Goal: Information Seeking & Learning: Understand process/instructions

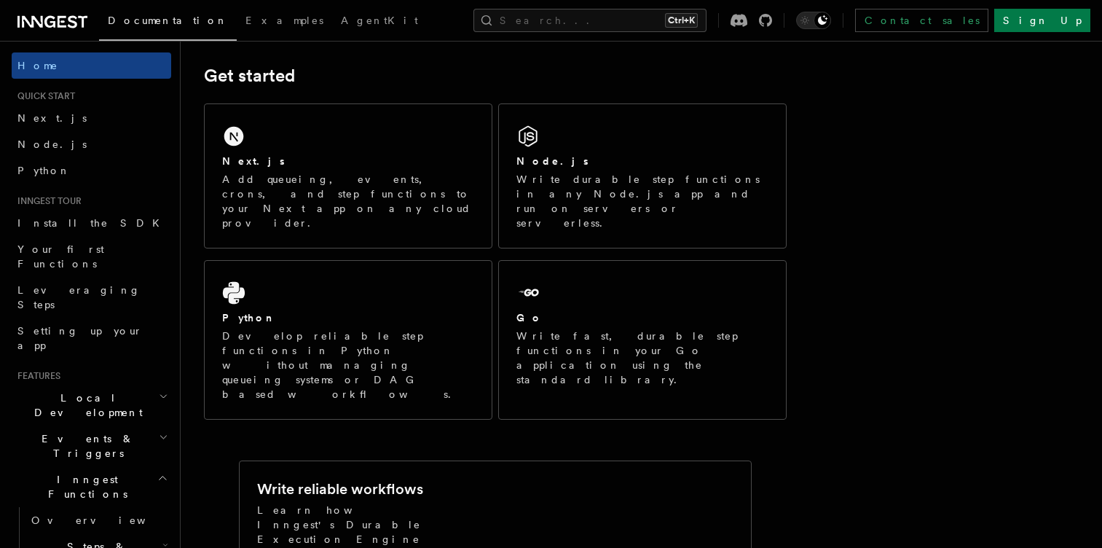
scroll to position [203, 0]
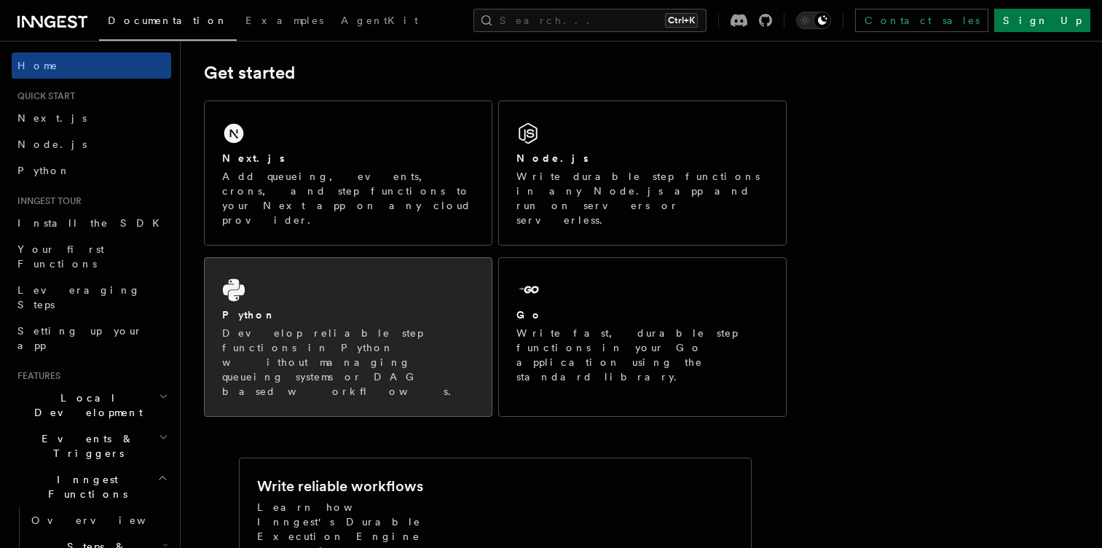
click at [323, 307] on div "Python" at bounding box center [348, 314] width 252 height 15
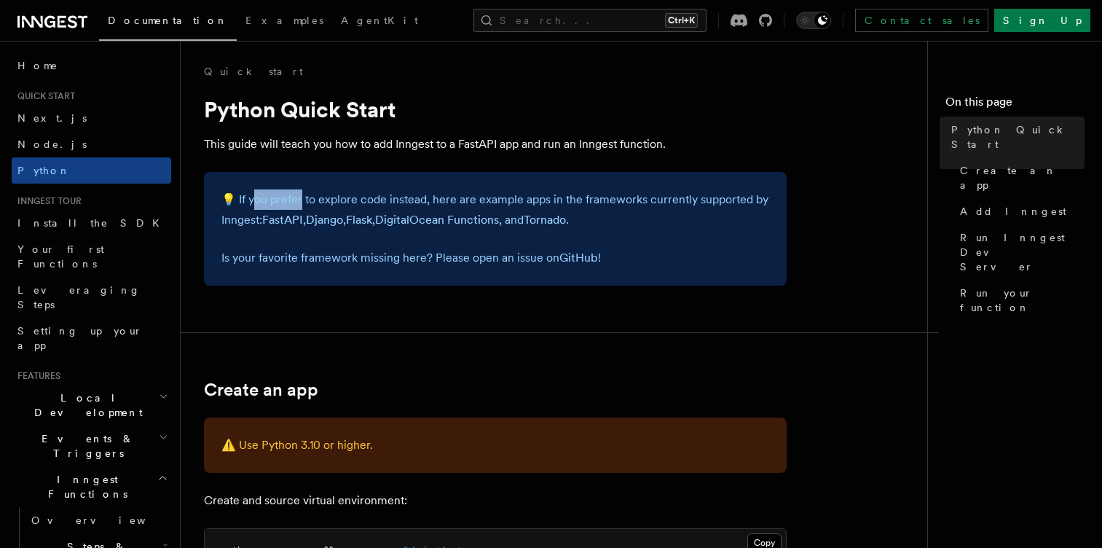
drag, startPoint x: 252, startPoint y: 195, endPoint x: 330, endPoint y: 200, distance: 78.1
click at [330, 200] on p "💡 If you prefer to explore code instead, here are example apps in the framework…" at bounding box center [495, 209] width 548 height 41
click at [368, 195] on p "💡 If you prefer to explore code instead, here are example apps in the framework…" at bounding box center [495, 209] width 548 height 41
drag, startPoint x: 368, startPoint y: 195, endPoint x: 414, endPoint y: 195, distance: 45.9
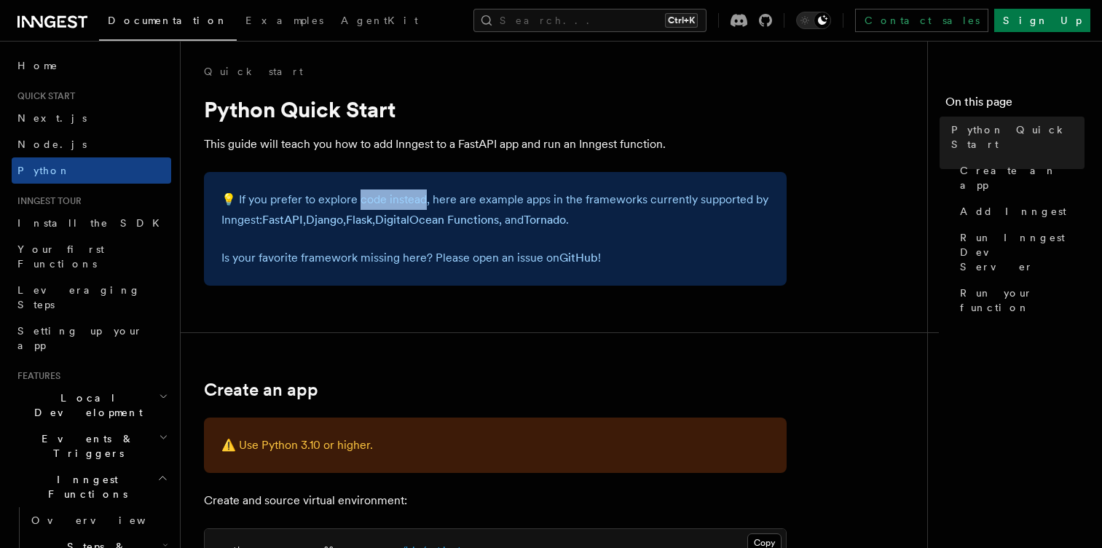
click at [414, 195] on p "💡 If you prefer to explore code instead, here are example apps in the framework…" at bounding box center [495, 209] width 548 height 41
click at [458, 198] on p "💡 If you prefer to explore code instead, here are example apps in the framework…" at bounding box center [495, 209] width 548 height 41
drag, startPoint x: 458, startPoint y: 198, endPoint x: 465, endPoint y: 200, distance: 7.4
click at [465, 200] on p "💡 If you prefer to explore code instead, here are example apps in the framework…" at bounding box center [495, 209] width 548 height 41
drag, startPoint x: 543, startPoint y: 197, endPoint x: 608, endPoint y: 198, distance: 64.1
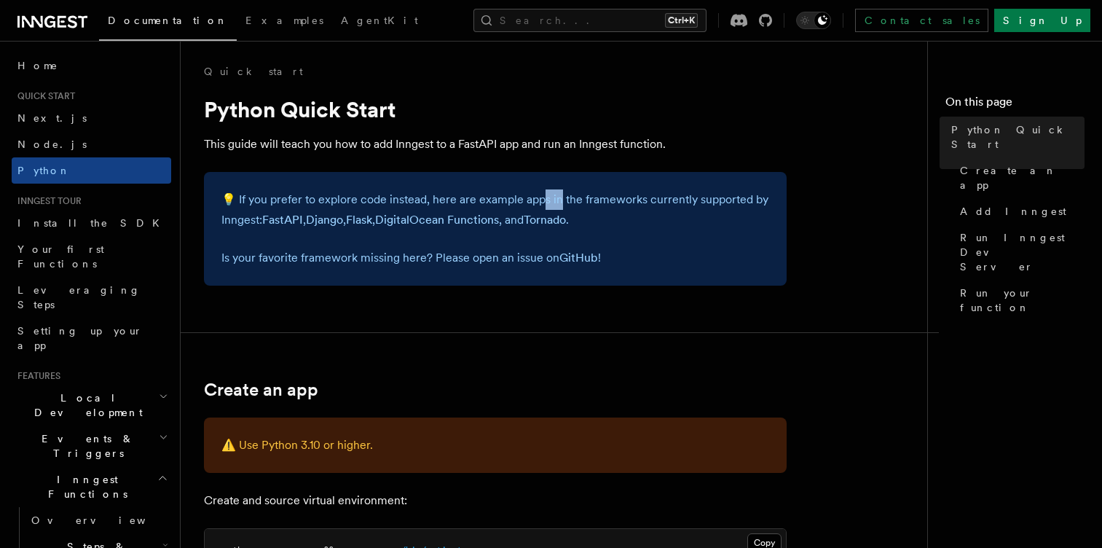
click at [608, 198] on p "💡 If you prefer to explore code instead, here are example apps in the framework…" at bounding box center [495, 209] width 548 height 41
drag, startPoint x: 311, startPoint y: 218, endPoint x: 379, endPoint y: 216, distance: 67.8
click at [379, 216] on p "💡 If you prefer to explore code instead, here are example apps in the framework…" at bounding box center [495, 209] width 548 height 41
click at [372, 216] on link "Flask" at bounding box center [359, 220] width 26 height 14
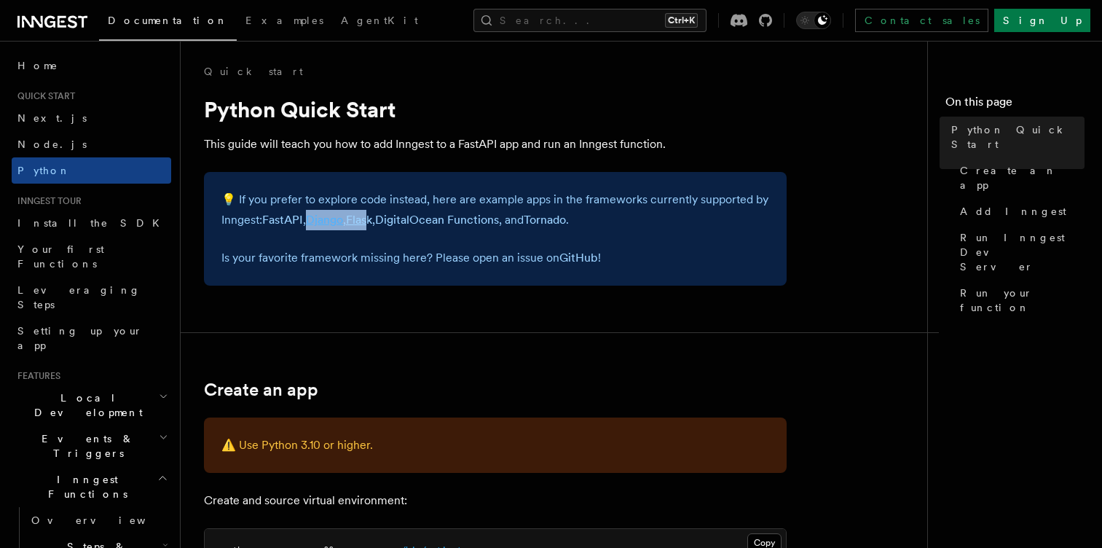
click at [332, 221] on link "Django" at bounding box center [324, 220] width 37 height 14
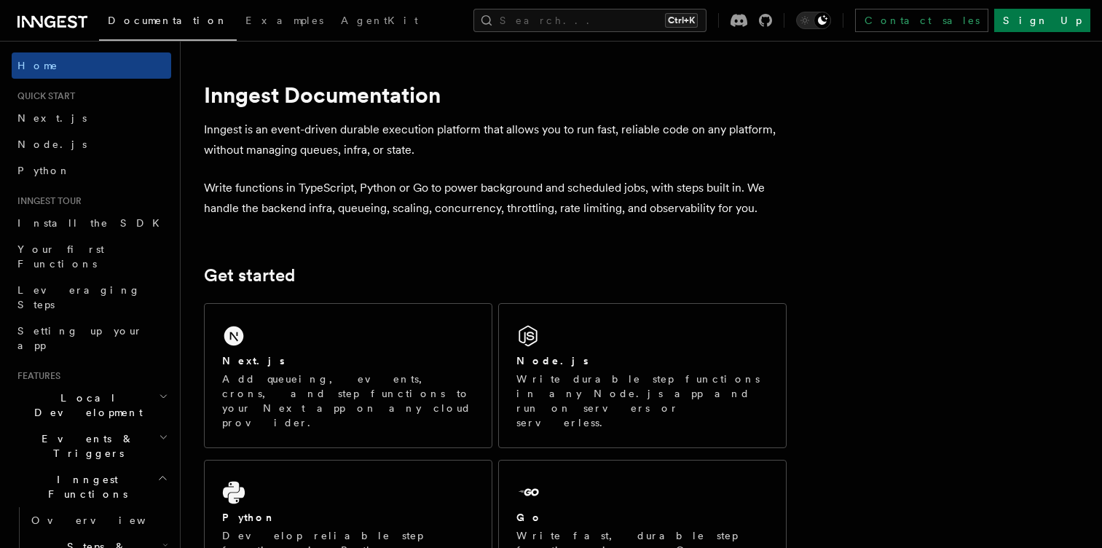
click at [310, 395] on p "Add queueing, events, crons, and step functions to your Next app on any cloud p…" at bounding box center [348, 401] width 252 height 58
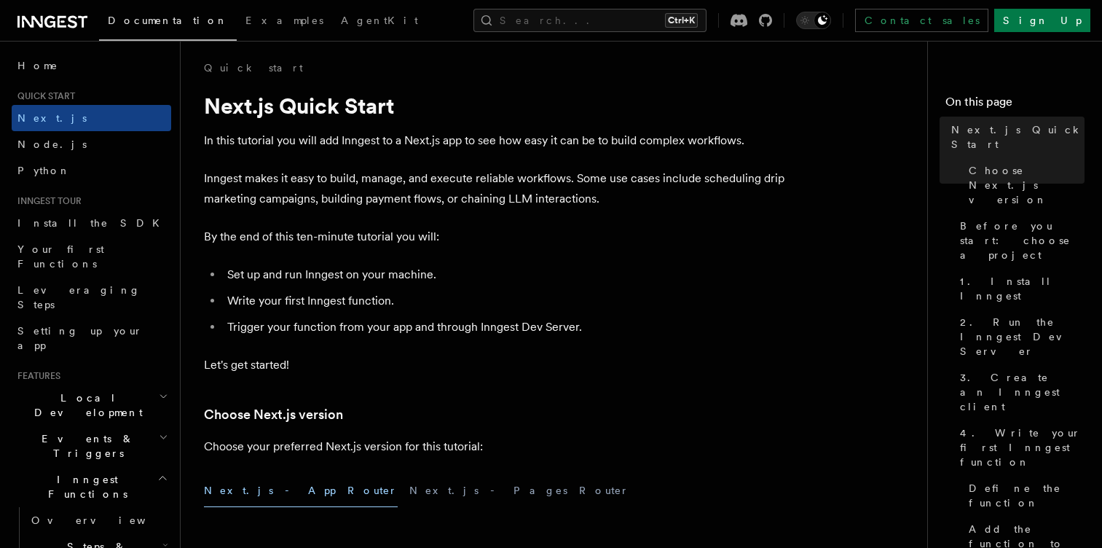
drag, startPoint x: 390, startPoint y: 130, endPoint x: 424, endPoint y: 137, distance: 34.3
click at [424, 137] on p "In this tutorial you will add Inngest to a Next.js app to see how easy it can b…" at bounding box center [495, 140] width 583 height 20
drag, startPoint x: 396, startPoint y: 138, endPoint x: 447, endPoint y: 146, distance: 50.9
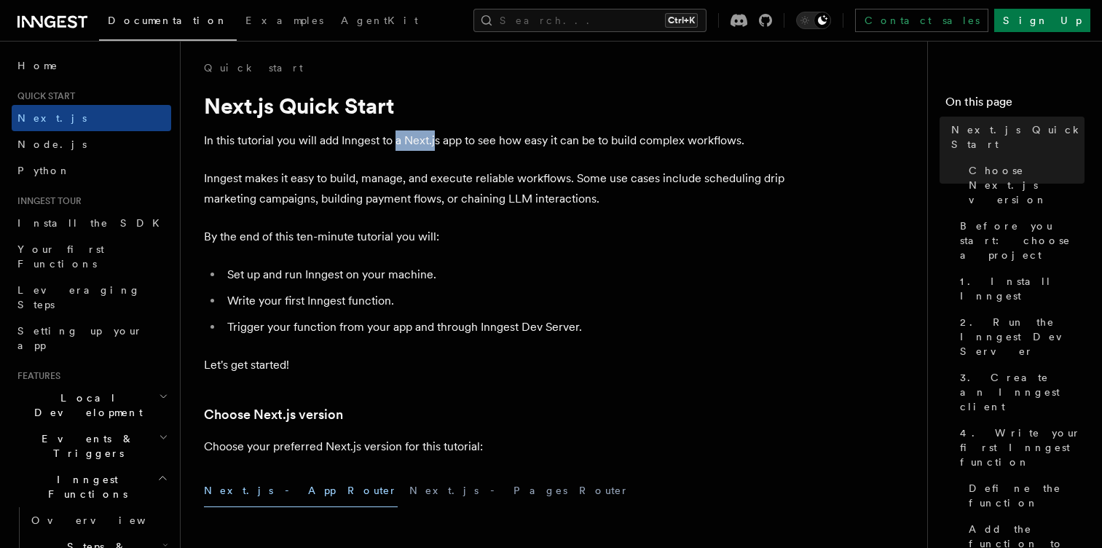
click at [447, 146] on p "In this tutorial you will add Inngest to a Next.js app to see how easy it can b…" at bounding box center [495, 140] width 583 height 20
drag, startPoint x: 502, startPoint y: 145, endPoint x: 554, endPoint y: 141, distance: 51.9
click at [554, 141] on p "In this tutorial you will add Inngest to a Next.js app to see how easy it can b…" at bounding box center [495, 140] width 583 height 20
click at [578, 143] on p "In this tutorial you will add Inngest to a Next.js app to see how easy it can b…" at bounding box center [495, 140] width 583 height 20
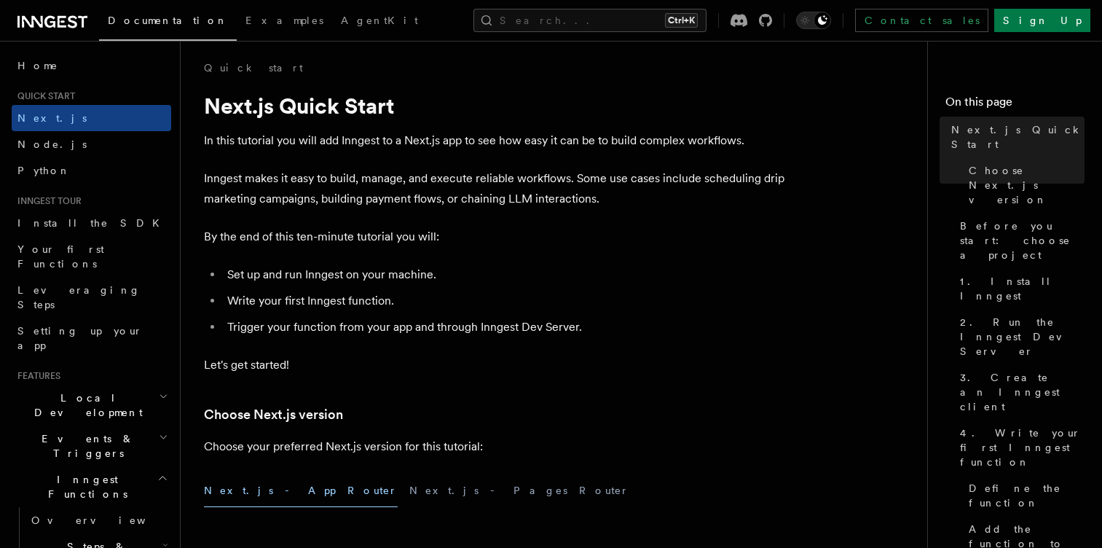
click at [541, 138] on p "In this tutorial you will add Inngest to a Next.js app to see how easy it can b…" at bounding box center [495, 140] width 583 height 20
drag, startPoint x: 571, startPoint y: 141, endPoint x: 600, endPoint y: 143, distance: 29.2
click at [600, 143] on p "In this tutorial you will add Inngest to a Next.js app to see how easy it can b…" at bounding box center [495, 140] width 583 height 20
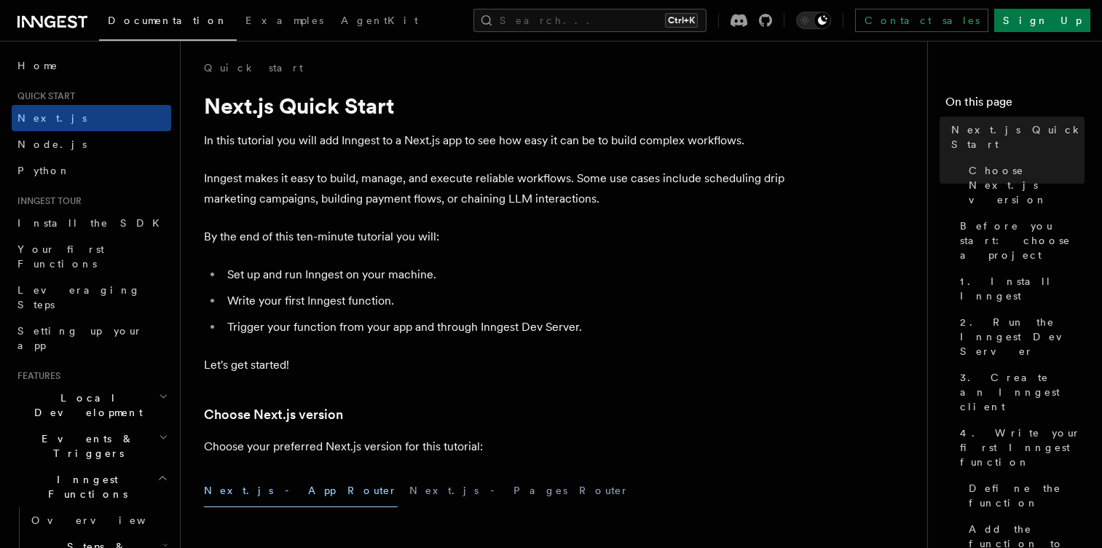
click at [429, 196] on p "Inngest makes it easy to build, manage, and execute reliable workflows. Some us…" at bounding box center [495, 188] width 583 height 41
click at [267, 189] on p "Inngest makes it easy to build, manage, and execute reliable workflows. Some us…" at bounding box center [495, 188] width 583 height 41
click at [296, 182] on p "Inngest makes it easy to build, manage, and execute reliable workflows. Some us…" at bounding box center [495, 188] width 583 height 41
drag, startPoint x: 296, startPoint y: 182, endPoint x: 328, endPoint y: 180, distance: 32.1
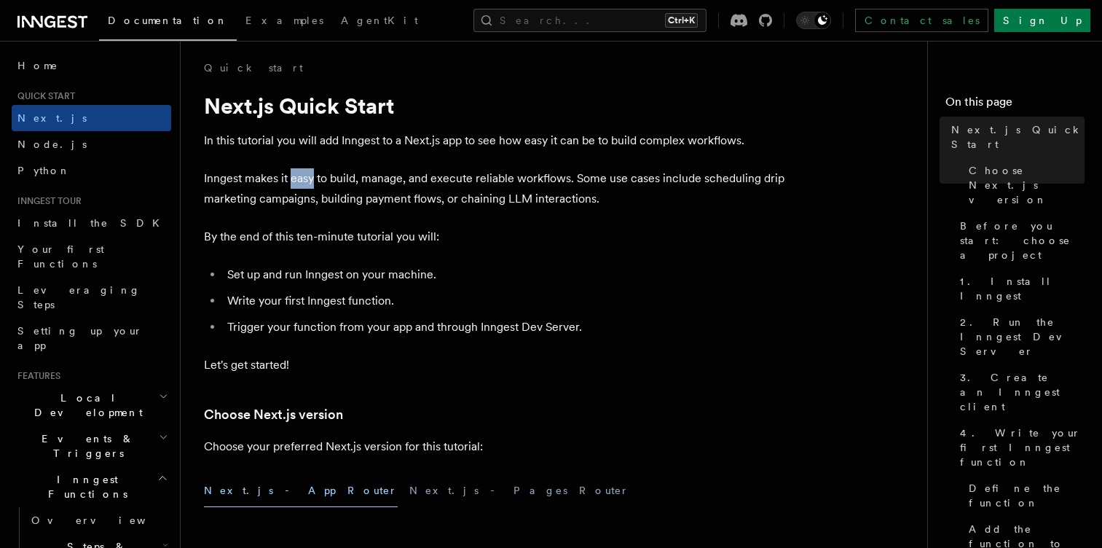
click at [328, 180] on p "Inngest makes it easy to build, manage, and execute reliable workflows. Some us…" at bounding box center [495, 188] width 583 height 41
click at [358, 173] on p "Inngest makes it easy to build, manage, and execute reliable workflows. Some us…" at bounding box center [495, 188] width 583 height 41
drag, startPoint x: 358, startPoint y: 173, endPoint x: 385, endPoint y: 176, distance: 27.0
click at [385, 176] on p "Inngest makes it easy to build, manage, and execute reliable workflows. Some us…" at bounding box center [495, 188] width 583 height 41
drag, startPoint x: 455, startPoint y: 178, endPoint x: 509, endPoint y: 175, distance: 54.0
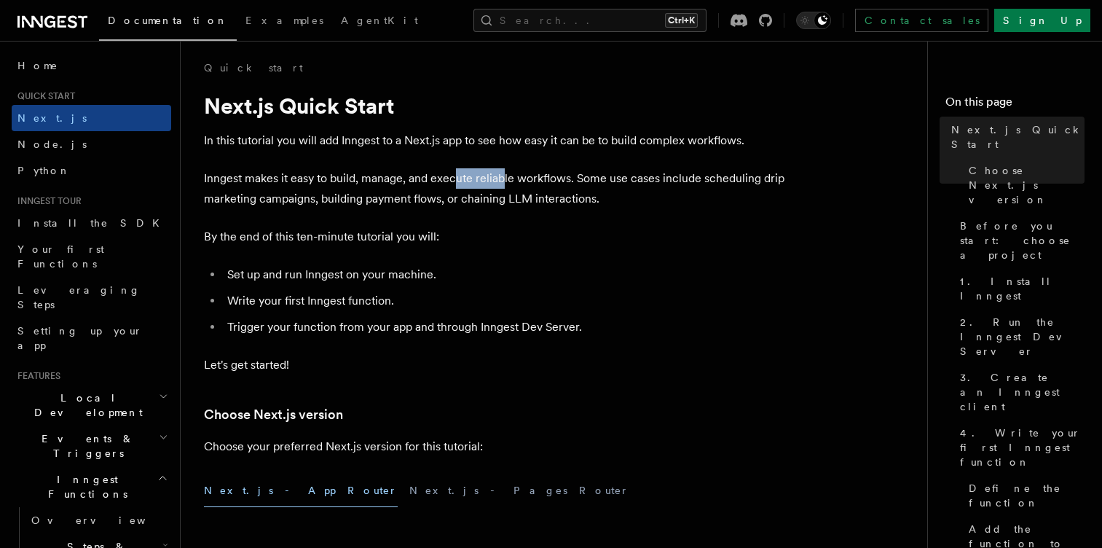
click at [509, 175] on p "Inngest makes it easy to build, manage, and execute reliable workflows. Some us…" at bounding box center [495, 188] width 583 height 41
click at [631, 184] on p "Inngest makes it easy to build, manage, and execute reliable workflows. Some us…" at bounding box center [495, 188] width 583 height 41
drag, startPoint x: 631, startPoint y: 184, endPoint x: 608, endPoint y: 198, distance: 26.9
click at [608, 198] on p "Inngest makes it easy to build, manage, and execute reliable workflows. Some us…" at bounding box center [495, 188] width 583 height 41
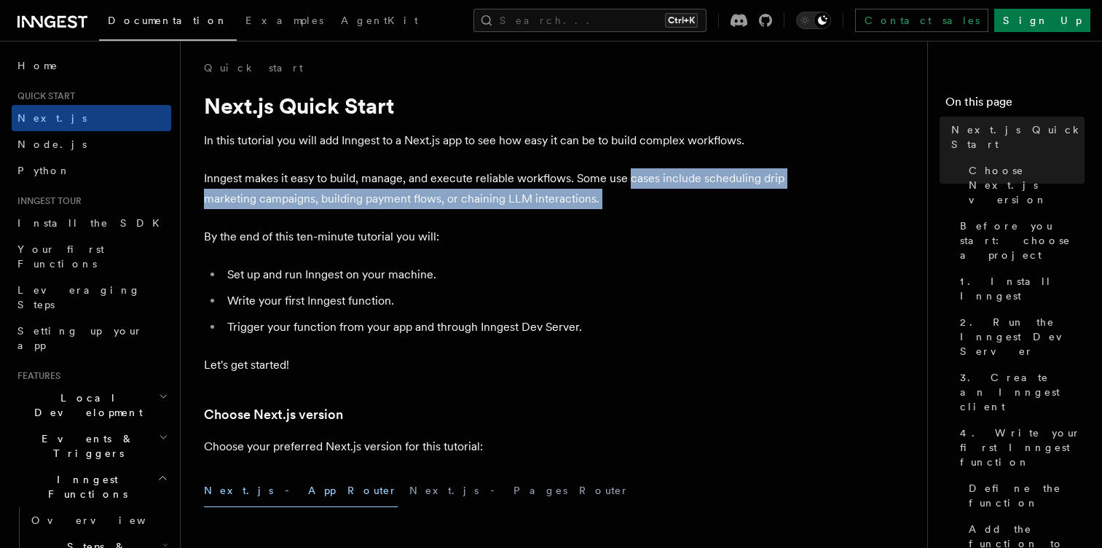
click at [608, 198] on p "Inngest makes it easy to build, manage, and execute reliable workflows. Some us…" at bounding box center [495, 188] width 583 height 41
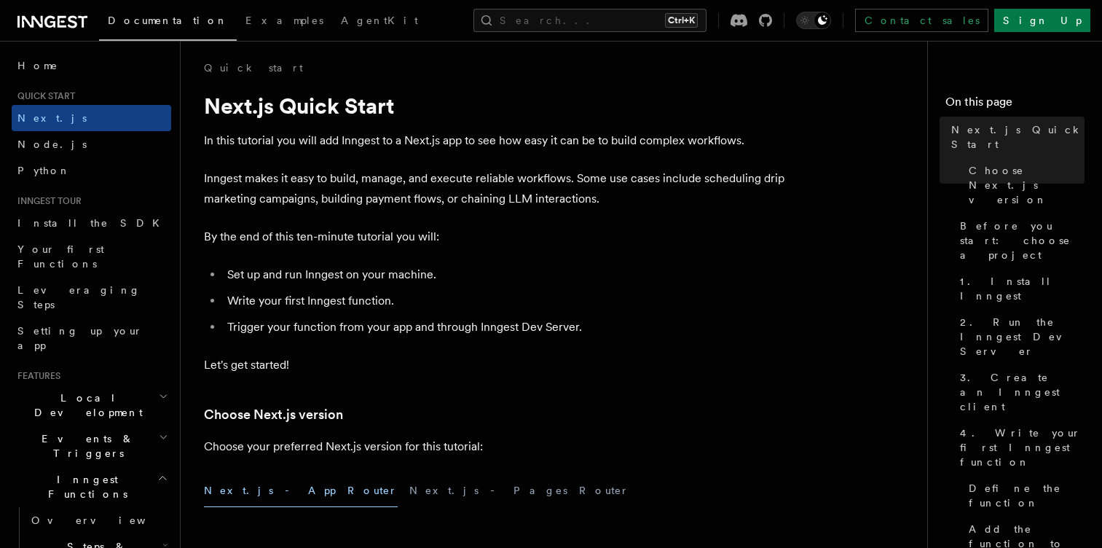
click at [240, 206] on p "Inngest makes it easy to build, manage, and execute reliable workflows. Some us…" at bounding box center [495, 188] width 583 height 41
click at [305, 193] on p "Inngest makes it easy to build, manage, and execute reliable workflows. Some us…" at bounding box center [495, 188] width 583 height 41
click at [361, 197] on p "Inngest makes it easy to build, manage, and execute reliable workflows. Some us…" at bounding box center [495, 188] width 583 height 41
drag, startPoint x: 361, startPoint y: 197, endPoint x: 407, endPoint y: 203, distance: 47.0
click at [407, 203] on p "Inngest makes it easy to build, manage, and execute reliable workflows. Some us…" at bounding box center [495, 188] width 583 height 41
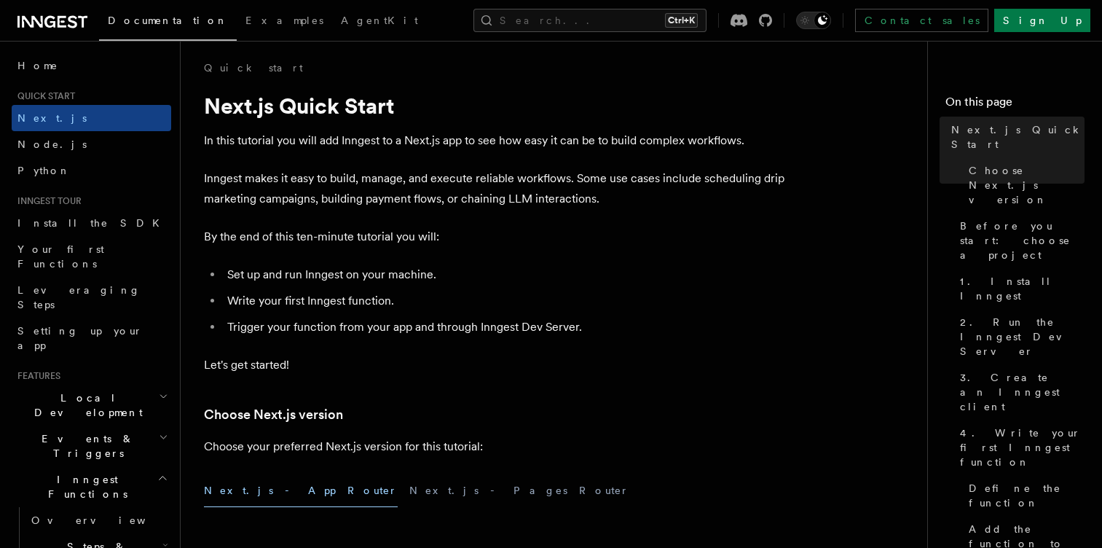
click at [436, 202] on p "Inngest makes it easy to build, manage, and execute reliable workflows. Some us…" at bounding box center [495, 188] width 583 height 41
click at [439, 202] on p "Inngest makes it easy to build, manage, and execute reliable workflows. Some us…" at bounding box center [495, 188] width 583 height 41
click at [463, 200] on p "Inngest makes it easy to build, manage, and execute reliable workflows. Some us…" at bounding box center [495, 188] width 583 height 41
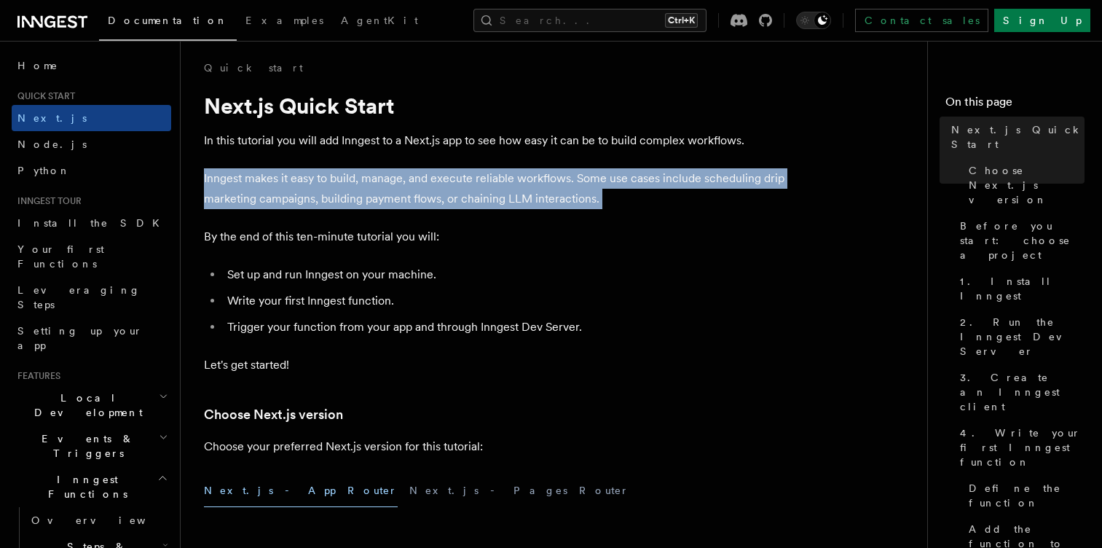
click at [463, 200] on p "Inngest makes it easy to build, manage, and execute reliable workflows. Some us…" at bounding box center [495, 188] width 583 height 41
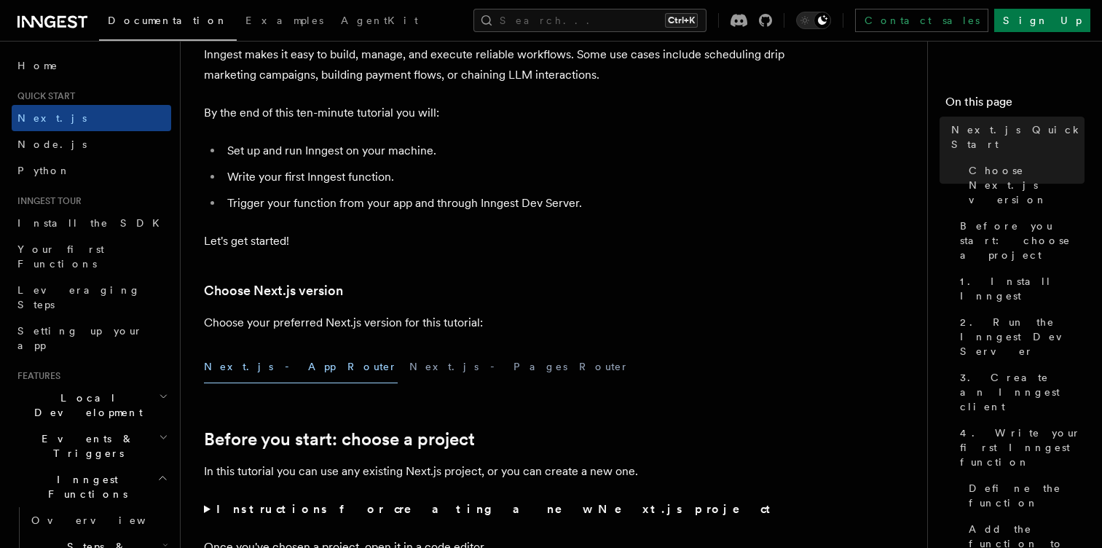
scroll to position [130, 0]
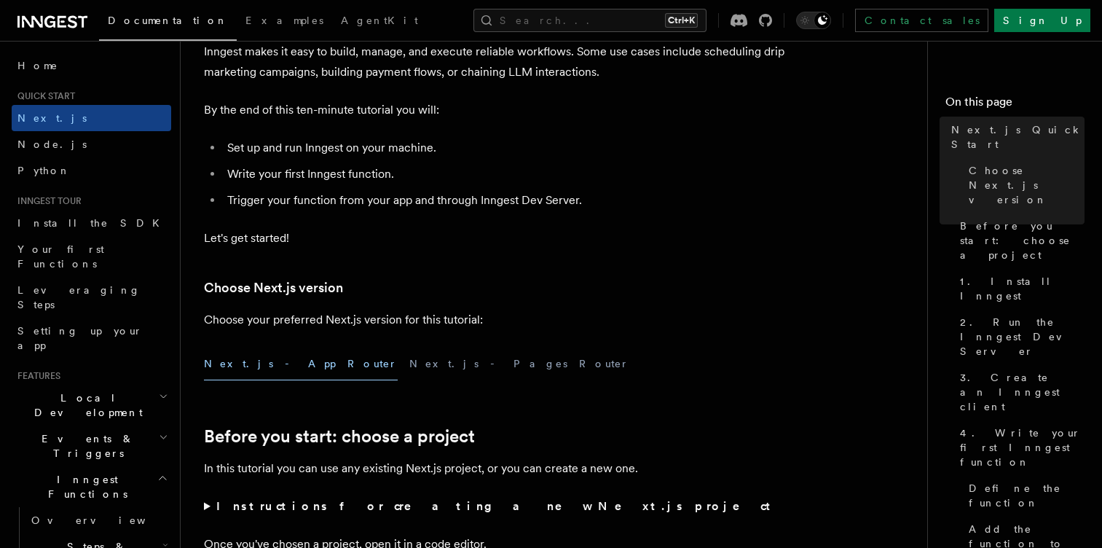
click at [248, 116] on p "By the end of this ten-minute tutorial you will:" at bounding box center [495, 110] width 583 height 20
drag, startPoint x: 248, startPoint y: 116, endPoint x: 296, endPoint y: 111, distance: 48.3
click at [296, 111] on p "By the end of this ten-minute tutorial you will:" at bounding box center [495, 110] width 583 height 20
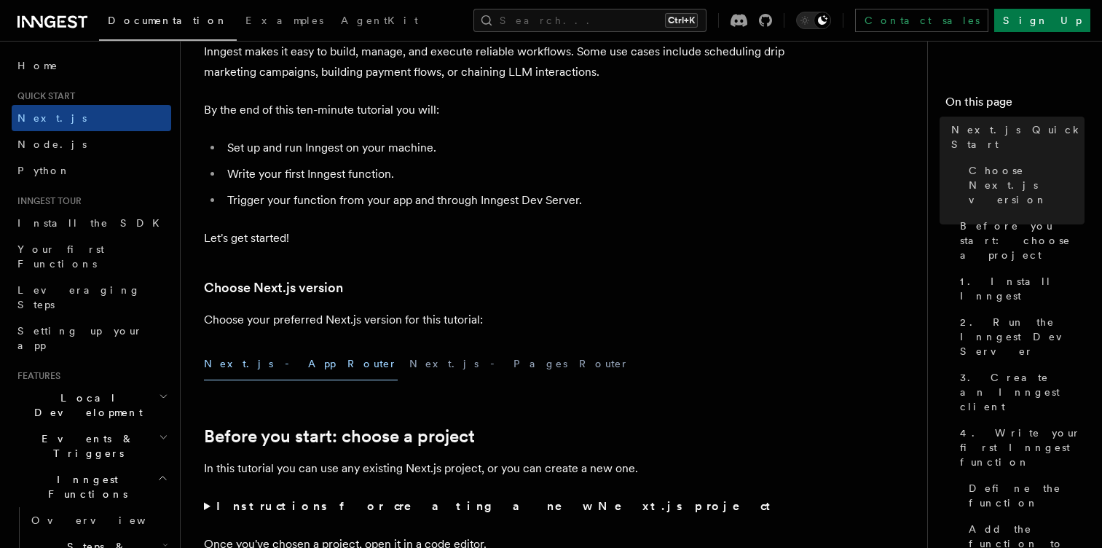
click at [326, 111] on p "By the end of this ten-minute tutorial you will:" at bounding box center [495, 110] width 583 height 20
click at [369, 106] on p "By the end of this ten-minute tutorial you will:" at bounding box center [495, 110] width 583 height 20
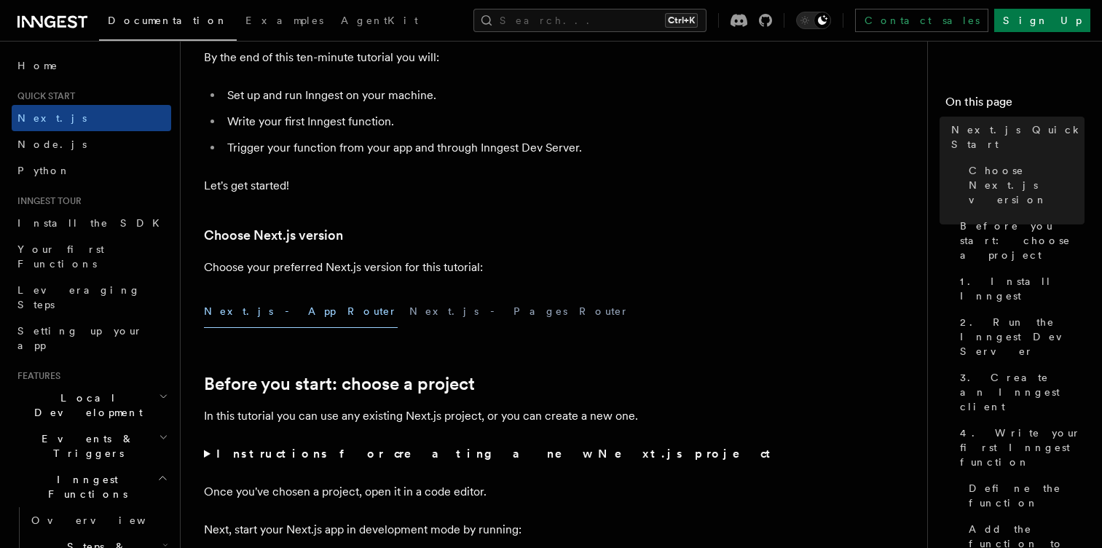
click at [272, 100] on li "Set up and run Inngest on your machine." at bounding box center [505, 95] width 564 height 20
drag, startPoint x: 291, startPoint y: 98, endPoint x: 331, endPoint y: 95, distance: 40.1
click at [331, 95] on li "Set up and run Inngest on your machine." at bounding box center [505, 95] width 564 height 20
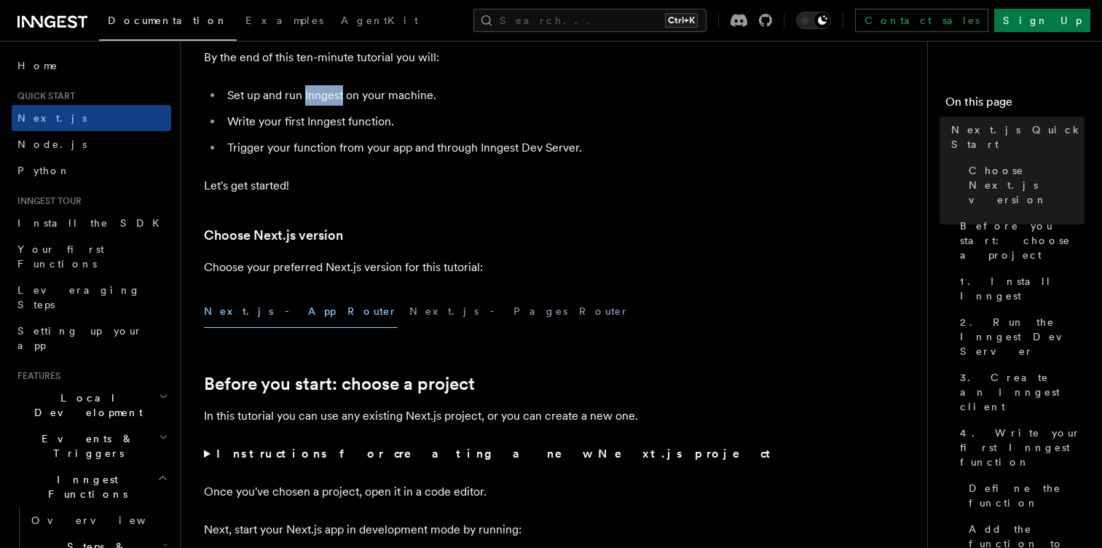
click at [331, 95] on li "Set up and run Inngest on your machine." at bounding box center [505, 95] width 564 height 20
drag, startPoint x: 251, startPoint y: 125, endPoint x: 305, endPoint y: 118, distance: 55.0
click at [305, 118] on li "Write your first Inngest function." at bounding box center [505, 121] width 564 height 20
click at [328, 122] on li "Write your first Inngest function." at bounding box center [505, 121] width 564 height 20
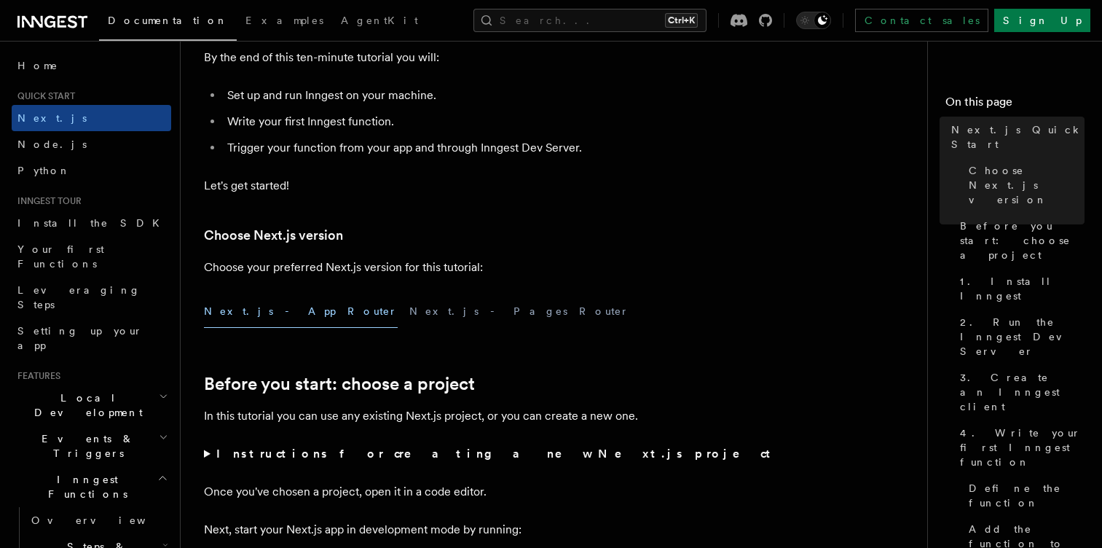
click at [251, 141] on li "Trigger your function from your app and through Inngest Dev Server." at bounding box center [505, 148] width 564 height 20
drag, startPoint x: 251, startPoint y: 141, endPoint x: 305, endPoint y: 148, distance: 55.0
click at [305, 148] on li "Trigger your function from your app and through Inngest Dev Server." at bounding box center [505, 148] width 564 height 20
click at [363, 145] on li "Trigger your function from your app and through Inngest Dev Server." at bounding box center [505, 148] width 564 height 20
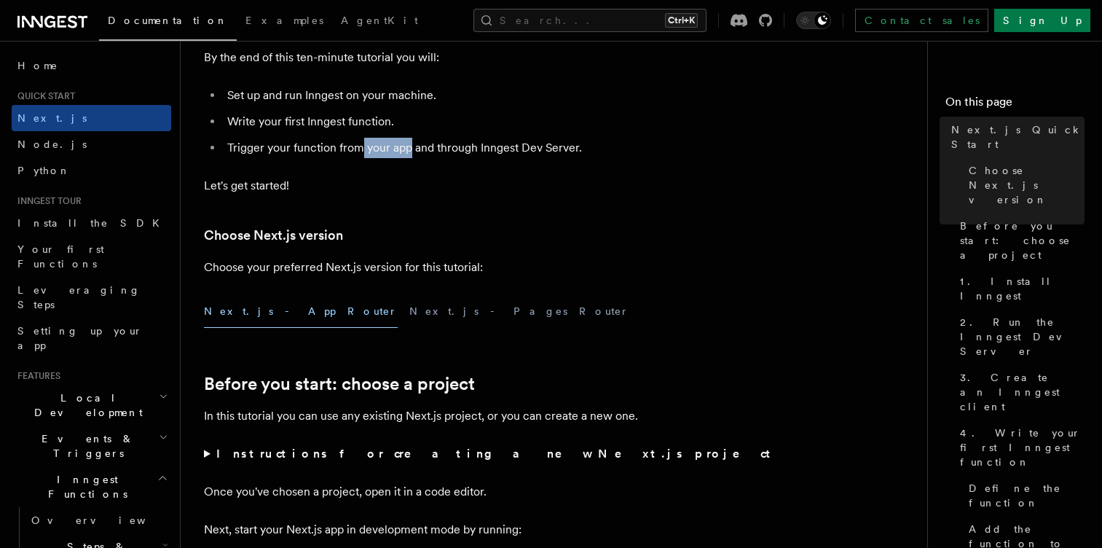
drag, startPoint x: 363, startPoint y: 145, endPoint x: 407, endPoint y: 139, distance: 44.8
click at [407, 139] on li "Trigger your function from your app and through Inngest Dev Server." at bounding box center [505, 148] width 564 height 20
click at [450, 144] on li "Trigger your function from your app and through Inngest Dev Server." at bounding box center [505, 148] width 564 height 20
click at [498, 157] on li "Trigger your function from your app and through Inngest Dev Server." at bounding box center [505, 148] width 564 height 20
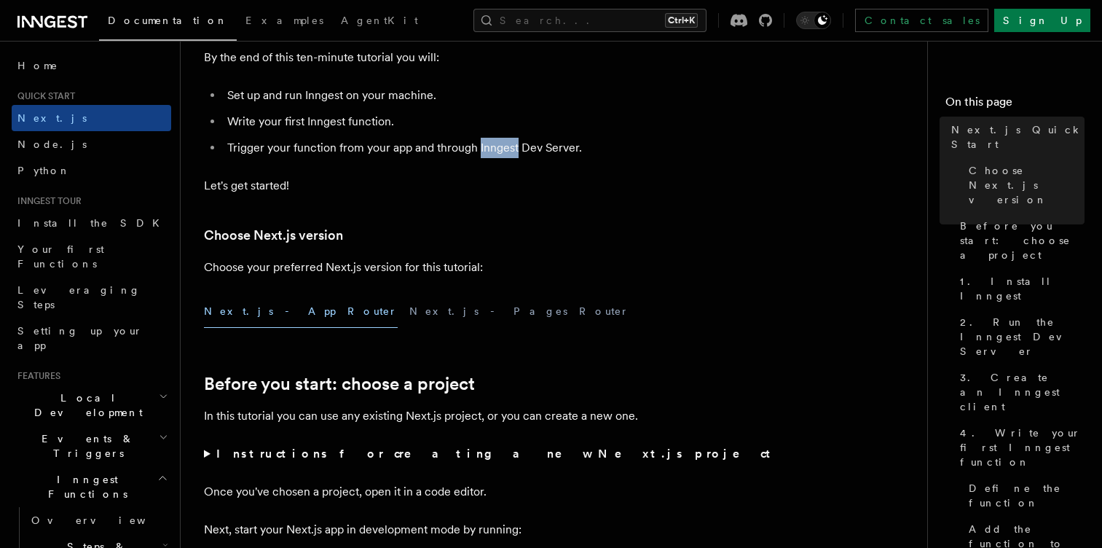
click at [498, 157] on li "Trigger your function from your app and through Inngest Dev Server." at bounding box center [505, 148] width 564 height 20
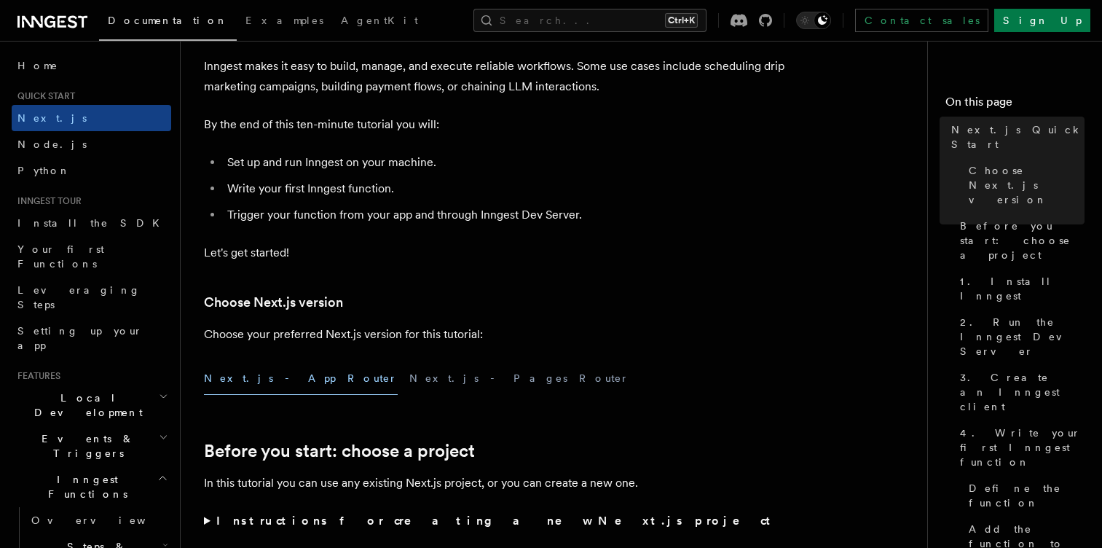
click at [484, 200] on ul "Set up and run Inngest on your machine. Write your first Inngest function. Trig…" at bounding box center [495, 188] width 583 height 73
drag, startPoint x: 226, startPoint y: 262, endPoint x: 286, endPoint y: 266, distance: 59.8
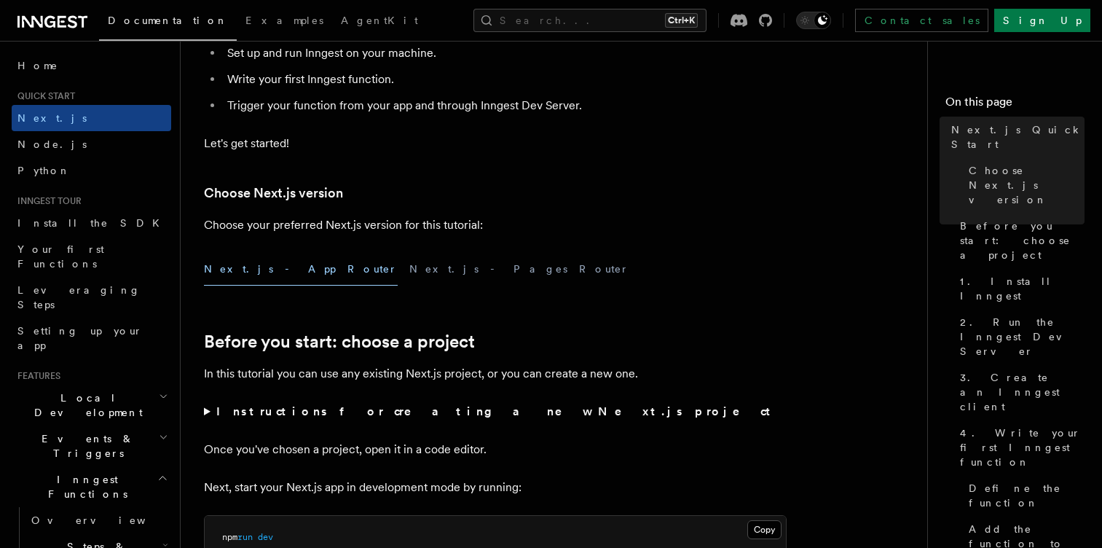
scroll to position [233, 0]
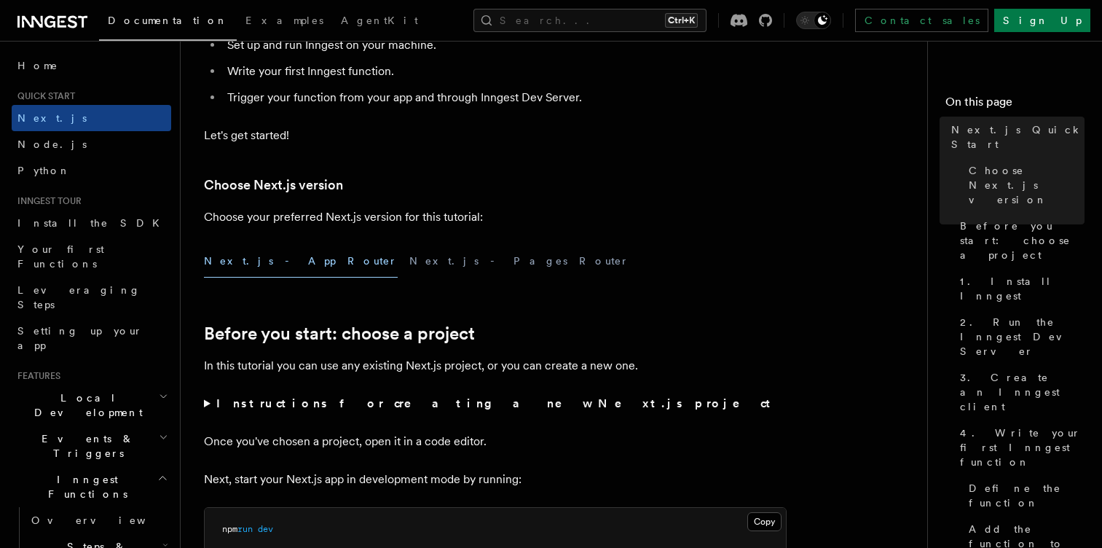
click at [310, 227] on p "Choose your preferred Next.js version for this tutorial:" at bounding box center [495, 217] width 583 height 20
drag, startPoint x: 310, startPoint y: 227, endPoint x: 366, endPoint y: 221, distance: 55.6
click at [366, 221] on p "Choose your preferred Next.js version for this tutorial:" at bounding box center [495, 217] width 583 height 20
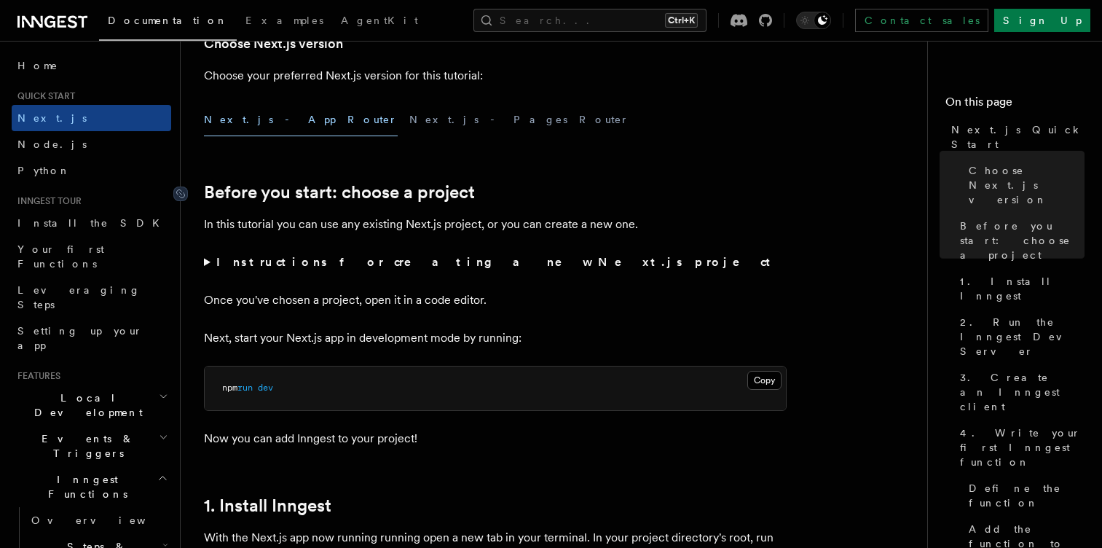
scroll to position [370, 0]
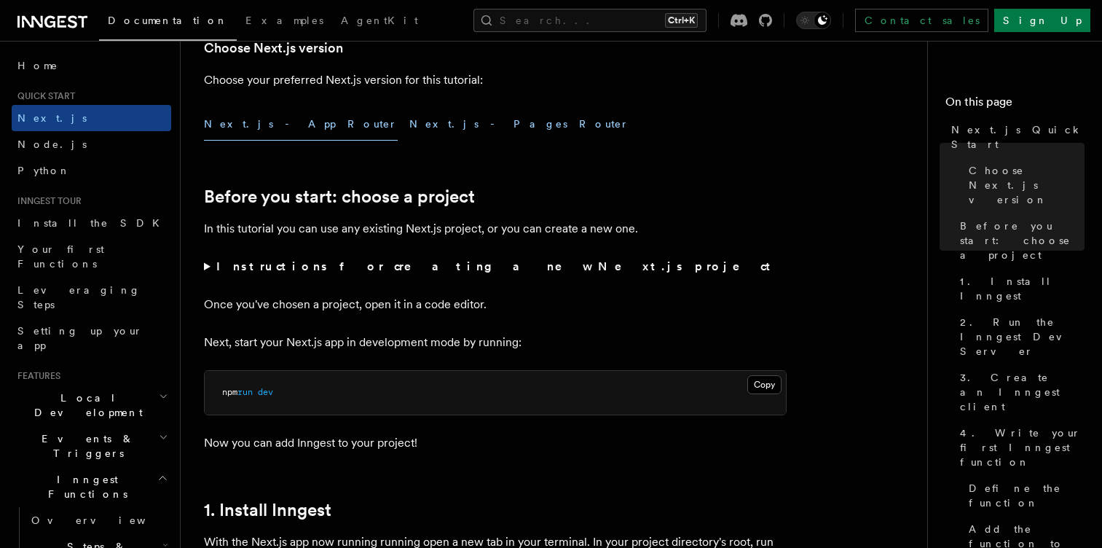
click at [409, 127] on button "Next.js - Pages Router" at bounding box center [519, 124] width 220 height 33
click at [275, 120] on button "Next.js - App Router" at bounding box center [301, 124] width 194 height 33
click at [409, 128] on button "Next.js - Pages Router" at bounding box center [519, 124] width 220 height 33
click at [272, 124] on button "Next.js - App Router" at bounding box center [301, 124] width 194 height 33
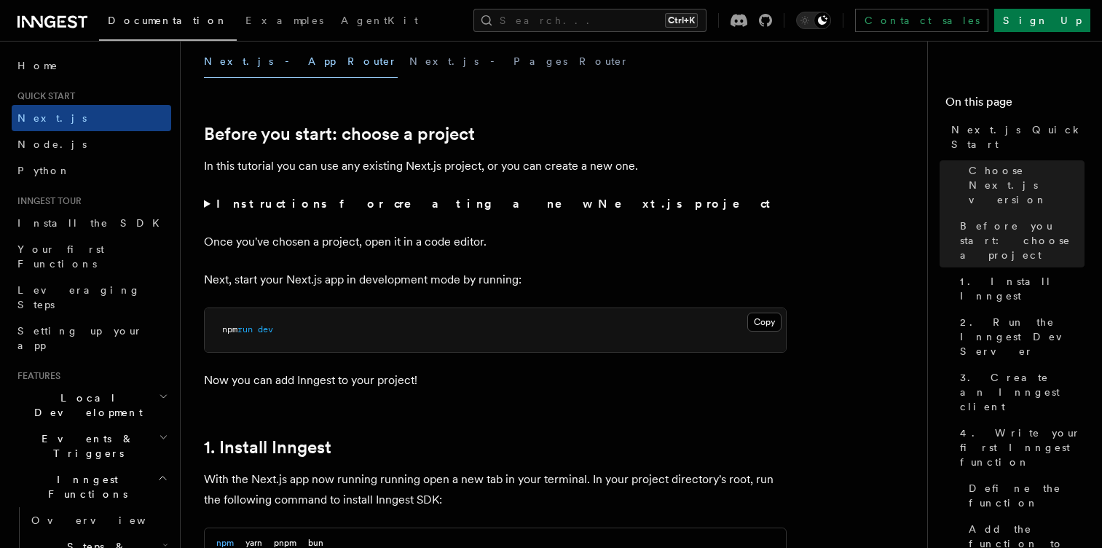
scroll to position [427, 0]
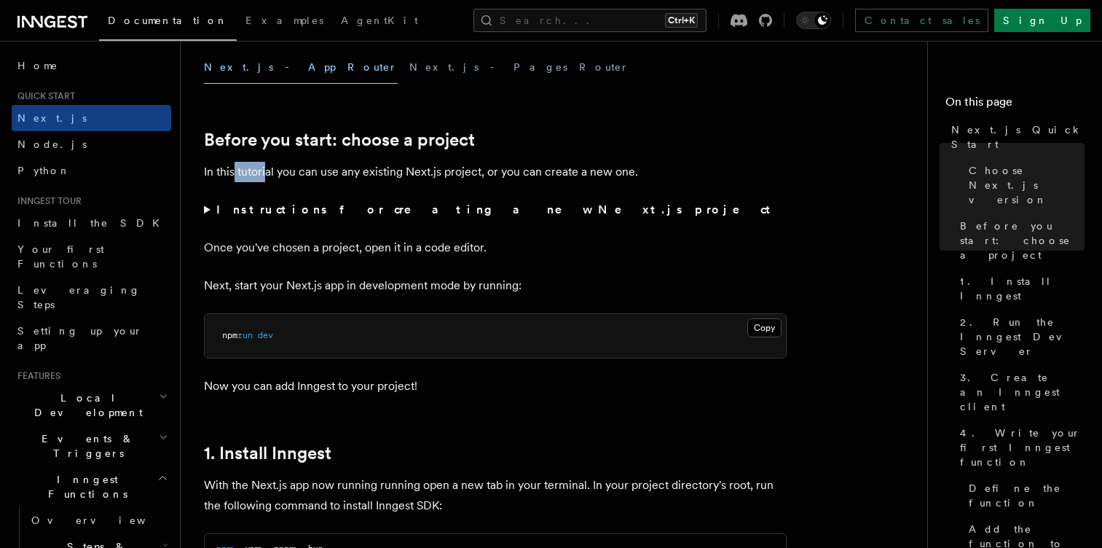
drag, startPoint x: 232, startPoint y: 173, endPoint x: 280, endPoint y: 167, distance: 48.5
click at [280, 167] on p "In this tutorial you can use any existing Next.js project, or you can create a …" at bounding box center [495, 172] width 583 height 20
drag, startPoint x: 319, startPoint y: 167, endPoint x: 372, endPoint y: 168, distance: 52.5
click at [372, 168] on p "In this tutorial you can use any existing Next.js project, or you can create a …" at bounding box center [495, 172] width 583 height 20
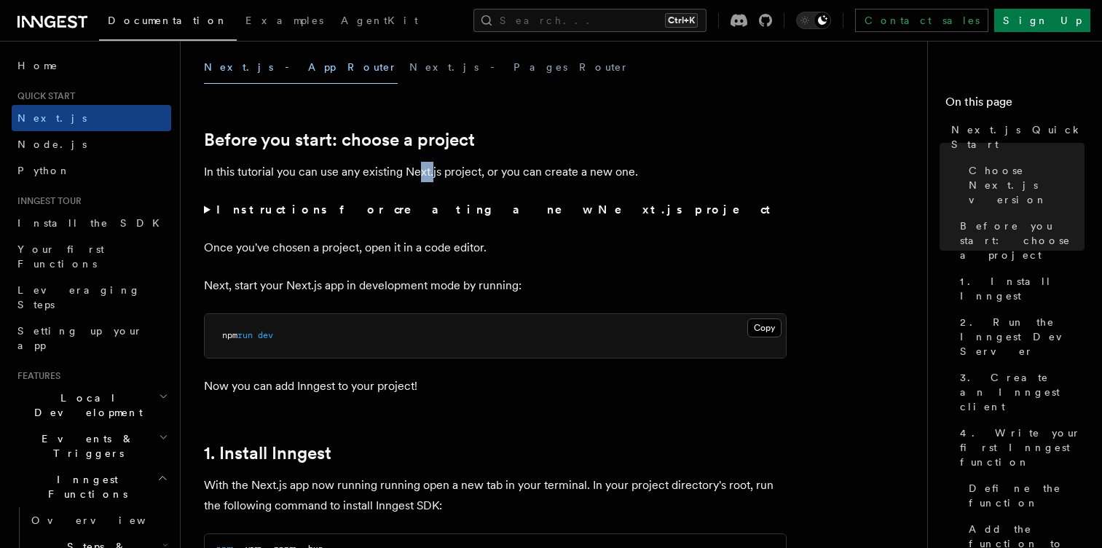
drag, startPoint x: 420, startPoint y: 163, endPoint x: 481, endPoint y: 167, distance: 60.6
click at [481, 167] on p "In this tutorial you can use any existing Next.js project, or you can create a …" at bounding box center [495, 172] width 583 height 20
click at [536, 171] on p "In this tutorial you can use any existing Next.js project, or you can create a …" at bounding box center [495, 172] width 583 height 20
click at [205, 214] on summary "Instructions for creating a new Next.js project" at bounding box center [495, 210] width 583 height 20
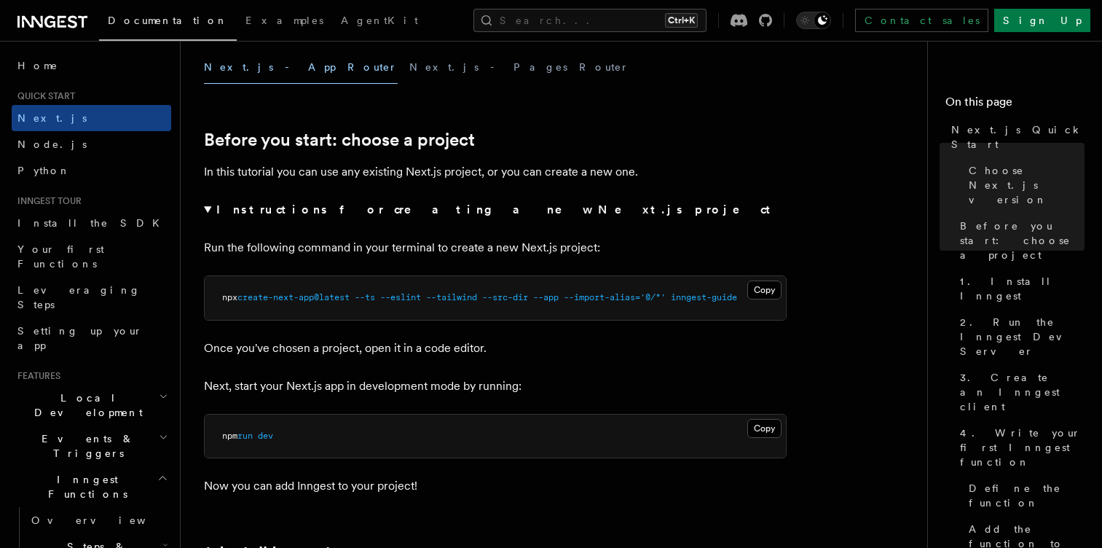
click at [205, 214] on summary "Instructions for creating a new Next.js project" at bounding box center [495, 210] width 583 height 20
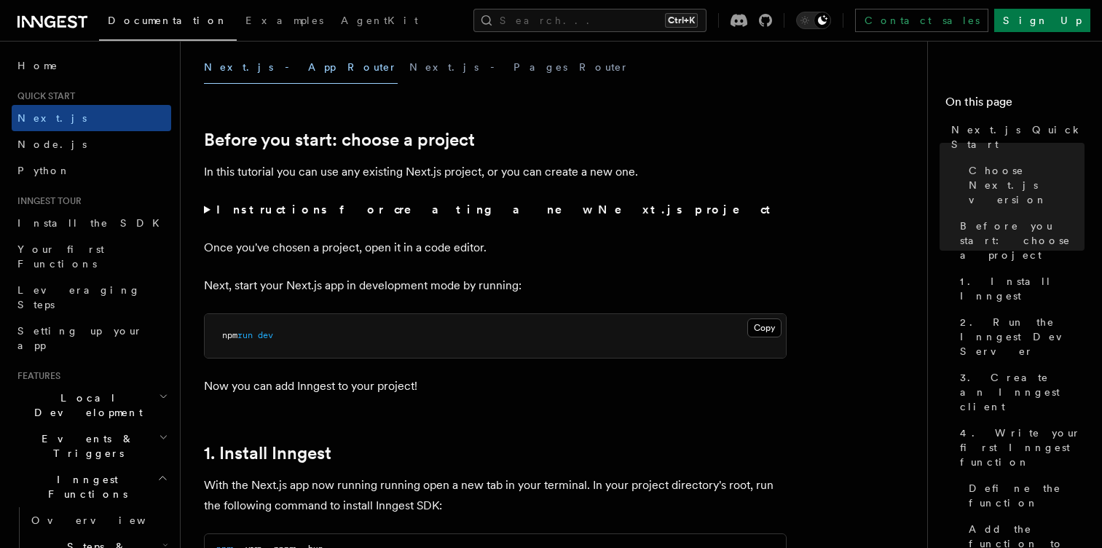
click at [205, 214] on summary "Instructions for creating a new Next.js project" at bounding box center [495, 210] width 583 height 20
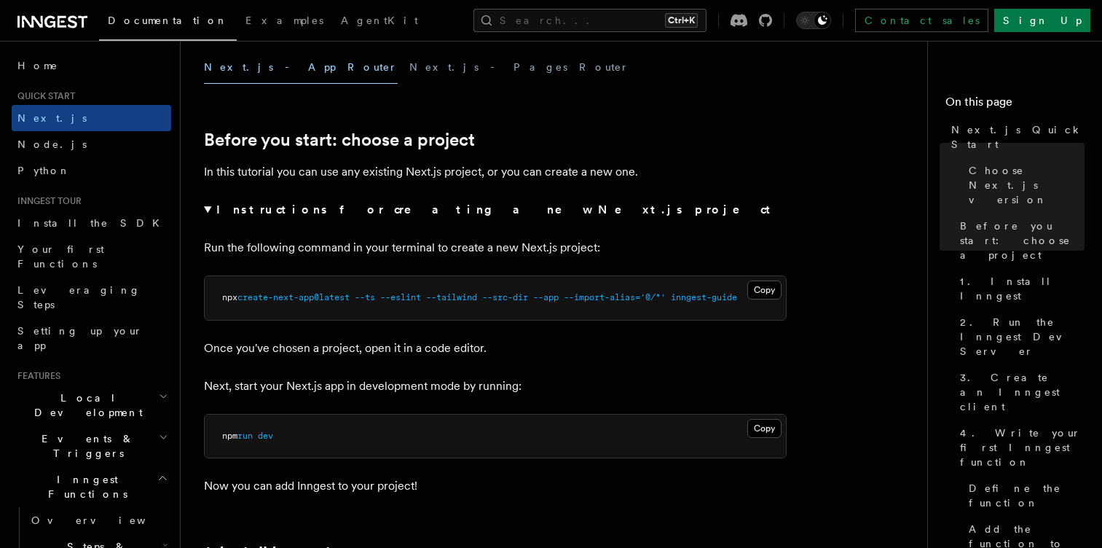
click at [205, 214] on summary "Instructions for creating a new Next.js project" at bounding box center [495, 210] width 583 height 20
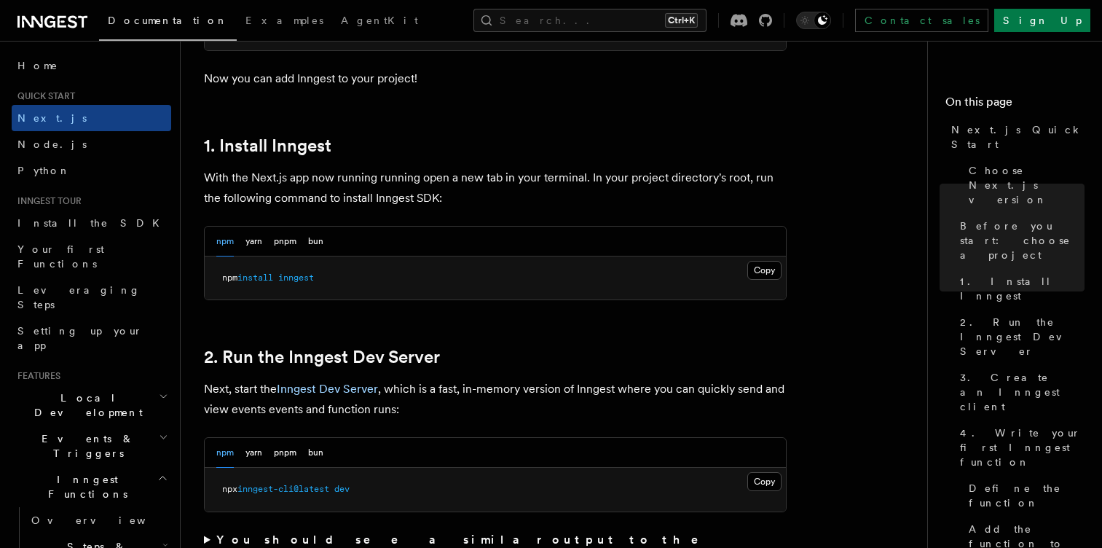
scroll to position [747, 0]
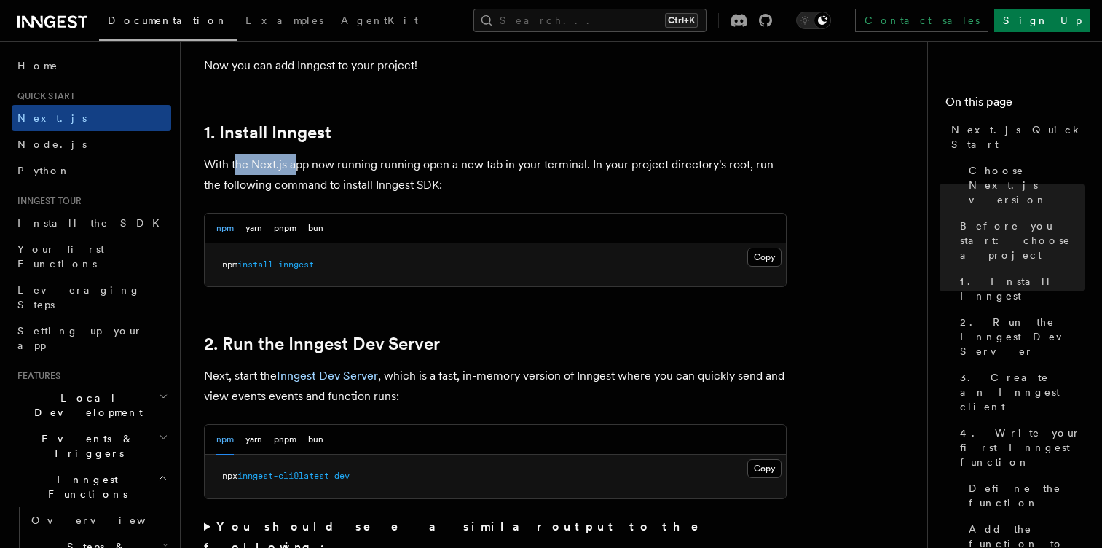
drag, startPoint x: 234, startPoint y: 164, endPoint x: 311, endPoint y: 154, distance: 77.9
click at [311, 154] on p "With the Next.js app now running running open a new tab in your terminal. In yo…" at bounding box center [495, 174] width 583 height 41
drag, startPoint x: 370, startPoint y: 168, endPoint x: 450, endPoint y: 161, distance: 80.4
click at [450, 161] on p "With the Next.js app now running running open a new tab in your terminal. In yo…" at bounding box center [495, 174] width 583 height 41
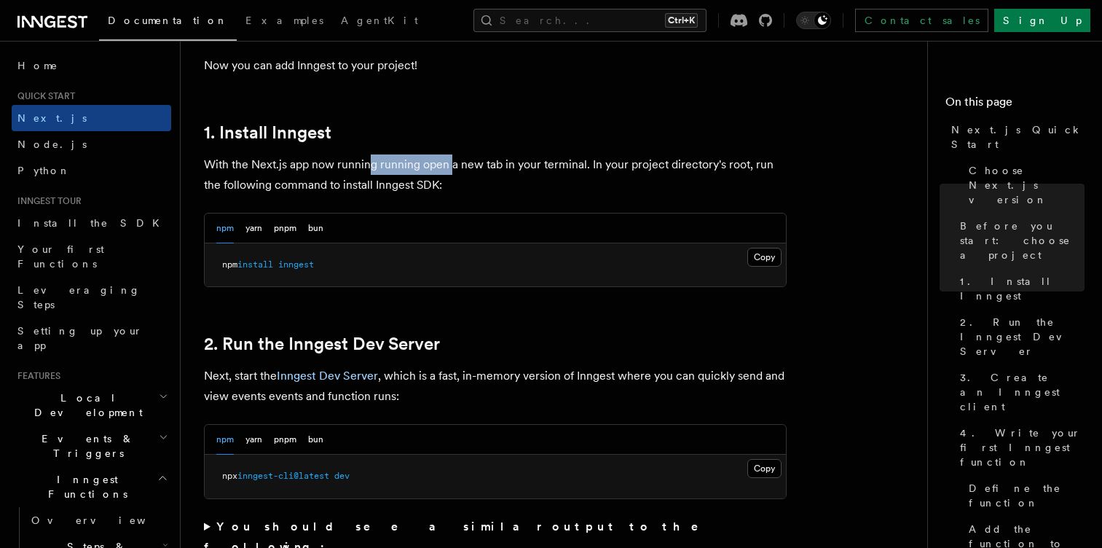
click at [450, 161] on p "With the Next.js app now running running open a new tab in your terminal. In yo…" at bounding box center [495, 174] width 583 height 41
click at [754, 261] on button "Copy Copied" at bounding box center [764, 257] width 34 height 19
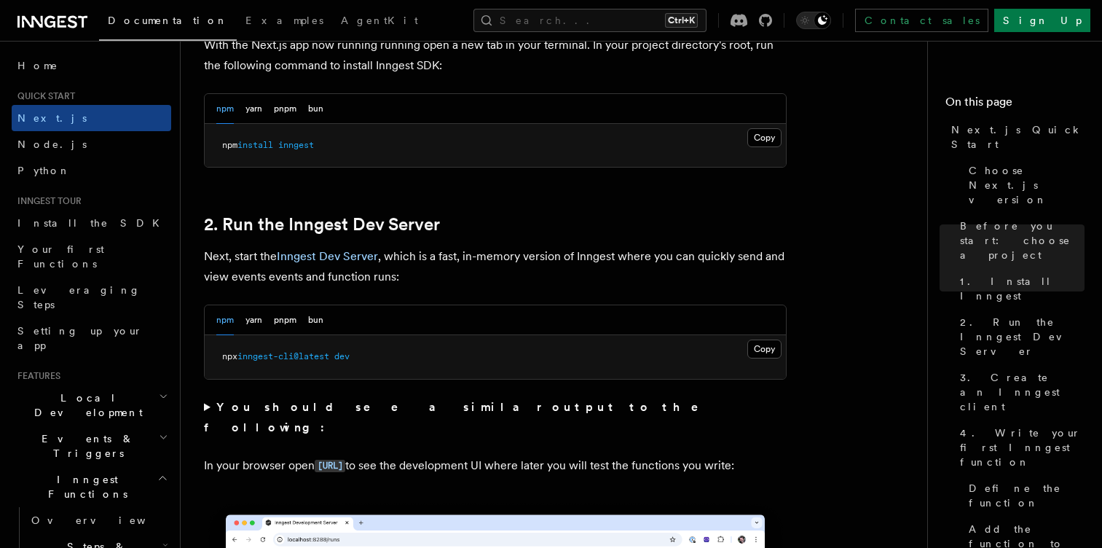
scroll to position [870, 0]
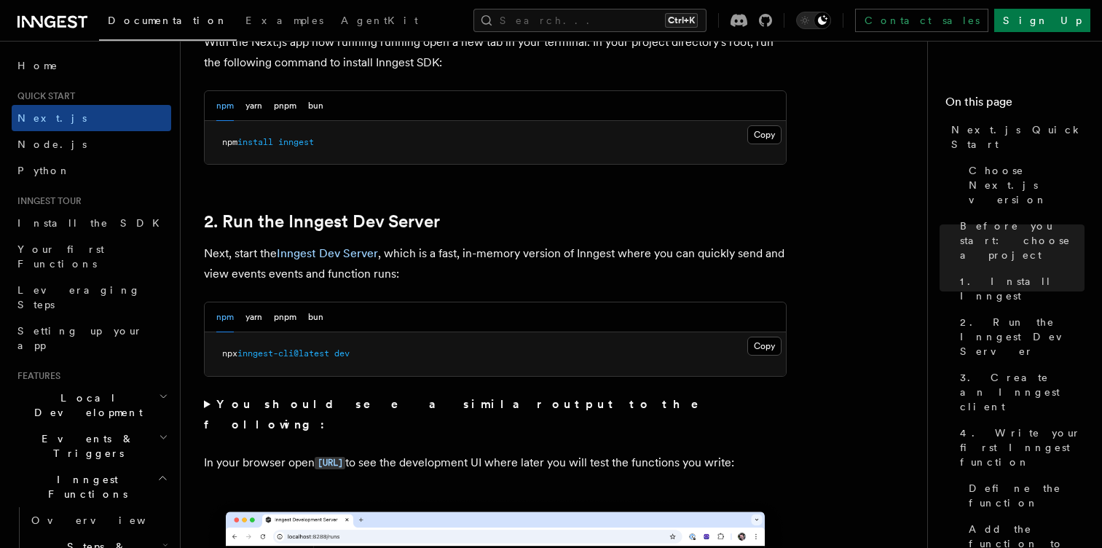
click at [444, 251] on p "Next, start the Inngest Dev Server , which is a fast, in-memory version of Inng…" at bounding box center [495, 263] width 583 height 41
click at [478, 251] on p "Next, start the Inngest Dev Server , which is a fast, in-memory version of Inng…" at bounding box center [495, 263] width 583 height 41
click at [547, 254] on p "Next, start the Inngest Dev Server , which is a fast, in-memory version of Inng…" at bounding box center [495, 263] width 583 height 41
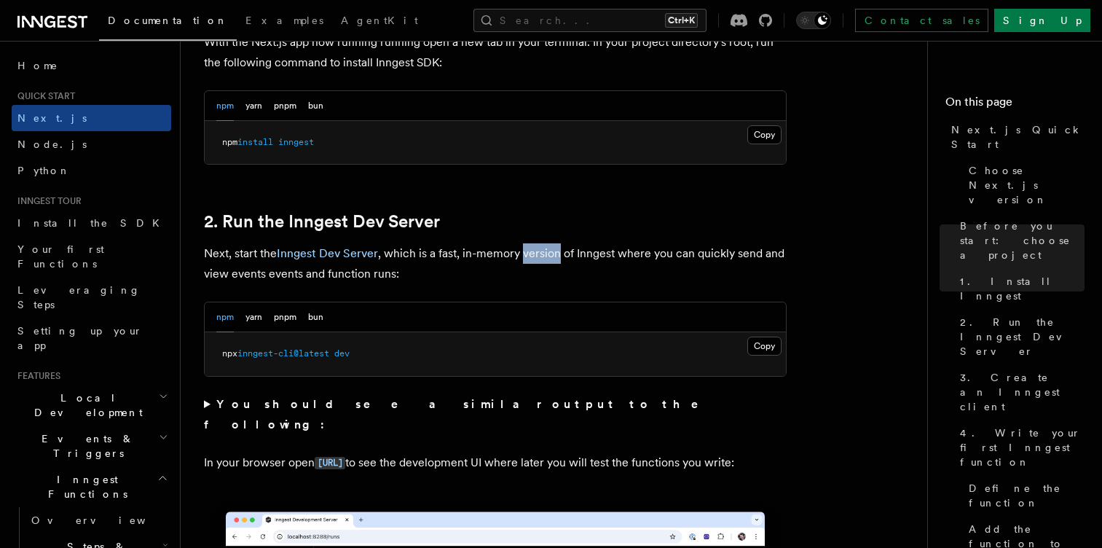
drag, startPoint x: 547, startPoint y: 254, endPoint x: 580, endPoint y: 253, distance: 32.8
click at [580, 253] on p "Next, start the Inngest Dev Server , which is a fast, in-memory version of Inng…" at bounding box center [495, 263] width 583 height 41
click at [479, 248] on p "Next, start the Inngest Dev Server , which is a fast, in-memory version of Inng…" at bounding box center [495, 263] width 583 height 41
click at [451, 250] on p "Next, start the Inngest Dev Server , which is a fast, in-memory version of Inng…" at bounding box center [495, 263] width 583 height 41
drag, startPoint x: 451, startPoint y: 250, endPoint x: 477, endPoint y: 252, distance: 26.3
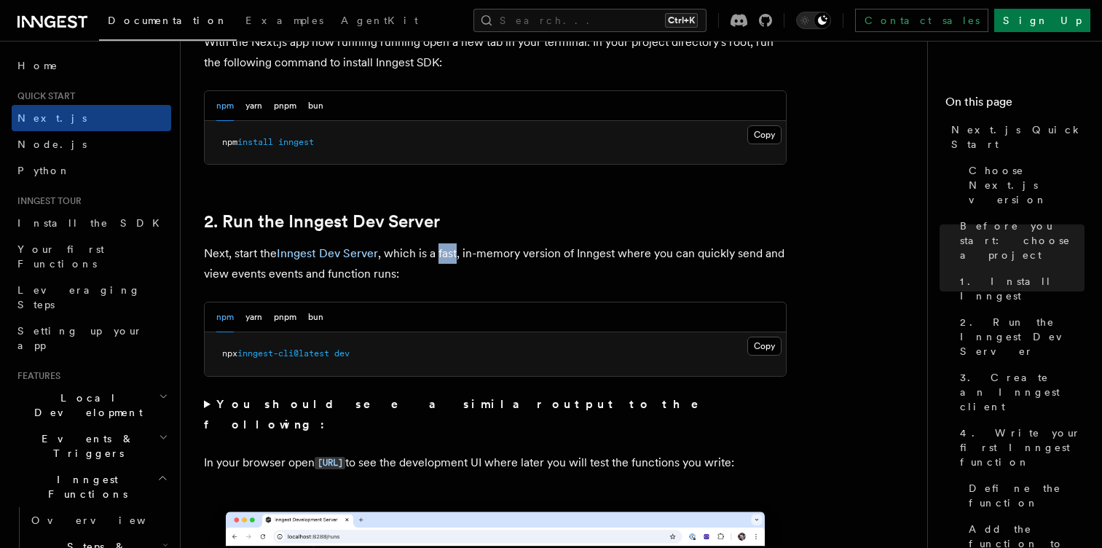
click at [477, 252] on p "Next, start the Inngest Dev Server , which is a fast, in-memory version of Inng…" at bounding box center [495, 263] width 583 height 41
drag, startPoint x: 557, startPoint y: 260, endPoint x: 624, endPoint y: 257, distance: 67.1
click at [624, 257] on p "Next, start the Inngest Dev Server , which is a fast, in-memory version of Inng…" at bounding box center [495, 263] width 583 height 41
click at [265, 275] on p "Next, start the Inngest Dev Server , which is a fast, in-memory version of Inng…" at bounding box center [495, 263] width 583 height 41
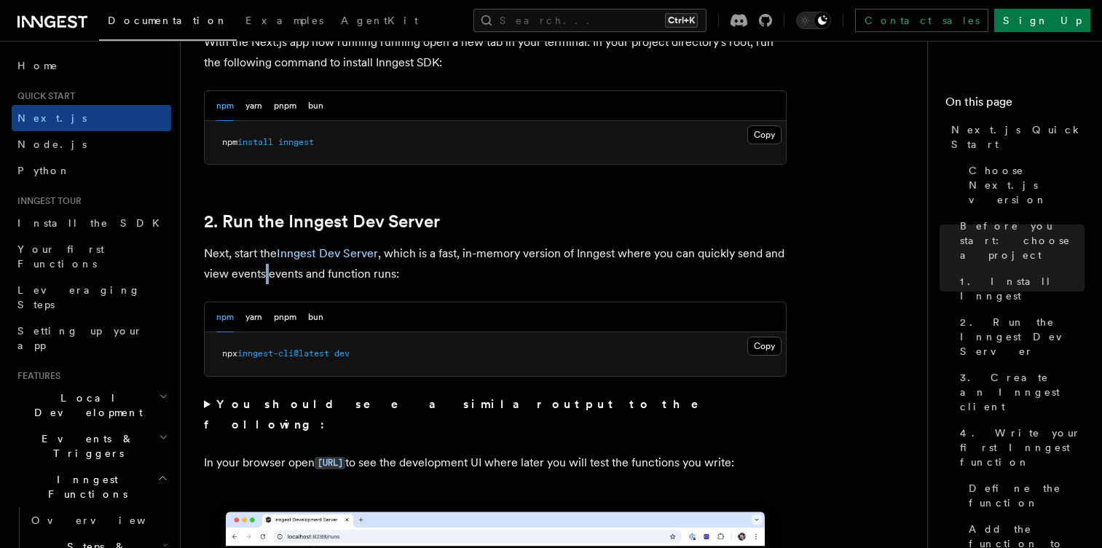
click at [265, 275] on p "Next, start the Inngest Dev Server , which is a fast, in-memory version of Inng…" at bounding box center [495, 263] width 583 height 41
click at [284, 275] on p "Next, start the Inngest Dev Server , which is a fast, in-memory version of Inng…" at bounding box center [495, 263] width 583 height 41
click at [315, 281] on p "Next, start the Inngest Dev Server , which is a fast, in-memory version of Inng…" at bounding box center [495, 263] width 583 height 41
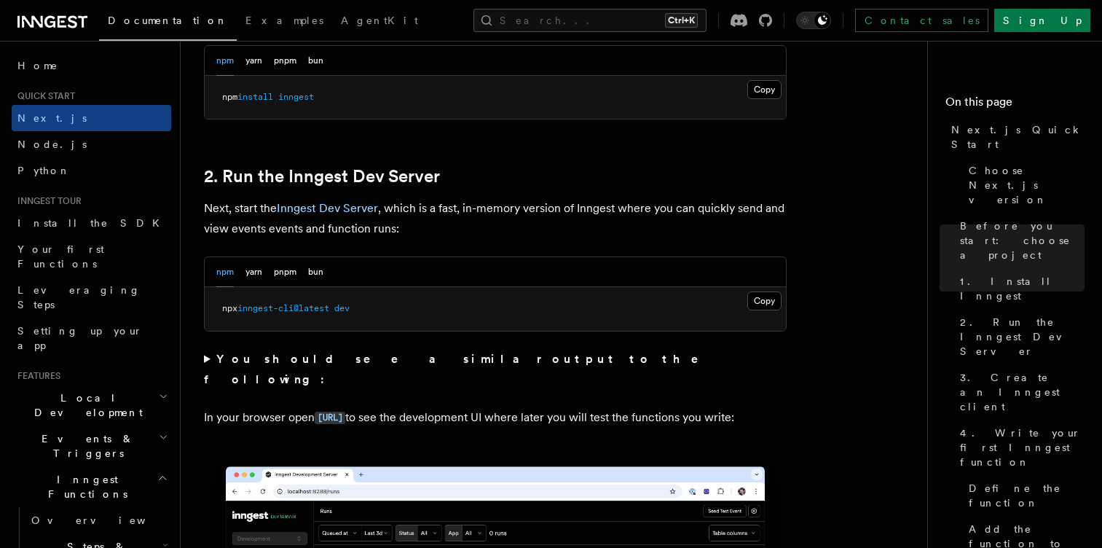
scroll to position [917, 0]
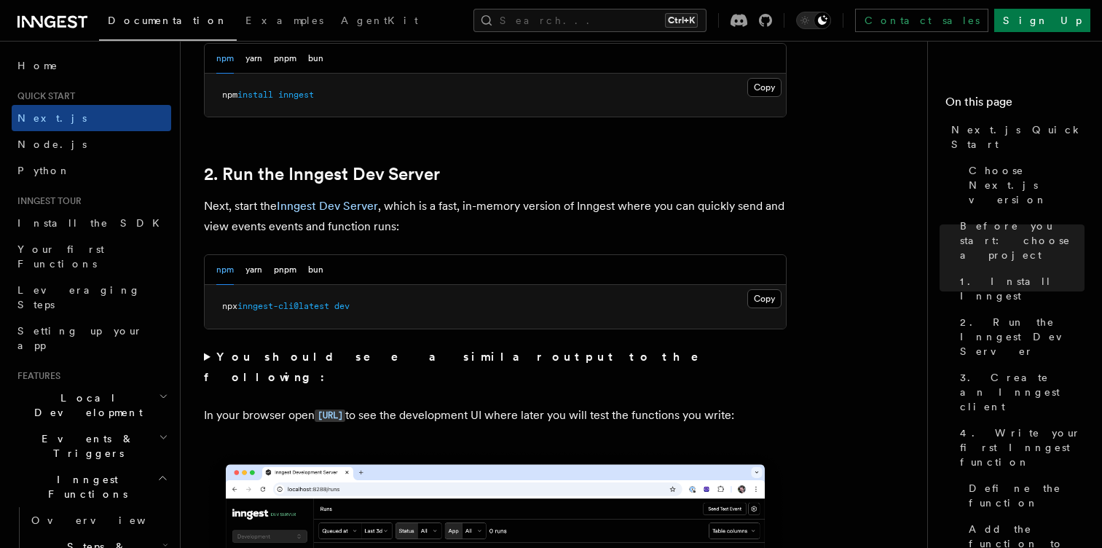
click at [208, 361] on summary "You should see a similar output to the following:" at bounding box center [495, 367] width 583 height 41
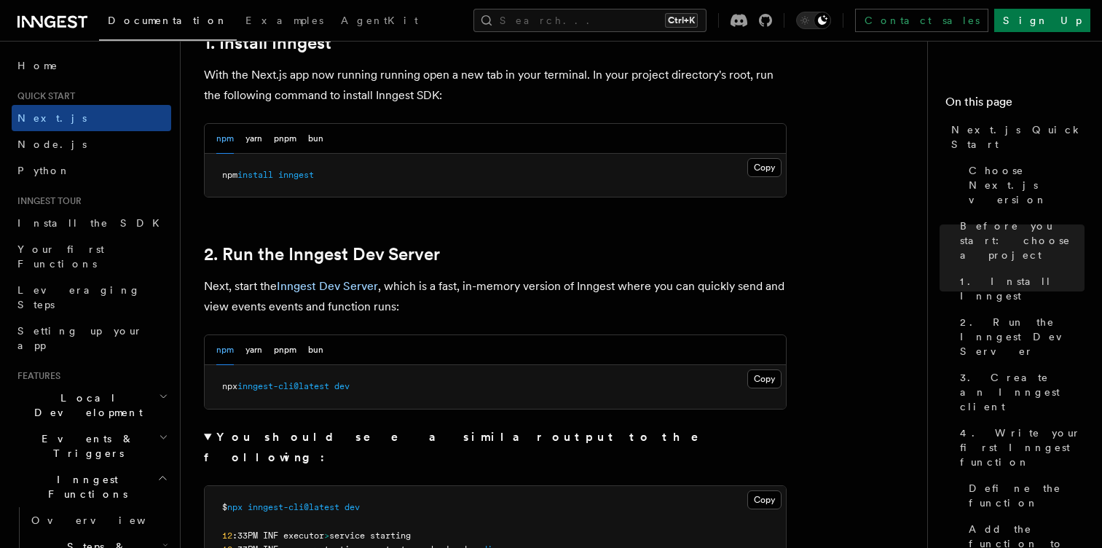
scroll to position [831, 0]
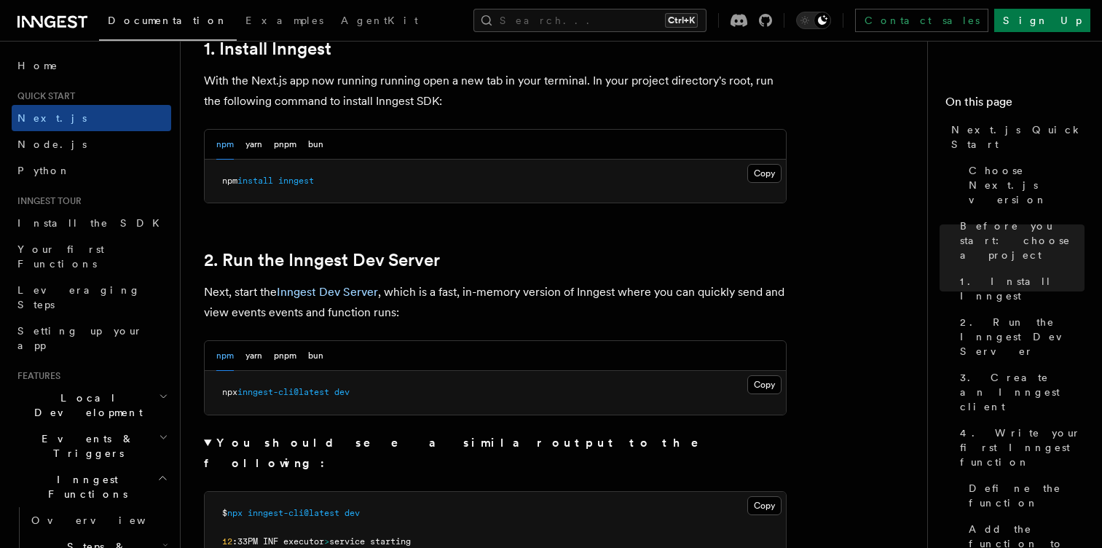
click at [211, 442] on summary "You should see a similar output to the following:" at bounding box center [495, 453] width 583 height 41
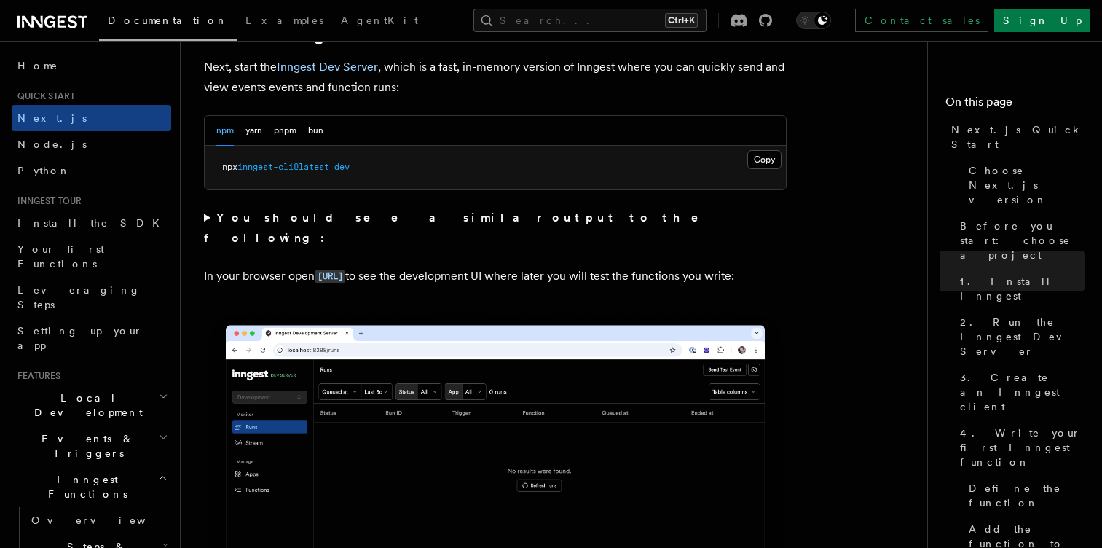
scroll to position [1032, 0]
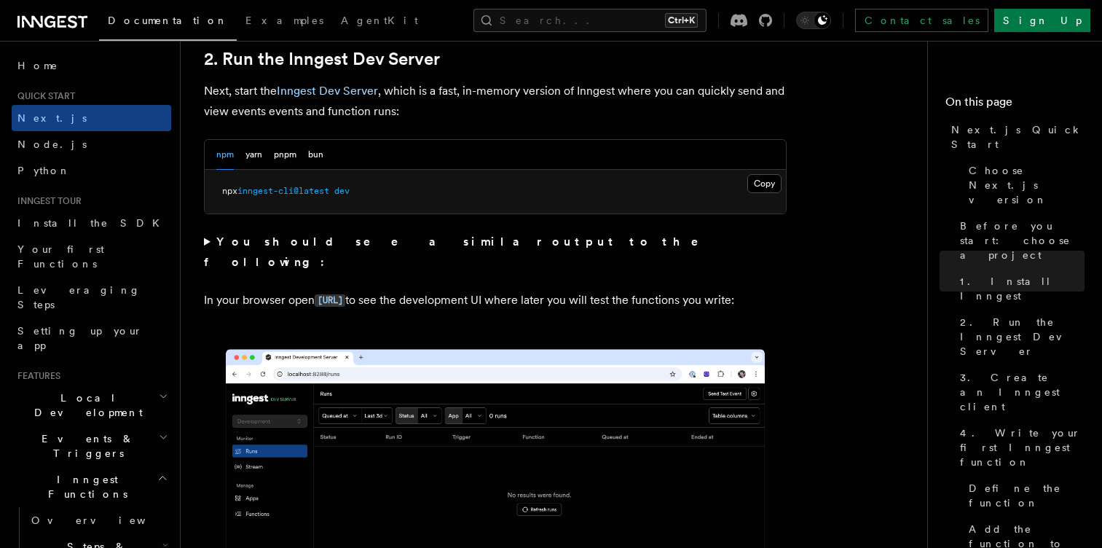
click at [205, 243] on summary "You should see a similar output to the following:" at bounding box center [495, 252] width 583 height 41
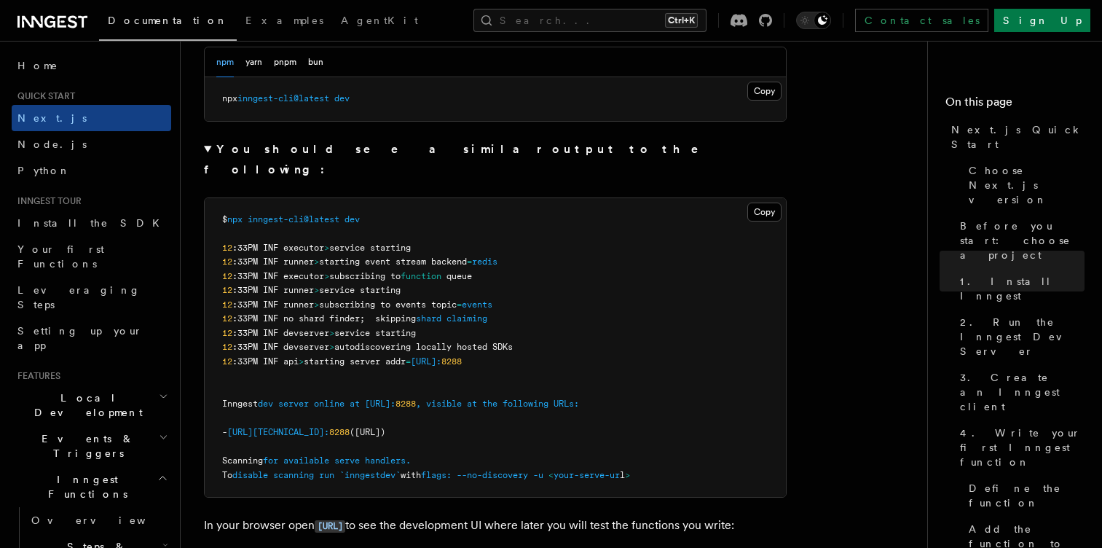
scroll to position [1130, 0]
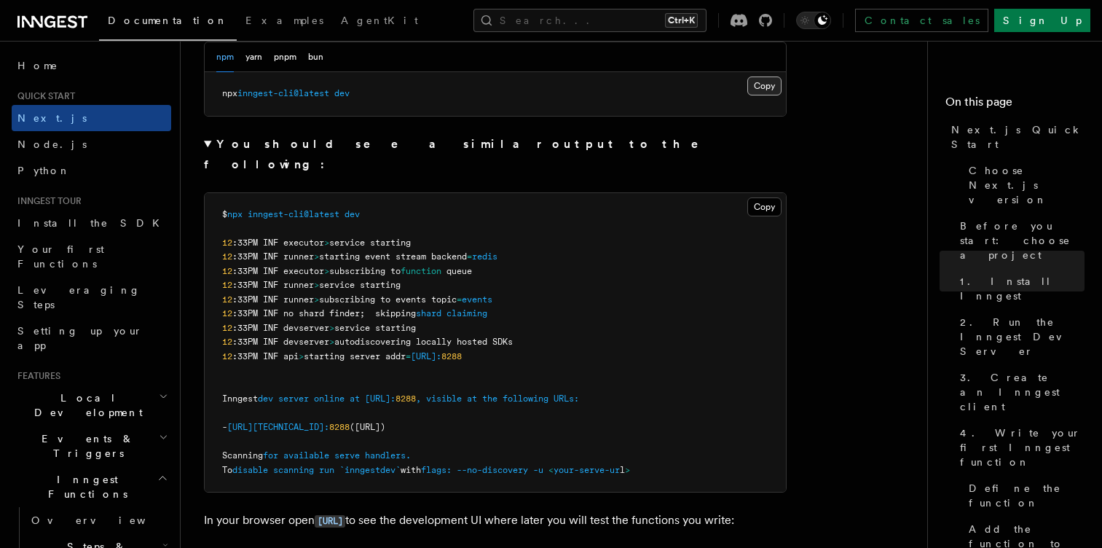
click at [760, 89] on button "Copy Copied" at bounding box center [764, 85] width 34 height 19
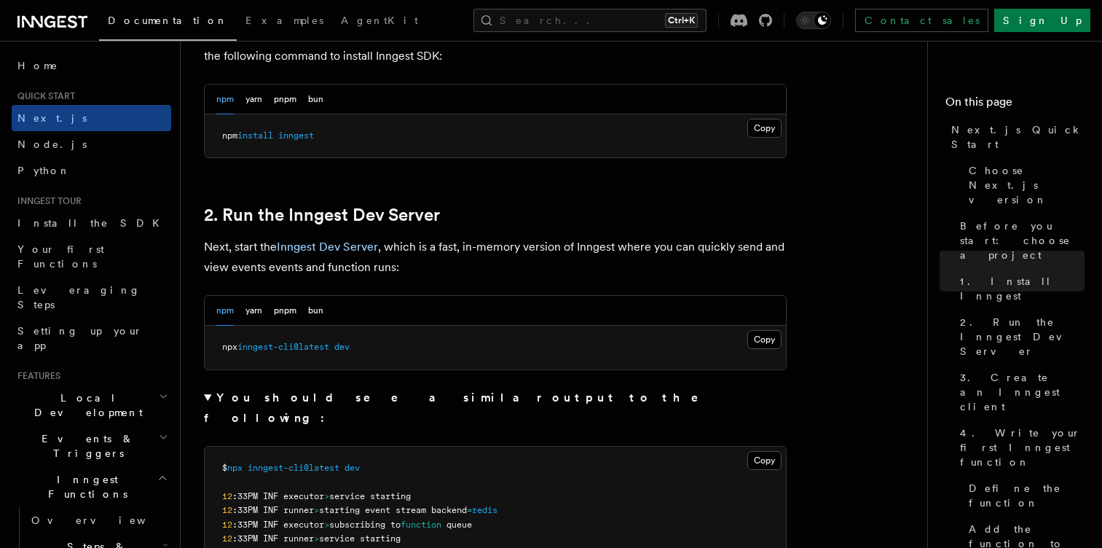
scroll to position [869, 0]
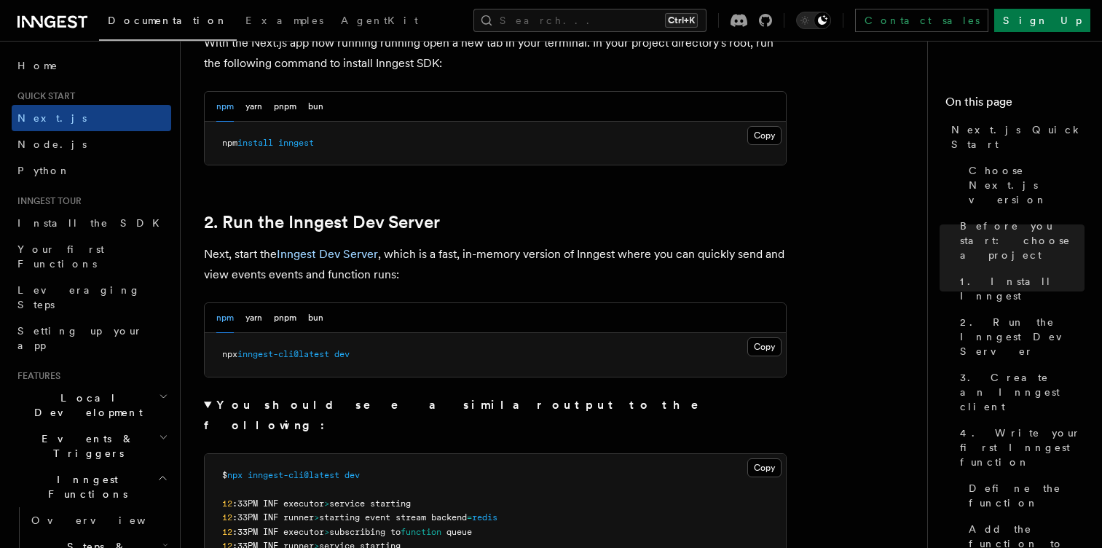
click at [209, 401] on summary "You should see a similar output to the following:" at bounding box center [495, 415] width 583 height 41
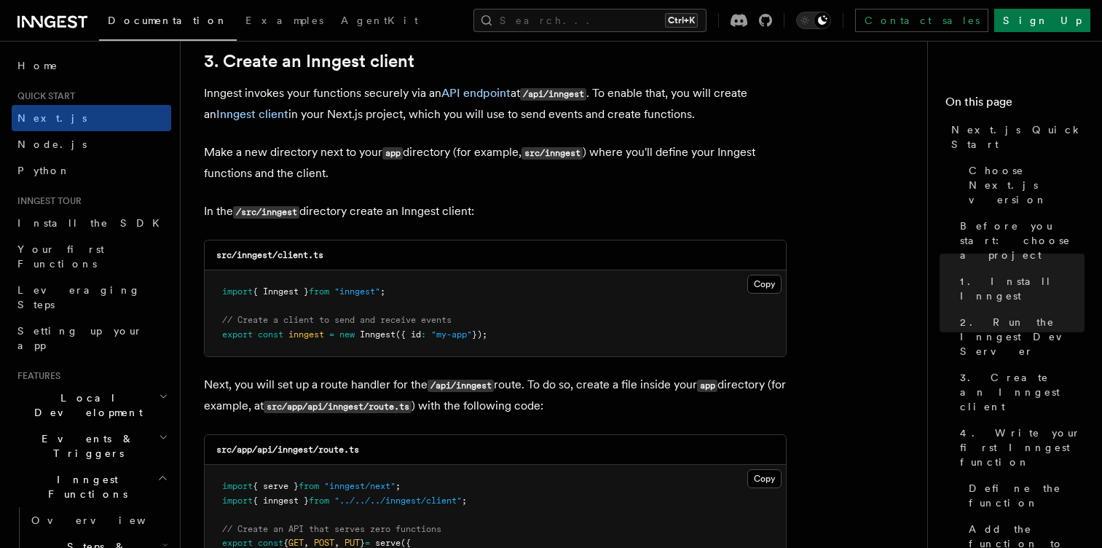
scroll to position [1732, 0]
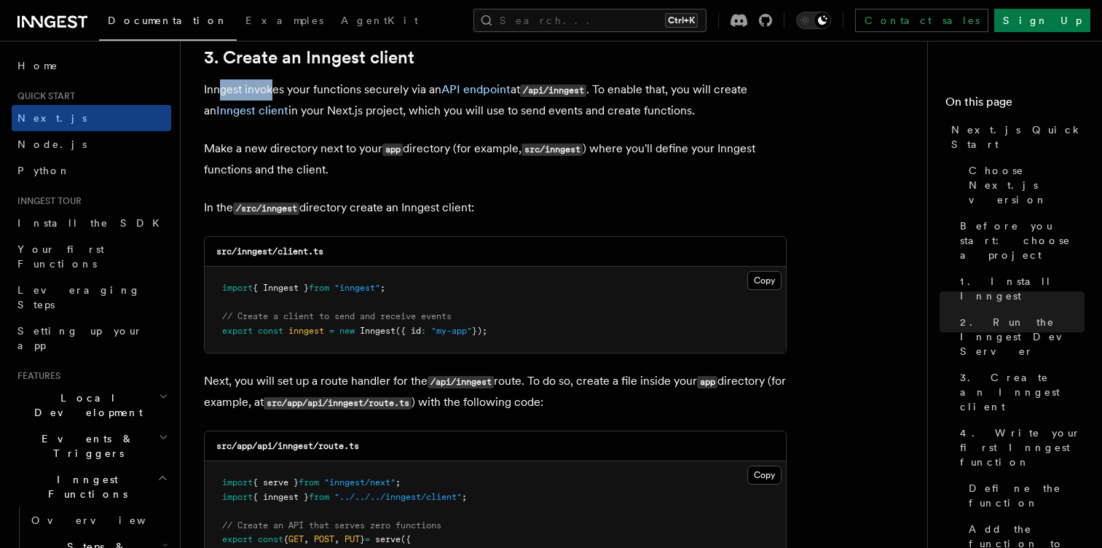
drag, startPoint x: 221, startPoint y: 80, endPoint x: 286, endPoint y: 87, distance: 65.2
click at [286, 87] on p "Inngest invokes your functions securely via an API endpoint at /api/inngest . T…" at bounding box center [495, 100] width 583 height 42
drag, startPoint x: 233, startPoint y: 77, endPoint x: 283, endPoint y: 82, distance: 50.5
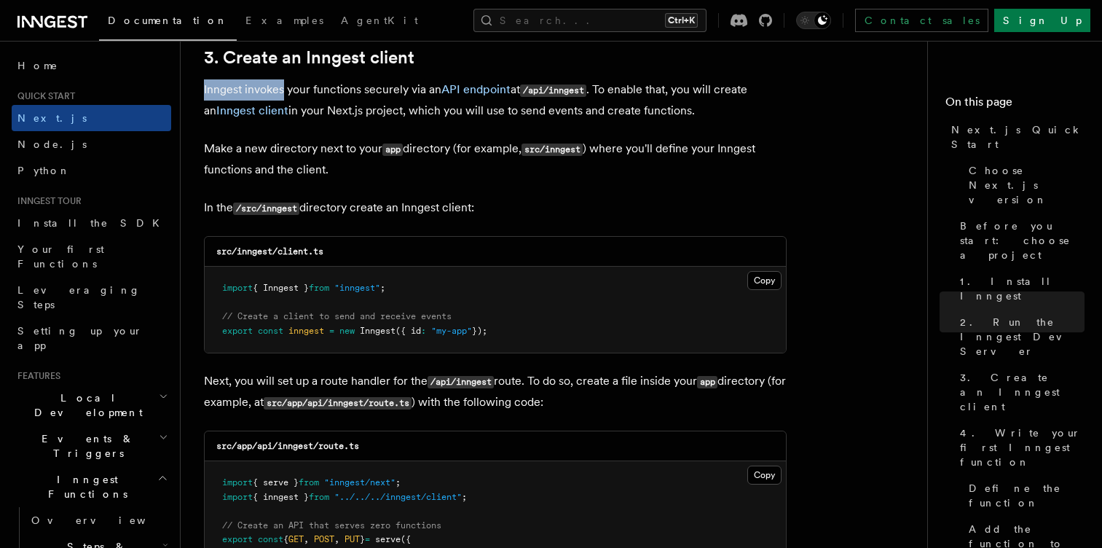
click at [283, 82] on p "Inngest invokes your functions securely via an API endpoint at /api/inngest . T…" at bounding box center [495, 100] width 583 height 42
click at [313, 83] on p "Inngest invokes your functions securely via an API endpoint at /api/inngest . T…" at bounding box center [495, 100] width 583 height 42
click at [392, 93] on p "Inngest invokes your functions securely via an API endpoint at /api/inngest . T…" at bounding box center [495, 100] width 583 height 42
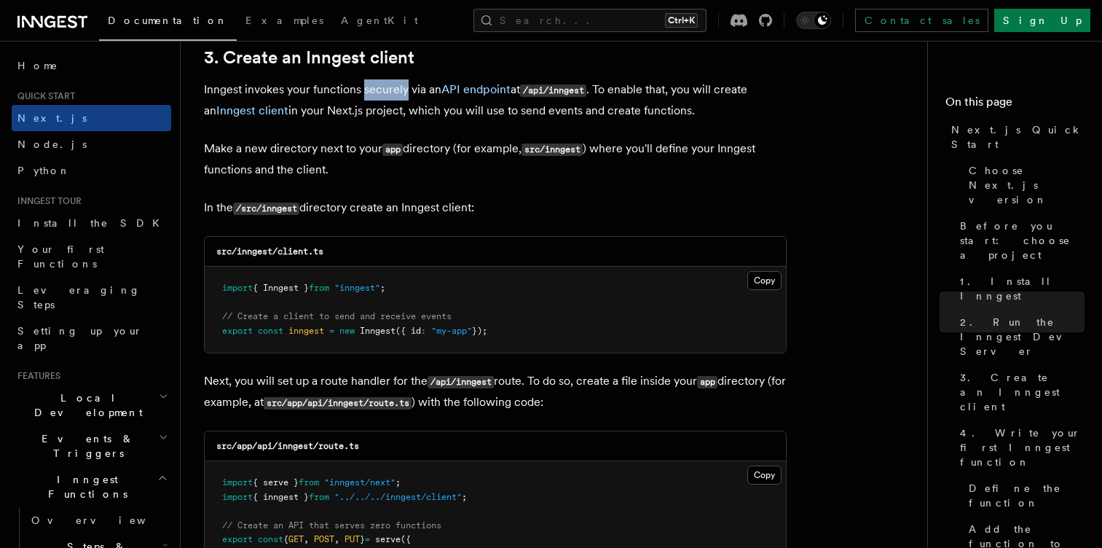
click at [392, 93] on p "Inngest invokes your functions securely via an API endpoint at /api/inngest . T…" at bounding box center [495, 100] width 583 height 42
click at [418, 93] on p "Inngest invokes your functions securely via an API endpoint at /api/inngest . T…" at bounding box center [495, 100] width 583 height 42
click at [537, 92] on code "/api/inngest" at bounding box center [553, 91] width 66 height 12
click at [563, 92] on code "/api/inngest" at bounding box center [553, 91] width 66 height 12
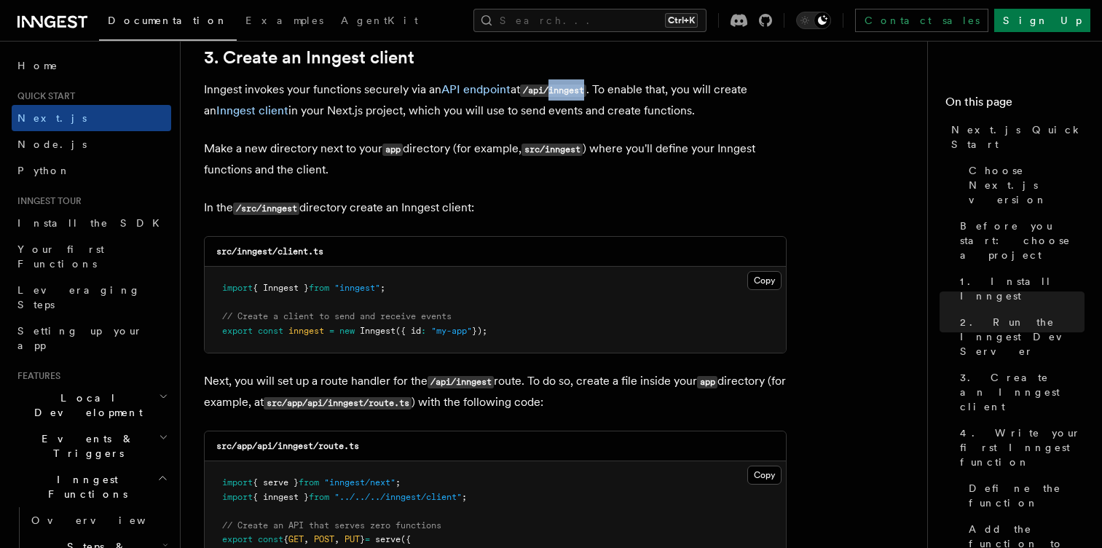
click at [563, 92] on code "/api/inngest" at bounding box center [553, 91] width 66 height 12
click at [616, 90] on p "Inngest invokes your functions securely via an API endpoint at /api/inngest . T…" at bounding box center [495, 100] width 583 height 42
drag, startPoint x: 616, startPoint y: 90, endPoint x: 667, endPoint y: 90, distance: 51.0
click at [667, 90] on p "Inngest invokes your functions securely via an API endpoint at /api/inngest . T…" at bounding box center [495, 100] width 583 height 42
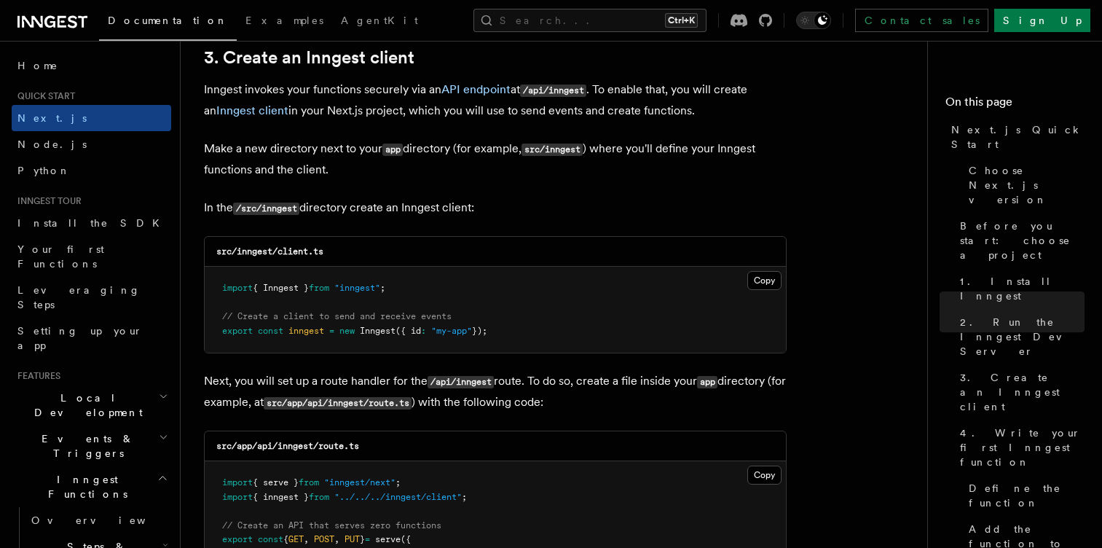
click at [689, 90] on p "Inngest invokes your functions securely via an API endpoint at /api/inngest . T…" at bounding box center [495, 100] width 583 height 42
drag, startPoint x: 302, startPoint y: 110, endPoint x: 344, endPoint y: 115, distance: 41.8
click at [344, 115] on p "Inngest invokes your functions securely via an API endpoint at /api/inngest . T…" at bounding box center [495, 100] width 583 height 42
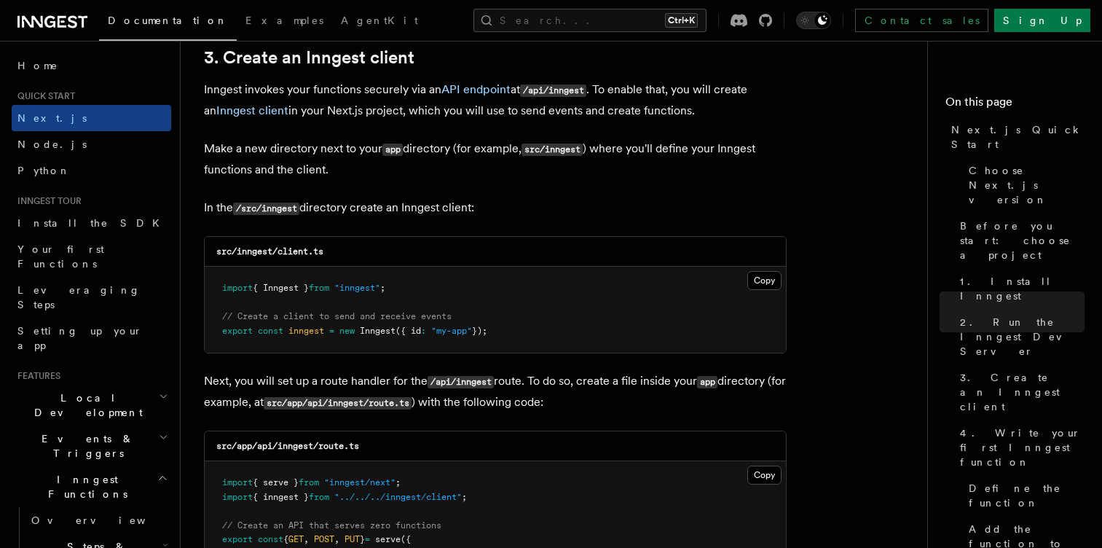
click at [380, 114] on p "Inngest invokes your functions securely via an API endpoint at /api/inngest . T…" at bounding box center [495, 100] width 583 height 42
drag, startPoint x: 380, startPoint y: 114, endPoint x: 413, endPoint y: 112, distance: 32.9
click at [413, 112] on p "Inngest invokes your functions securely via an API endpoint at /api/inngest . T…" at bounding box center [495, 100] width 583 height 42
click at [474, 114] on p "Inngest invokes your functions securely via an API endpoint at /api/inngest . T…" at bounding box center [495, 100] width 583 height 42
click at [429, 116] on p "Inngest invokes your functions securely via an API endpoint at /api/inngest . T…" at bounding box center [495, 100] width 583 height 42
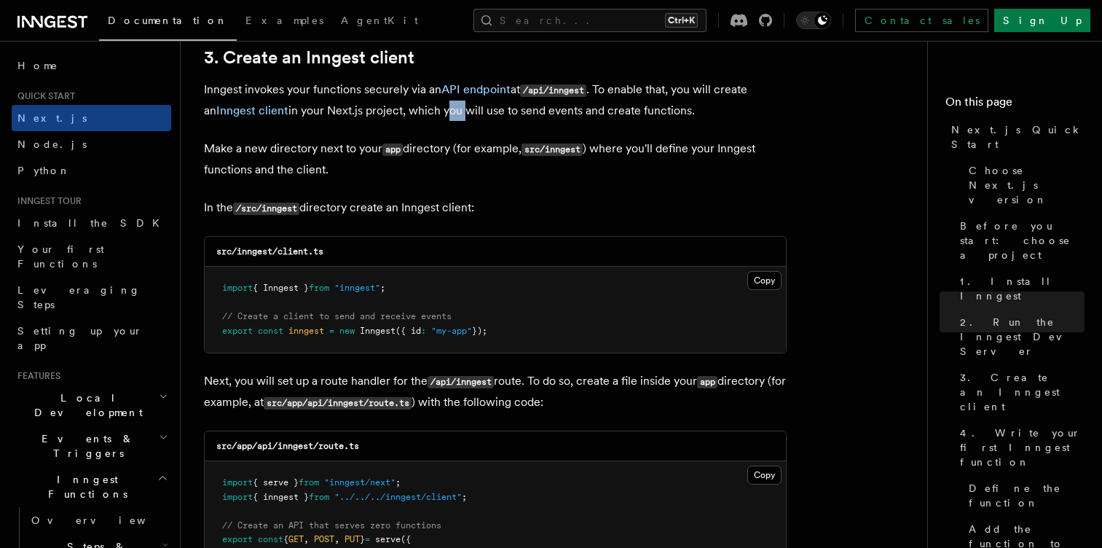
click at [429, 116] on p "Inngest invokes your functions securely via an API endpoint at /api/inngest . T…" at bounding box center [495, 100] width 583 height 42
click at [387, 118] on p "Inngest invokes your functions securely via an API endpoint at /api/inngest . T…" at bounding box center [495, 100] width 583 height 42
drag, startPoint x: 429, startPoint y: 119, endPoint x: 471, endPoint y: 119, distance: 41.5
click at [471, 119] on p "Inngest invokes your functions securely via an API endpoint at /api/inngest . T…" at bounding box center [495, 100] width 583 height 42
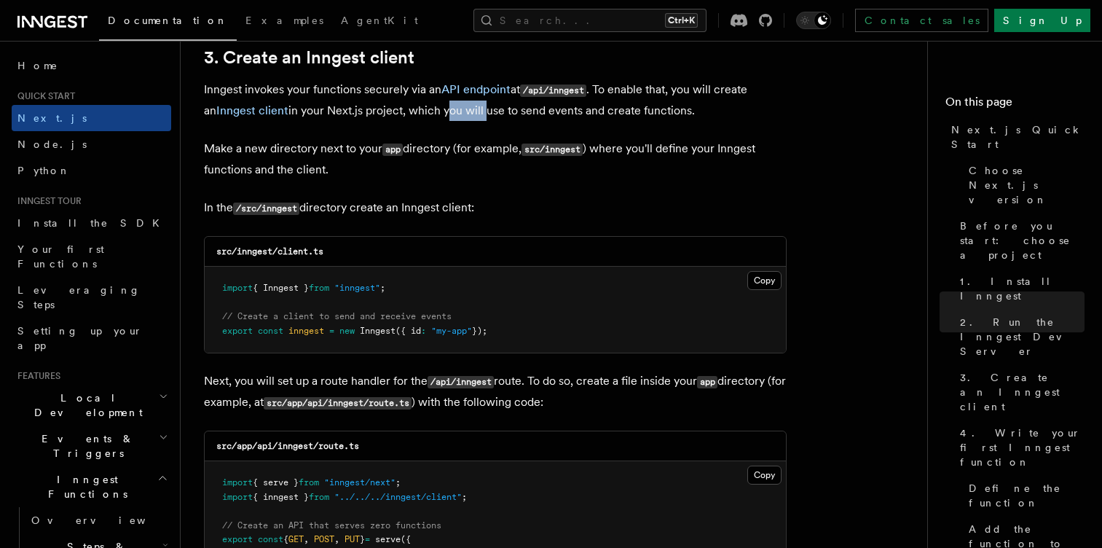
click at [471, 119] on p "Inngest invokes your functions securely via an API endpoint at /api/inngest . T…" at bounding box center [495, 100] width 583 height 42
drag, startPoint x: 499, startPoint y: 119, endPoint x: 551, endPoint y: 117, distance: 51.7
click at [551, 117] on p "Inngest invokes your functions securely via an API endpoint at /api/inngest . T…" at bounding box center [495, 100] width 583 height 42
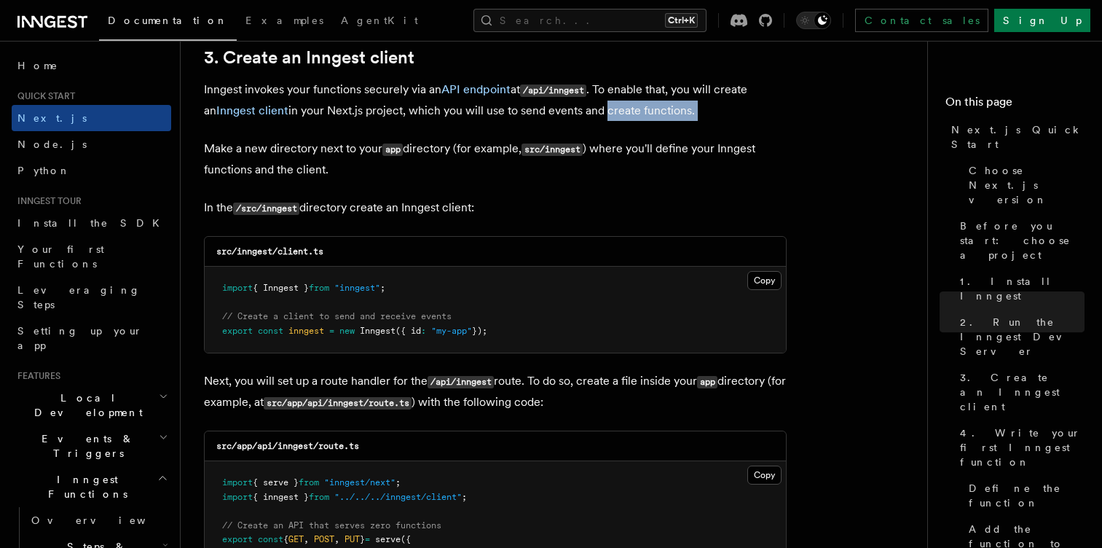
drag, startPoint x: 591, startPoint y: 117, endPoint x: 322, endPoint y: 144, distance: 270.2
click at [259, 145] on p "Make a new directory next to your app directory (for example, src/inngest ) whe…" at bounding box center [495, 159] width 583 height 42
drag, startPoint x: 217, startPoint y: 149, endPoint x: 270, endPoint y: 146, distance: 53.3
click at [270, 146] on p "Make a new directory next to your app directory (for example, src/inngest ) whe…" at bounding box center [495, 159] width 583 height 42
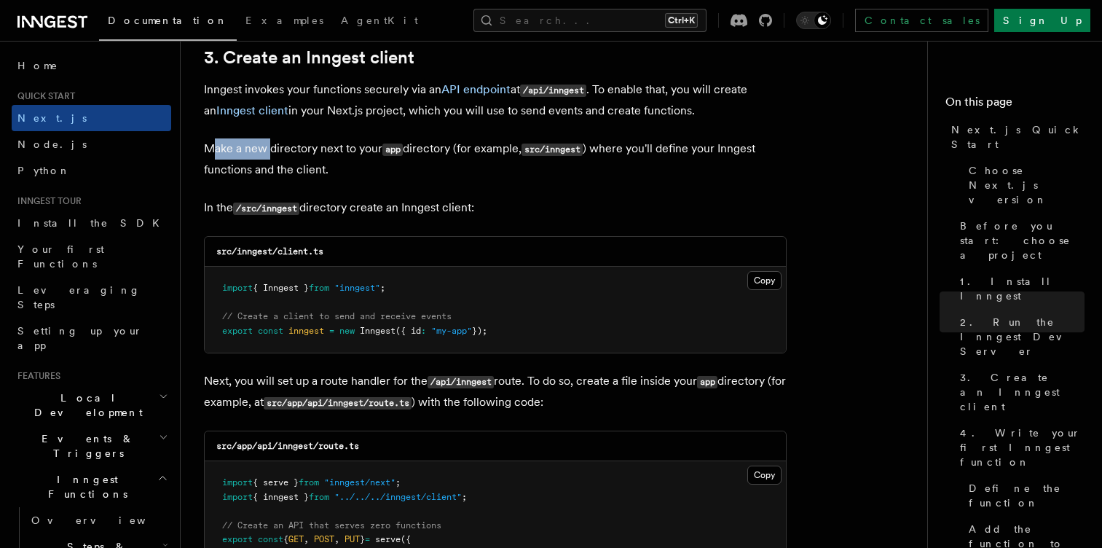
click at [270, 146] on p "Make a new directory next to your app directory (for example, src/inngest ) whe…" at bounding box center [495, 159] width 583 height 42
click at [303, 146] on p "Make a new directory next to your app directory (for example, src/inngest ) whe…" at bounding box center [495, 159] width 583 height 42
drag, startPoint x: 303, startPoint y: 146, endPoint x: 339, endPoint y: 147, distance: 35.7
click at [339, 147] on p "Make a new directory next to your app directory (for example, src/inngest ) whe…" at bounding box center [495, 159] width 583 height 42
click at [353, 149] on p "Make a new directory next to your app directory (for example, src/inngest ) whe…" at bounding box center [495, 159] width 583 height 42
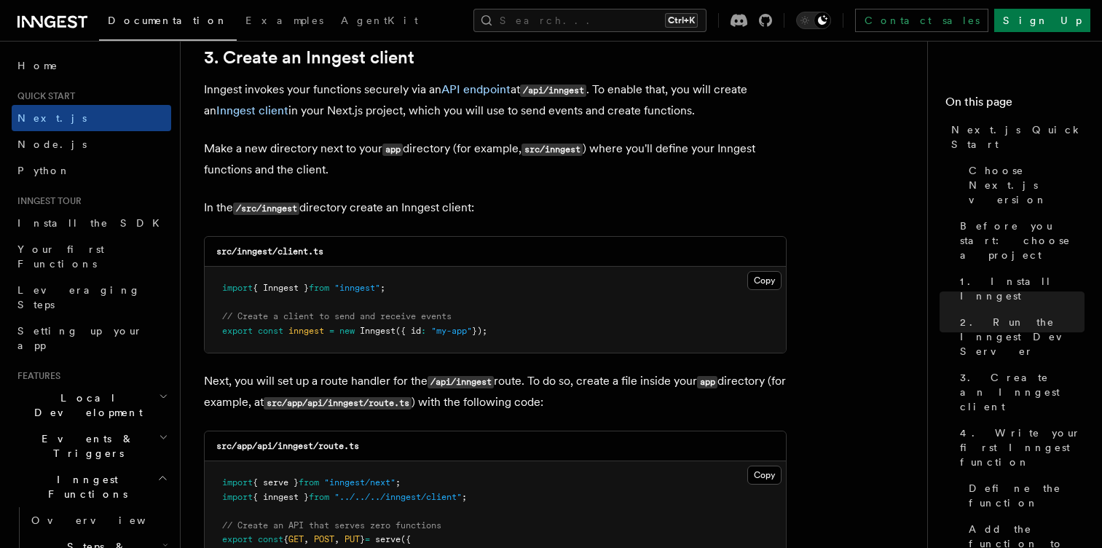
click at [420, 154] on p "Make a new directory next to your app directory (for example, src/inngest ) whe…" at bounding box center [495, 159] width 583 height 42
drag, startPoint x: 420, startPoint y: 154, endPoint x: 491, endPoint y: 149, distance: 71.6
click at [491, 149] on p "Make a new directory next to your app directory (for example, src/inngest ) whe…" at bounding box center [495, 159] width 583 height 42
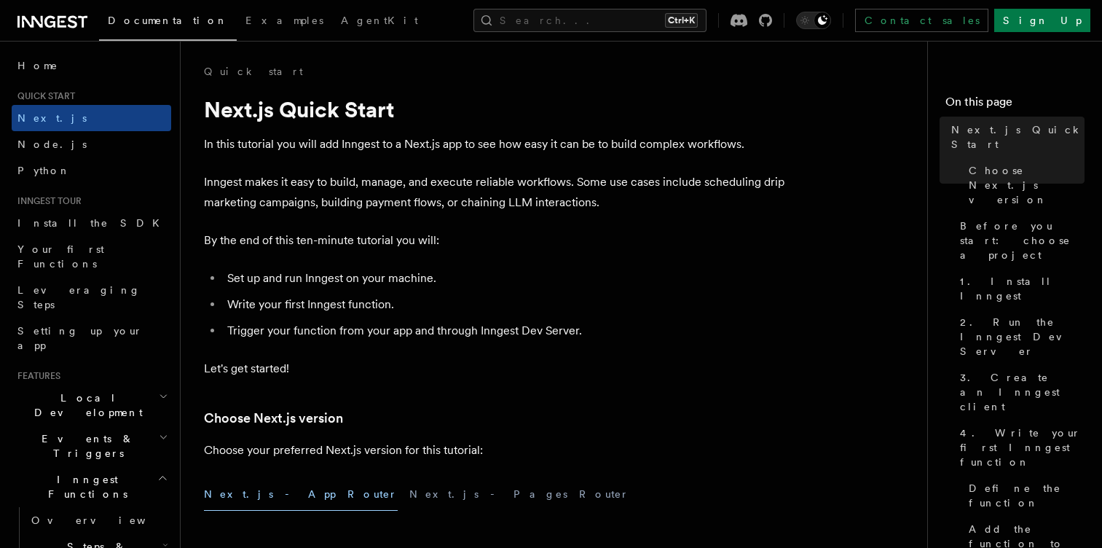
scroll to position [233, 0]
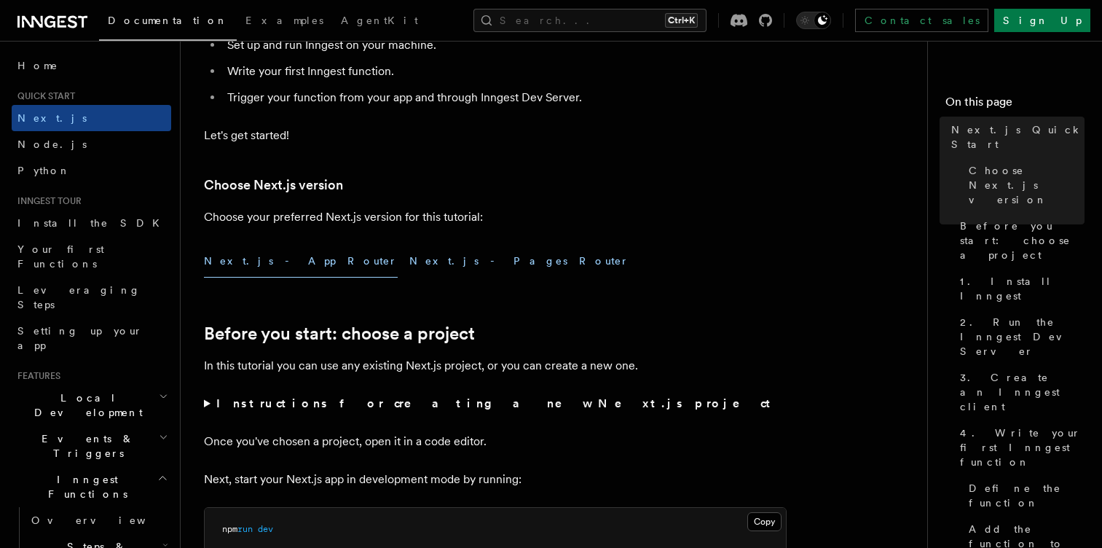
click at [409, 270] on button "Next.js - Pages Router" at bounding box center [519, 261] width 220 height 33
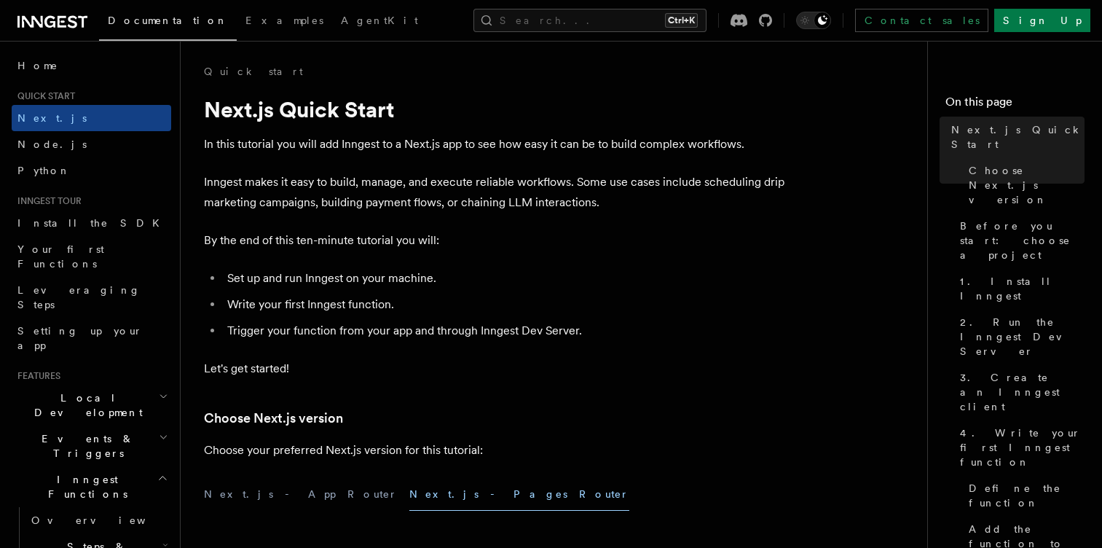
scroll to position [321, 0]
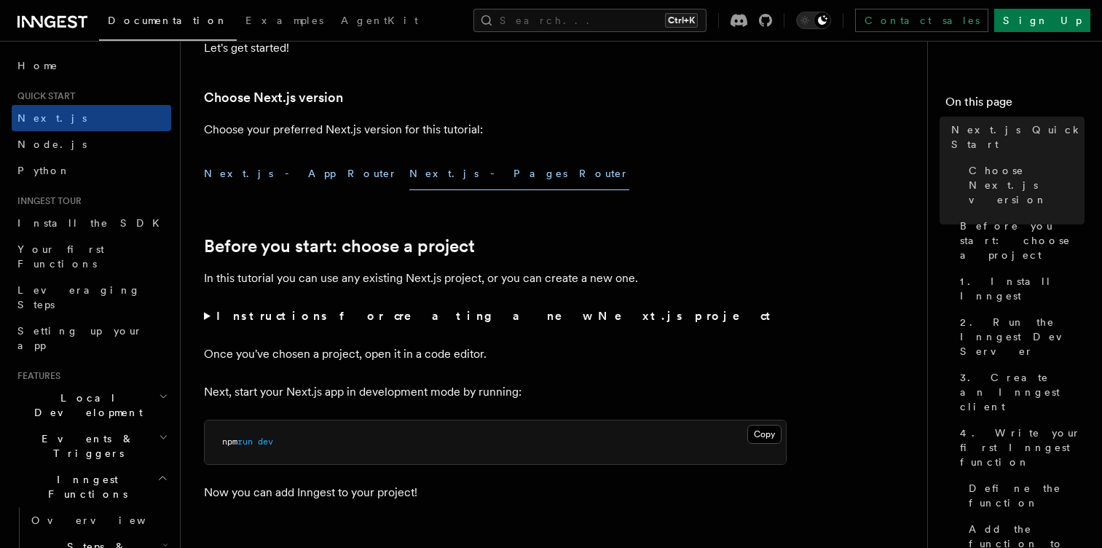
click at [263, 174] on button "Next.js - App Router" at bounding box center [301, 173] width 194 height 33
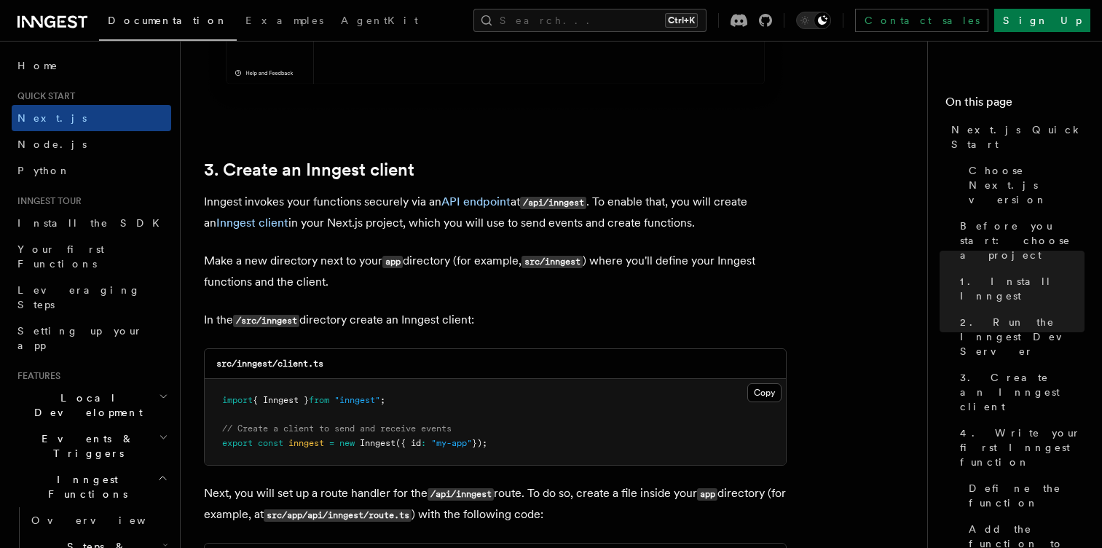
scroll to position [1661, 0]
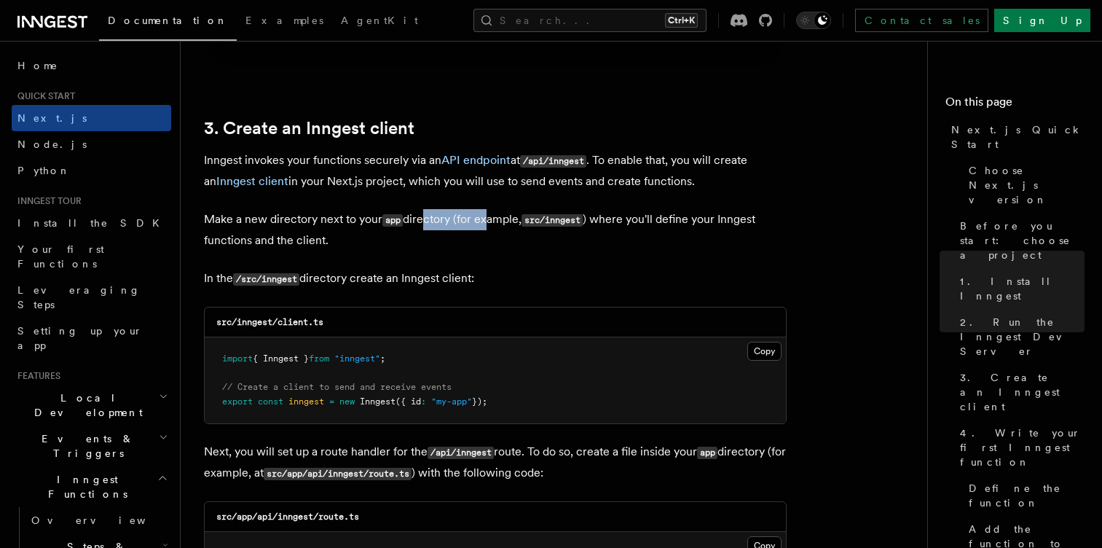
drag, startPoint x: 422, startPoint y: 215, endPoint x: 489, endPoint y: 222, distance: 67.4
click at [489, 222] on p "Make a new directory next to your app directory (for example, src/inngest ) whe…" at bounding box center [495, 230] width 583 height 42
click at [583, 221] on code "src/inngest" at bounding box center [552, 220] width 61 height 12
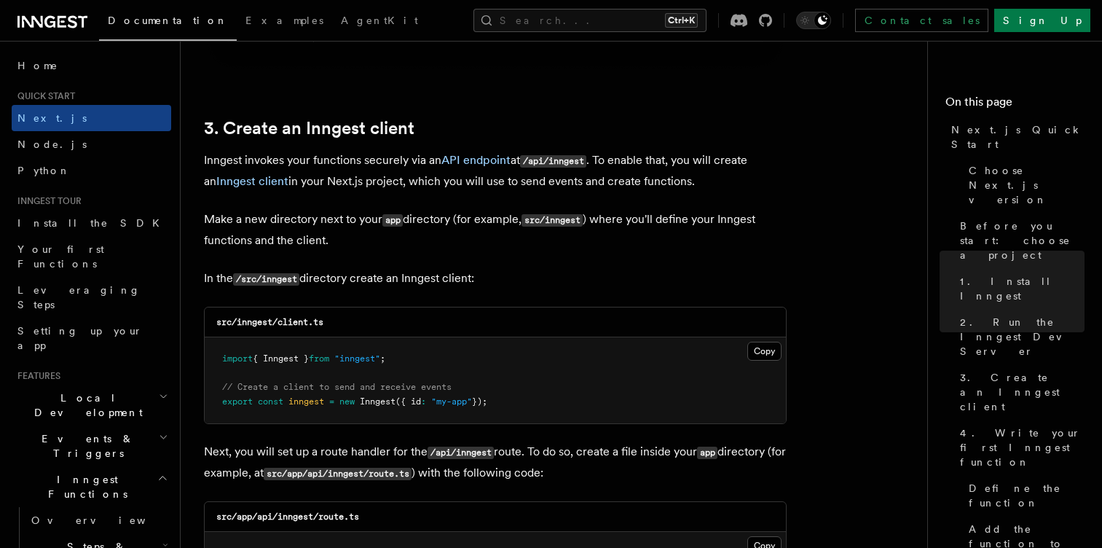
click at [573, 219] on code "src/inngest" at bounding box center [552, 220] width 61 height 12
click at [613, 221] on p "Make a new directory next to your app directory (for example, src/inngest ) whe…" at bounding box center [495, 230] width 583 height 42
click at [655, 220] on p "Make a new directory next to your app directory (for example, src/inngest ) whe…" at bounding box center [495, 230] width 583 height 42
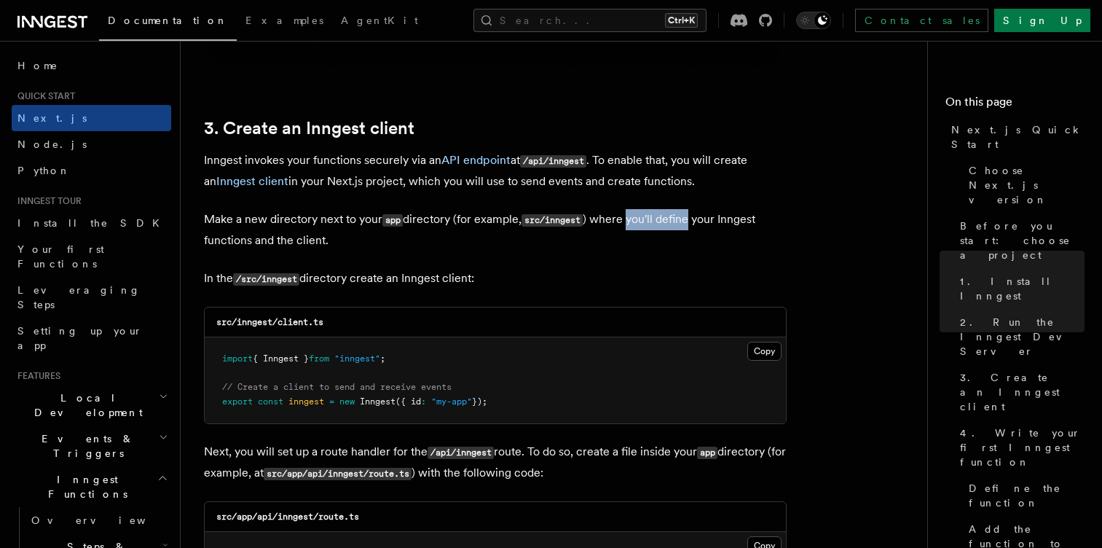
drag, startPoint x: 655, startPoint y: 220, endPoint x: 689, endPoint y: 216, distance: 34.4
click at [689, 216] on p "Make a new directory next to your app directory (for example, src/inngest ) whe…" at bounding box center [495, 230] width 583 height 42
click at [307, 243] on p "Make a new directory next to your app directory (for example, src/inngest ) whe…" at bounding box center [495, 230] width 583 height 42
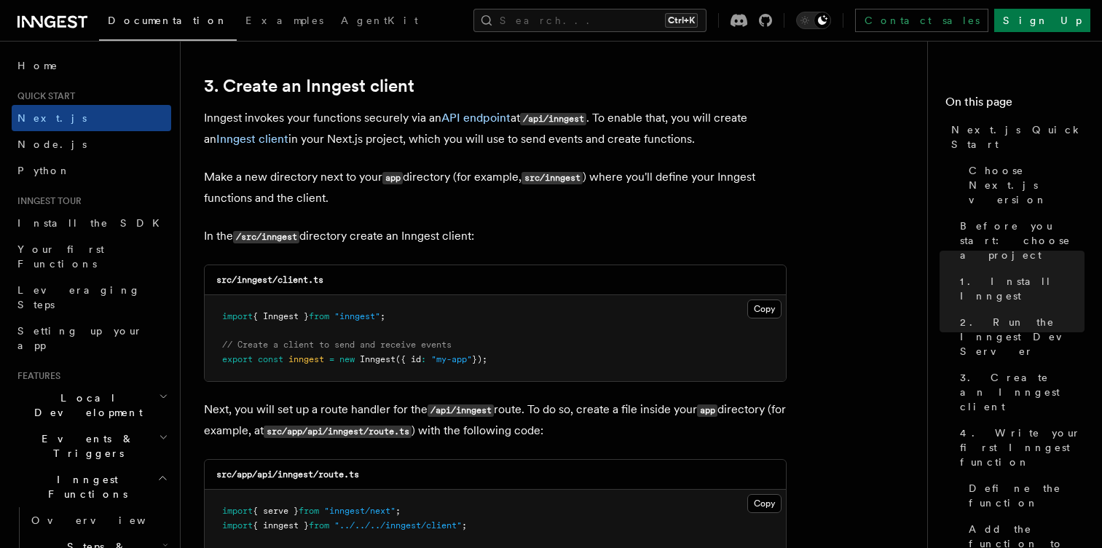
click at [283, 247] on p "In the /src/inngest directory create an Inngest client:" at bounding box center [495, 236] width 583 height 21
click at [336, 244] on p "In the /src/inngest directory create an Inngest client:" at bounding box center [495, 236] width 583 height 21
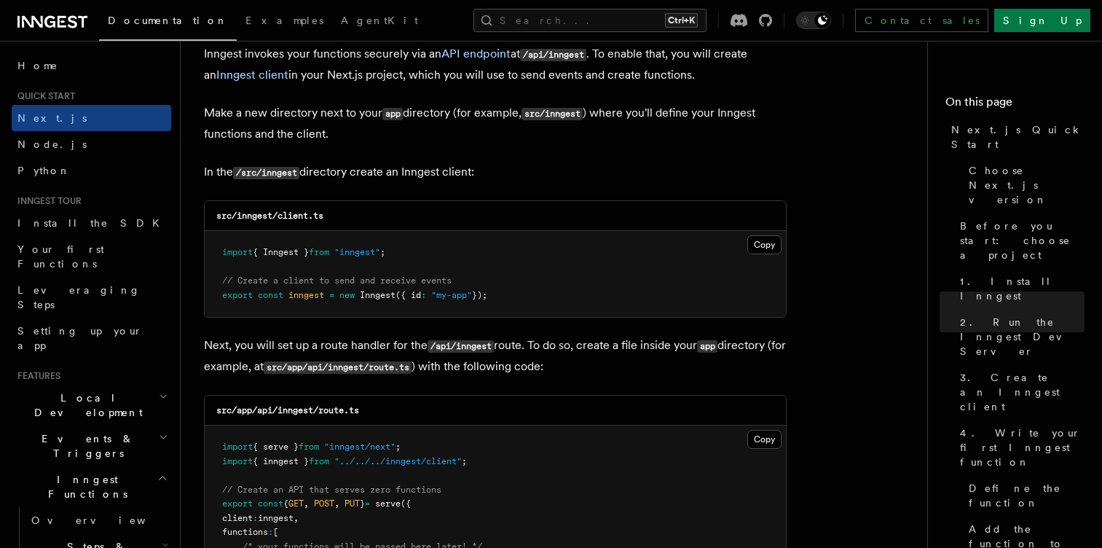
scroll to position [1769, 0]
click at [252, 219] on code "src/inngest/client.ts" at bounding box center [269, 214] width 107 height 10
copy code "inngest"
drag, startPoint x: 282, startPoint y: 213, endPoint x: 355, endPoint y: 212, distance: 72.9
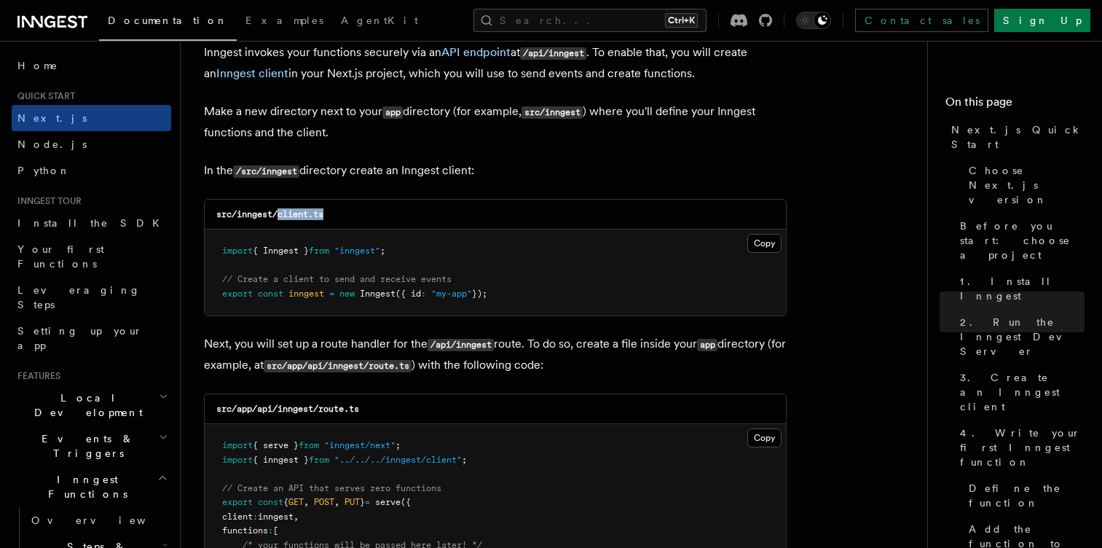
click at [355, 212] on div "src/inngest/client.ts" at bounding box center [495, 215] width 581 height 30
copy code "client.ts"
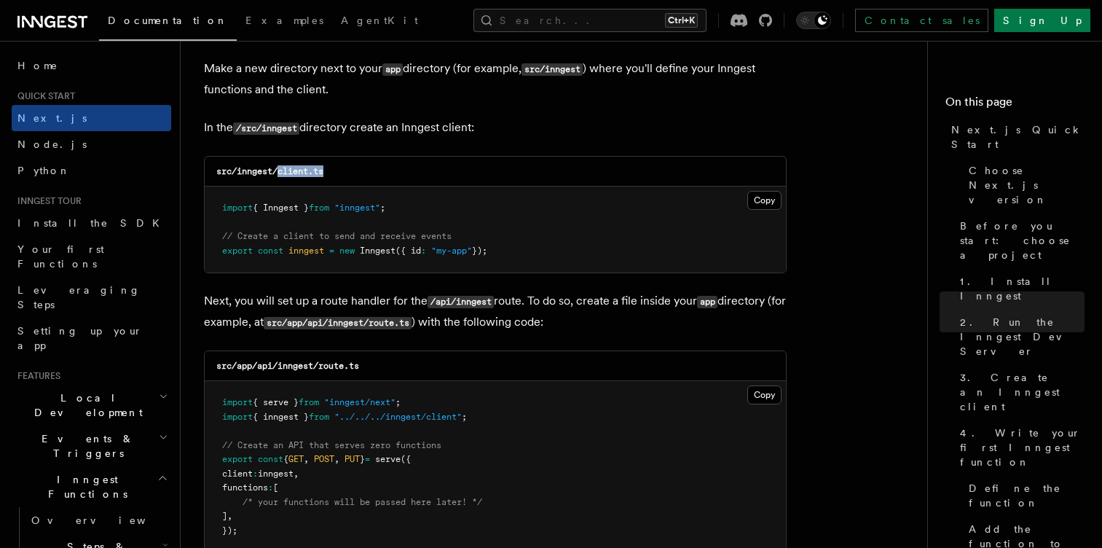
scroll to position [1821, 0]
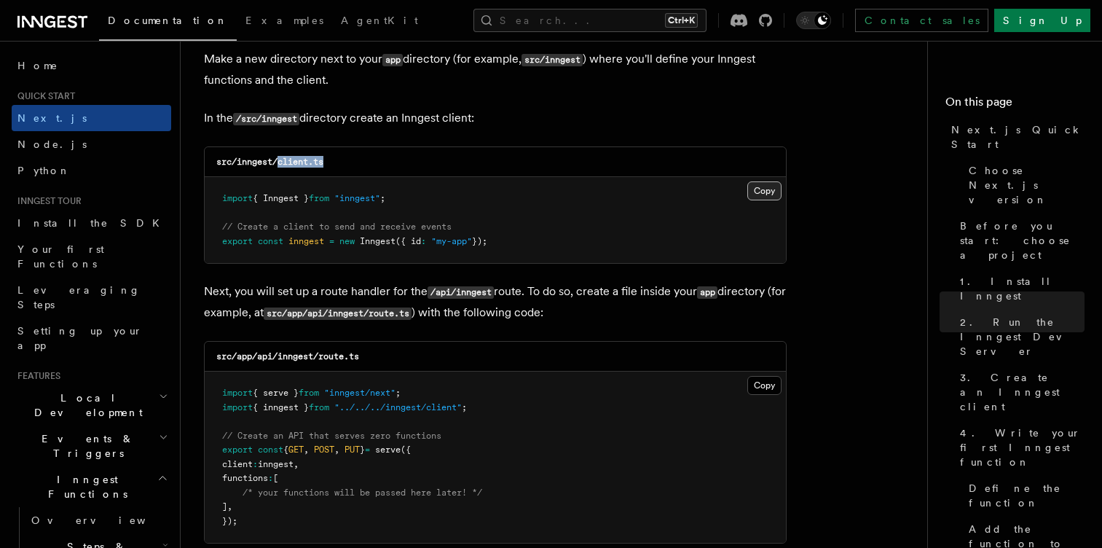
click at [772, 182] on button "Copy Copied" at bounding box center [764, 190] width 34 height 19
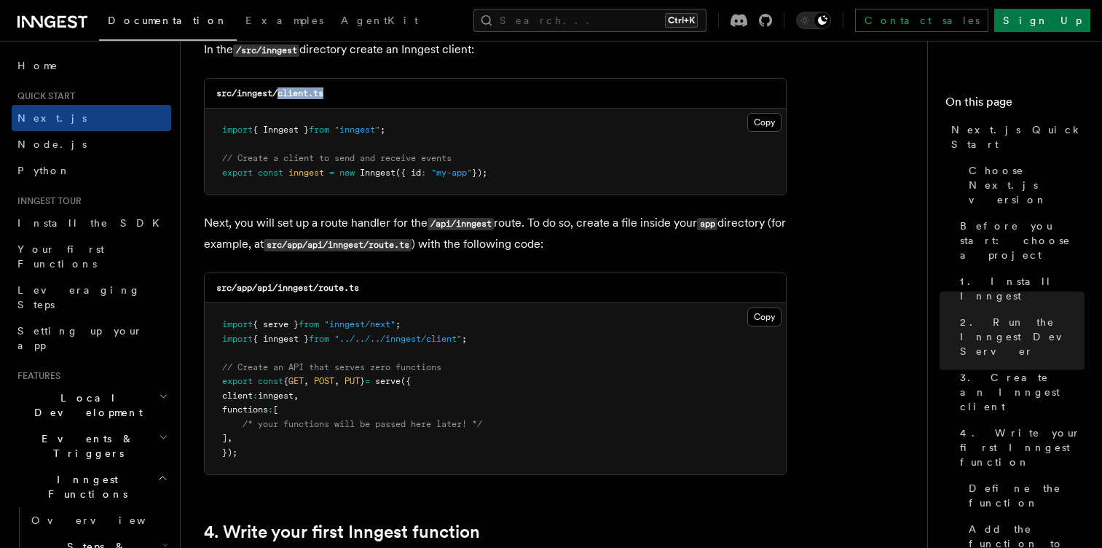
scroll to position [1896, 0]
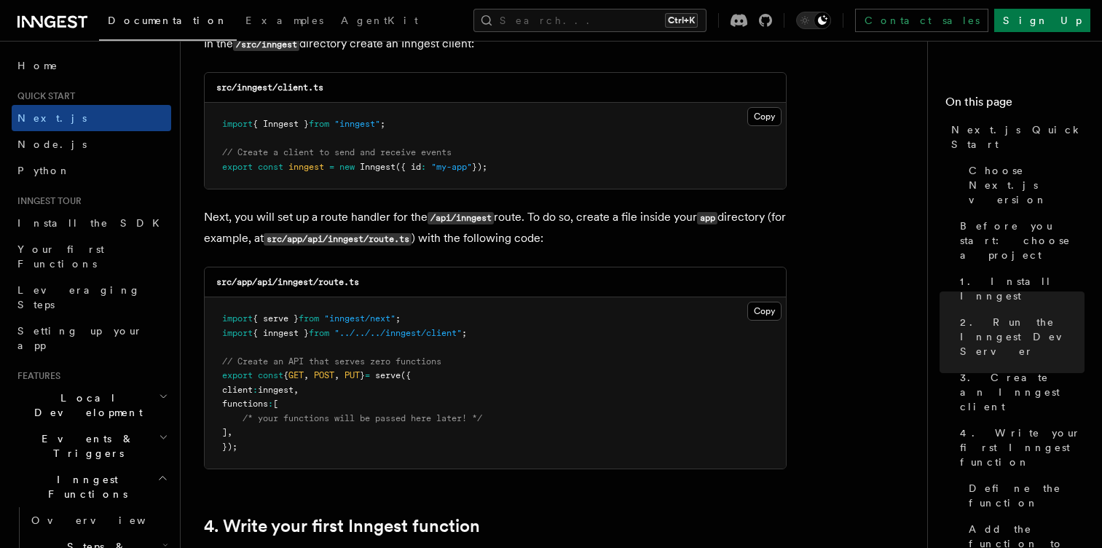
click at [231, 219] on p "Next, you will set up a route handler for the /api/inngest route. To do so, cre…" at bounding box center [495, 228] width 583 height 42
click at [292, 214] on p "Next, you will set up a route handler for the /api/inngest route. To do so, cre…" at bounding box center [495, 228] width 583 height 42
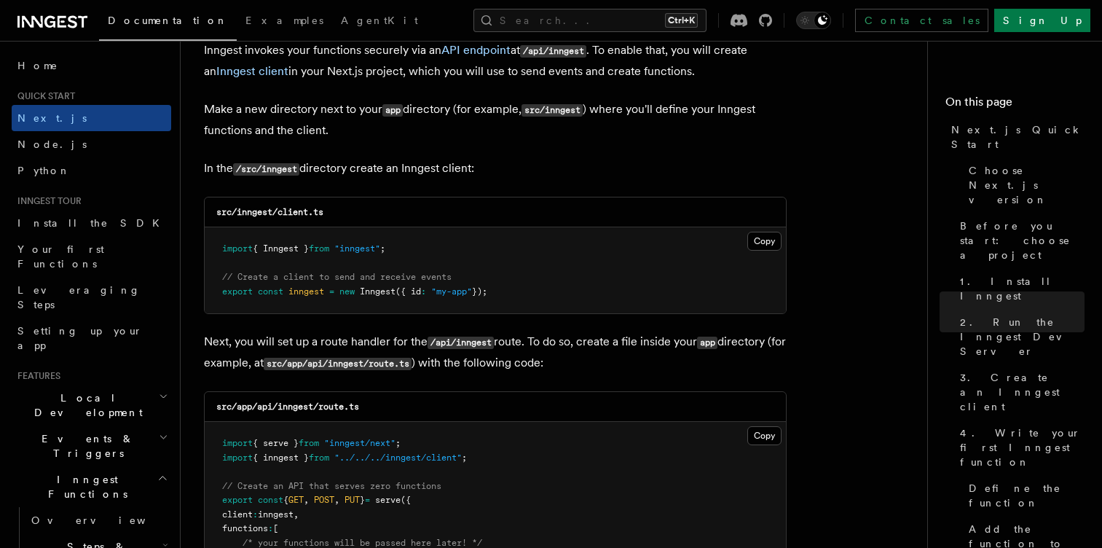
scroll to position [1802, 0]
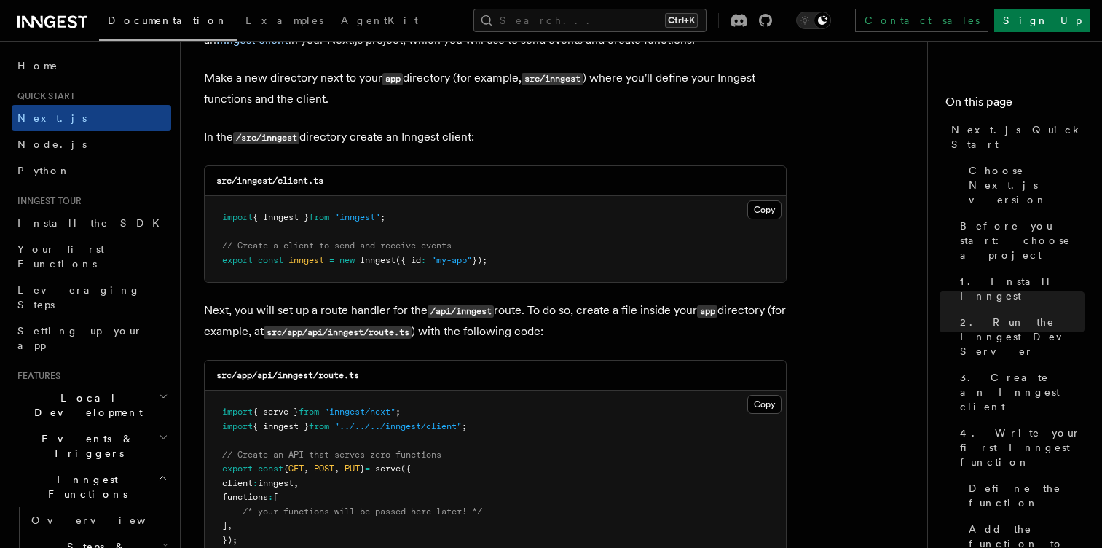
drag, startPoint x: 262, startPoint y: 307, endPoint x: 302, endPoint y: 307, distance: 39.3
click at [302, 307] on p "Next, you will set up a route handler for the /api/inngest route. To do so, cre…" at bounding box center [495, 321] width 583 height 42
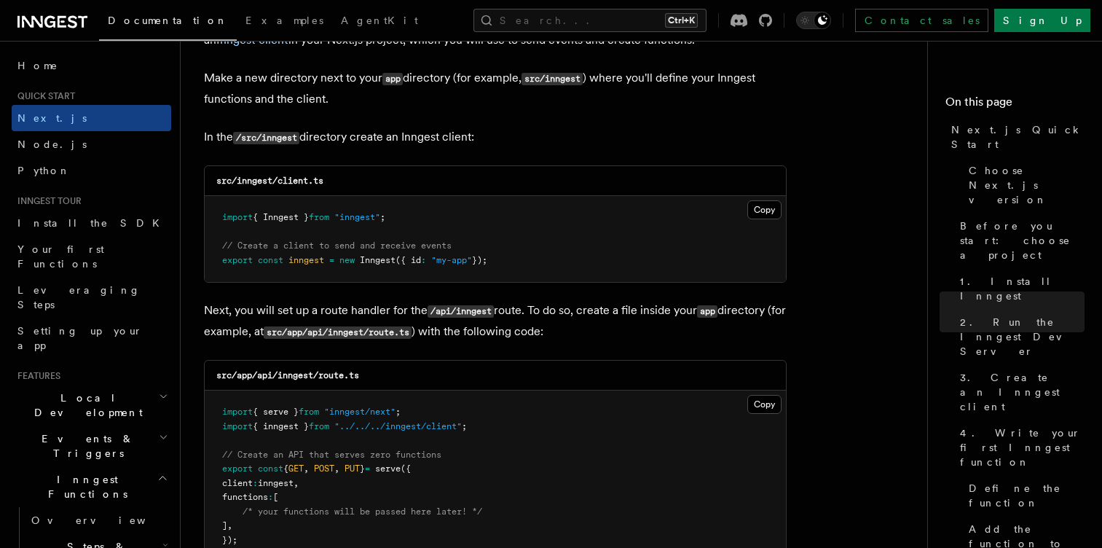
click at [350, 313] on p "Next, you will set up a route handler for the /api/inngest route. To do so, cre…" at bounding box center [495, 321] width 583 height 42
click at [417, 315] on p "Next, you will set up a route handler for the /api/inngest route. To do so, cre…" at bounding box center [495, 321] width 583 height 42
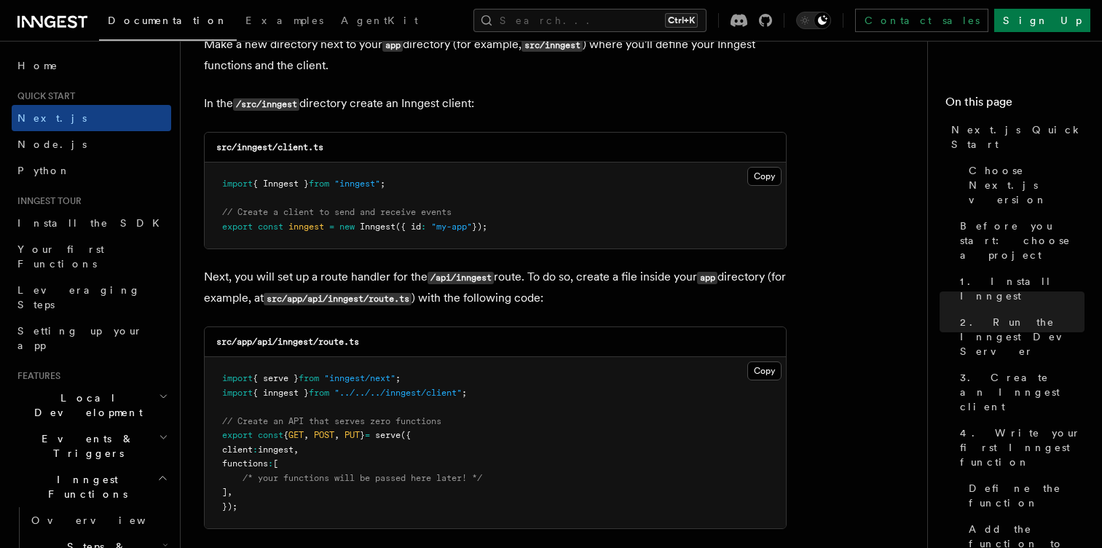
scroll to position [1839, 0]
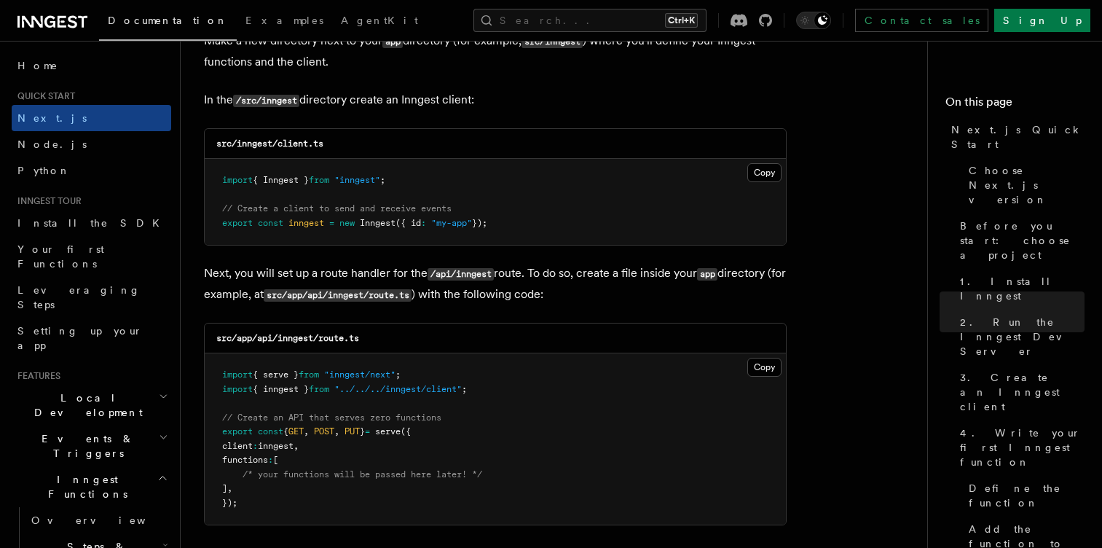
click at [510, 286] on p "Next, you will set up a route handler for the /api/inngest route. To do so, cre…" at bounding box center [495, 284] width 583 height 42
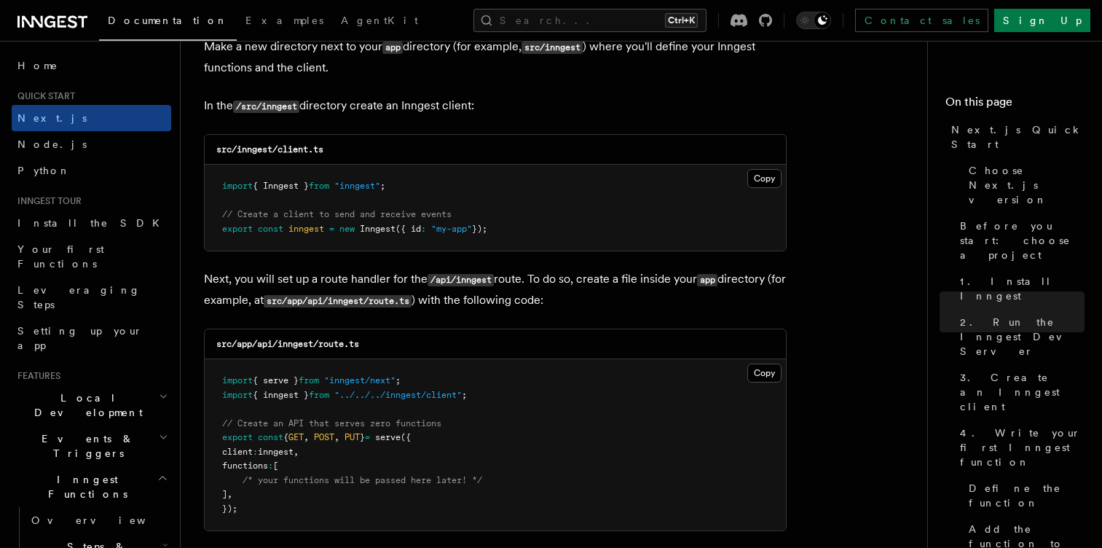
scroll to position [1845, 0]
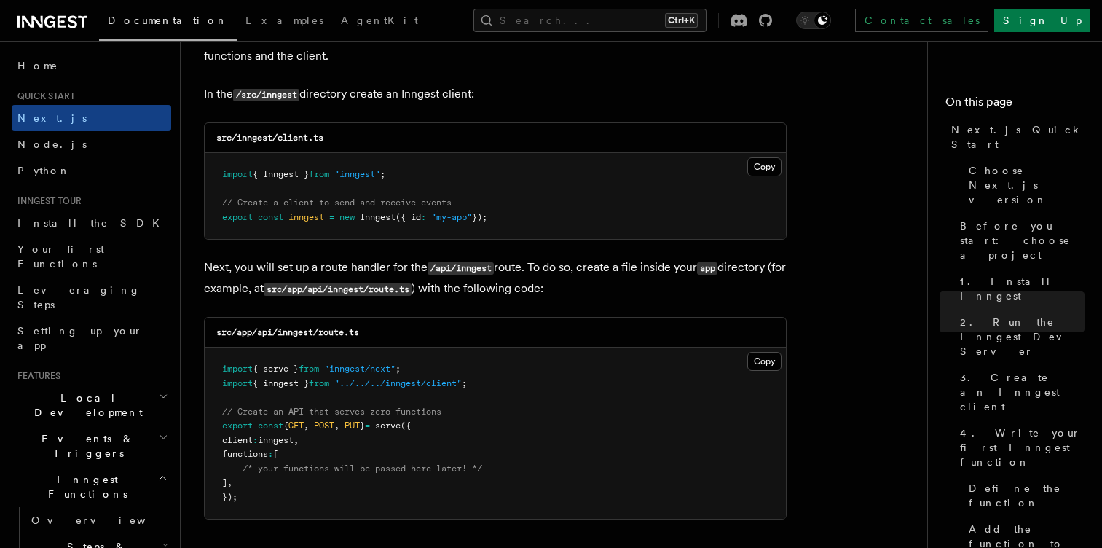
click at [328, 271] on p "Next, you will set up a route handler for the /api/inngest route. To do so, cre…" at bounding box center [495, 278] width 583 height 42
drag, startPoint x: 369, startPoint y: 271, endPoint x: 404, endPoint y: 267, distance: 35.2
click at [404, 267] on p "Next, you will set up a route handler for the /api/inngest route. To do so, cre…" at bounding box center [495, 278] width 583 height 42
click at [359, 269] on p "Next, you will set up a route handler for the /api/inngest route. To do so, cre…" at bounding box center [495, 278] width 583 height 42
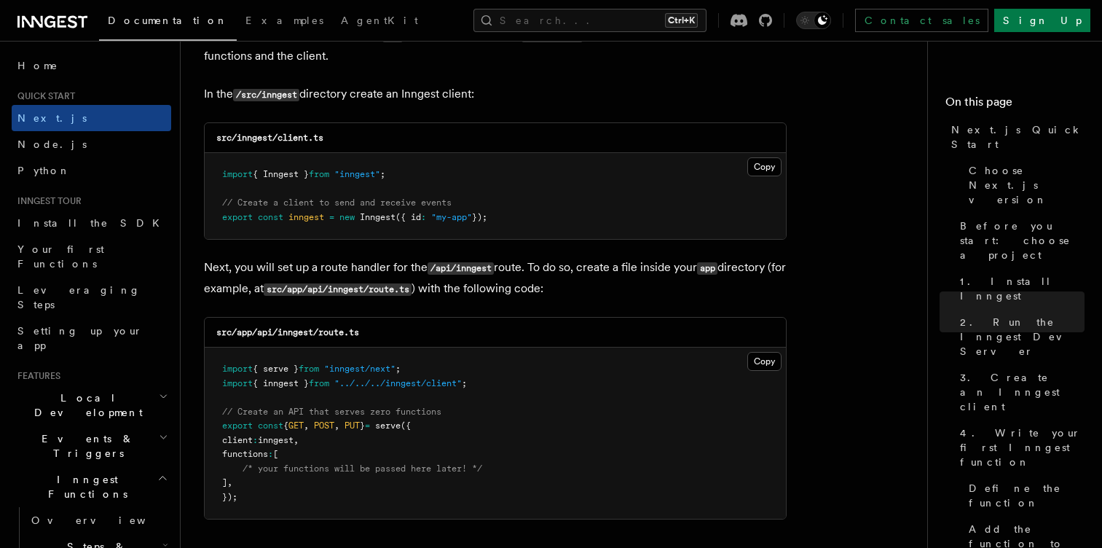
click at [342, 265] on p "Next, you will set up a route handler for the /api/inngest route. To do so, cre…" at bounding box center [495, 278] width 583 height 42
click at [376, 264] on p "Next, you will set up a route handler for the /api/inngest route. To do so, cre…" at bounding box center [495, 278] width 583 height 42
click at [420, 269] on p "Next, you will set up a route handler for the /api/inngest route. To do so, cre…" at bounding box center [495, 278] width 583 height 42
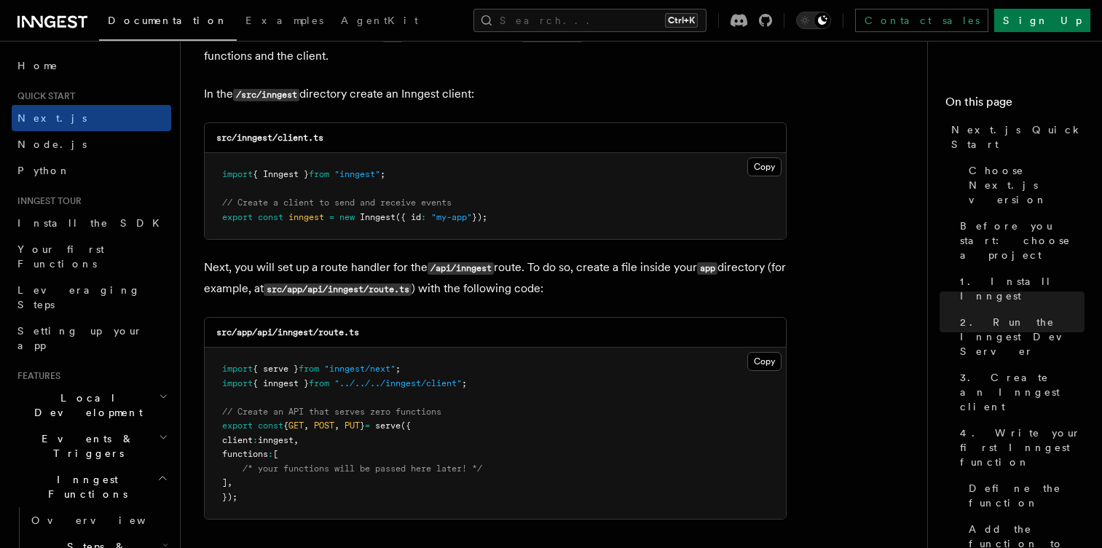
click at [452, 268] on code "/api/inngest" at bounding box center [461, 268] width 66 height 12
click at [472, 267] on code "/api/inngest" at bounding box center [461, 268] width 66 height 12
click at [505, 278] on p "Next, you will set up a route handler for the /api/inngest route. To do so, cre…" at bounding box center [495, 278] width 583 height 42
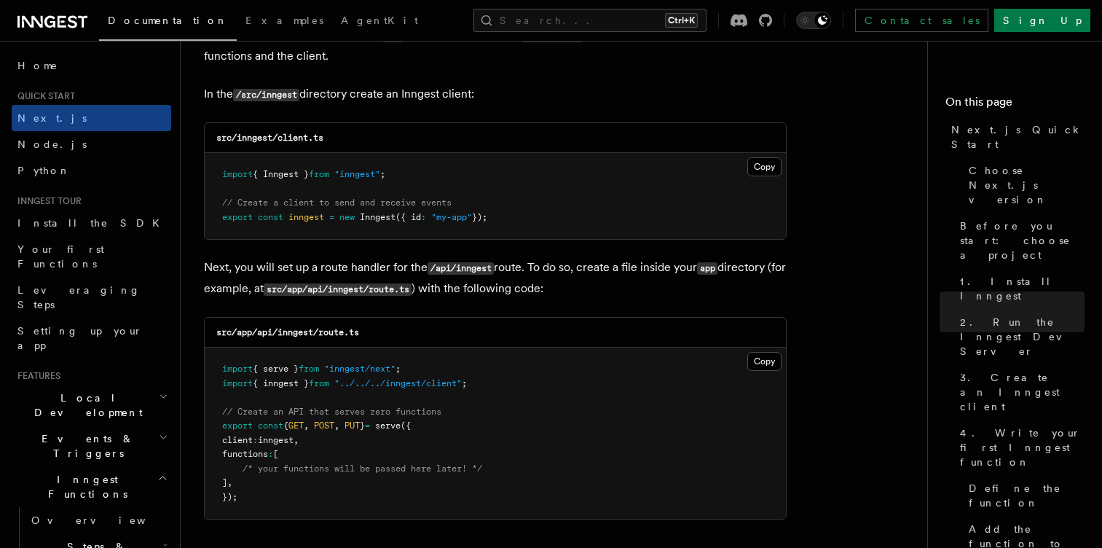
click at [482, 276] on p "Next, you will set up a route handler for the /api/inngest route. To do so, cre…" at bounding box center [495, 278] width 583 height 42
click at [438, 274] on code "/api/inngest" at bounding box center [461, 268] width 66 height 12
click at [471, 270] on code "/api/inngest" at bounding box center [461, 268] width 66 height 12
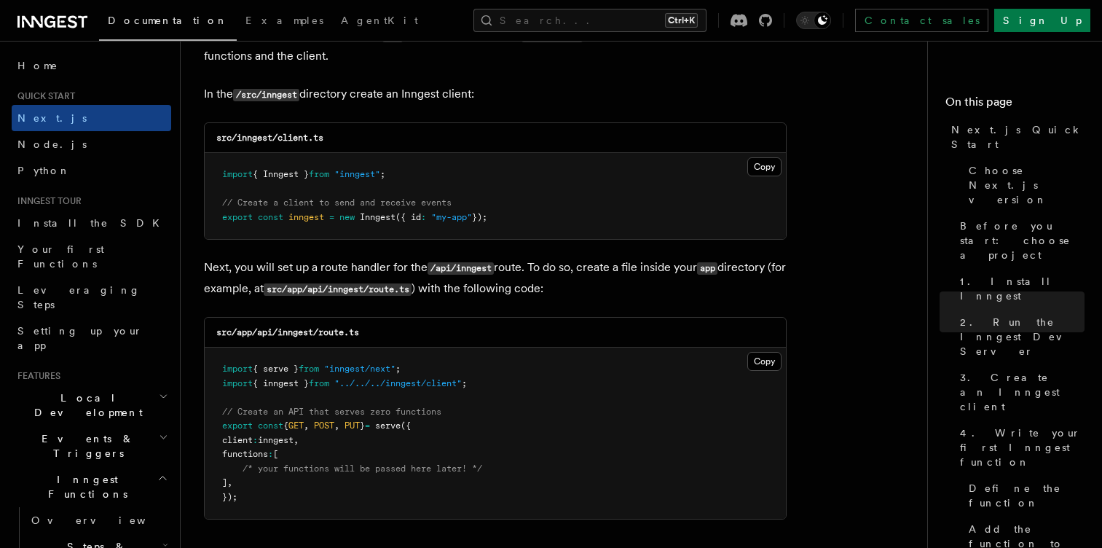
click at [421, 271] on p "Next, you will set up a route handler for the /api/inngest route. To do so, cre…" at bounding box center [495, 278] width 583 height 42
click at [522, 264] on p "Next, you will set up a route handler for the /api/inngest route. To do so, cre…" at bounding box center [495, 278] width 583 height 42
click at [546, 268] on p "Next, you will set up a route handler for the /api/inngest route. To do so, cre…" at bounding box center [495, 278] width 583 height 42
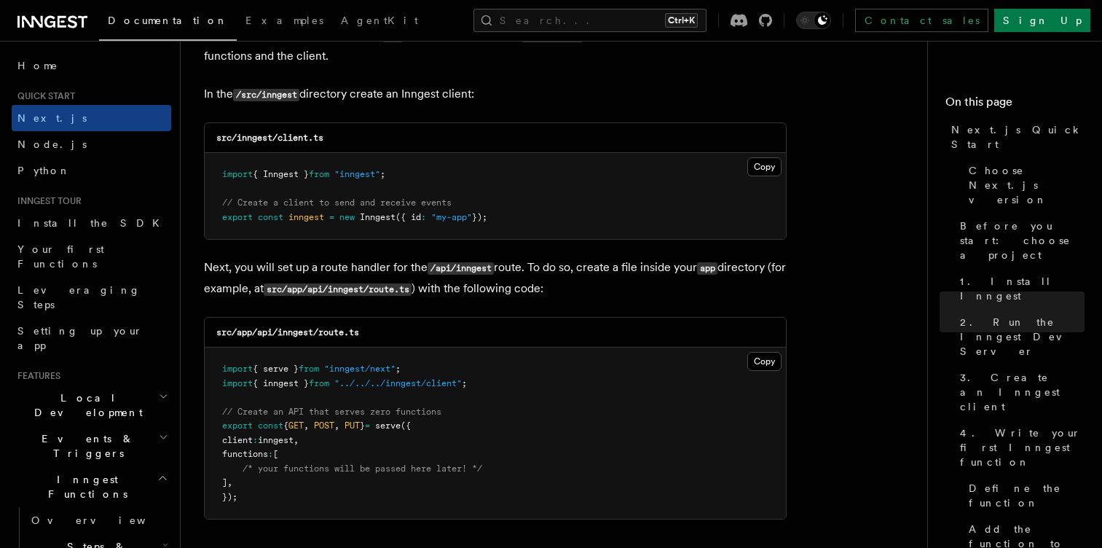
click at [573, 269] on p "Next, you will set up a route handler for the /api/inngest route. To do so, cre…" at bounding box center [495, 278] width 583 height 42
drag, startPoint x: 597, startPoint y: 267, endPoint x: 642, endPoint y: 267, distance: 44.4
click at [642, 267] on p "Next, you will set up a route handler for the /api/inngest route. To do so, cre…" at bounding box center [495, 278] width 583 height 42
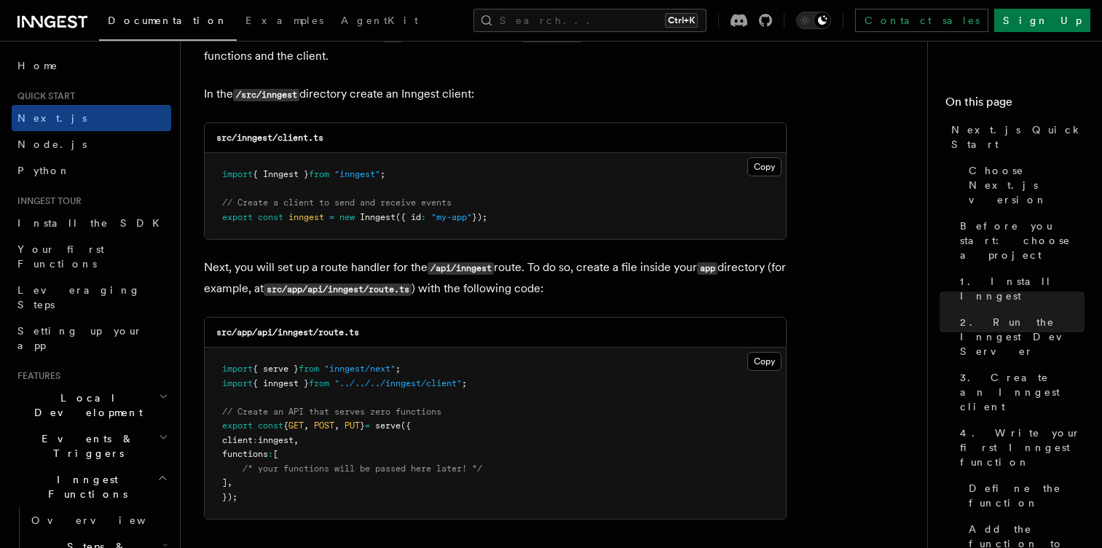
click at [674, 267] on p "Next, you will set up a route handler for the /api/inngest route. To do so, cre…" at bounding box center [495, 278] width 583 height 42
drag, startPoint x: 674, startPoint y: 267, endPoint x: 699, endPoint y: 267, distance: 25.5
click at [699, 267] on p "Next, you will set up a route handler for the /api/inngest route. To do so, cre…" at bounding box center [495, 278] width 583 height 42
drag, startPoint x: 235, startPoint y: 286, endPoint x: 325, endPoint y: 289, distance: 89.7
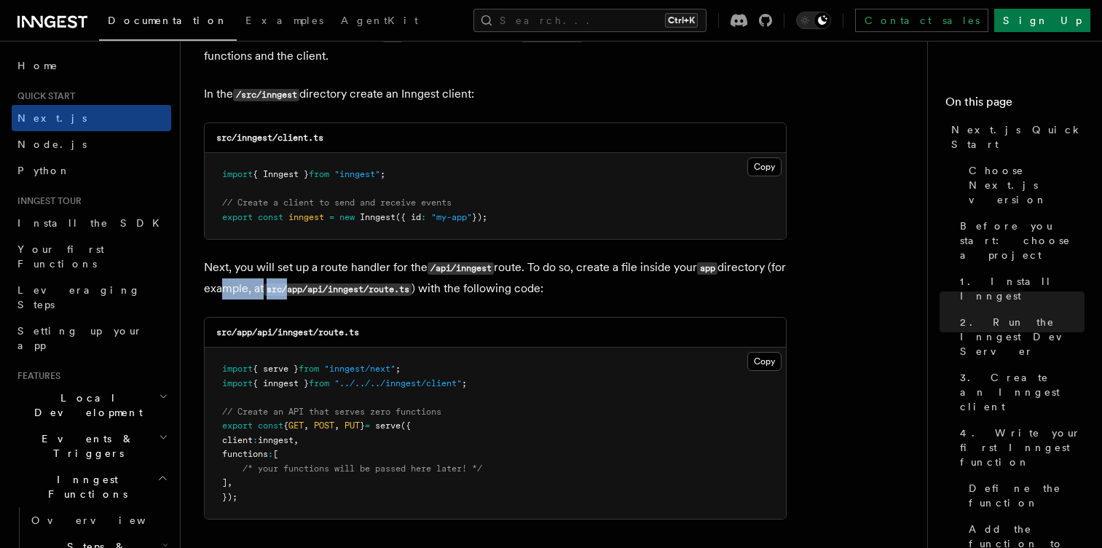
click at [325, 289] on p "Next, you will set up a route handler for the /api/inngest route. To do so, cre…" at bounding box center [495, 278] width 583 height 42
click at [325, 289] on code "src/app/api/inngest/route.ts" at bounding box center [338, 289] width 148 height 12
click at [347, 296] on p "Next, you will set up a route handler for the /api/inngest route. To do so, cre…" at bounding box center [495, 278] width 583 height 42
click at [321, 294] on code "src/app/api/inngest/route.ts" at bounding box center [338, 289] width 148 height 12
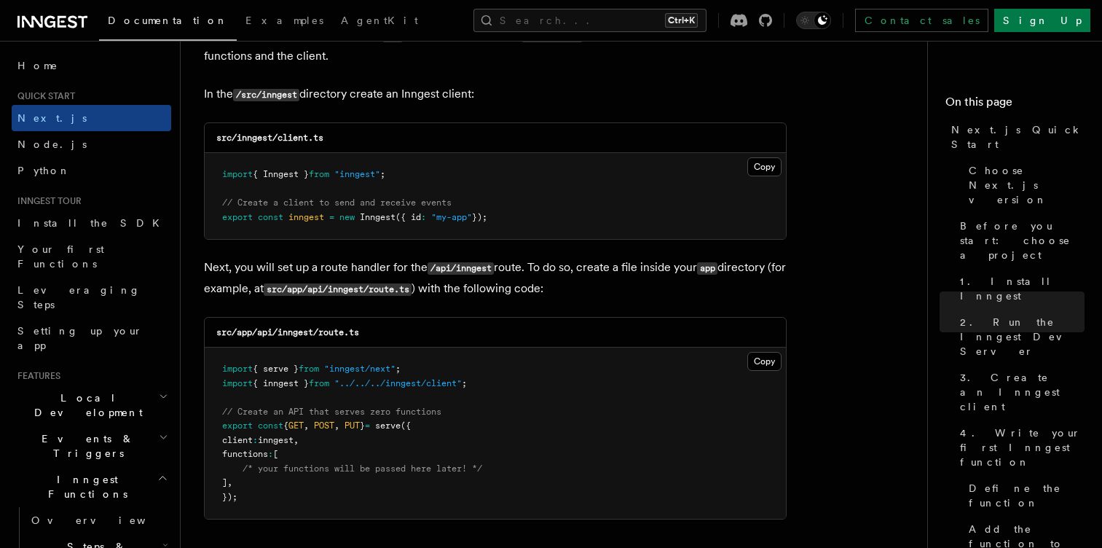
click at [336, 291] on code "src/app/api/inngest/route.ts" at bounding box center [338, 289] width 148 height 12
click at [363, 289] on code "src/app/api/inngest/route.ts" at bounding box center [338, 289] width 148 height 12
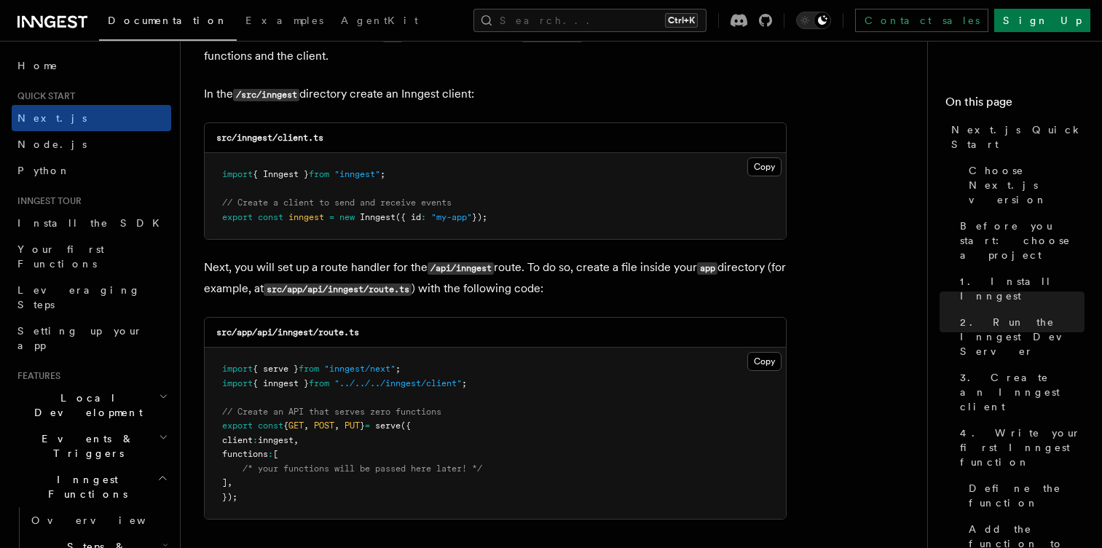
click at [411, 287] on code "src/app/api/inngest/route.ts" at bounding box center [338, 289] width 148 height 12
drag, startPoint x: 463, startPoint y: 302, endPoint x: 436, endPoint y: 315, distance: 30.6
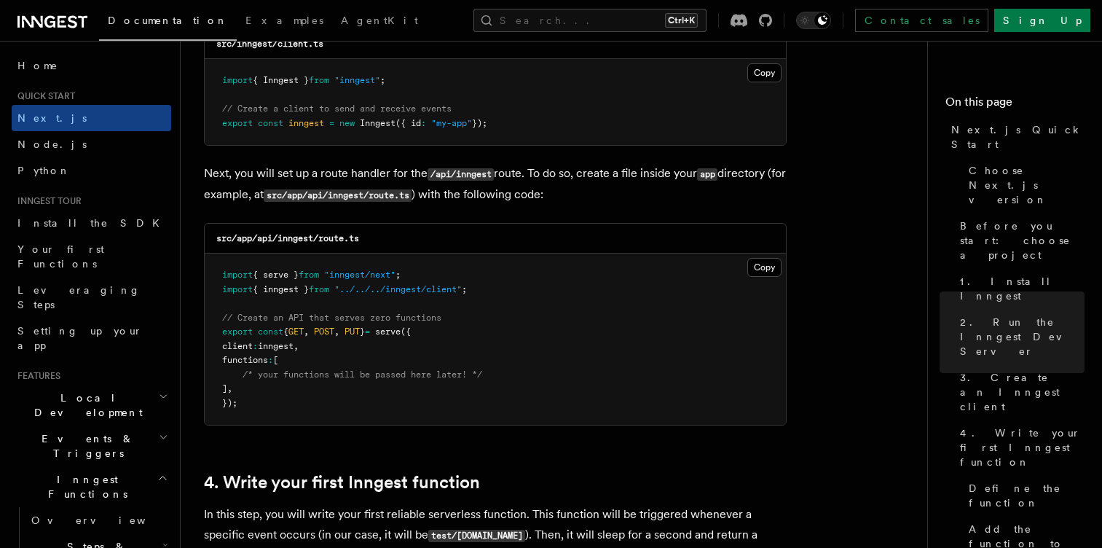
scroll to position [1993, 0]
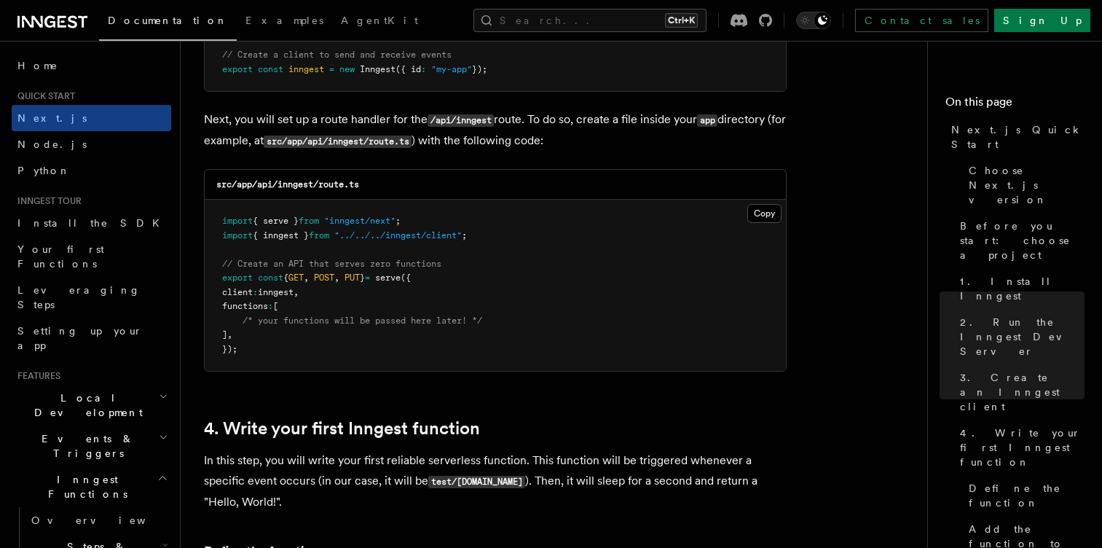
click at [295, 183] on code "src/app/api/inngest/route.ts" at bounding box center [287, 184] width 143 height 10
copy code "inngest"
click at [758, 214] on button "Copy Copied" at bounding box center [764, 213] width 34 height 19
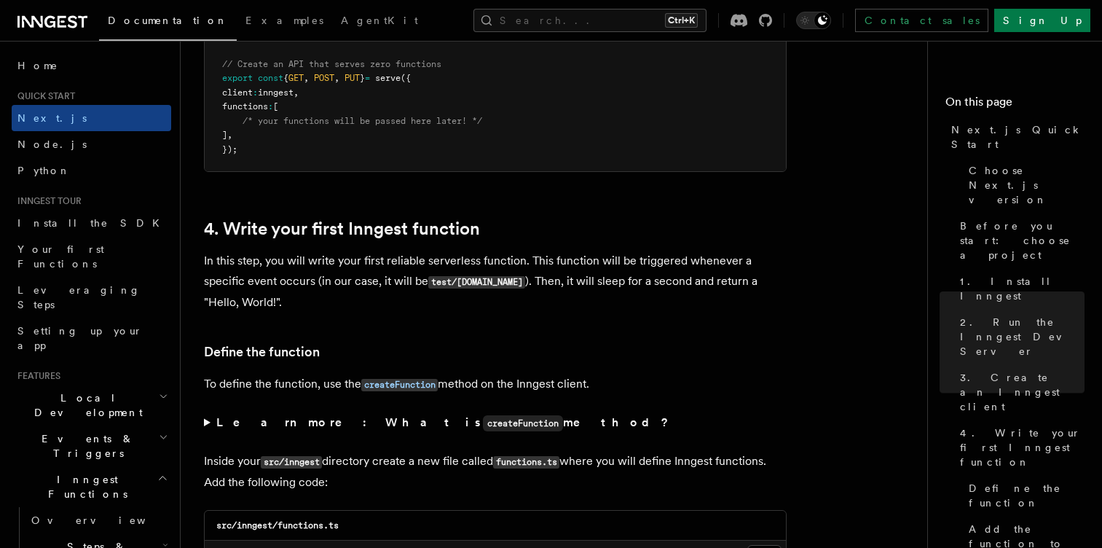
scroll to position [2248, 0]
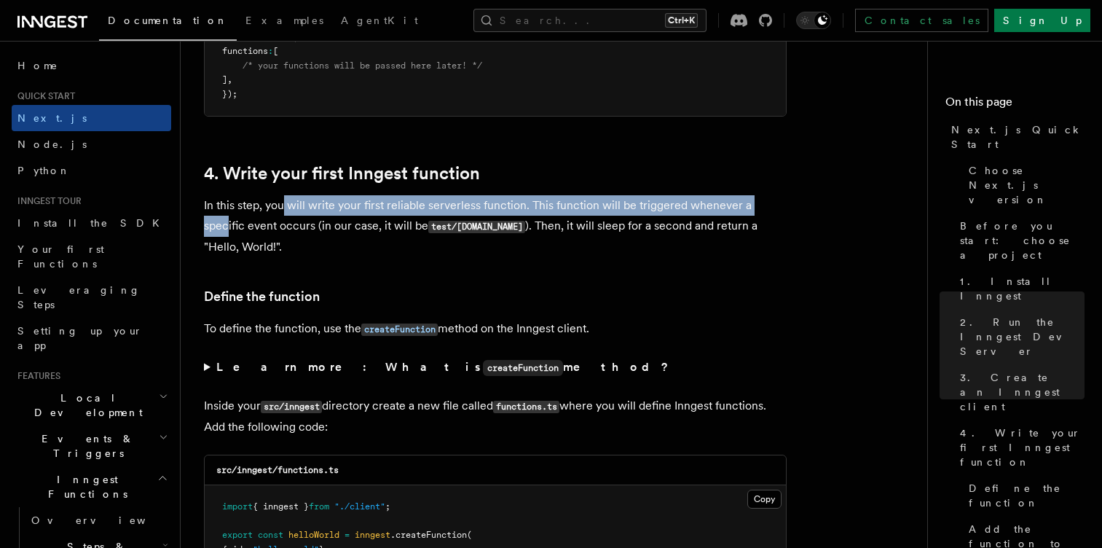
drag, startPoint x: 229, startPoint y: 217, endPoint x: 303, endPoint y: 204, distance: 74.7
click at [303, 204] on p "In this step, you will write your first reliable serverless function. This func…" at bounding box center [495, 226] width 583 height 62
click at [576, 215] on p "In this step, you will write your first reliable serverless function. This func…" at bounding box center [495, 226] width 583 height 62
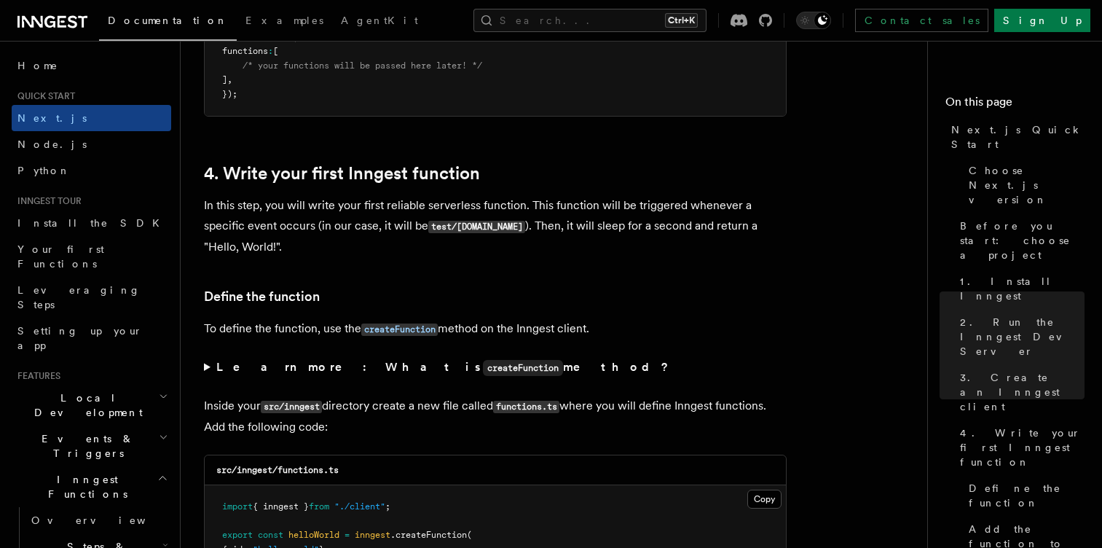
click at [366, 246] on p "In this step, you will write your first reliable serverless function. This func…" at bounding box center [495, 226] width 583 height 62
click at [287, 224] on p "In this step, you will write your first reliable serverless function. This func…" at bounding box center [495, 226] width 583 height 62
click at [345, 227] on p "In this step, you will write your first reliable serverless function. This func…" at bounding box center [495, 226] width 583 height 62
drag, startPoint x: 380, startPoint y: 230, endPoint x: 440, endPoint y: 232, distance: 60.5
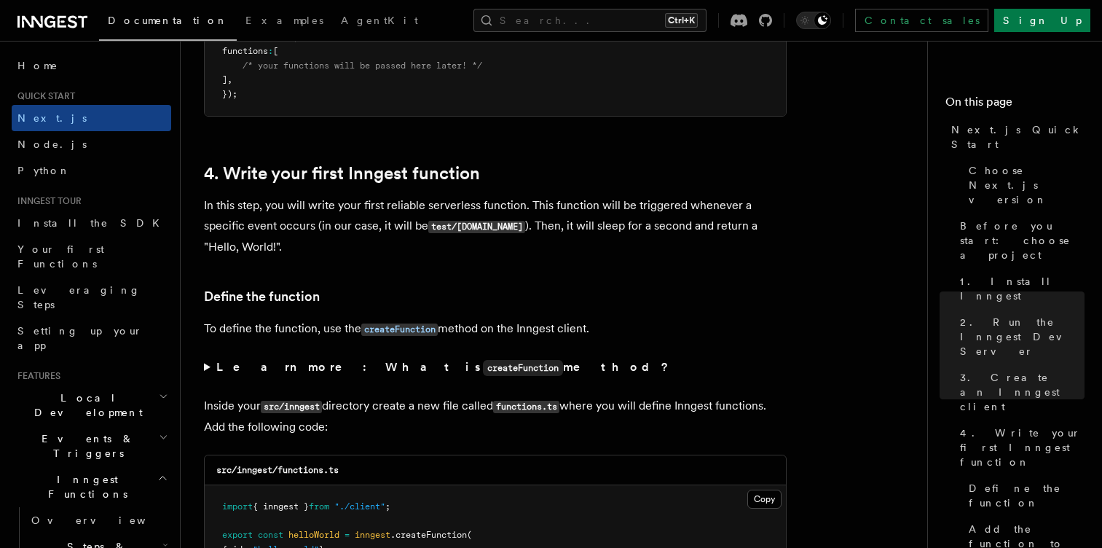
click at [440, 232] on p "In this step, you will write your first reliable serverless function. This func…" at bounding box center [495, 226] width 583 height 62
click at [477, 238] on p "In this step, you will write your first reliable serverless function. This func…" at bounding box center [495, 226] width 583 height 62
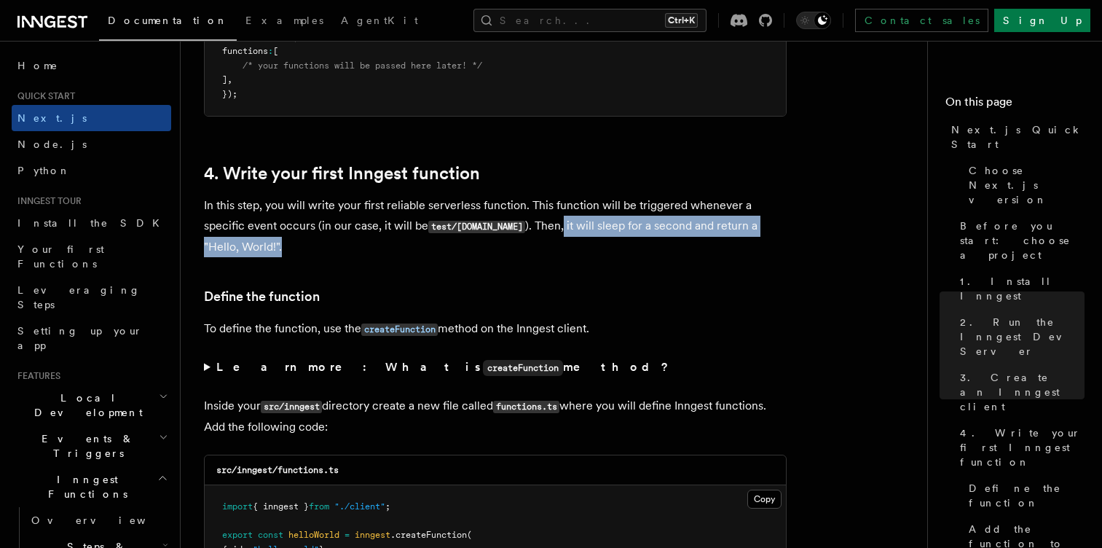
drag, startPoint x: 555, startPoint y: 228, endPoint x: 620, endPoint y: 241, distance: 66.1
click at [620, 241] on p "In this step, you will write your first reliable serverless function. This func…" at bounding box center [495, 226] width 583 height 62
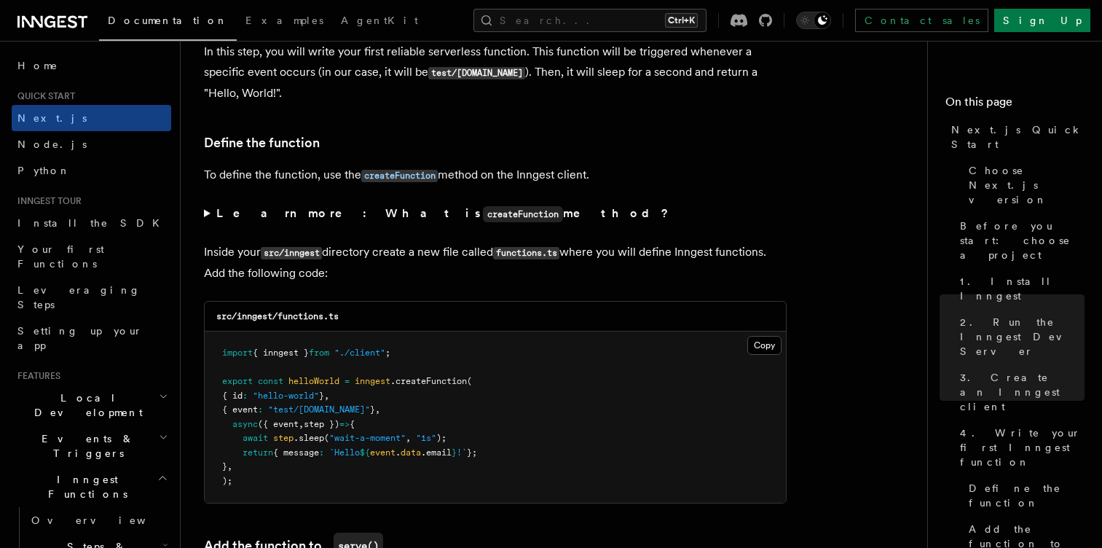
scroll to position [2411, 0]
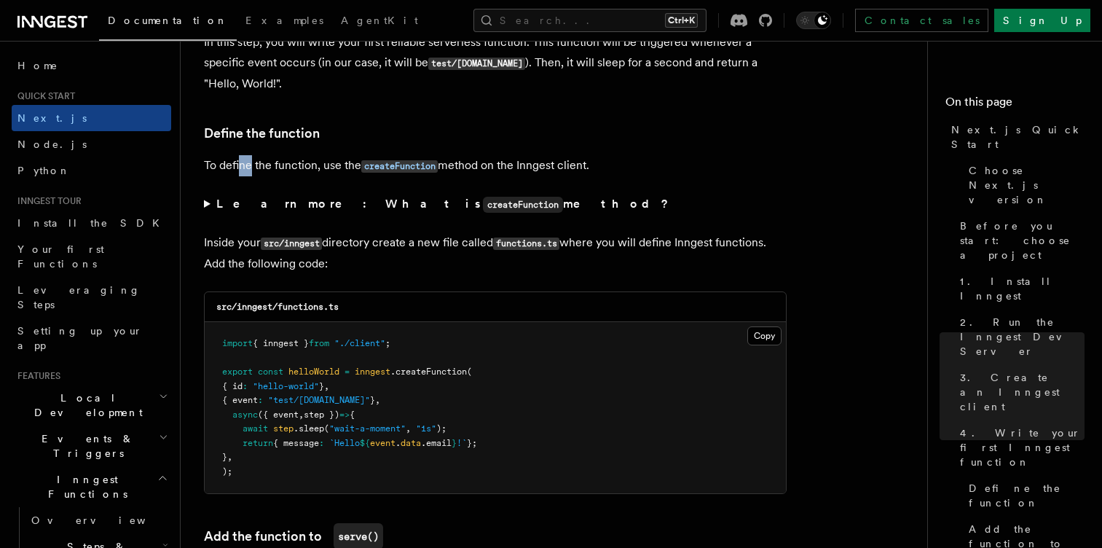
drag, startPoint x: 240, startPoint y: 170, endPoint x: 294, endPoint y: 162, distance: 55.3
click at [294, 162] on p "To define the function, use the createFunction method on the Inngest client." at bounding box center [495, 165] width 583 height 21
click at [469, 160] on p "To define the function, use the createFunction method on the Inngest client." at bounding box center [495, 165] width 583 height 21
click at [326, 164] on p "To define the function, use the createFunction method on the Inngest client." at bounding box center [495, 165] width 583 height 21
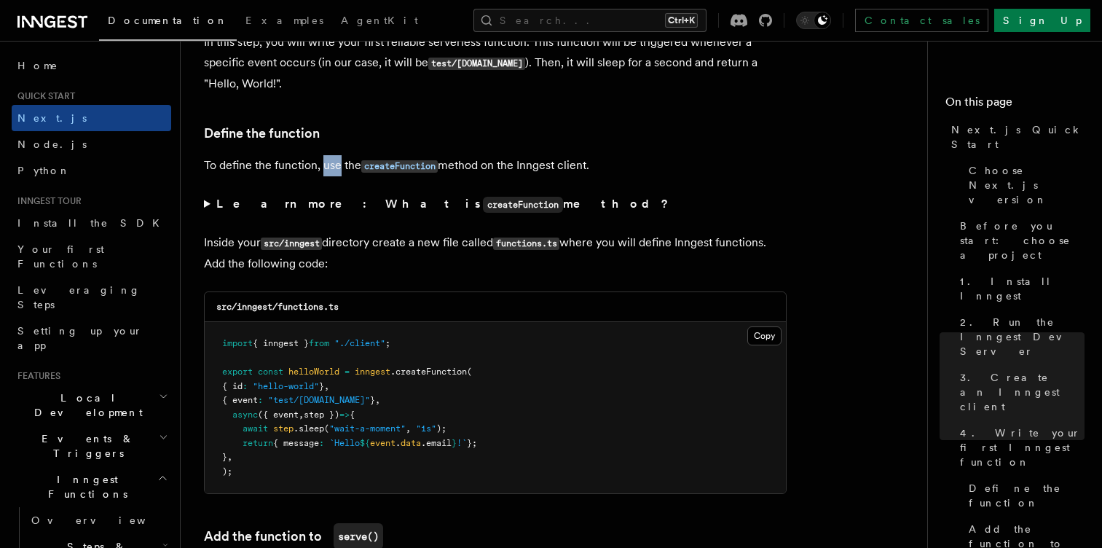
click at [326, 164] on p "To define the function, use the createFunction method on the Inngest client." at bounding box center [495, 165] width 583 height 21
click at [364, 143] on h3 "Define the function" at bounding box center [495, 133] width 583 height 20
click at [206, 168] on p "To define the function, use the createFunction method on the Inngest client." at bounding box center [495, 165] width 583 height 21
drag, startPoint x: 206, startPoint y: 168, endPoint x: 270, endPoint y: 167, distance: 64.1
click at [270, 167] on p "To define the function, use the createFunction method on the Inngest client." at bounding box center [495, 165] width 583 height 21
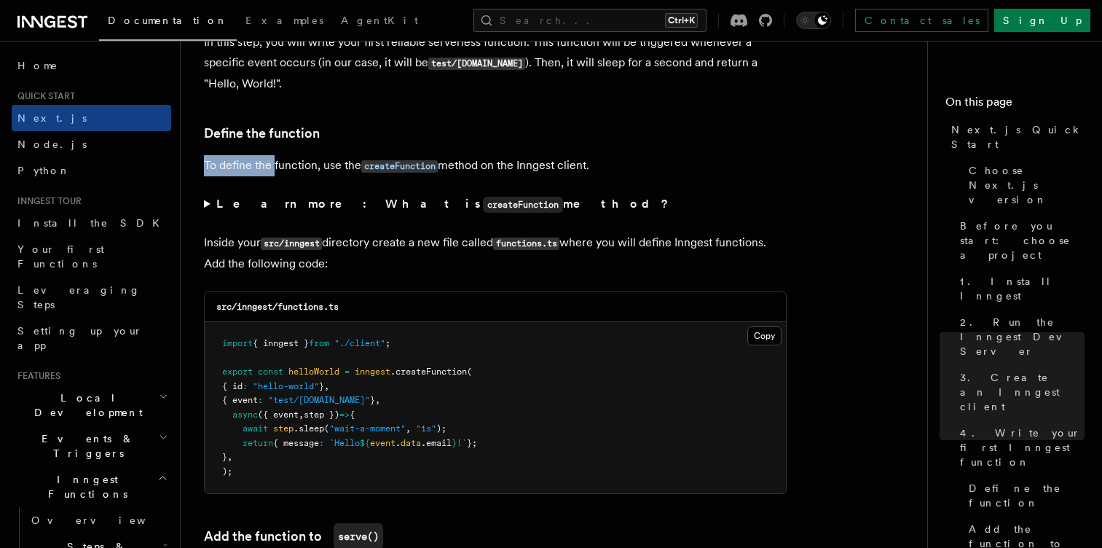
click at [270, 167] on p "To define the function, use the createFunction method on the Inngest client." at bounding box center [495, 165] width 583 height 21
click at [323, 155] on p "To define the function, use the createFunction method on the Inngest client." at bounding box center [495, 165] width 583 height 21
click at [299, 169] on p "To define the function, use the createFunction method on the Inngest client." at bounding box center [495, 165] width 583 height 21
click at [331, 172] on p "To define the function, use the createFunction method on the Inngest client." at bounding box center [495, 165] width 583 height 21
click at [457, 157] on p "To define the function, use the createFunction method on the Inngest client." at bounding box center [495, 165] width 583 height 21
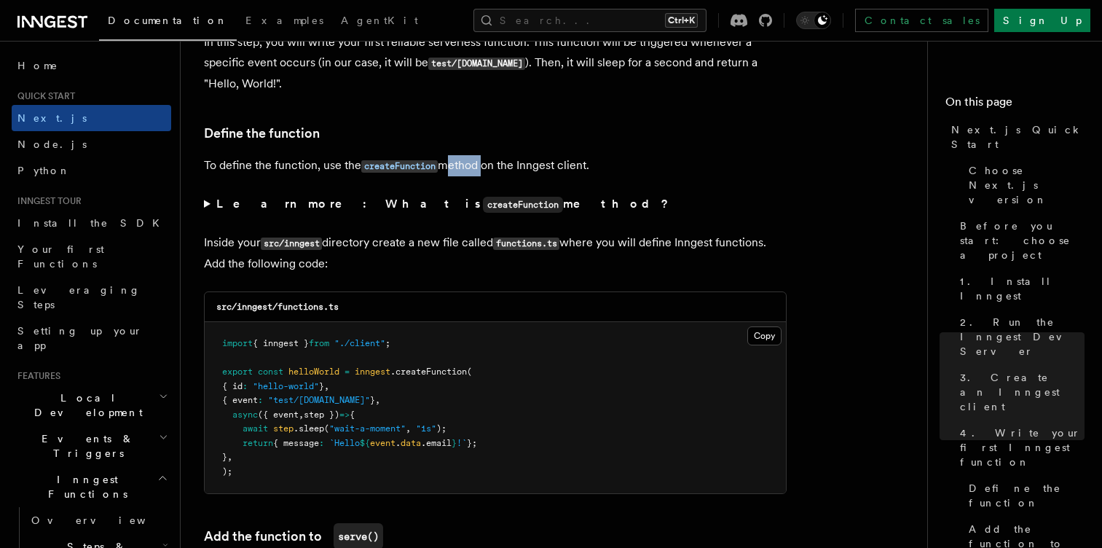
click at [457, 157] on p "To define the function, use the createFunction method on the Inngest client." at bounding box center [495, 165] width 583 height 21
click at [506, 165] on p "To define the function, use the createFunction method on the Inngest client." at bounding box center [495, 165] width 583 height 21
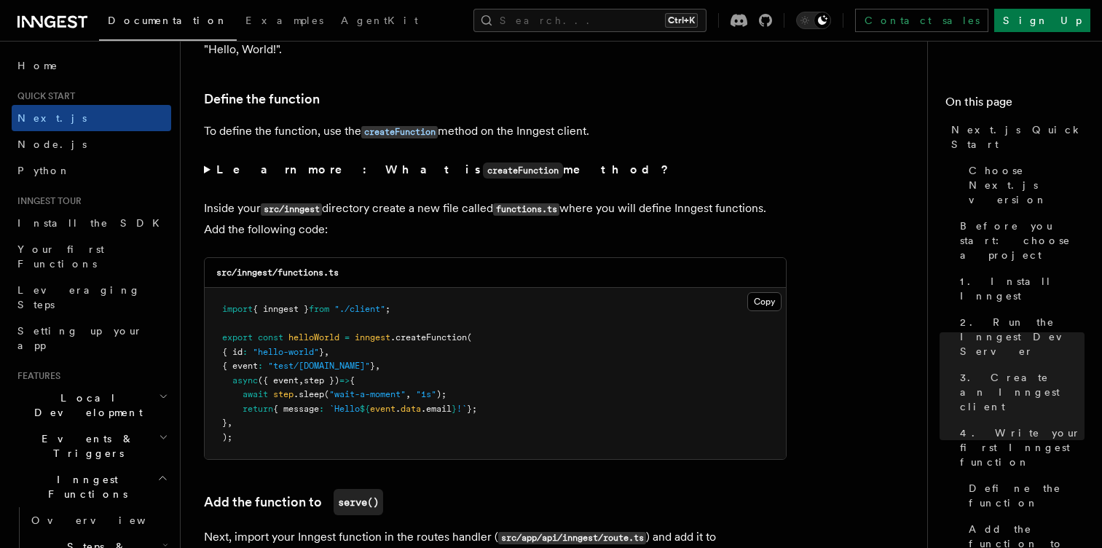
click at [204, 170] on summary "Learn more: What is createFunction method?" at bounding box center [495, 170] width 583 height 21
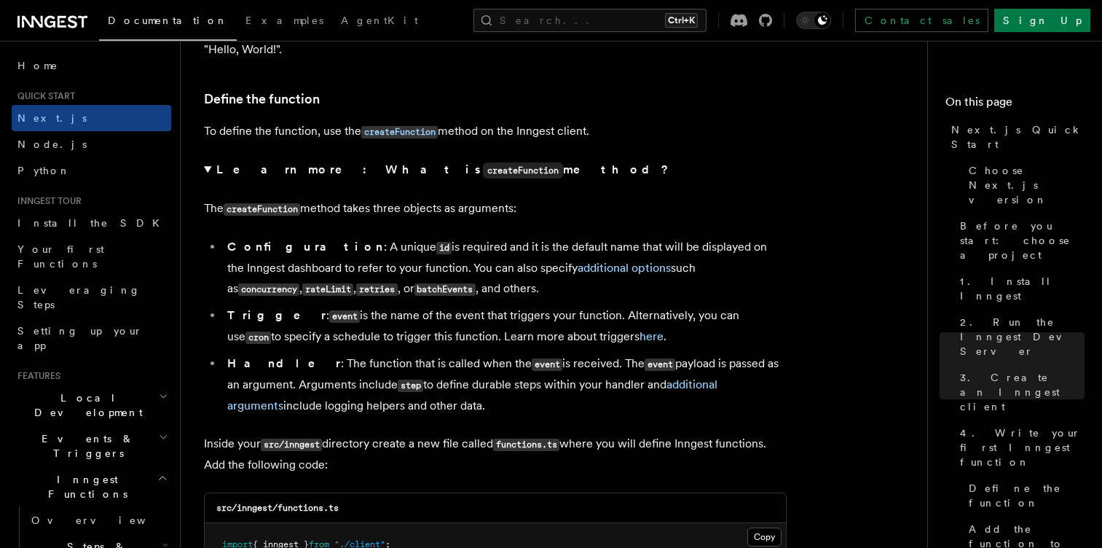
click at [204, 170] on summary "Learn more: What is createFunction method?" at bounding box center [495, 170] width 583 height 21
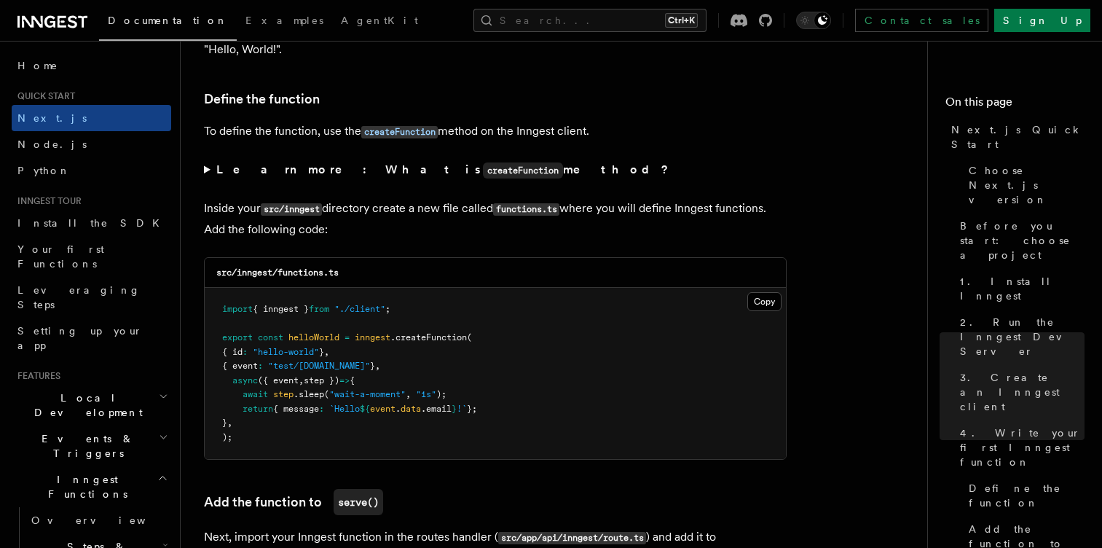
click at [204, 170] on summary "Learn more: What is createFunction method?" at bounding box center [495, 170] width 583 height 21
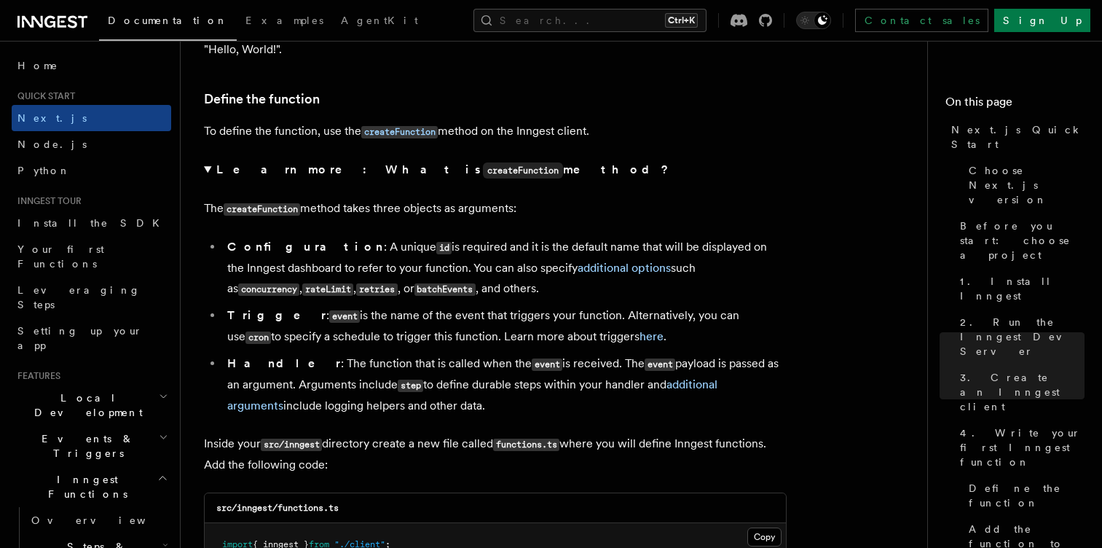
scroll to position [2472, 0]
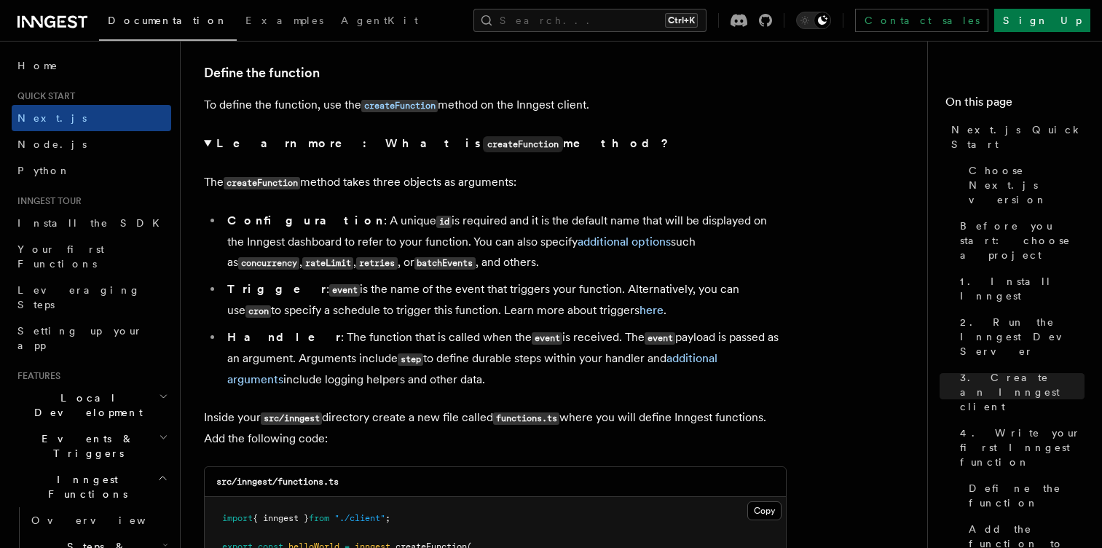
click at [377, 221] on li "Configuration : A unique id is required and it is the default name that will be…" at bounding box center [505, 242] width 564 height 63
drag, startPoint x: 377, startPoint y: 221, endPoint x: 416, endPoint y: 217, distance: 39.5
click at [416, 217] on li "Configuration : A unique id is required and it is the default name that will be…" at bounding box center [505, 242] width 564 height 63
click at [456, 213] on li "Configuration : A unique id is required and it is the default name that will be…" at bounding box center [505, 242] width 564 height 63
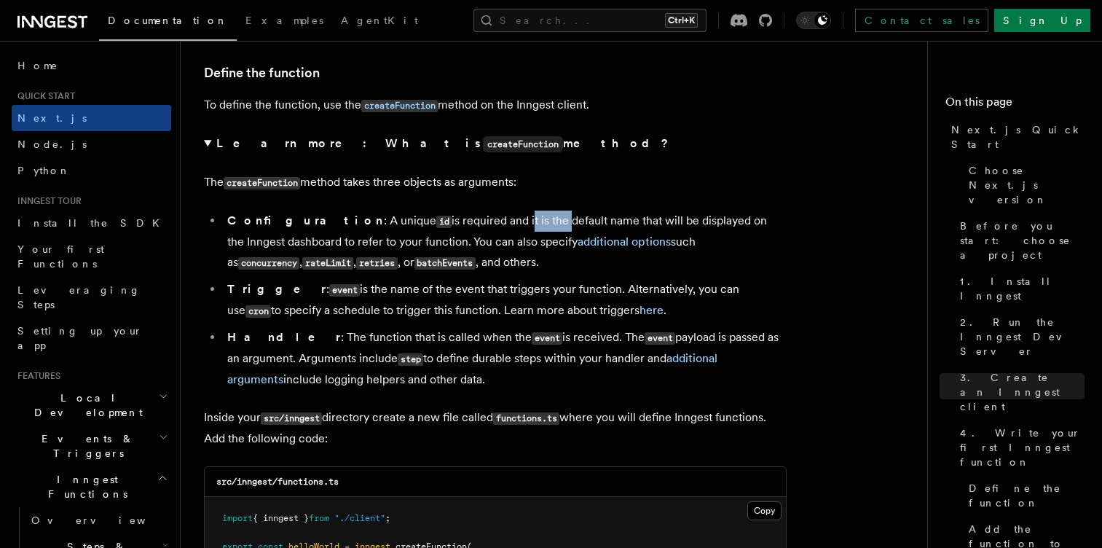
drag, startPoint x: 456, startPoint y: 213, endPoint x: 506, endPoint y: 216, distance: 49.6
click at [506, 216] on li "Configuration : A unique id is required and it is the default name that will be…" at bounding box center [505, 242] width 564 height 63
click at [548, 215] on li "Configuration : A unique id is required and it is the default name that will be…" at bounding box center [505, 242] width 564 height 63
drag, startPoint x: 602, startPoint y: 230, endPoint x: 637, endPoint y: 233, distance: 35.8
click at [637, 233] on li "Configuration : A unique id is required and it is the default name that will be…" at bounding box center [505, 242] width 564 height 63
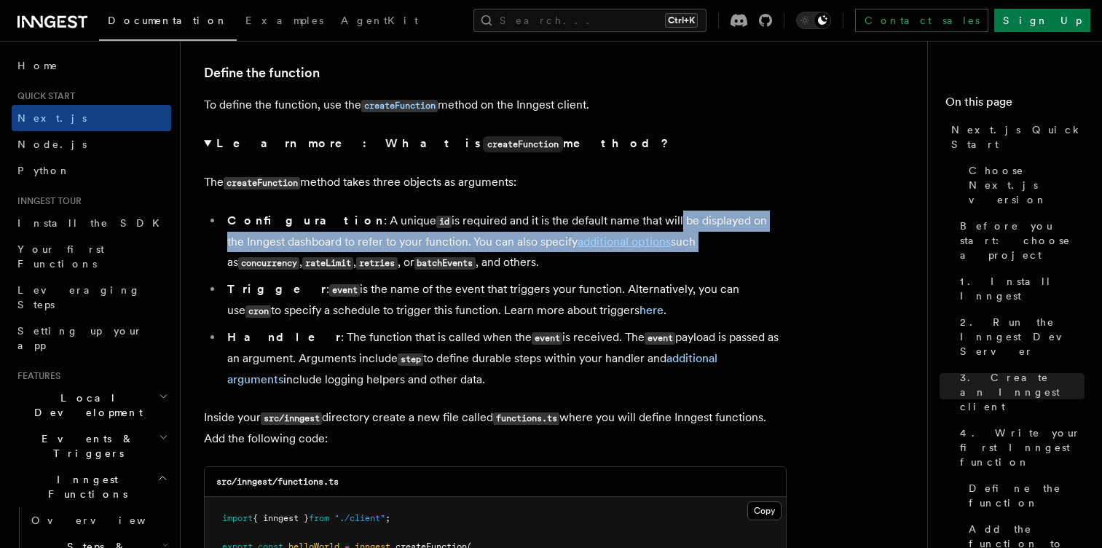
click at [637, 233] on li "Configuration : A unique id is required and it is the default name that will be…" at bounding box center [505, 242] width 564 height 63
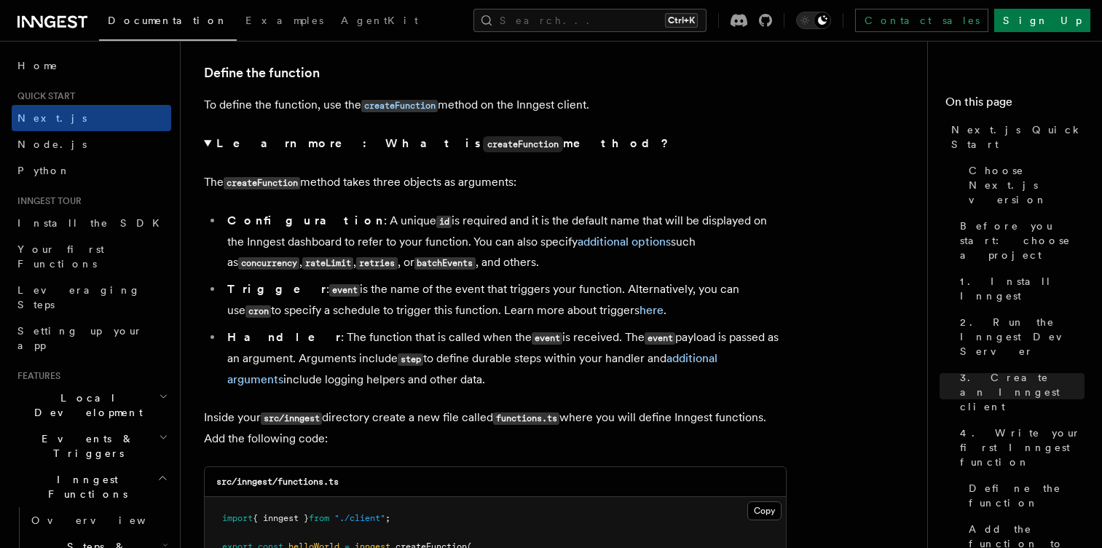
click at [241, 238] on li "Configuration : A unique id is required and it is the default name that will be…" at bounding box center [505, 242] width 564 height 63
click at [298, 237] on li "Configuration : A unique id is required and it is the default name that will be…" at bounding box center [505, 242] width 564 height 63
click at [255, 243] on li "Configuration : A unique id is required and it is the default name that will be…" at bounding box center [505, 242] width 564 height 63
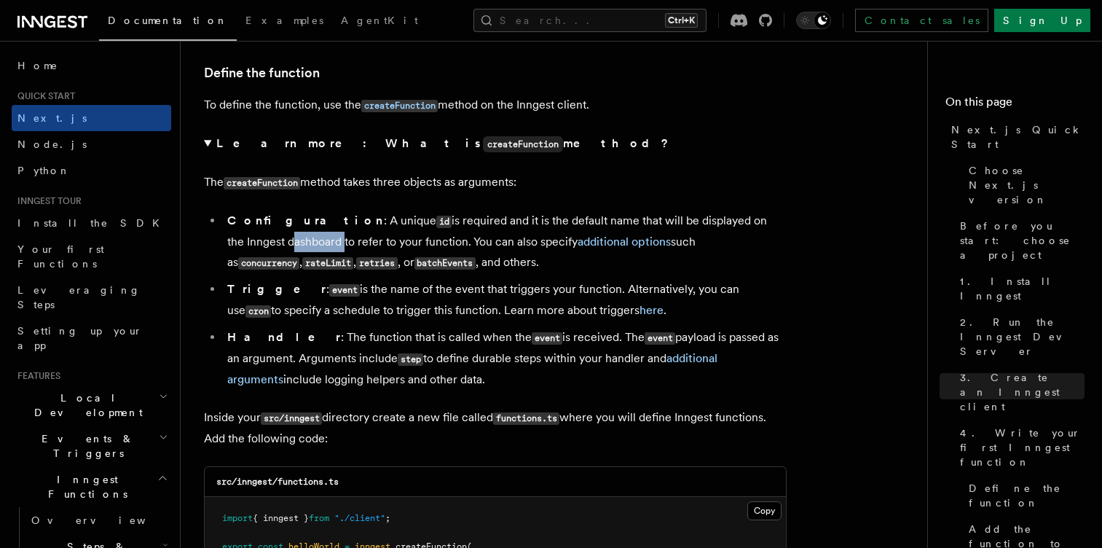
click at [255, 243] on li "Configuration : A unique id is required and it is the default name that will be…" at bounding box center [505, 242] width 564 height 63
drag, startPoint x: 310, startPoint y: 243, endPoint x: 353, endPoint y: 243, distance: 43.0
click at [353, 243] on li "Configuration : A unique id is required and it is the default name that will be…" at bounding box center [505, 242] width 564 height 63
click at [404, 242] on li "Configuration : A unique id is required and it is the default name that will be…" at bounding box center [505, 242] width 564 height 63
click at [424, 225] on li "Configuration : A unique id is required and it is the default name that will be…" at bounding box center [505, 242] width 564 height 63
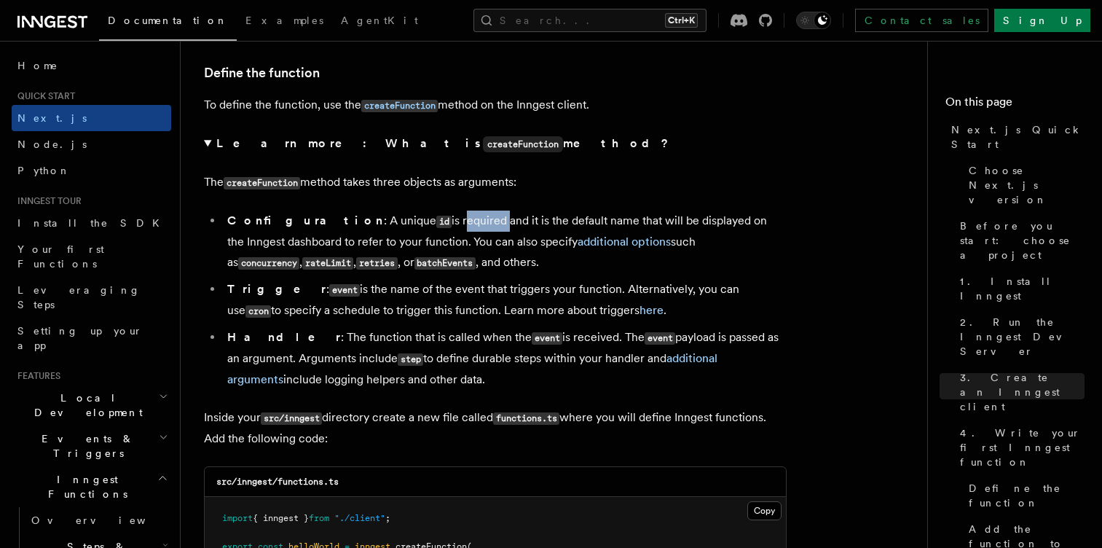
click at [424, 225] on li "Configuration : A unique id is required and it is the default name that will be…" at bounding box center [505, 242] width 564 height 63
click at [374, 219] on li "Configuration : A unique id is required and it is the default name that will be…" at bounding box center [505, 242] width 564 height 63
drag, startPoint x: 358, startPoint y: 220, endPoint x: 397, endPoint y: 217, distance: 39.4
click at [397, 217] on li "Configuration : A unique id is required and it is the default name that will be…" at bounding box center [505, 242] width 564 height 63
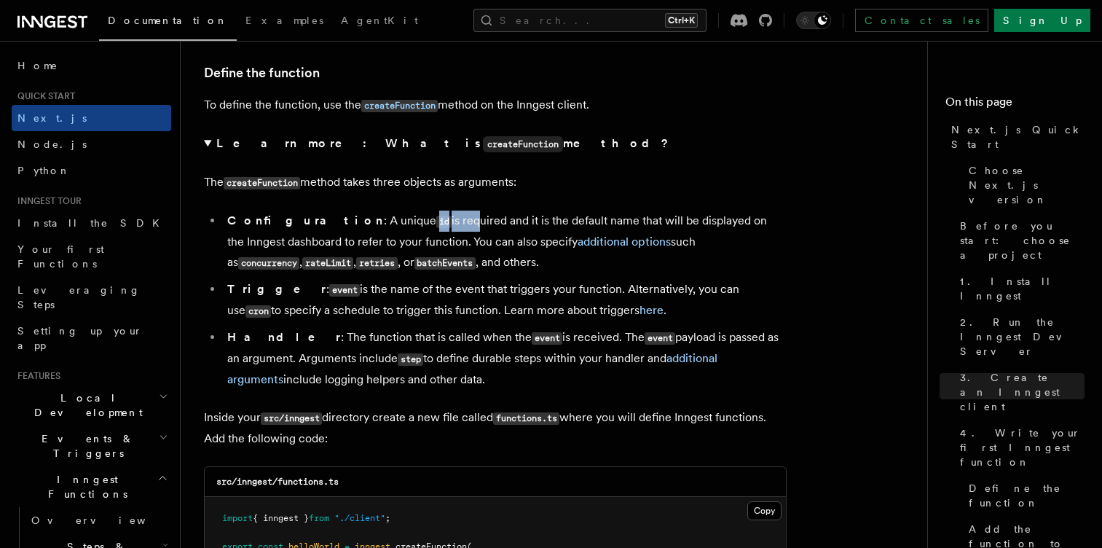
click at [397, 217] on li "Configuration : A unique id is required and it is the default name that will be…" at bounding box center [505, 242] width 564 height 63
drag, startPoint x: 465, startPoint y: 220, endPoint x: 503, endPoint y: 219, distance: 38.6
click at [503, 219] on li "Configuration : A unique id is required and it is the default name that will be…" at bounding box center [505, 242] width 564 height 63
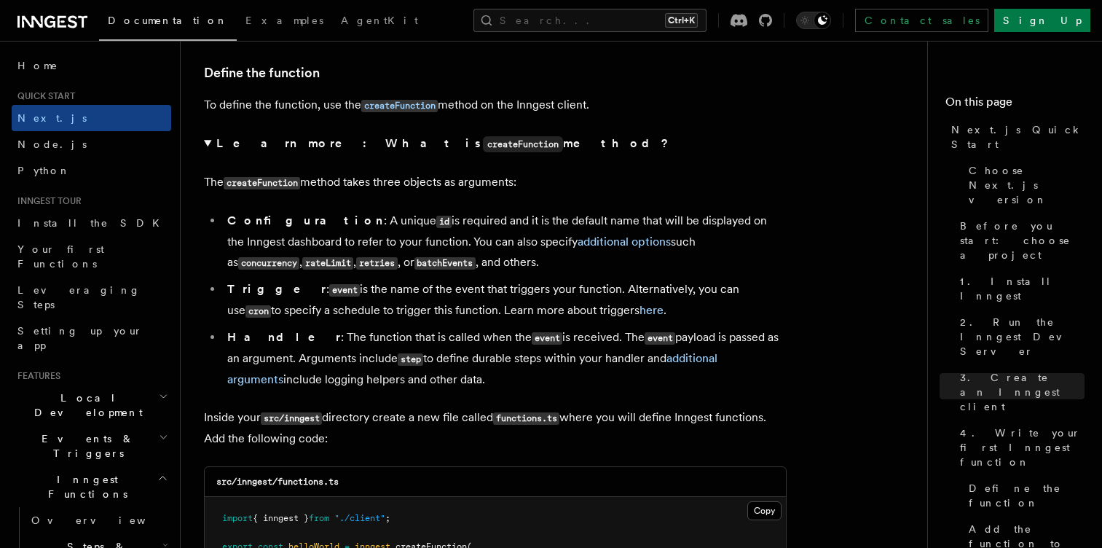
click at [544, 219] on li "Configuration : A unique id is required and it is the default name that will be…" at bounding box center [505, 242] width 564 height 63
drag, startPoint x: 544, startPoint y: 219, endPoint x: 595, endPoint y: 222, distance: 51.1
click at [595, 222] on li "Configuration : A unique id is required and it is the default name that will be…" at bounding box center [505, 242] width 564 height 63
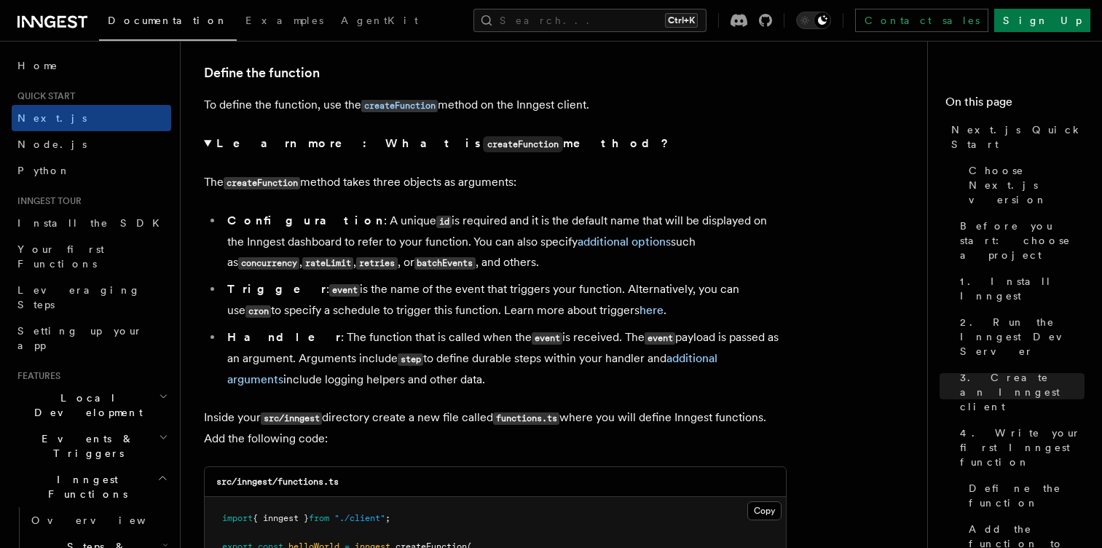
click at [527, 229] on li "Configuration : A unique id is required and it is the default name that will be…" at bounding box center [505, 242] width 564 height 63
drag, startPoint x: 555, startPoint y: 228, endPoint x: 607, endPoint y: 224, distance: 51.9
click at [607, 224] on li "Configuration : A unique id is required and it is the default name that will be…" at bounding box center [505, 242] width 564 height 63
drag, startPoint x: 626, startPoint y: 221, endPoint x: 677, endPoint y: 230, distance: 51.1
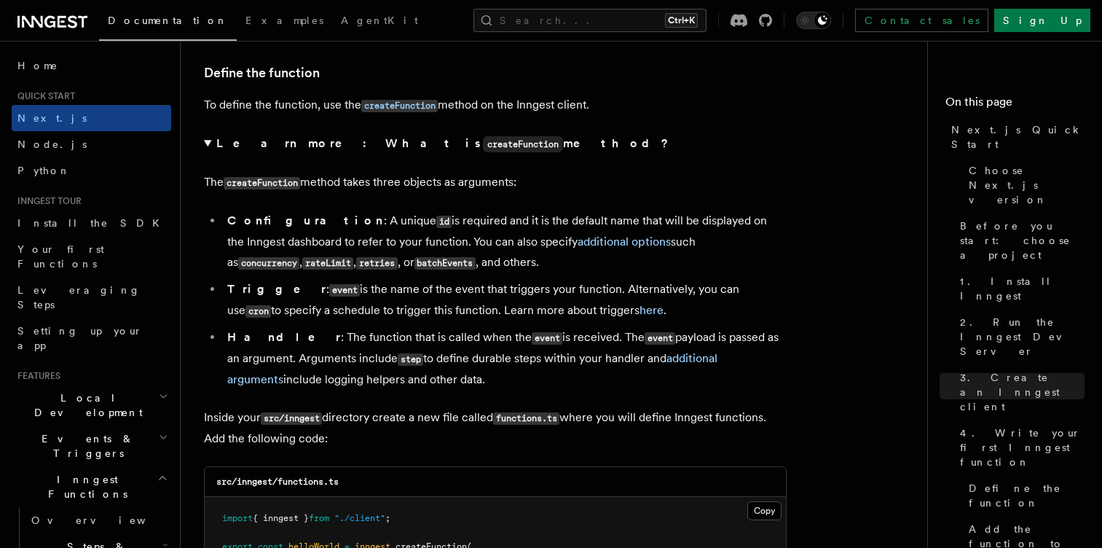
click at [677, 230] on li "Configuration : A unique id is required and it is the default name that will be…" at bounding box center [505, 242] width 564 height 63
click at [281, 245] on li "Configuration : A unique id is required and it is the default name that will be…" at bounding box center [505, 242] width 564 height 63
click at [313, 243] on li "Configuration : A unique id is required and it is the default name that will be…" at bounding box center [505, 242] width 564 height 63
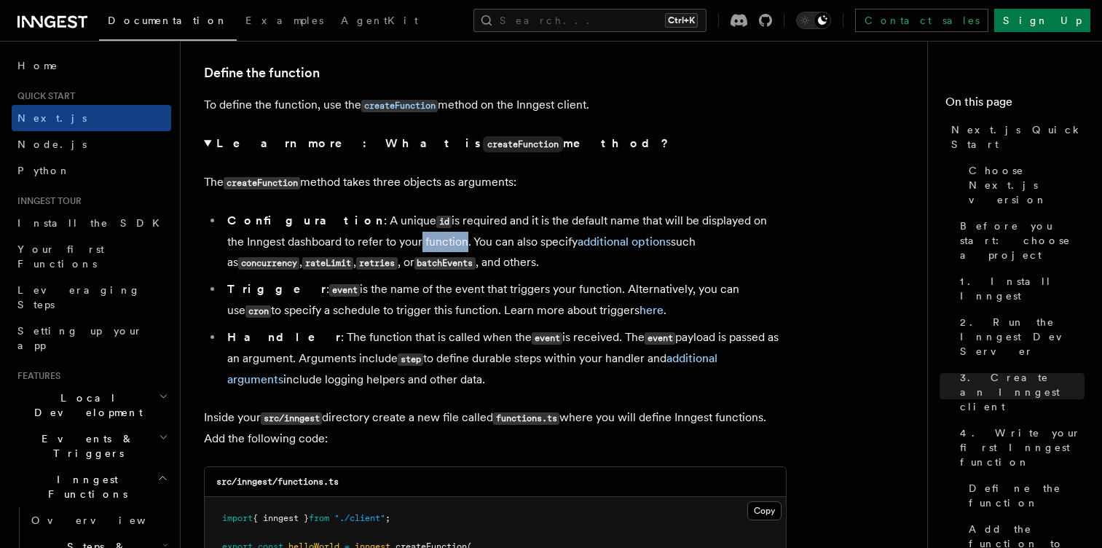
drag, startPoint x: 359, startPoint y: 245, endPoint x: 430, endPoint y: 244, distance: 70.7
click at [430, 244] on li "Configuration : A unique id is required and it is the default name that will be…" at bounding box center [505, 242] width 564 height 63
drag, startPoint x: 468, startPoint y: 239, endPoint x: 500, endPoint y: 237, distance: 32.1
click at [500, 237] on li "Configuration : A unique id is required and it is the default name that will be…" at bounding box center [505, 242] width 564 height 63
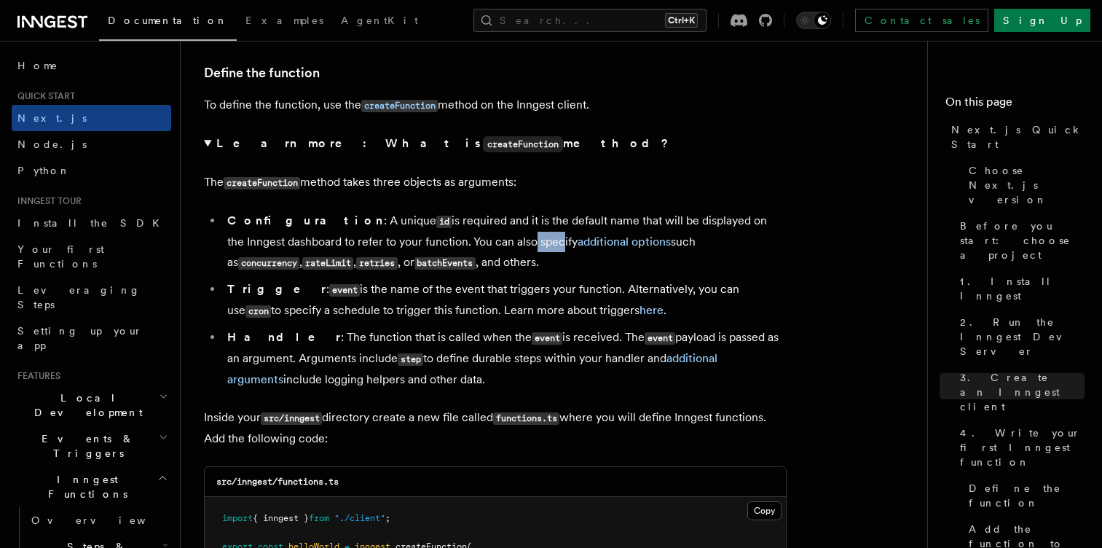
click at [500, 237] on li "Configuration : A unique id is required and it is the default name that will be…" at bounding box center [505, 242] width 564 height 63
drag, startPoint x: 635, startPoint y: 244, endPoint x: 662, endPoint y: 244, distance: 27.0
click at [662, 244] on li "Configuration : A unique id is required and it is the default name that will be…" at bounding box center [505, 242] width 564 height 63
click at [299, 257] on code "concurrency" at bounding box center [268, 263] width 61 height 12
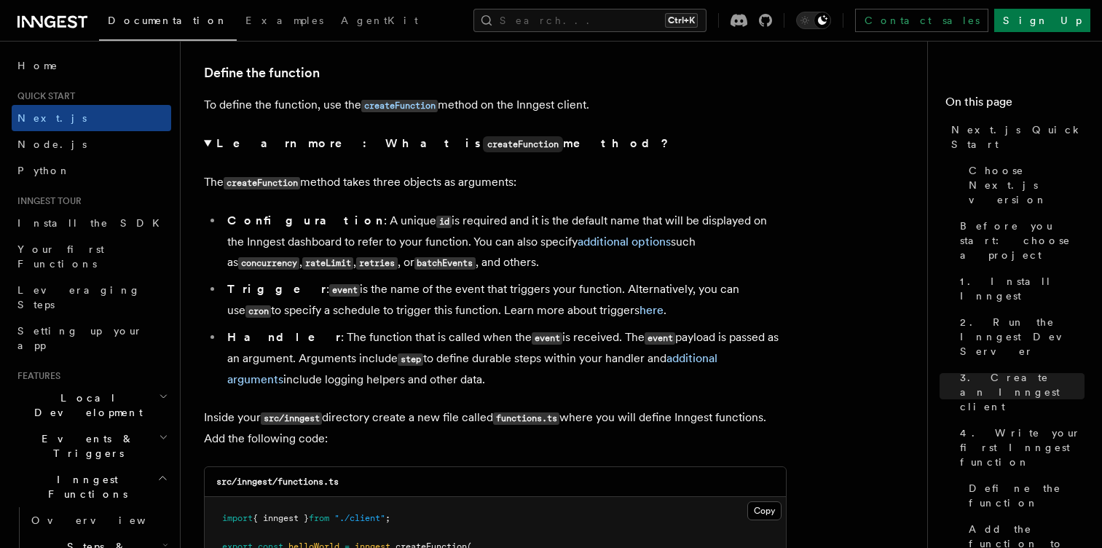
click at [356, 260] on code "retries" at bounding box center [376, 263] width 41 height 12
click at [415, 266] on code "batchEvents" at bounding box center [445, 263] width 61 height 12
click at [365, 267] on li "Configuration : A unique id is required and it is the default name that will be…" at bounding box center [505, 242] width 564 height 63
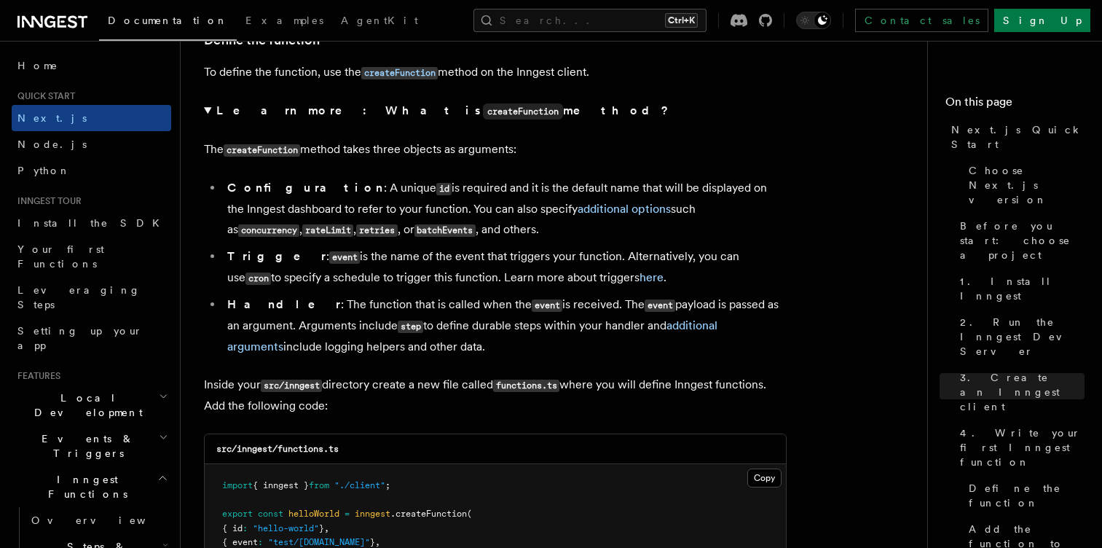
scroll to position [2512, 0]
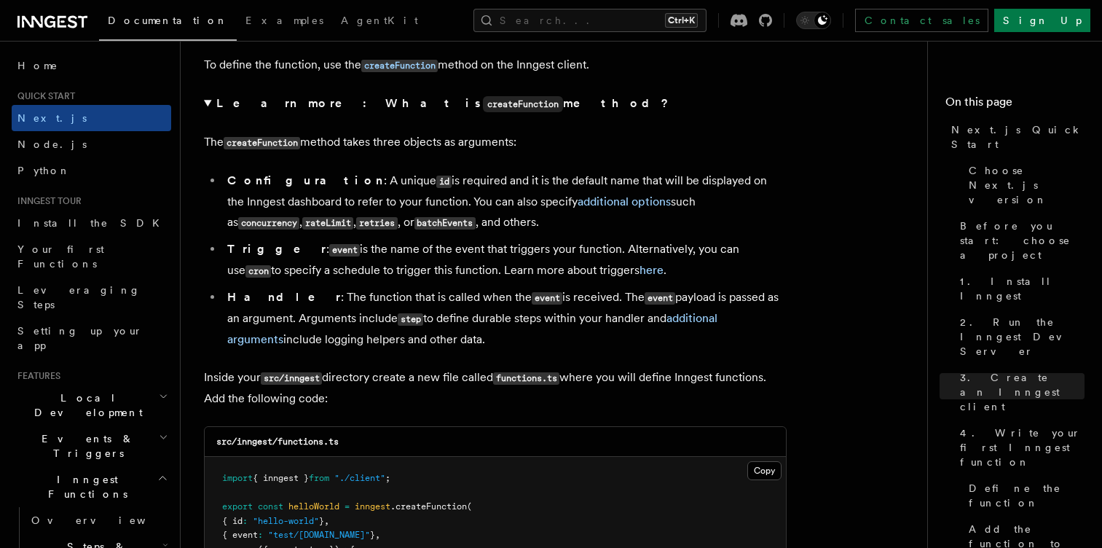
click at [329, 252] on code "event" at bounding box center [344, 250] width 31 height 12
click at [264, 253] on strong "Trigger" at bounding box center [276, 249] width 99 height 14
drag, startPoint x: 294, startPoint y: 254, endPoint x: 333, endPoint y: 252, distance: 39.4
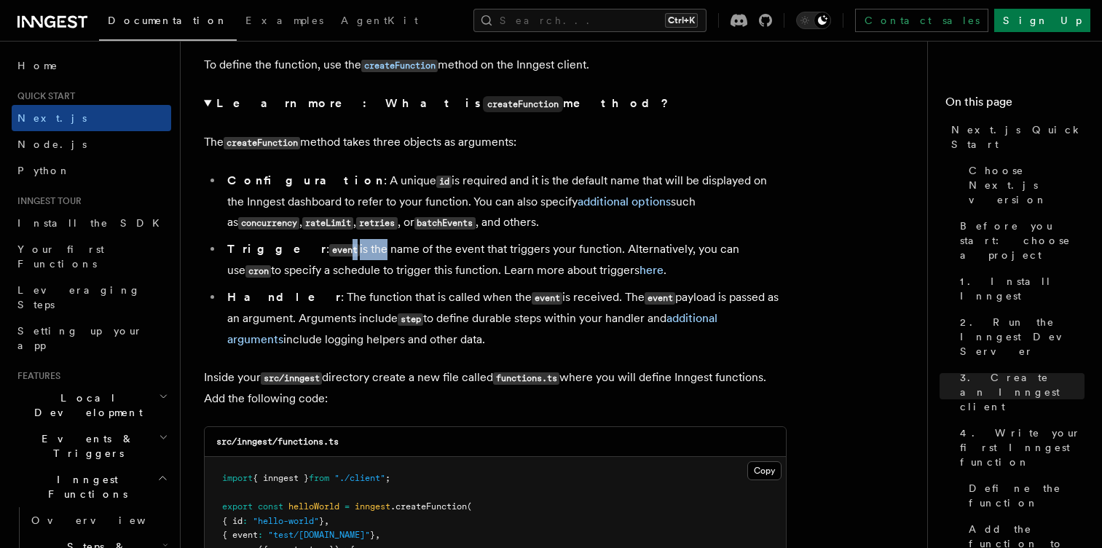
click at [333, 252] on li "Trigger : event is the name of the event that triggers your function. Alternati…" at bounding box center [505, 260] width 564 height 42
drag, startPoint x: 367, startPoint y: 251, endPoint x: 431, endPoint y: 251, distance: 63.4
click at [431, 251] on li "Trigger : event is the name of the event that triggers your function. Alternati…" at bounding box center [505, 260] width 564 height 42
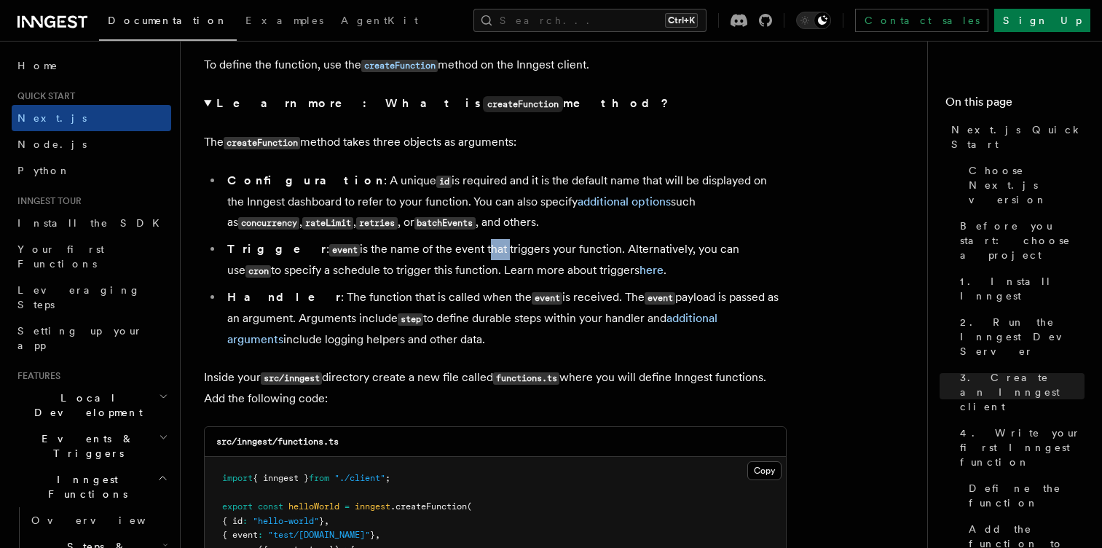
click at [431, 251] on li "Trigger : event is the name of the event that triggers your function. Alternati…" at bounding box center [505, 260] width 564 height 42
click at [471, 251] on li "Trigger : event is the name of the event that triggers your function. Alternati…" at bounding box center [505, 260] width 564 height 42
drag, startPoint x: 519, startPoint y: 251, endPoint x: 548, endPoint y: 247, distance: 29.4
click at [548, 247] on li "Trigger : event is the name of the event that triggers your function. Alternati…" at bounding box center [505, 260] width 564 height 42
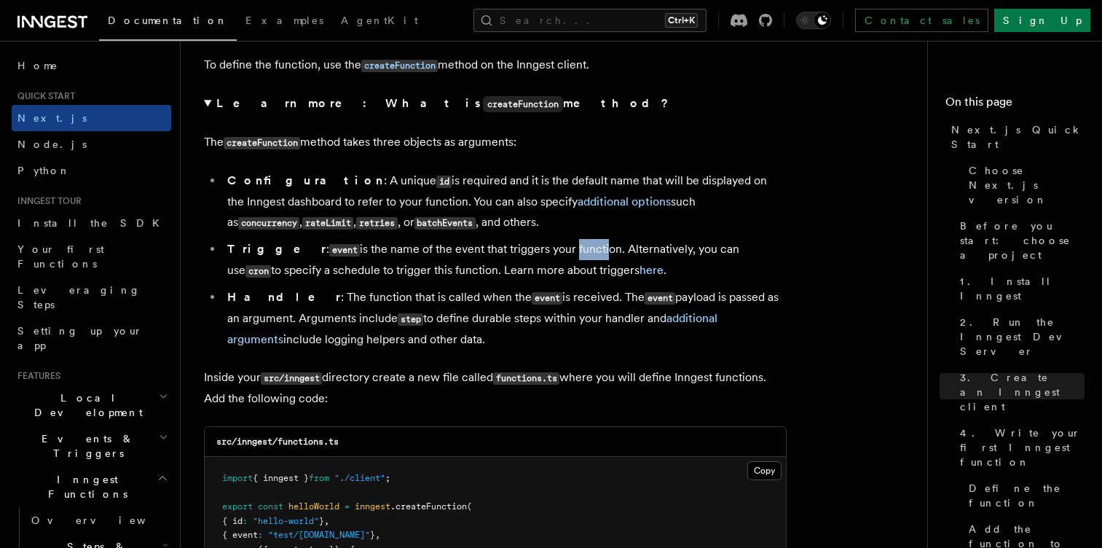
click at [548, 247] on li "Trigger : event is the name of the event that triggers your function. Alternati…" at bounding box center [505, 260] width 564 height 42
click at [604, 251] on li "Trigger : event is the name of the event that triggers your function. Alternati…" at bounding box center [505, 260] width 564 height 42
click at [637, 254] on li "Trigger : event is the name of the event that triggers your function. Alternati…" at bounding box center [505, 260] width 564 height 42
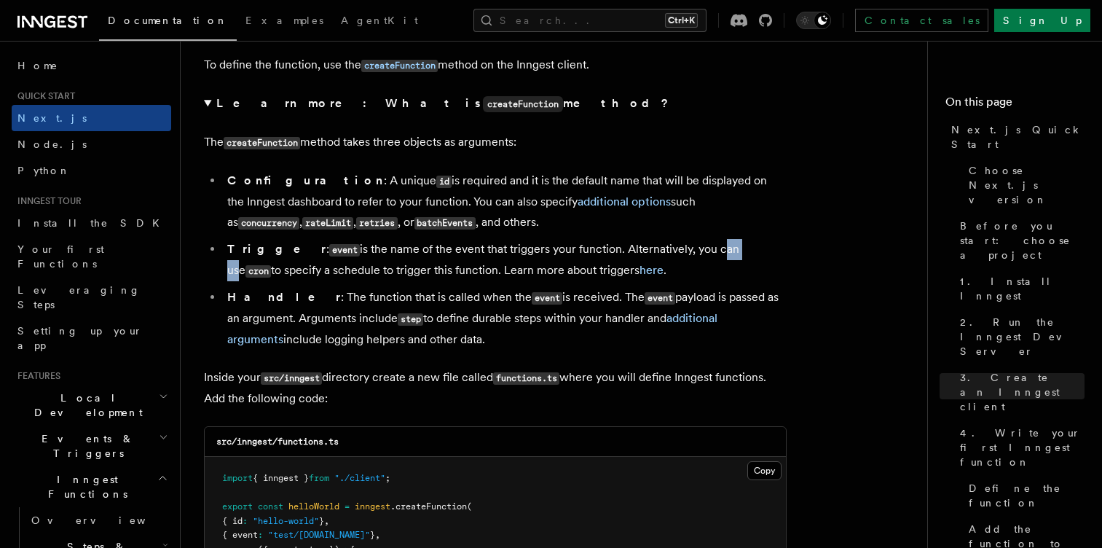
drag, startPoint x: 663, startPoint y: 255, endPoint x: 690, endPoint y: 253, distance: 27.0
click at [690, 253] on li "Trigger : event is the name of the event that triggers your function. Alternati…" at bounding box center [505, 260] width 564 height 42
click at [251, 276] on li "Trigger : event is the name of the event that triggers your function. Alternati…" at bounding box center [505, 260] width 564 height 42
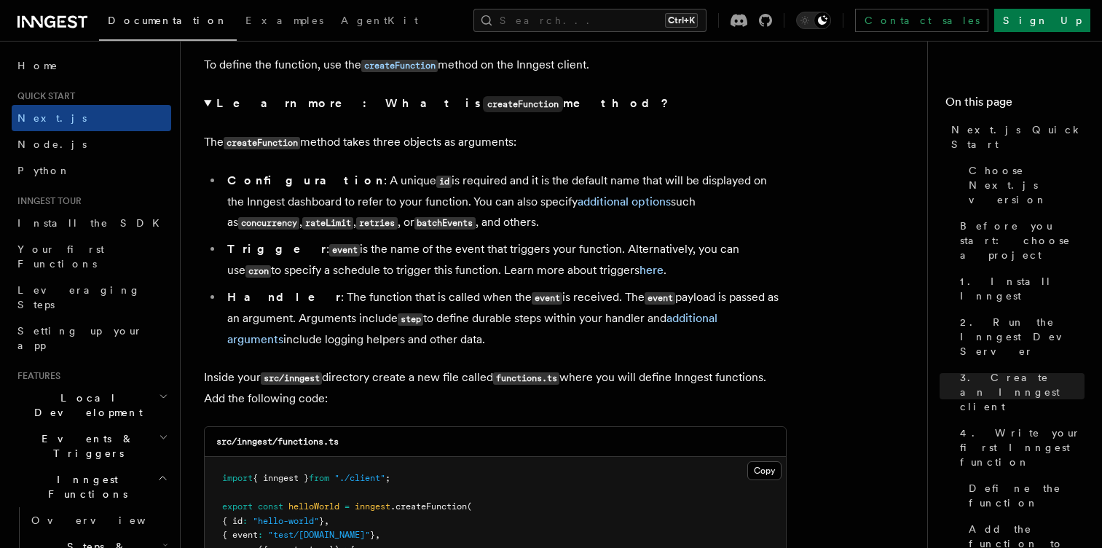
click at [295, 278] on li "Trigger : event is the name of the event that triggers your function. Alternati…" at bounding box center [505, 260] width 564 height 42
drag, startPoint x: 295, startPoint y: 278, endPoint x: 334, endPoint y: 276, distance: 38.6
click at [334, 276] on li "Trigger : event is the name of the event that triggers your function. Alternati…" at bounding box center [505, 260] width 564 height 42
click at [367, 278] on li "Trigger : event is the name of the event that triggers your function. Alternati…" at bounding box center [505, 260] width 564 height 42
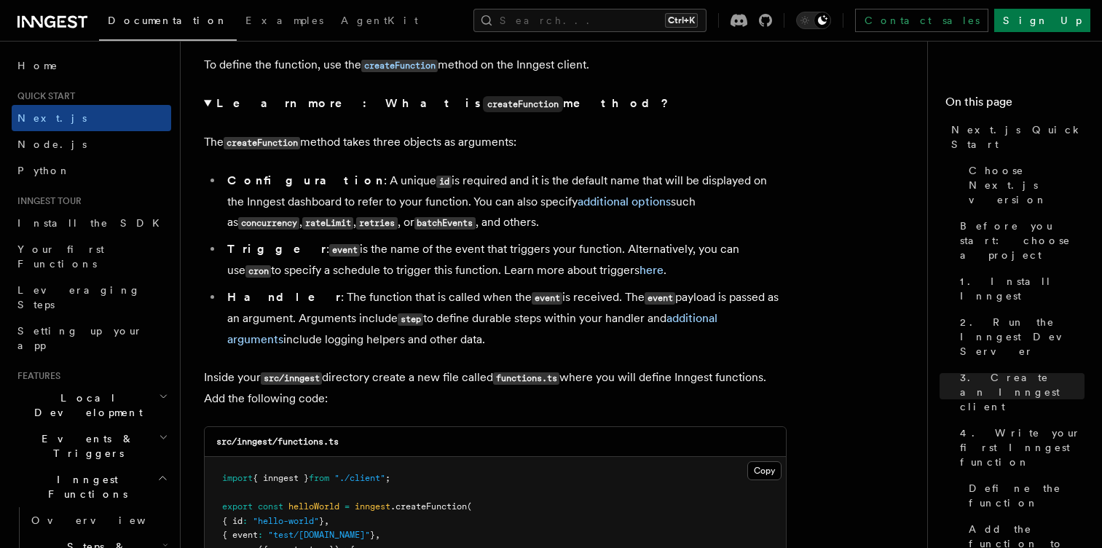
drag, startPoint x: 427, startPoint y: 272, endPoint x: 478, endPoint y: 268, distance: 51.2
click at [478, 268] on li "Trigger : event is the name of the event that triggers your function. Alternati…" at bounding box center [505, 260] width 564 height 42
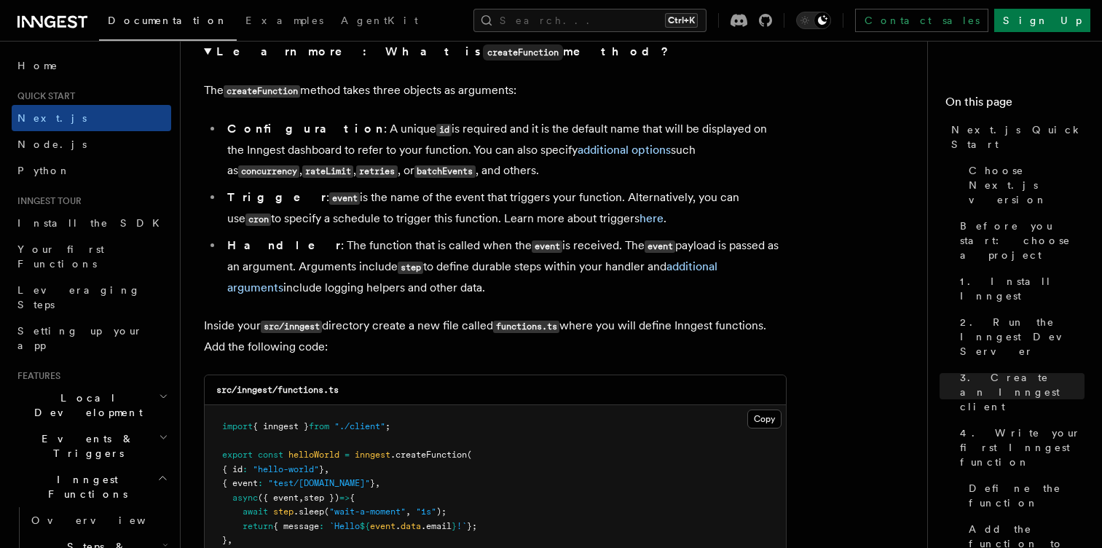
click at [286, 248] on li "Handler : The function that is called when the event is received. The event pay…" at bounding box center [505, 266] width 564 height 63
click at [307, 247] on li "Handler : The function that is called when the event is received. The event pay…" at bounding box center [505, 266] width 564 height 63
drag, startPoint x: 307, startPoint y: 247, endPoint x: 353, endPoint y: 248, distance: 45.2
click at [353, 248] on li "Handler : The function that is called when the event is received. The event pay…" at bounding box center [505, 266] width 564 height 63
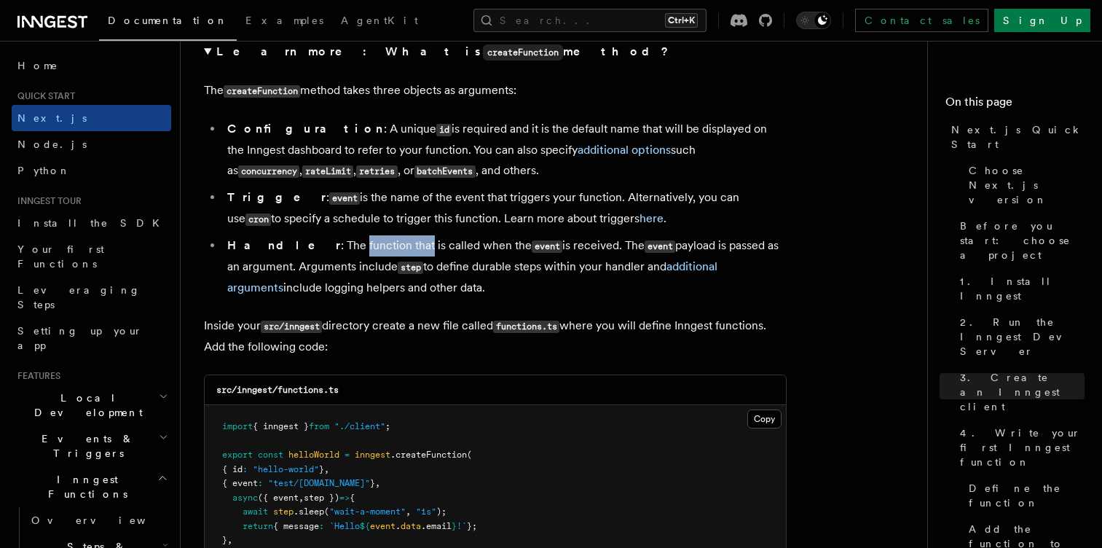
click at [353, 248] on li "Handler : The function that is called when the event is received. The event pay…" at bounding box center [505, 266] width 564 height 63
drag, startPoint x: 353, startPoint y: 248, endPoint x: 388, endPoint y: 243, distance: 35.3
click at [388, 243] on li "Handler : The function that is called when the event is received. The event pay…" at bounding box center [505, 266] width 564 height 63
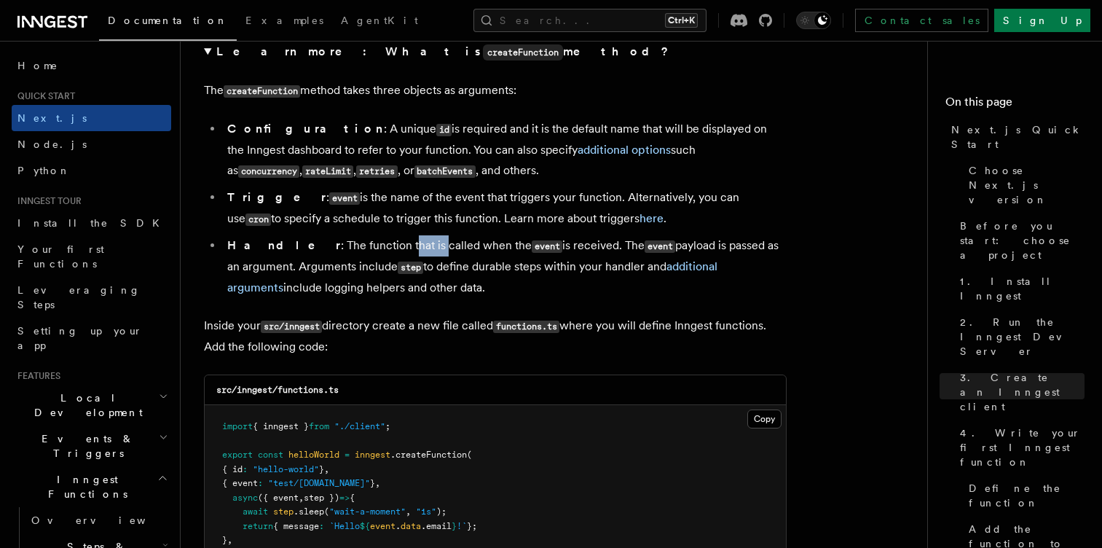
drag, startPoint x: 345, startPoint y: 243, endPoint x: 379, endPoint y: 245, distance: 33.5
click at [379, 245] on li "Handler : The function that is called when the event is received. The event pay…" at bounding box center [505, 266] width 564 height 63
click at [346, 243] on li "Handler : The function that is called when the event is received. The event pay…" at bounding box center [505, 266] width 564 height 63
drag, startPoint x: 374, startPoint y: 245, endPoint x: 412, endPoint y: 245, distance: 37.2
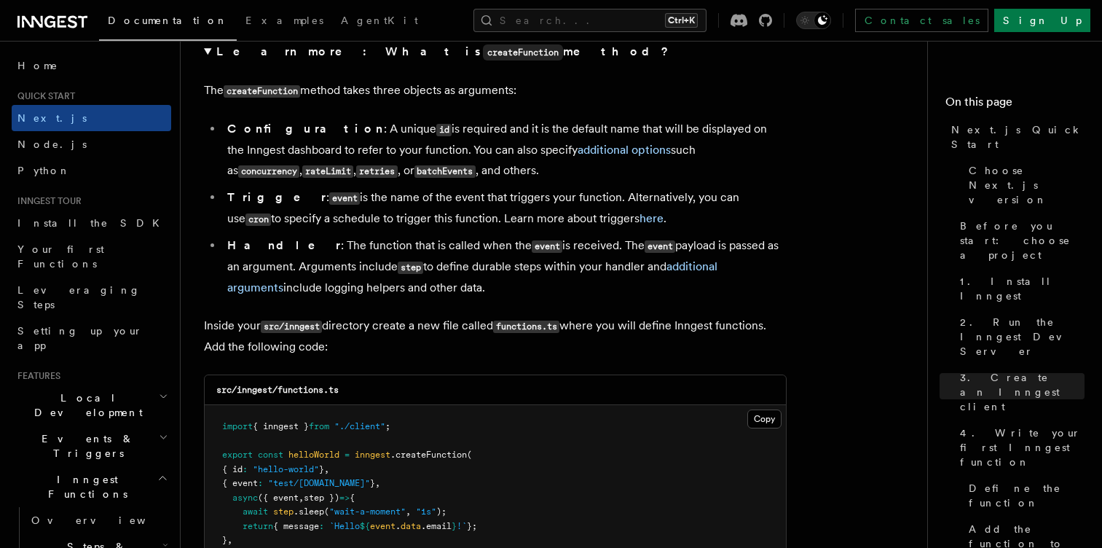
click at [412, 245] on li "Handler : The function that is called when the event is received. The event pay…" at bounding box center [505, 266] width 564 height 63
drag, startPoint x: 449, startPoint y: 242, endPoint x: 503, endPoint y: 251, distance: 54.7
click at [503, 251] on li "Handler : The function that is called when the event is received. The event pay…" at bounding box center [505, 266] width 564 height 63
click at [539, 253] on li "Handler : The function that is called when the event is received. The event pay…" at bounding box center [505, 266] width 564 height 63
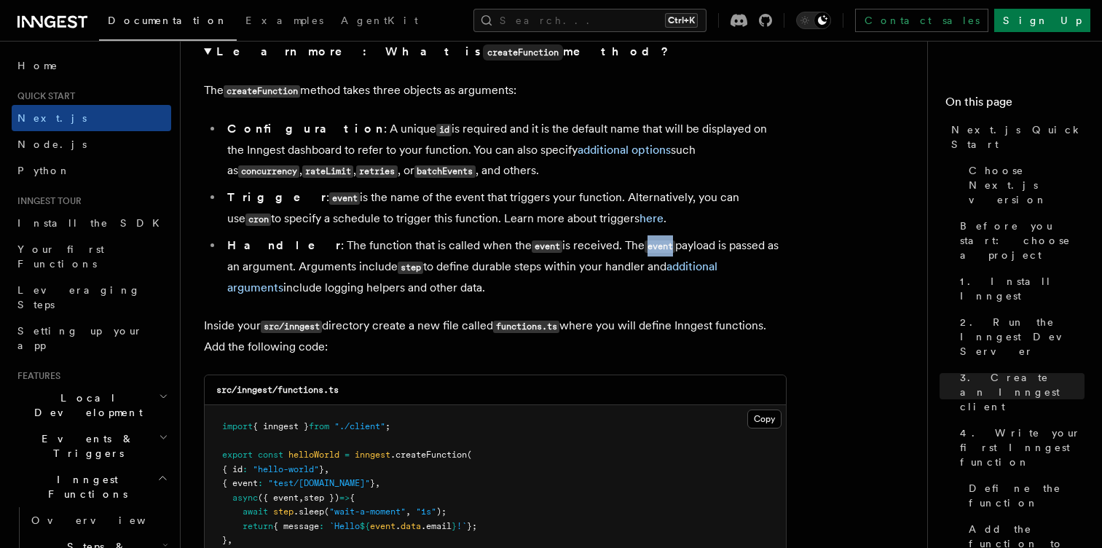
drag, startPoint x: 573, startPoint y: 248, endPoint x: 606, endPoint y: 246, distance: 33.6
click at [606, 246] on li "Handler : The function that is called when the event is received. The event pay…" at bounding box center [505, 266] width 564 height 63
click at [645, 246] on code "event" at bounding box center [660, 246] width 31 height 12
drag, startPoint x: 606, startPoint y: 246, endPoint x: 640, endPoint y: 244, distance: 33.6
click at [640, 244] on li "Handler : The function that is called when the event is received. The event pay…" at bounding box center [505, 266] width 564 height 63
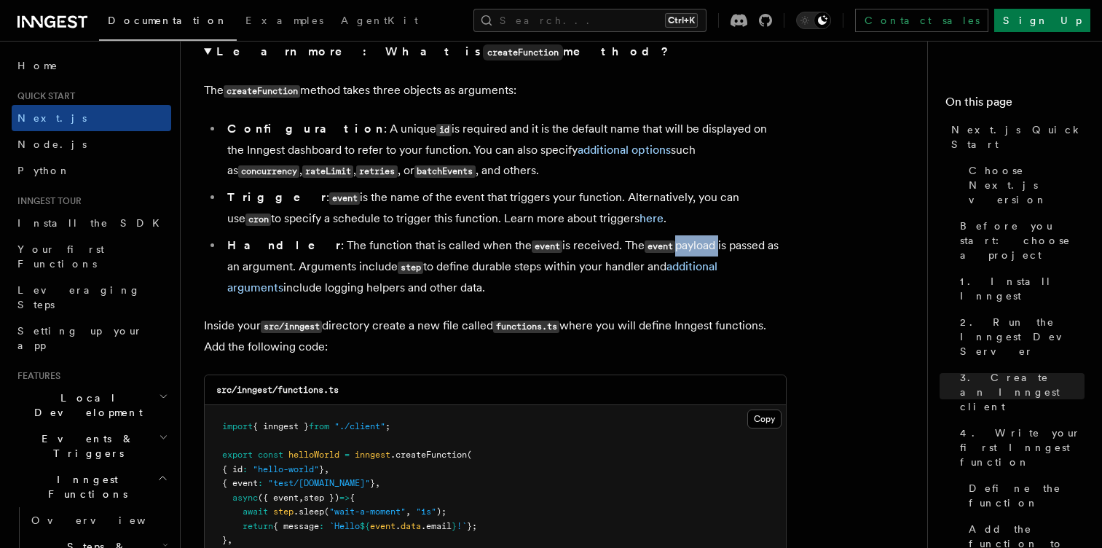
click at [640, 244] on li "Handler : The function that is called when the event is received. The event pay…" at bounding box center [505, 266] width 564 height 63
drag, startPoint x: 640, startPoint y: 244, endPoint x: 667, endPoint y: 244, distance: 27.0
click at [667, 244] on li "Handler : The function that is called when the event is received. The event pay…" at bounding box center [505, 266] width 564 height 63
click at [272, 264] on li "Handler : The function that is called when the event is received. The event pay…" at bounding box center [505, 266] width 564 height 63
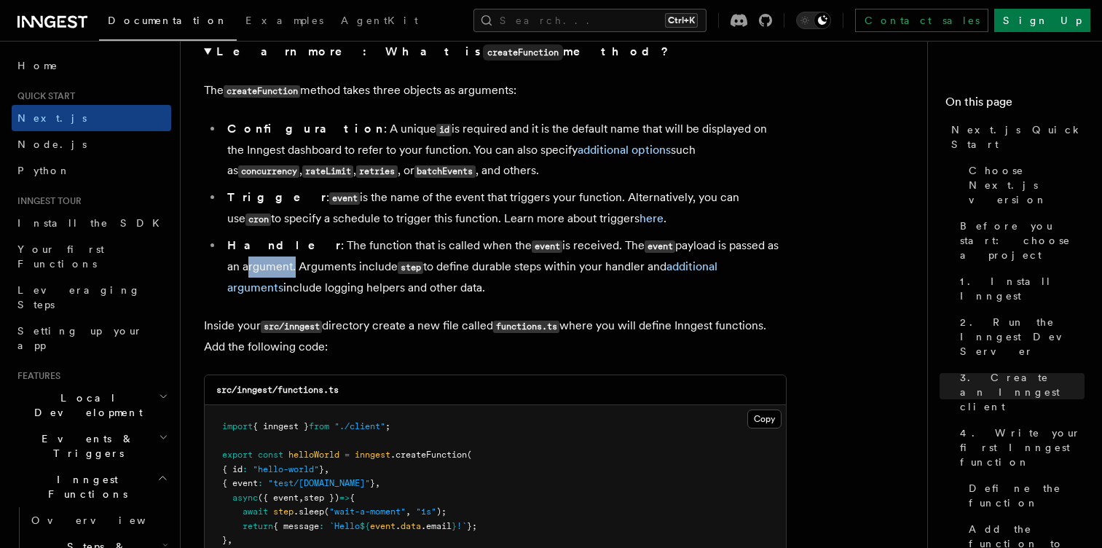
click at [272, 264] on li "Handler : The function that is called when the event is received. The event pay…" at bounding box center [505, 266] width 564 height 63
click at [329, 271] on li "Handler : The function that is called when the event is received. The event pay…" at bounding box center [505, 266] width 564 height 63
drag, startPoint x: 329, startPoint y: 271, endPoint x: 364, endPoint y: 264, distance: 35.7
click at [364, 264] on li "Handler : The function that is called when the event is received. The event pay…" at bounding box center [505, 266] width 564 height 63
click at [404, 268] on code "step" at bounding box center [410, 268] width 25 height 12
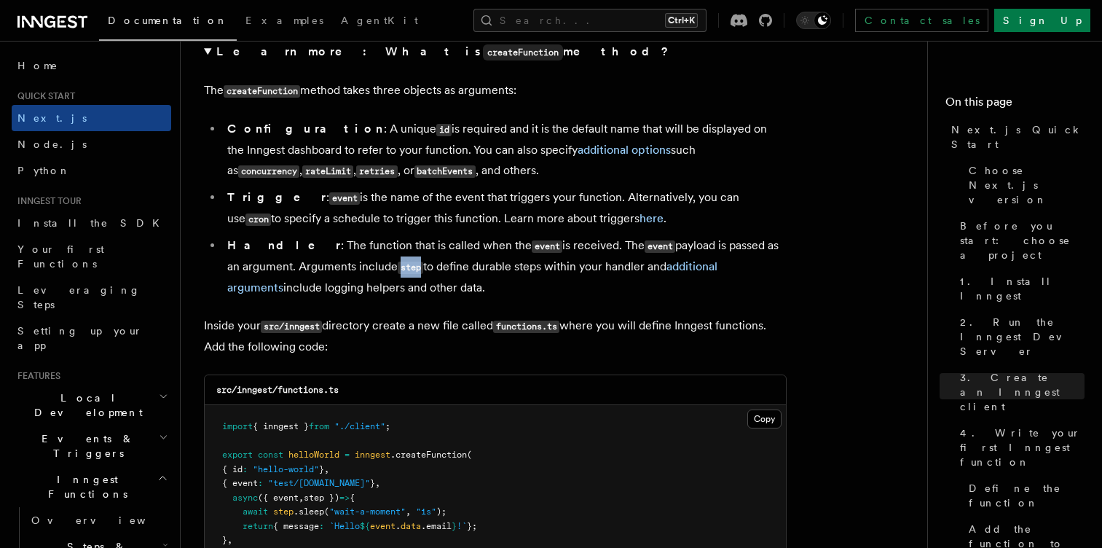
click at [404, 268] on code "step" at bounding box center [410, 268] width 25 height 12
drag, startPoint x: 421, startPoint y: 267, endPoint x: 470, endPoint y: 262, distance: 49.0
click at [470, 262] on li "Handler : The function that is called when the event is received. The event pay…" at bounding box center [505, 266] width 564 height 63
drag, startPoint x: 483, startPoint y: 263, endPoint x: 532, endPoint y: 267, distance: 48.9
click at [532, 267] on li "Handler : The function that is called when the event is received. The event pay…" at bounding box center [505, 266] width 564 height 63
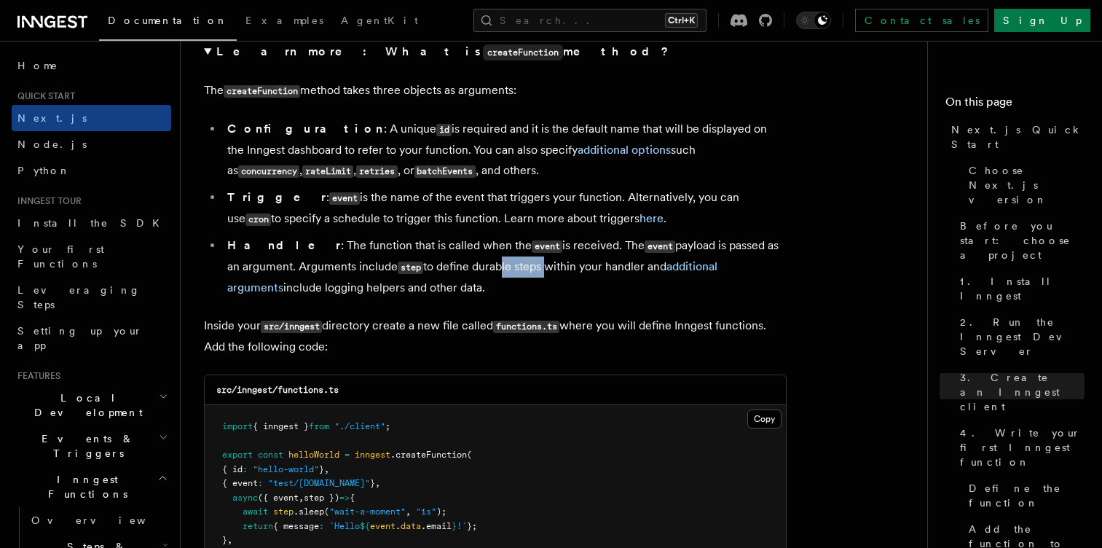
click at [532, 267] on li "Handler : The function that is called when the event is received. The event pay…" at bounding box center [505, 266] width 564 height 63
click at [557, 267] on li "Handler : The function that is called when the event is received. The event pay…" at bounding box center [505, 266] width 564 height 63
click at [617, 267] on li "Handler : The function that is called when the event is received. The event pay…" at bounding box center [505, 266] width 564 height 63
drag, startPoint x: 562, startPoint y: 270, endPoint x: 594, endPoint y: 268, distance: 32.1
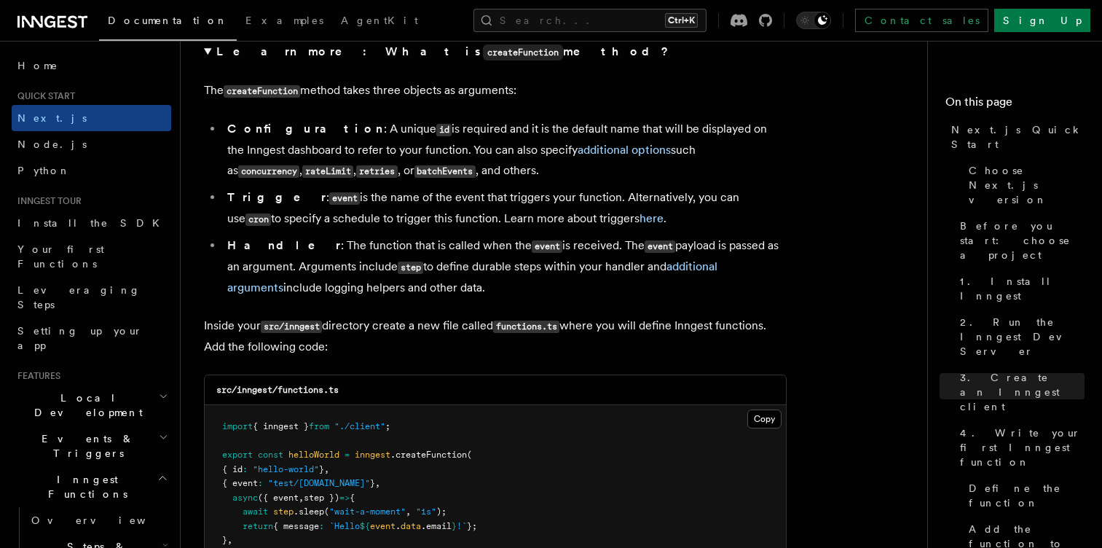
click at [594, 268] on li "Handler : The function that is called when the event is received. The event pay…" at bounding box center [505, 266] width 564 height 63
click at [637, 264] on li "Handler : The function that is called when the event is received. The event pay…" at bounding box center [505, 266] width 564 height 63
drag
click at [296, 289] on li "Handler : The function that is called when the event is received. The event pay…" at bounding box center [505, 266] width 564 height 63
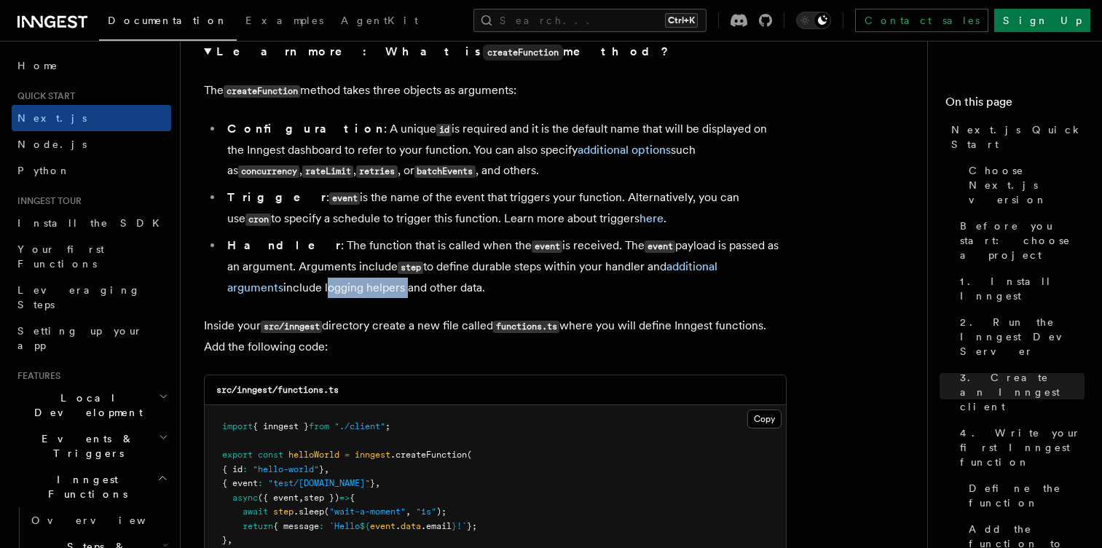
click at [328, 287] on li "Handler : The function that is called when the event is received. The event pay…" at bounding box center [505, 266] width 564 height 63
click at [321, 286] on li "Handler : The function that is called when the event is received. The event pay…" at bounding box center [505, 266] width 564 height 63
click at [263, 289] on li "Handler : The function that is called when the event is received. The event pay…" at bounding box center [505, 266] width 564 height 63
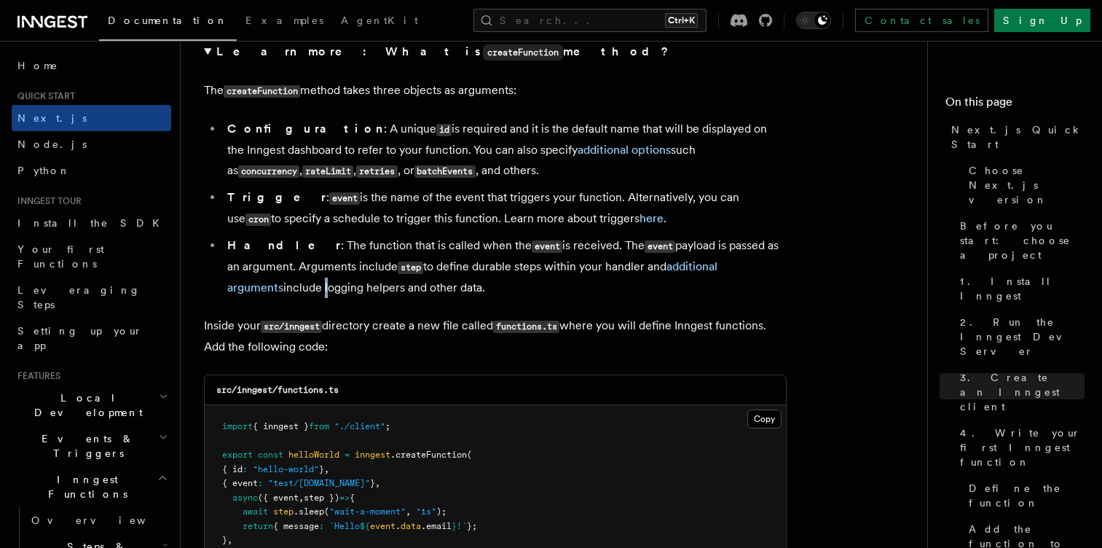
click at [263, 289] on li "Handler : The function that is called when the event is received. The event pay…" at bounding box center [505, 266] width 564 height 63
click at [252, 290] on li "Handler : The function that is called when the event is received. The event pay…" at bounding box center [505, 266] width 564 height 63
click at [285, 289] on li "Handler : The function that is called when the event is received. The event pay…" at bounding box center [505, 266] width 564 height 63
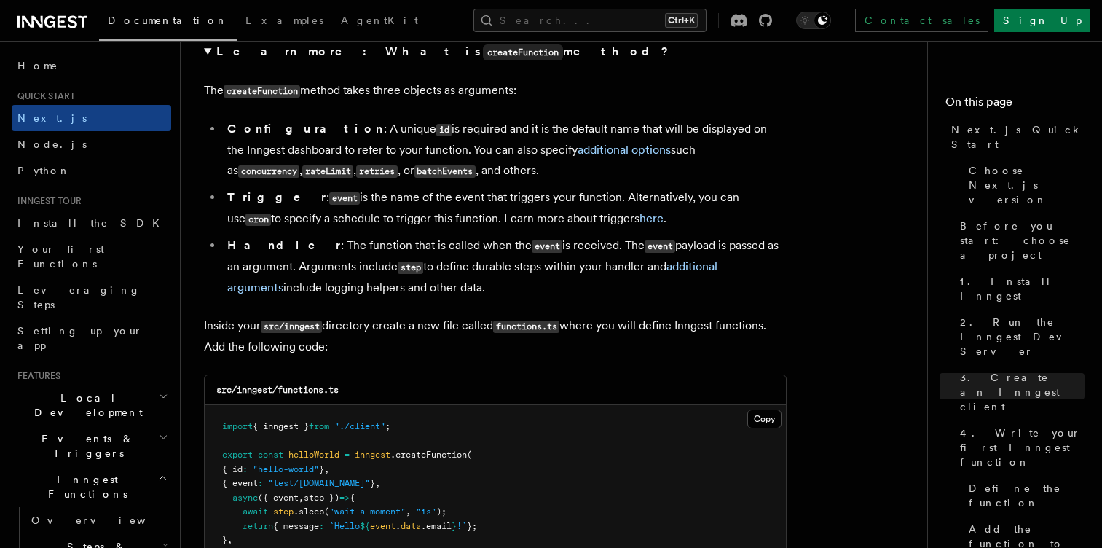
click at [316, 291] on li "Handler : The function that is called when the event is received. The event pay…" at bounding box center [505, 266] width 564 height 63
click at [369, 282] on li "Handler : The function that is called when the event is received. The event pay…" at bounding box center [505, 266] width 564 height 63
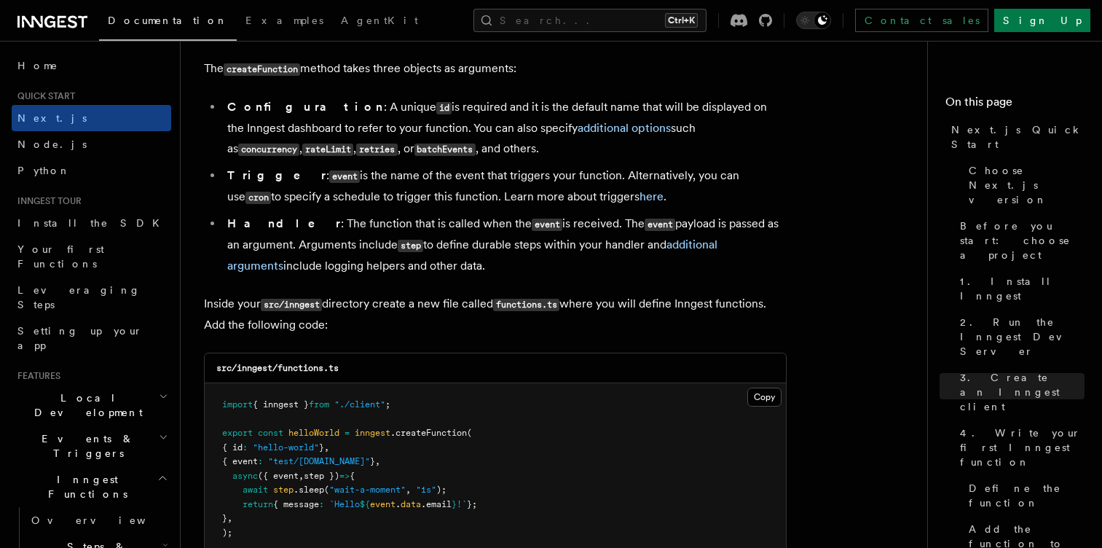
scroll to position [2593, 0]
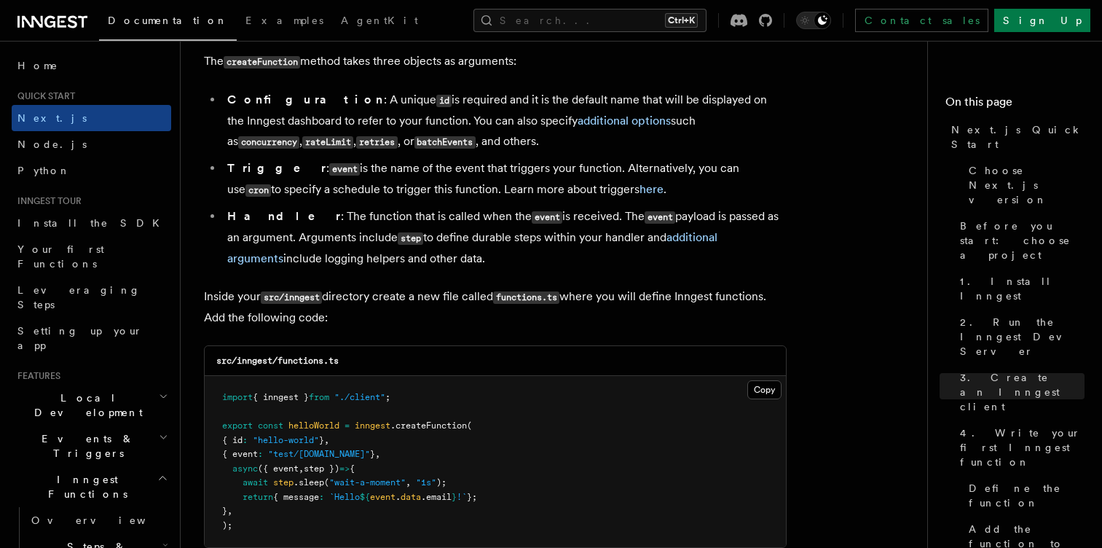
click at [240, 176] on li "Trigger : event is the name of the event that triggers your function. Alternati…" at bounding box center [505, 179] width 564 height 42
click at [243, 213] on strong "Handler" at bounding box center [284, 216] width 114 height 14
click at [331, 74] on details "Learn more: What is createFunction method? The createFunction method takes thre…" at bounding box center [495, 140] width 583 height 256
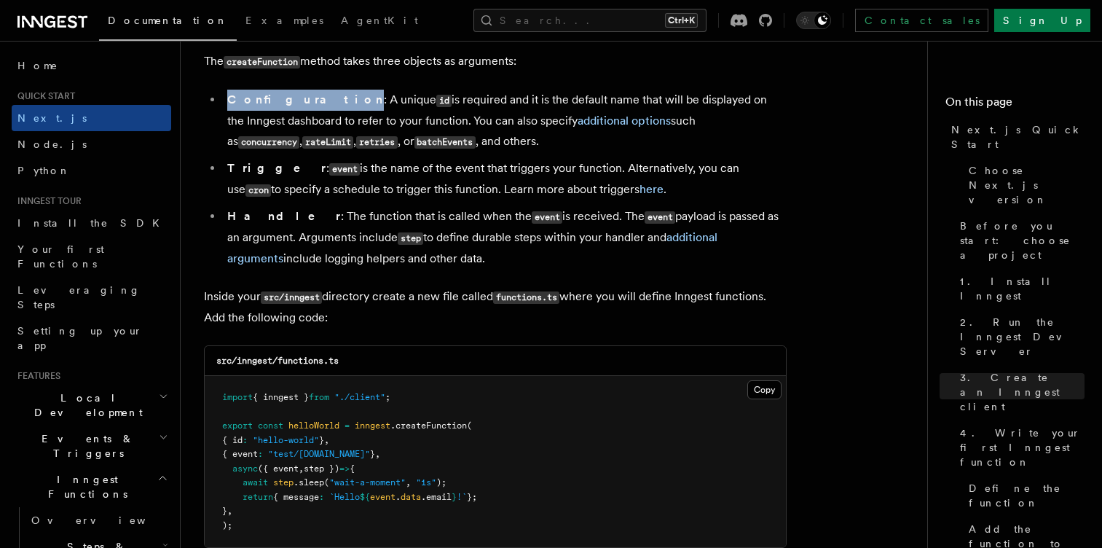
click at [331, 74] on details "Learn more: What is createFunction method? The createFunction method takes thre…" at bounding box center [495, 140] width 583 height 256
click at [374, 65] on p "The createFunction method takes three objects as arguments:" at bounding box center [495, 61] width 583 height 21
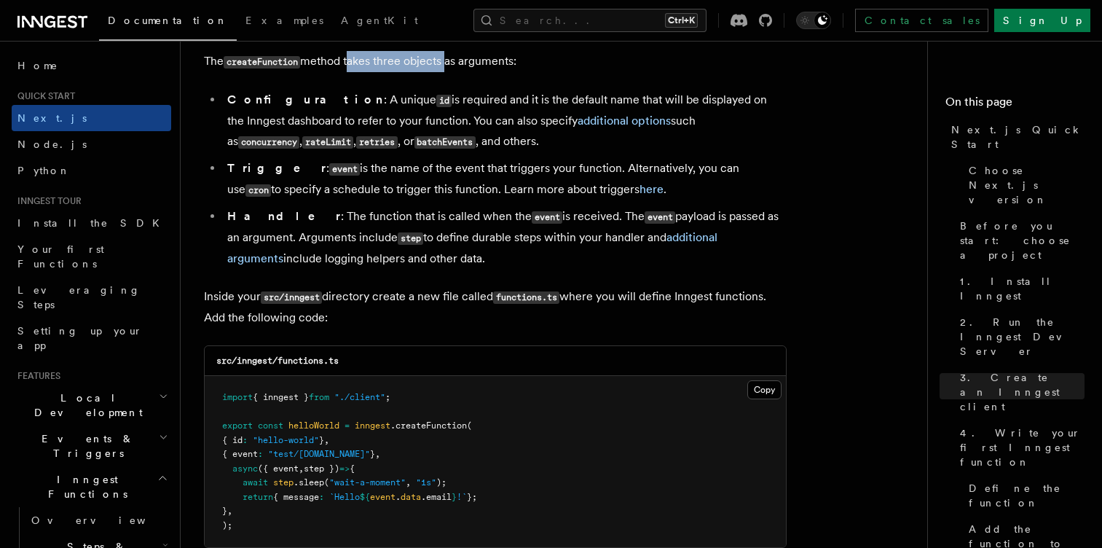
drag, startPoint x: 374, startPoint y: 65, endPoint x: 421, endPoint y: 63, distance: 47.4
click at [421, 63] on p "The createFunction method takes three objects as arguments:" at bounding box center [495, 61] width 583 height 21
click at [244, 104] on strong "Configuration" at bounding box center [305, 100] width 157 height 14
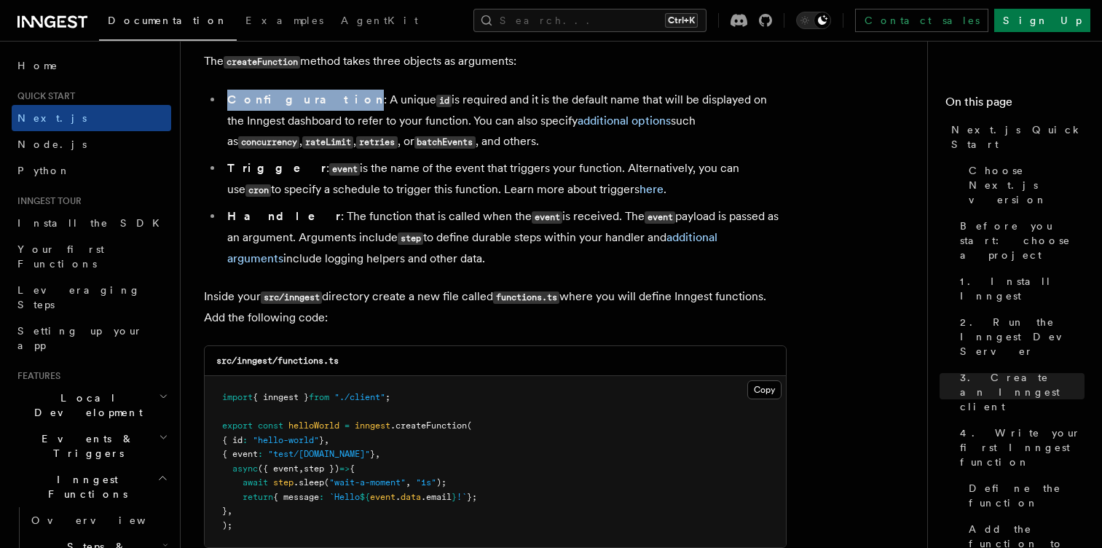
click at [244, 104] on strong "Configuration" at bounding box center [305, 100] width 157 height 14
click at [257, 166] on strong "Trigger" at bounding box center [276, 168] width 99 height 14
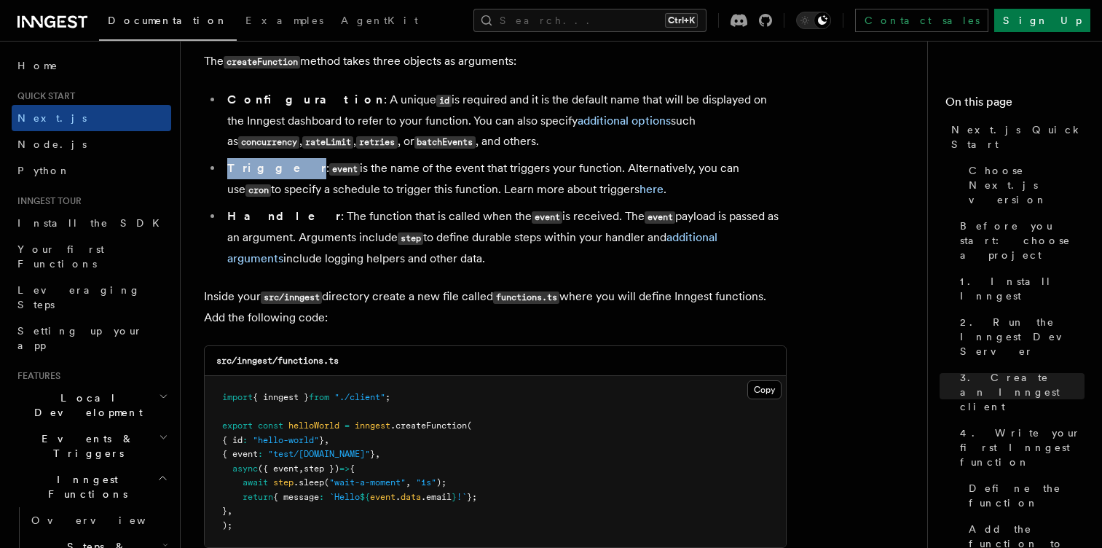
click at [257, 166] on strong "Trigger" at bounding box center [276, 168] width 99 height 14
click at [261, 219] on strong "Handler" at bounding box center [284, 216] width 114 height 14
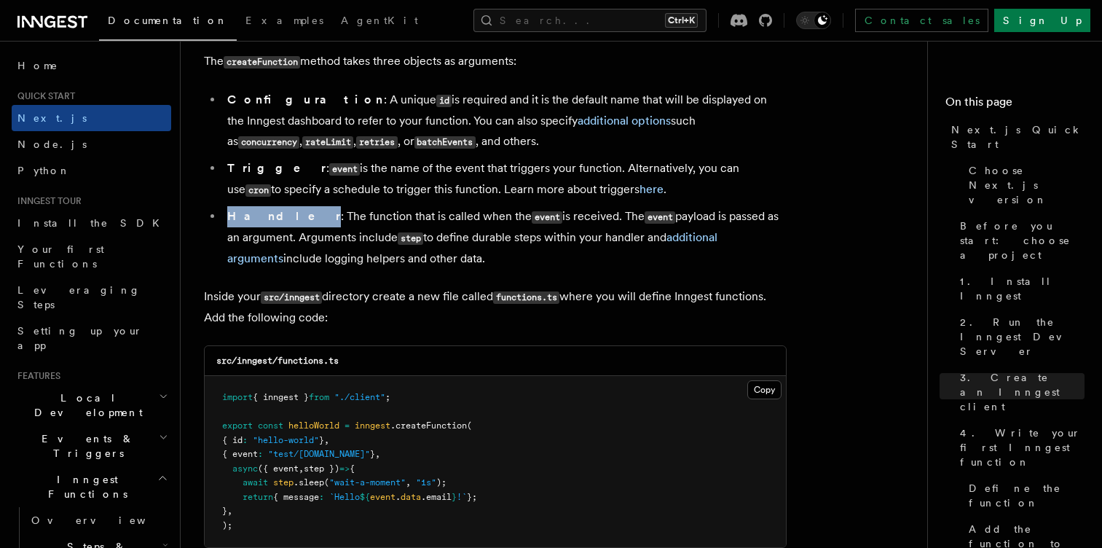
click at [261, 219] on strong "Handler" at bounding box center [284, 216] width 114 height 14
click at [333, 224] on li "Handler : The function that is called when the event is received. The event pay…" at bounding box center [505, 237] width 564 height 63
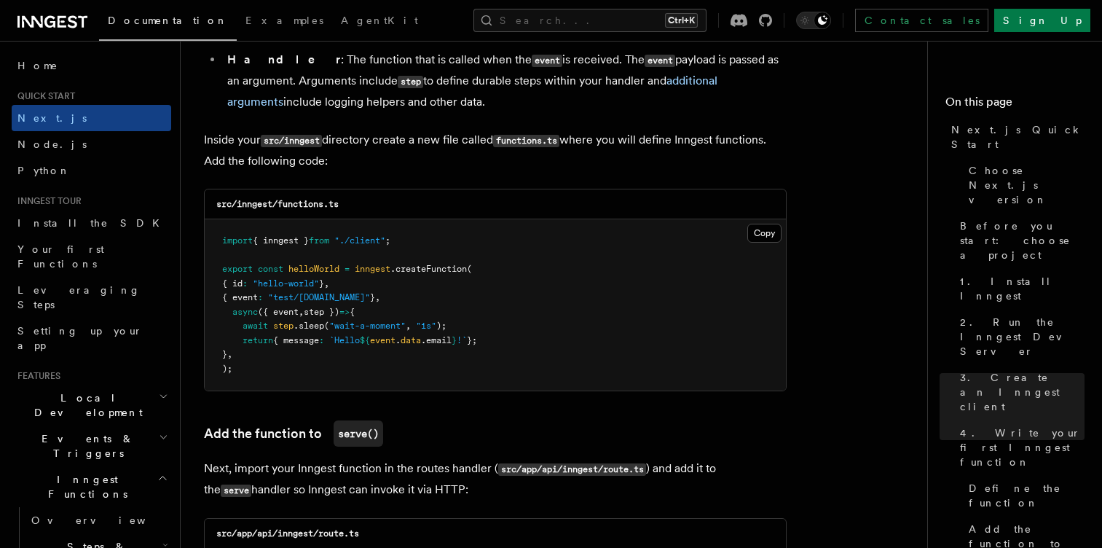
scroll to position [2751, 0]
drag, startPoint x: 223, startPoint y: 132, endPoint x: 254, endPoint y: 138, distance: 31.9
click at [254, 138] on p "Inside your src/inngest directory create a new file called functions.ts where y…" at bounding box center [495, 149] width 583 height 42
click at [272, 137] on code "src/inngest" at bounding box center [291, 139] width 61 height 12
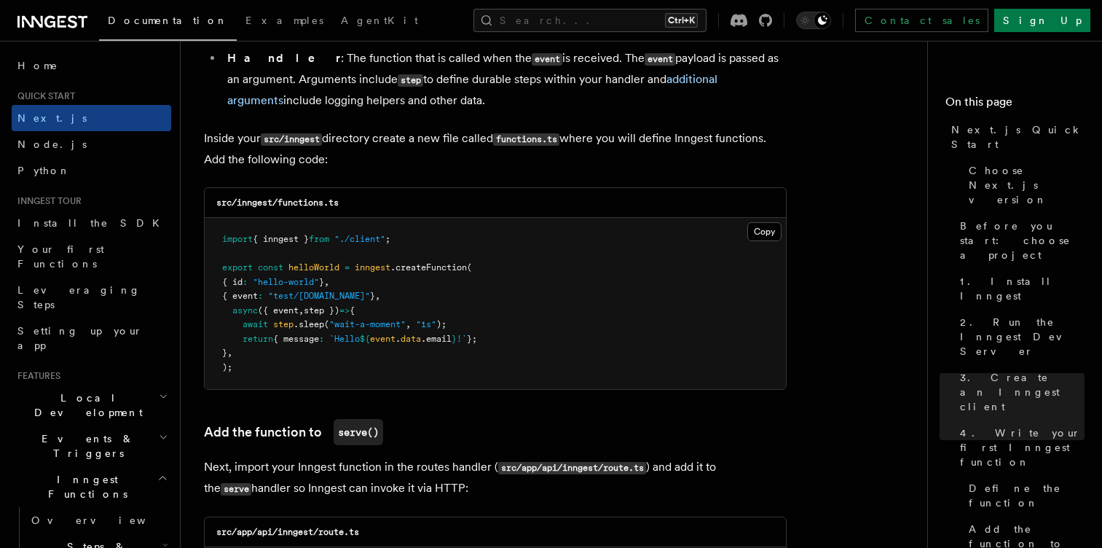
click at [302, 136] on code "src/inngest" at bounding box center [291, 139] width 61 height 12
click at [338, 138] on p "Inside your src/inngest directory create a new file called functions.ts where y…" at bounding box center [495, 149] width 583 height 42
click at [389, 135] on p "Inside your src/inngest directory create a new file called functions.ts where y…" at bounding box center [495, 149] width 583 height 42
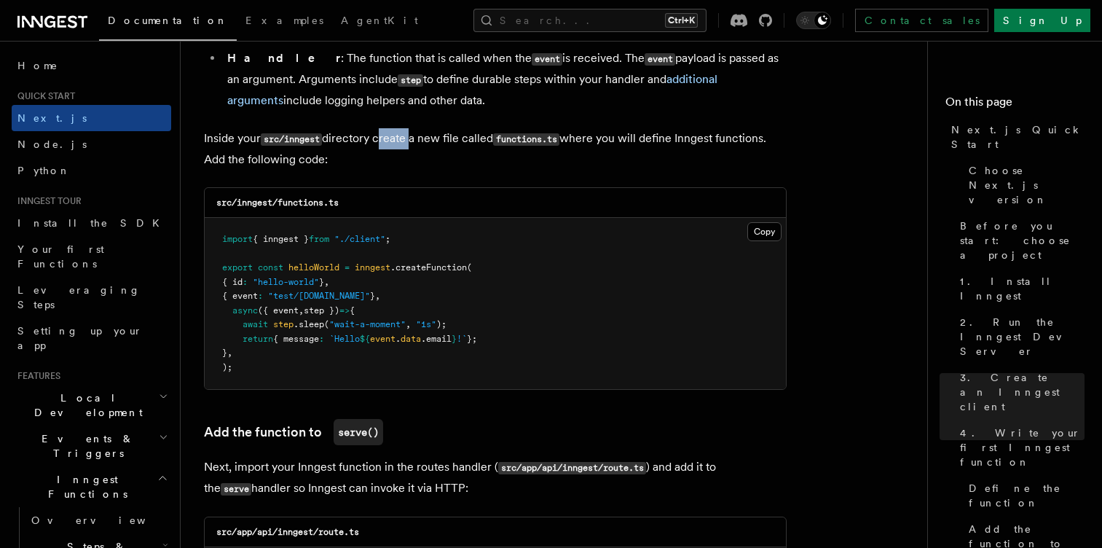
drag, startPoint x: 389, startPoint y: 135, endPoint x: 438, endPoint y: 137, distance: 48.8
click at [438, 137] on p "Inside your src/inngest directory create a new file called functions.ts where y…" at bounding box center [495, 149] width 583 height 42
drag, startPoint x: 438, startPoint y: 137, endPoint x: 465, endPoint y: 137, distance: 27.0
click at [465, 137] on p "Inside your src/inngest directory create a new file called functions.ts where y…" at bounding box center [495, 149] width 583 height 42
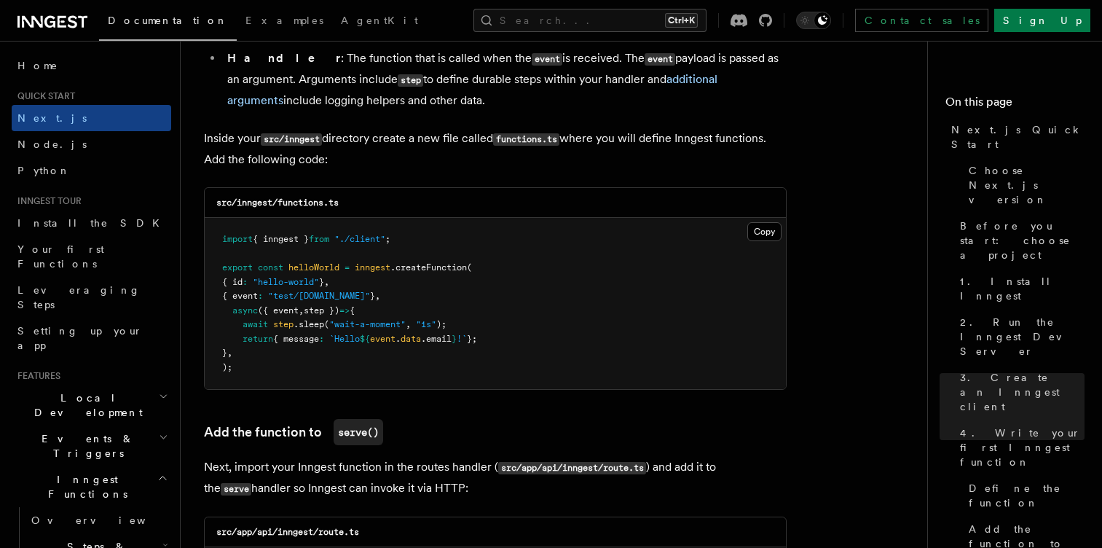
click at [488, 140] on p "Inside your src/inngest directory create a new file called functions.ts where y…" at bounding box center [495, 149] width 583 height 42
click at [522, 138] on code "functions.ts" at bounding box center [526, 139] width 66 height 12
copy code "functions"
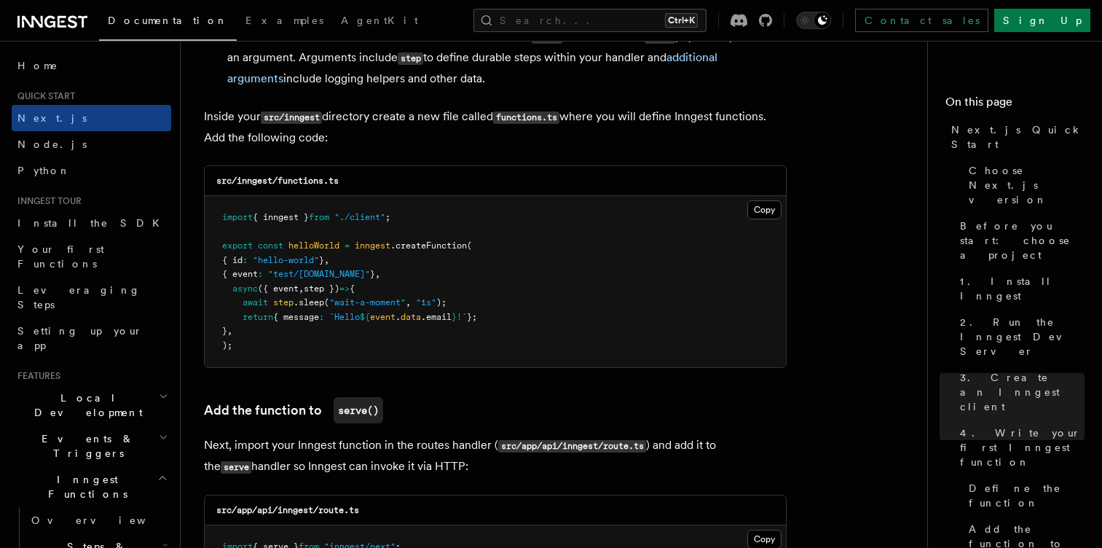
click at [401, 224] on pre "import { inngest } from "./client" ; export const helloWorld = inngest .createF…" at bounding box center [495, 281] width 581 height 171
click at [770, 214] on button "Copy Copied" at bounding box center [764, 209] width 34 height 19
click at [244, 237] on pre "import { inngest } from "./client" ; export const helloWorld = inngest .createF…" at bounding box center [495, 281] width 581 height 171
click at [275, 244] on span "const" at bounding box center [270, 245] width 25 height 10
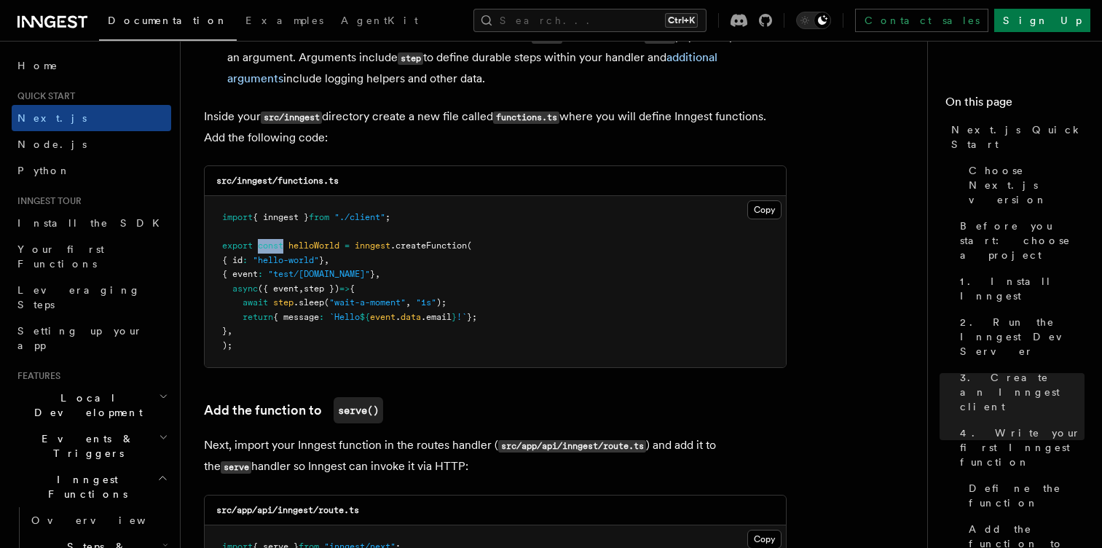
click at [275, 244] on span "const" at bounding box center [270, 245] width 25 height 10
click at [305, 244] on span "helloWorld" at bounding box center [313, 245] width 51 height 10
click at [349, 244] on span "=" at bounding box center [347, 245] width 5 height 10
click at [377, 240] on span "inngest" at bounding box center [373, 245] width 36 height 10
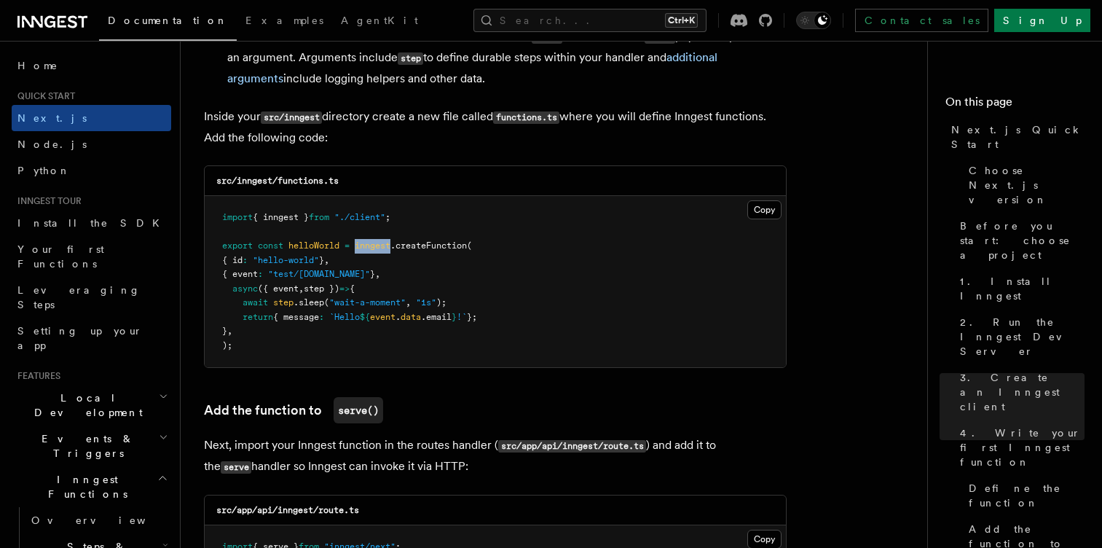
click at [377, 240] on span "inngest" at bounding box center [373, 245] width 36 height 10
click at [425, 240] on span ".createFunction" at bounding box center [428, 245] width 76 height 10
click at [350, 269] on span ""test/[DOMAIN_NAME]"" at bounding box center [319, 274] width 102 height 10
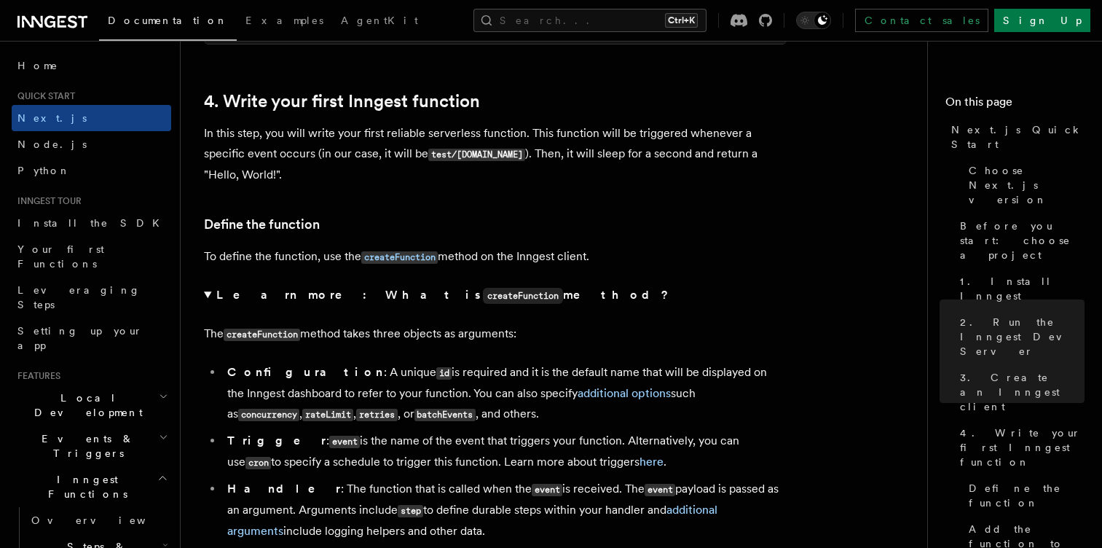
scroll to position [2330, 0]
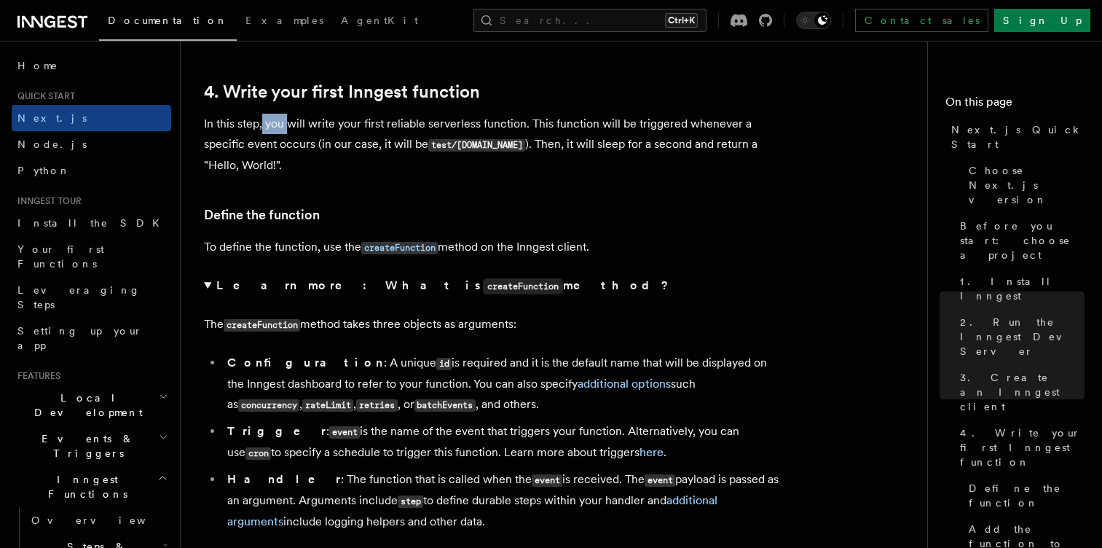
drag, startPoint x: 263, startPoint y: 131, endPoint x: 339, endPoint y: 122, distance: 76.4
click at [339, 122] on p "In this step, you will write your first reliable serverless function. This func…" at bounding box center [495, 145] width 583 height 62
drag, startPoint x: 416, startPoint y: 123, endPoint x: 478, endPoint y: 117, distance: 62.2
click at [478, 117] on p "In this step, you will write your first reliable serverless function. This func…" at bounding box center [495, 145] width 583 height 62
click at [239, 248] on p "To define the function, use the createFunction method on the Inngest client." at bounding box center [495, 247] width 583 height 21
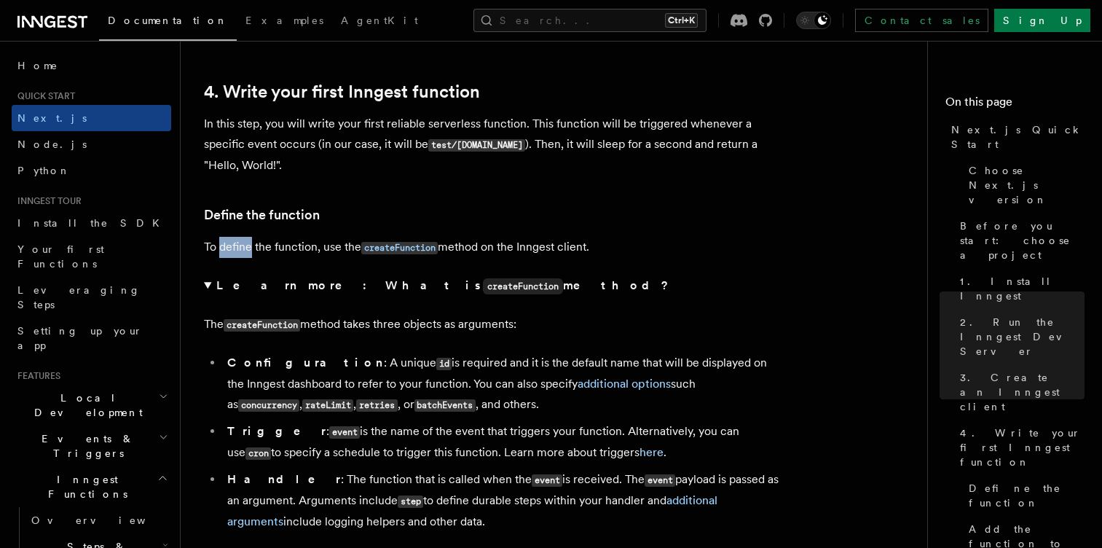
click at [239, 248] on p "To define the function, use the createFunction method on the Inngest client." at bounding box center [495, 247] width 583 height 21
click at [280, 254] on p "To define the function, use the createFunction method on the Inngest client." at bounding box center [495, 247] width 583 height 21
click at [342, 247] on p "To define the function, use the createFunction method on the Inngest client." at bounding box center [495, 247] width 583 height 21
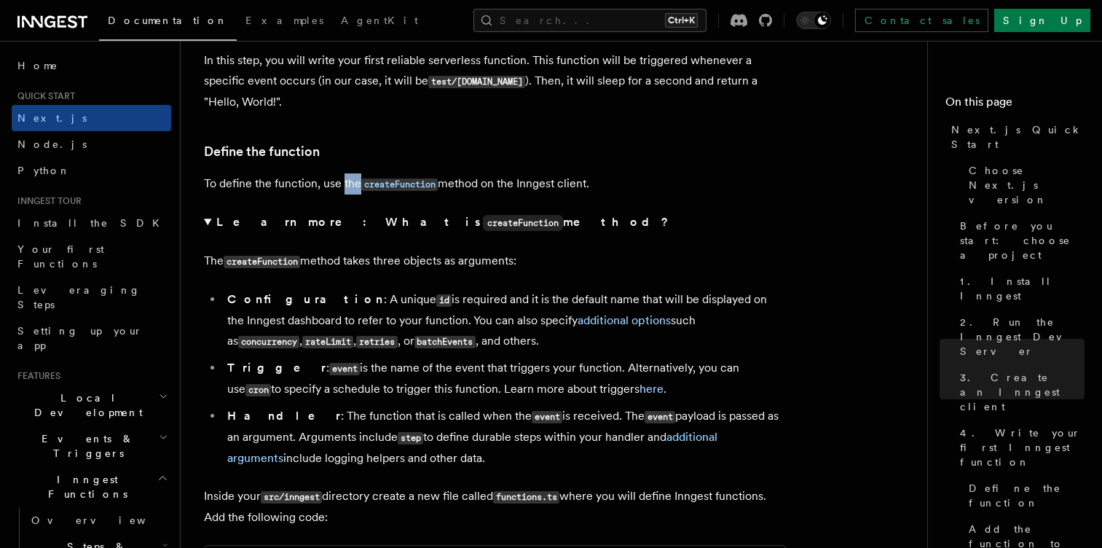
scroll to position [2386, 0]
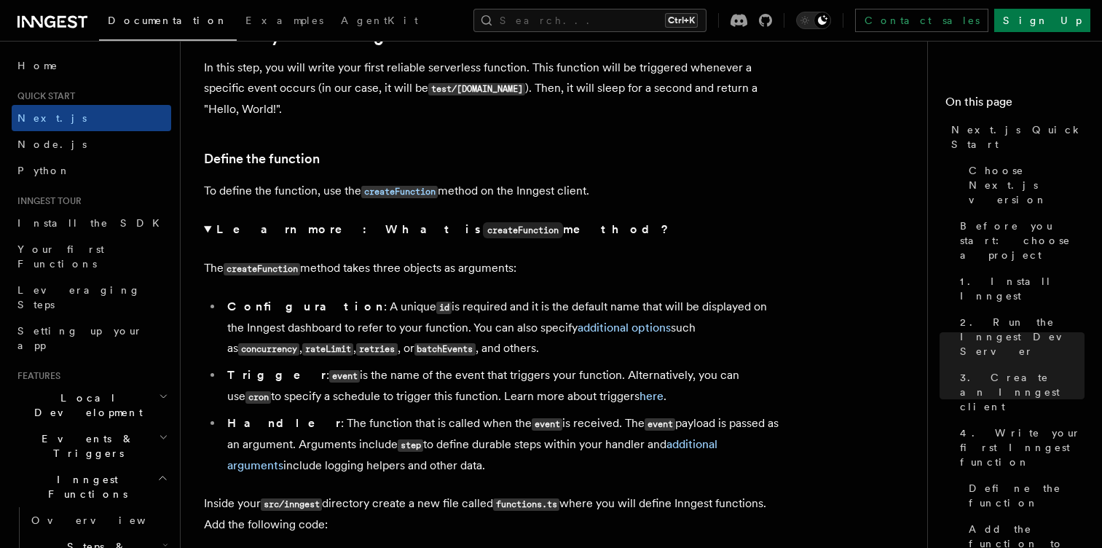
click at [227, 195] on p "To define the function, use the createFunction method on the Inngest client." at bounding box center [495, 191] width 583 height 21
click at [265, 189] on p "To define the function, use the createFunction method on the Inngest client." at bounding box center [495, 191] width 583 height 21
click at [292, 189] on p "To define the function, use the createFunction method on the Inngest client." at bounding box center [495, 191] width 583 height 21
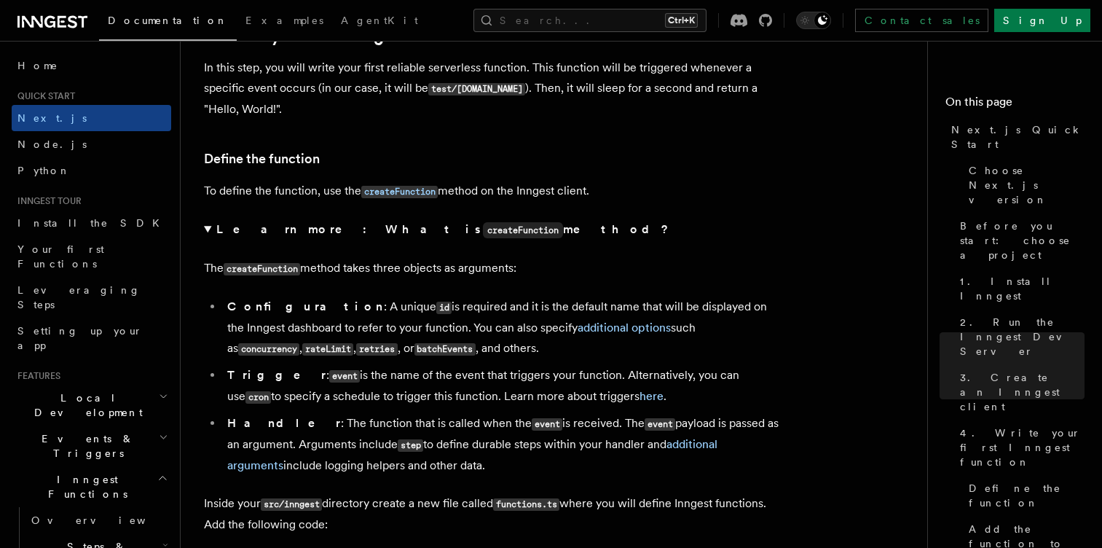
click at [326, 189] on p "To define the function, use the createFunction method on the Inngest client." at bounding box center [495, 191] width 583 height 21
click at [342, 190] on p "To define the function, use the createFunction method on the Inngest client." at bounding box center [495, 191] width 583 height 21
click at [313, 198] on p "To define the function, use the createFunction method on the Inngest client." at bounding box center [495, 191] width 583 height 21
click at [475, 196] on p "To define the function, use the createFunction method on the Inngest client." at bounding box center [495, 191] width 583 height 21
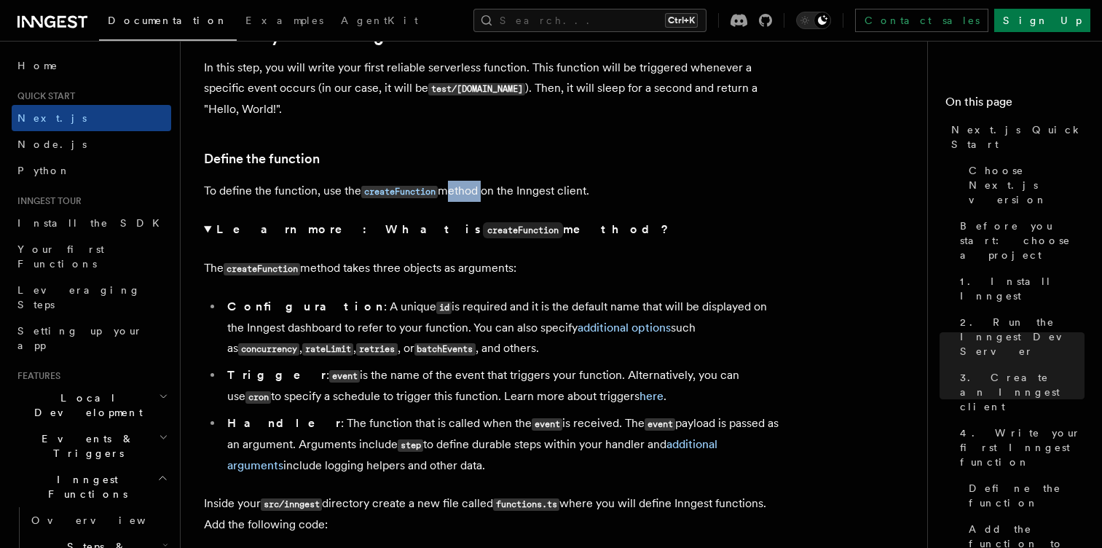
click at [475, 196] on p "To define the function, use the createFunction method on the Inngest client." at bounding box center [495, 191] width 583 height 21
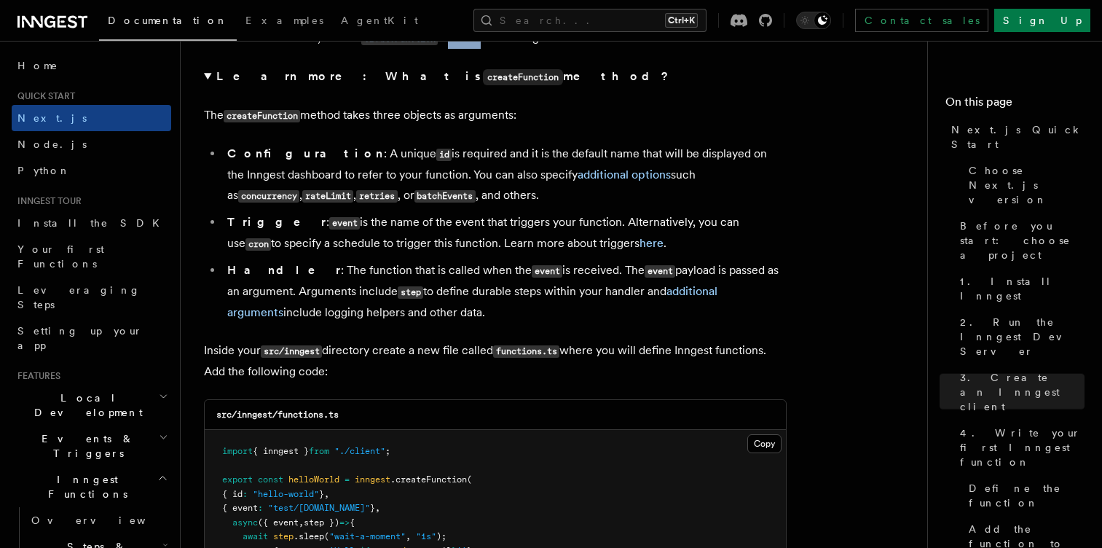
scroll to position [2453, 0]
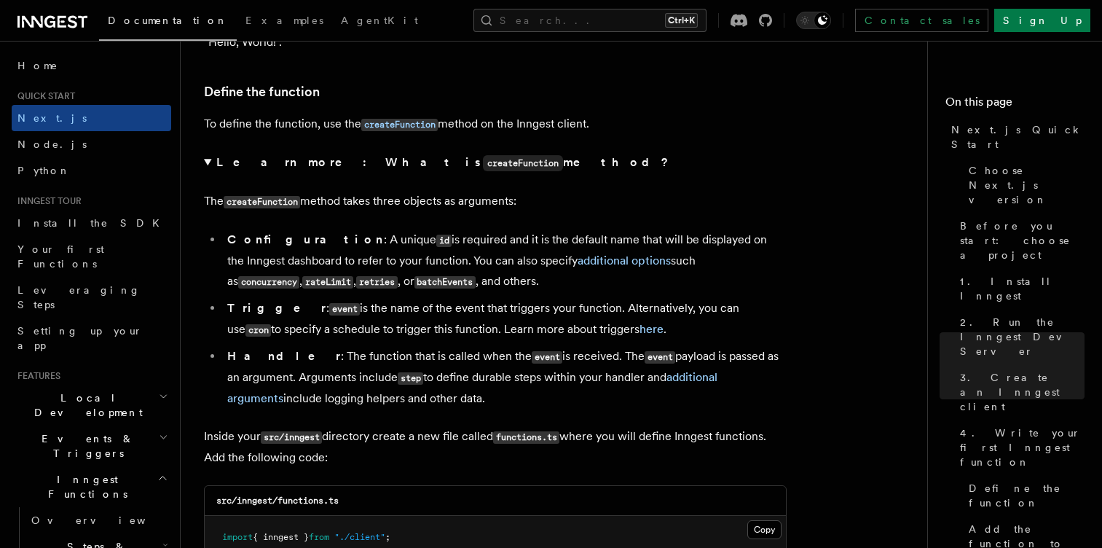
click at [313, 203] on p "The createFunction method takes three objects as arguments:" at bounding box center [495, 201] width 583 height 21
click at [360, 207] on p "The createFunction method takes three objects as arguments:" at bounding box center [495, 201] width 583 height 21
click at [369, 204] on p "The createFunction method takes three objects as arguments:" at bounding box center [495, 201] width 583 height 21
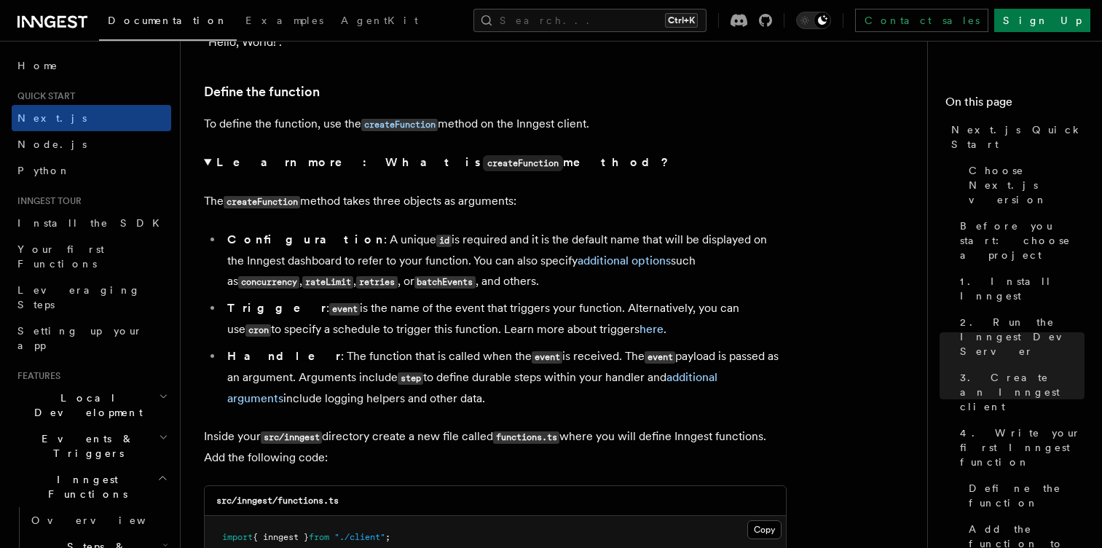
click at [395, 210] on p "The createFunction method takes three objects as arguments:" at bounding box center [495, 201] width 583 height 21
click at [373, 208] on p "The createFunction method takes three objects as arguments:" at bounding box center [495, 201] width 583 height 21
click at [413, 203] on p "The createFunction method takes three objects as arguments:" at bounding box center [495, 201] width 583 height 21
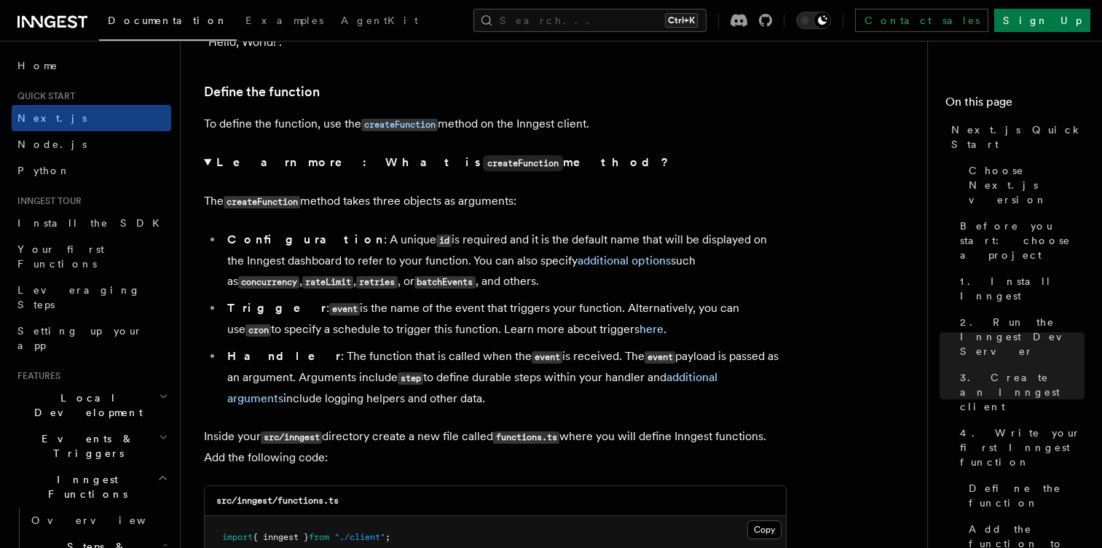
click at [409, 196] on p "The createFunction method takes three objects as arguments:" at bounding box center [495, 201] width 583 height 21
click at [372, 198] on p "The createFunction method takes three objects as arguments:" at bounding box center [495, 201] width 583 height 21
click at [272, 226] on details "Learn more: What is createFunction method? The createFunction method takes thre…" at bounding box center [495, 280] width 583 height 256
click at [266, 209] on p "The createFunction method takes three objects as arguments:" at bounding box center [495, 201] width 583 height 21
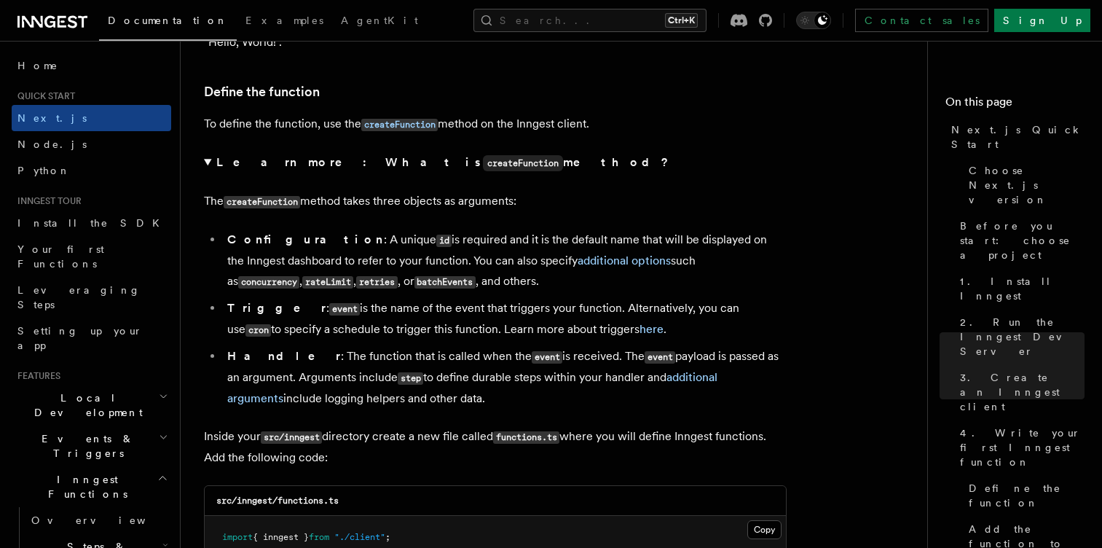
click at [318, 204] on p "The createFunction method takes three objects as arguments:" at bounding box center [495, 201] width 583 height 21
click at [366, 208] on p "The createFunction method takes three objects as arguments:" at bounding box center [495, 201] width 583 height 21
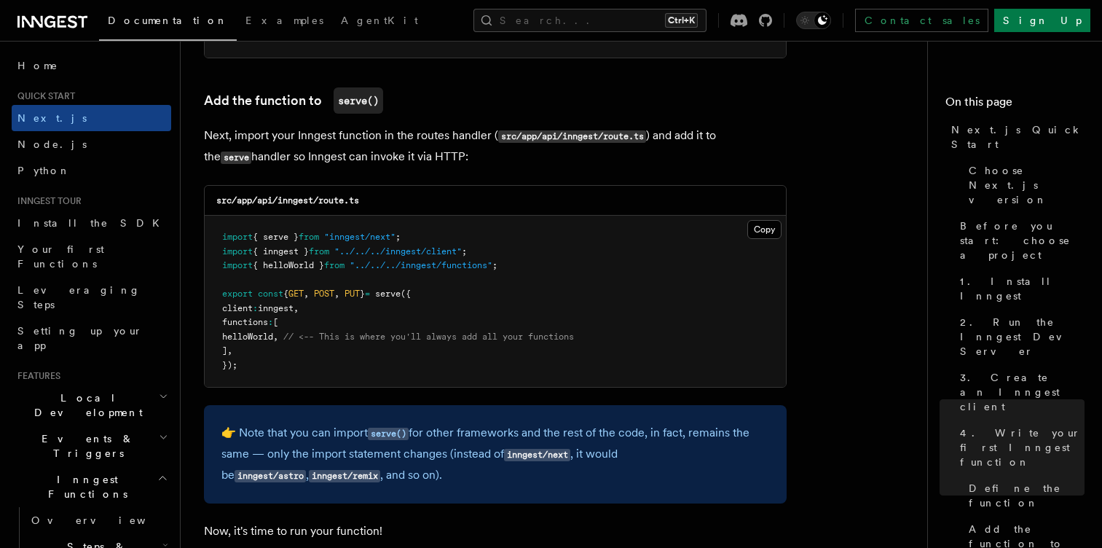
scroll to position [3006, 0]
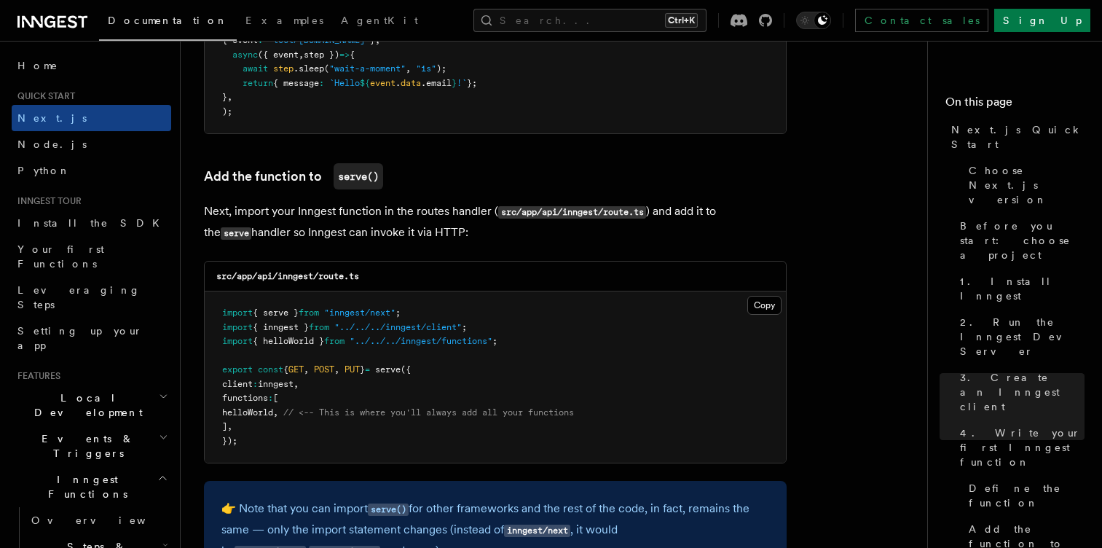
click at [243, 210] on p "Next, import your Inngest function in the routes handler ( src/app/api/inngest/…" at bounding box center [495, 222] width 583 height 42
drag, startPoint x: 272, startPoint y: 211, endPoint x: 331, endPoint y: 216, distance: 60.0
click at [331, 216] on p "Next, import your Inngest function in the routes handler ( src/app/api/inngest/…" at bounding box center [495, 222] width 583 height 42
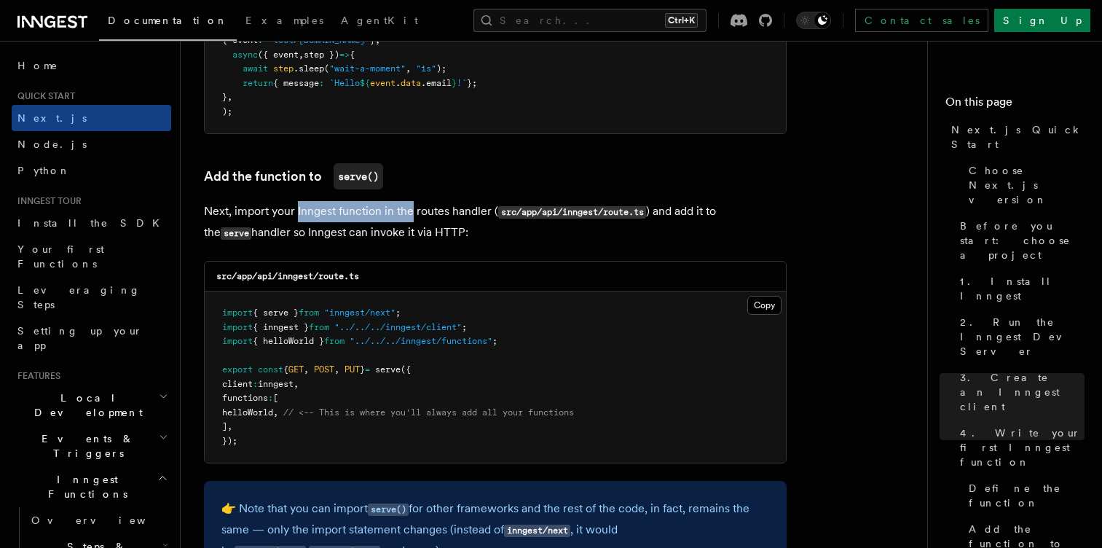
drag, startPoint x: 331, startPoint y: 216, endPoint x: 409, endPoint y: 213, distance: 78.0
click at [409, 213] on p "Next, import your Inngest function in the routes handler ( src/app/api/inngest/…" at bounding box center [495, 222] width 583 height 42
drag, startPoint x: 466, startPoint y: 219, endPoint x: 514, endPoint y: 220, distance: 47.4
click at [514, 220] on p "Next, import your Inngest function in the routes handler ( src/app/api/inngest/…" at bounding box center [495, 222] width 583 height 42
click at [613, 228] on p "Next, import your Inngest function in the routes handler ( src/app/api/inngest/…" at bounding box center [495, 222] width 583 height 42
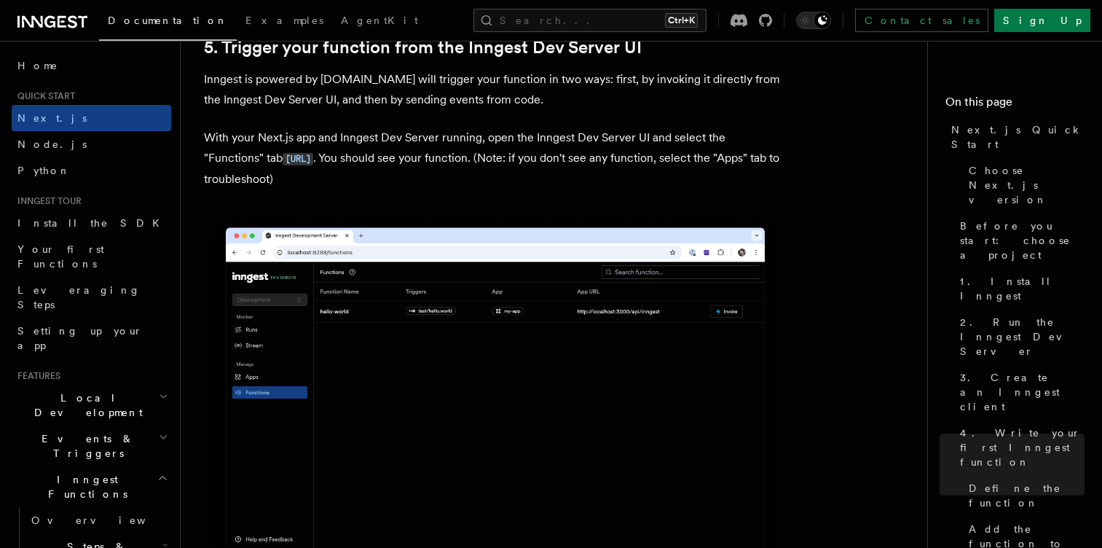
scroll to position [3642, 0]
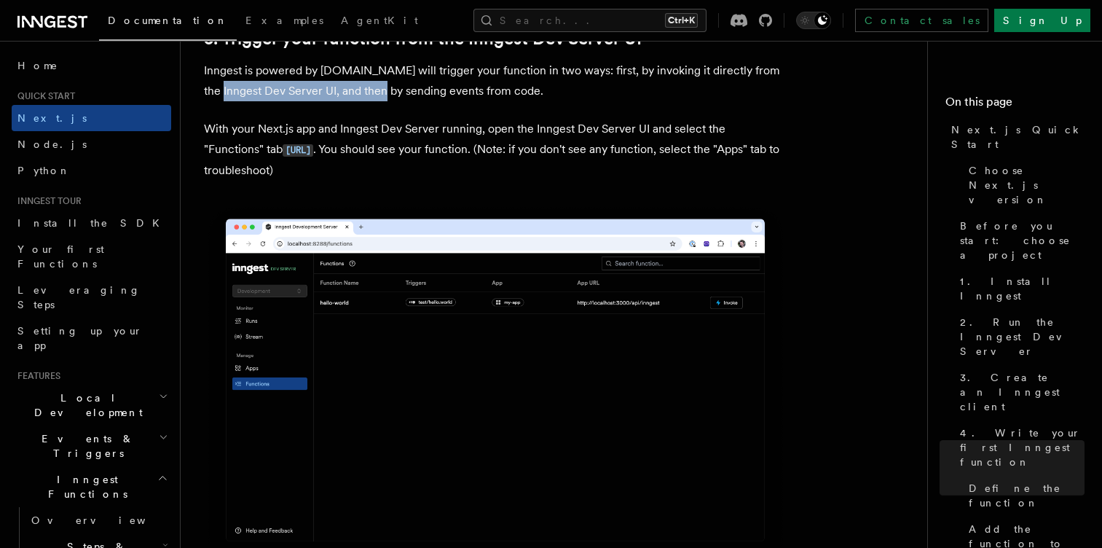
drag, startPoint x: 223, startPoint y: 81, endPoint x: 382, endPoint y: 84, distance: 159.6
click at [382, 84] on p "Inngest is powered by [DOMAIN_NAME] will trigger your function in two ways: fir…" at bounding box center [495, 80] width 583 height 41
drag, startPoint x: 400, startPoint y: 79, endPoint x: 438, endPoint y: 74, distance: 38.2
click at [438, 74] on p "Inngest is powered by [DOMAIN_NAME] will trigger your function in two ways: fir…" at bounding box center [495, 80] width 583 height 41
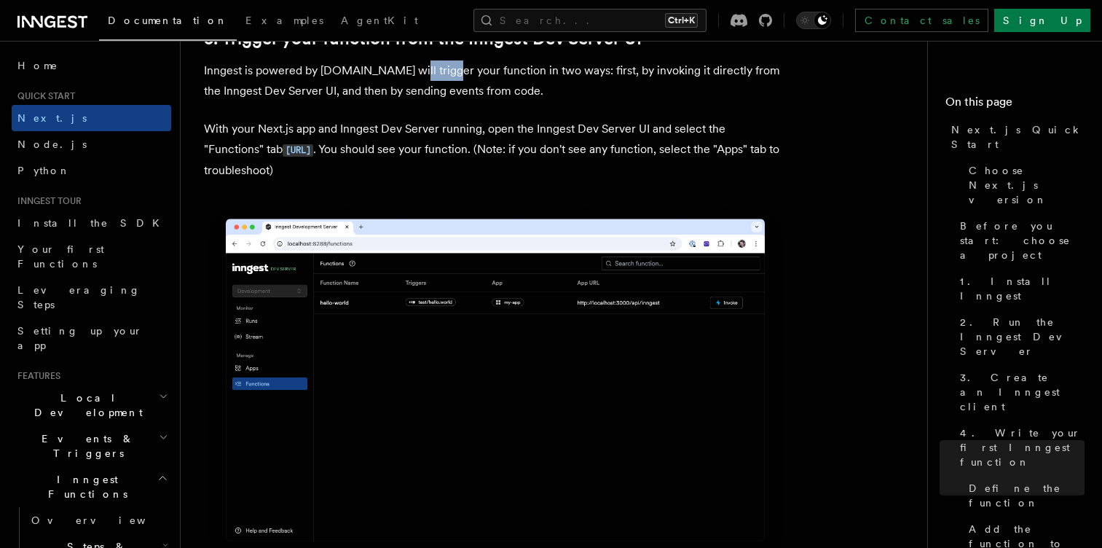
click at [438, 74] on p "Inngest is powered by [DOMAIN_NAME] will trigger your function in two ways: fir…" at bounding box center [495, 80] width 583 height 41
click at [381, 71] on p "Inngest is powered by [DOMAIN_NAME] will trigger your function in two ways: fir…" at bounding box center [495, 80] width 583 height 41
click at [259, 66] on p "Inngest is powered by [DOMAIN_NAME] will trigger your function in two ways: fir…" at bounding box center [495, 80] width 583 height 41
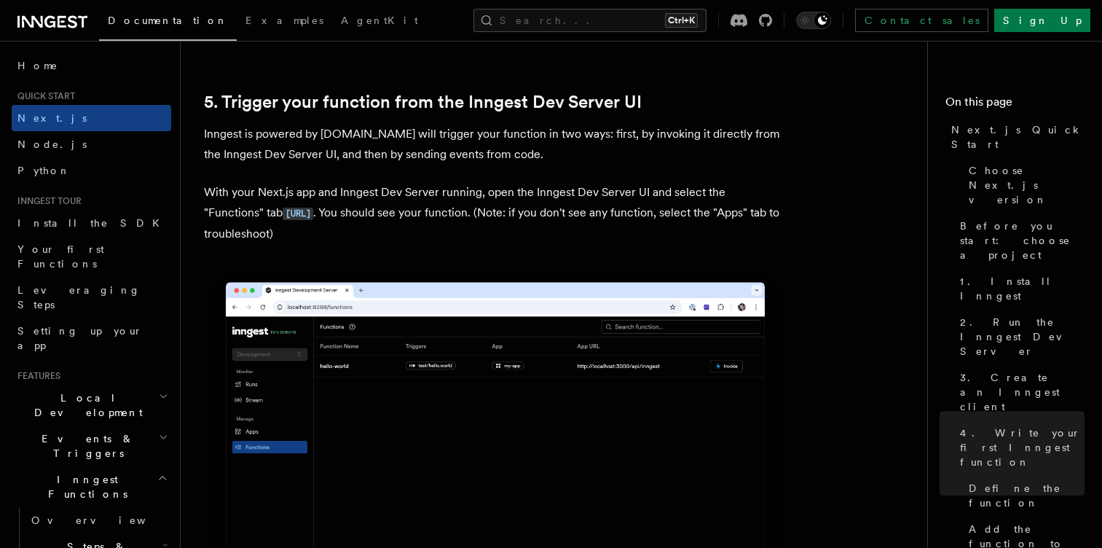
scroll to position [3576, 0]
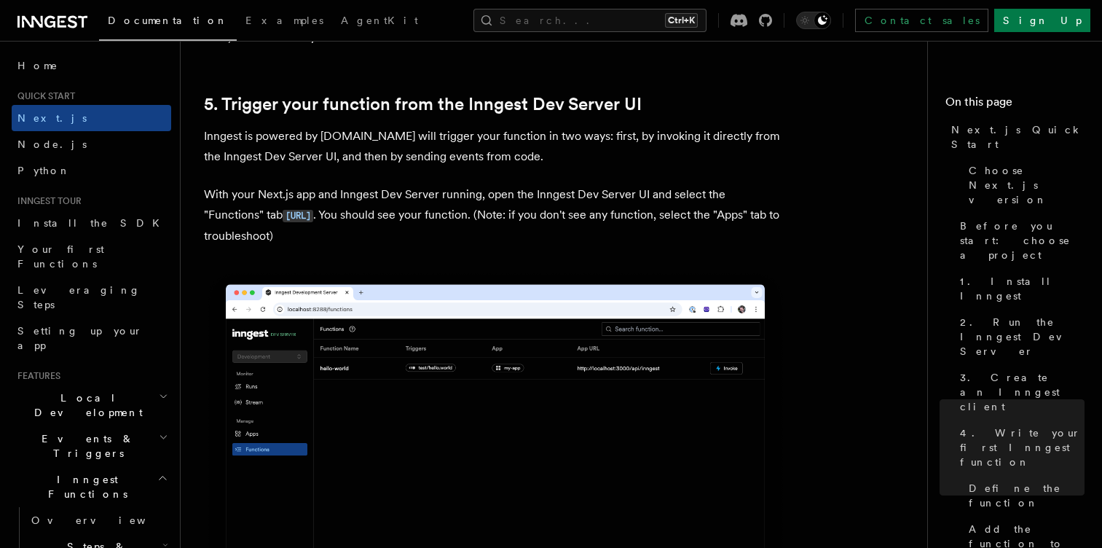
click at [325, 126] on p "Inngest is powered by [DOMAIN_NAME] will trigger your function in two ways: fir…" at bounding box center [495, 146] width 583 height 41
click at [380, 196] on p "With your Next.js app and Inngest Dev Server running, open the Inngest Dev Serv…" at bounding box center [495, 215] width 583 height 62
click at [452, 142] on p "Inngest is powered by [DOMAIN_NAME] will trigger your function in two ways: fir…" at bounding box center [495, 146] width 583 height 41
click at [375, 151] on p "Inngest is powered by [DOMAIN_NAME] will trigger your function in two ways: fir…" at bounding box center [495, 146] width 583 height 41
click at [437, 141] on p "Inngest is powered by [DOMAIN_NAME] will trigger your function in two ways: fir…" at bounding box center [495, 146] width 583 height 41
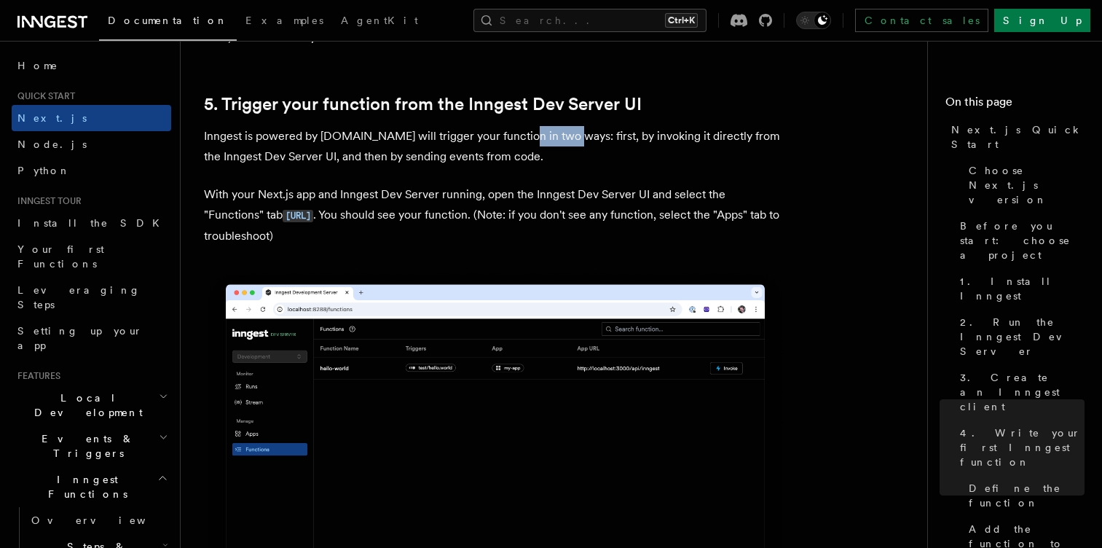
drag, startPoint x: 512, startPoint y: 130, endPoint x: 565, endPoint y: 138, distance: 53.2
click at [565, 138] on p "Inngest is powered by [DOMAIN_NAME] will trigger your function in two ways: fir…" at bounding box center [495, 146] width 583 height 41
drag, startPoint x: 576, startPoint y: 140, endPoint x: 645, endPoint y: 135, distance: 68.6
click at [645, 135] on p "Inngest is powered by [DOMAIN_NAME] will trigger your function in two ways: fir…" at bounding box center [495, 146] width 583 height 41
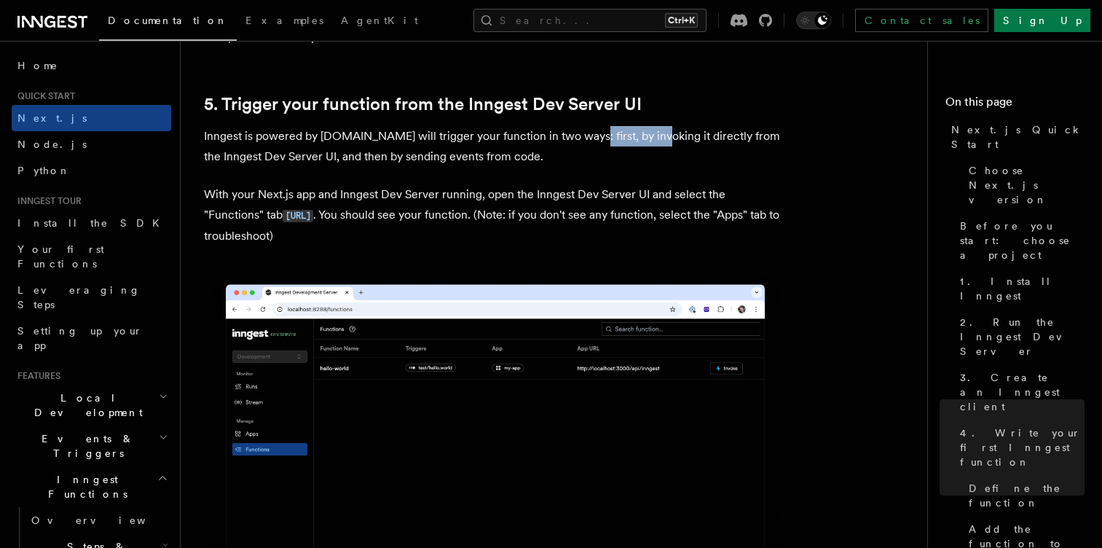
click at [645, 135] on p "Inngest is powered by [DOMAIN_NAME] will trigger your function in two ways: fir…" at bounding box center [495, 146] width 583 height 41
click at [278, 154] on p "Inngest is powered by [DOMAIN_NAME] will trigger your function in two ways: fir…" at bounding box center [495, 146] width 583 height 41
click at [299, 156] on p "Inngest is powered by [DOMAIN_NAME] will trigger your function in two ways: fir…" at bounding box center [495, 146] width 583 height 41
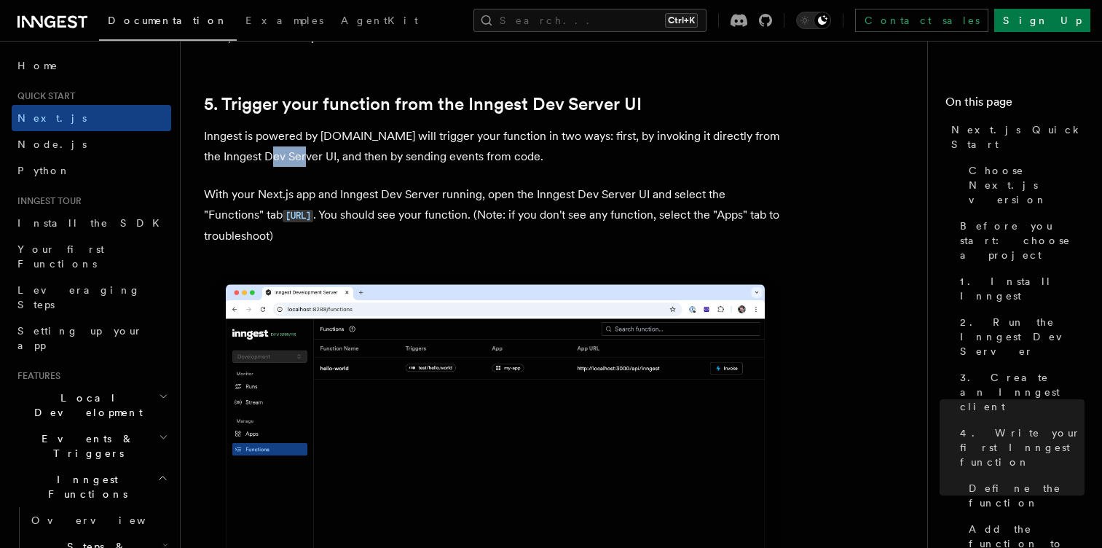
drag, startPoint x: 299, startPoint y: 156, endPoint x: 326, endPoint y: 156, distance: 27.7
click at [326, 156] on p "Inngest is powered by [DOMAIN_NAME] will trigger your function in two ways: fir…" at bounding box center [495, 146] width 583 height 41
click at [355, 157] on p "Inngest is powered by [DOMAIN_NAME] will trigger your function in two ways: fir…" at bounding box center [495, 146] width 583 height 41
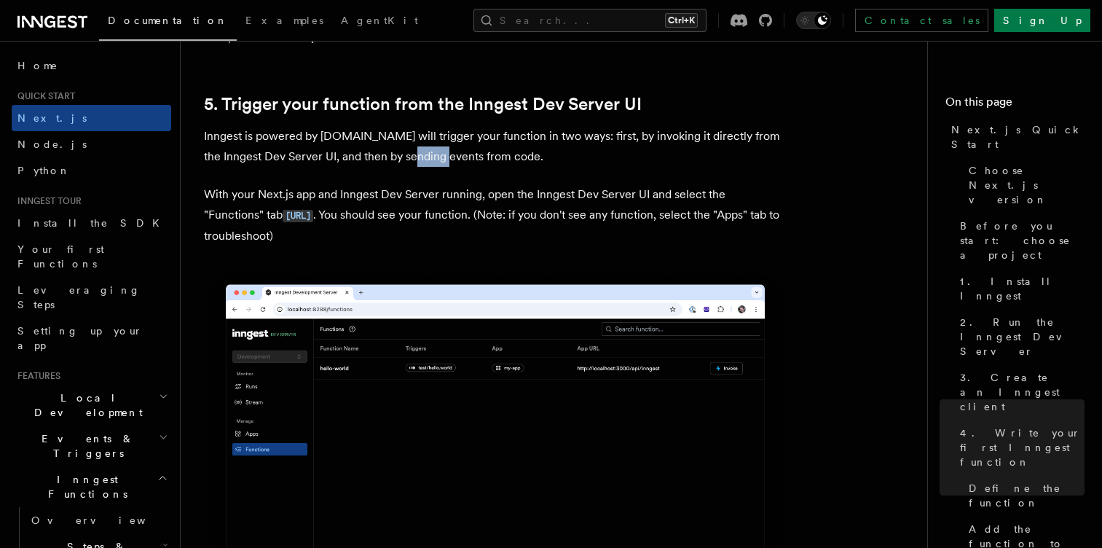
drag, startPoint x: 412, startPoint y: 158, endPoint x: 458, endPoint y: 159, distance: 45.9
click at [458, 159] on p "Inngest is powered by [DOMAIN_NAME] will trigger your function in two ways: fir…" at bounding box center [495, 146] width 583 height 41
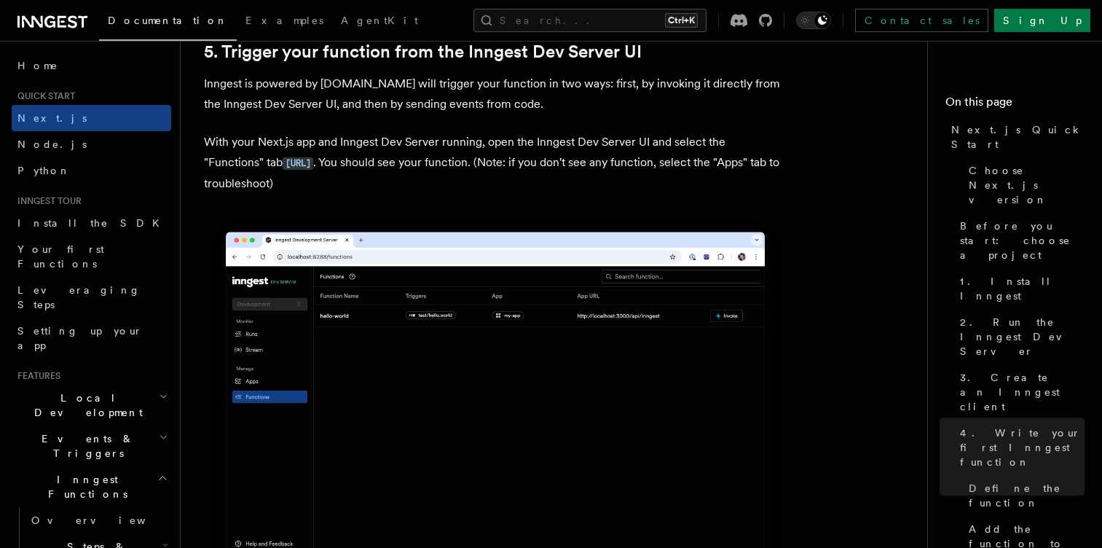
scroll to position [3633, 0]
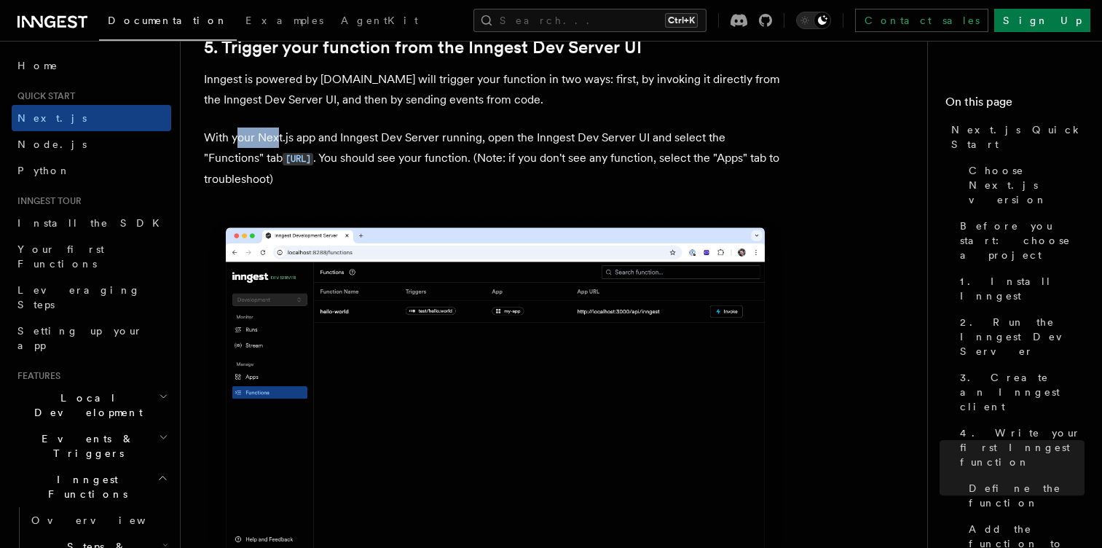
drag, startPoint x: 235, startPoint y: 139, endPoint x: 289, endPoint y: 135, distance: 54.8
click at [289, 135] on p "With your Next.js app and Inngest Dev Server running, open the Inngest Dev Serv…" at bounding box center [495, 158] width 583 height 62
click at [345, 135] on p "With your Next.js app and Inngest Dev Server running, open the Inngest Dev Serv…" at bounding box center [495, 158] width 583 height 62
drag, startPoint x: 345, startPoint y: 135, endPoint x: 388, endPoint y: 138, distance: 42.3
click at [388, 138] on p "With your Next.js app and Inngest Dev Server running, open the Inngest Dev Serv…" at bounding box center [495, 158] width 583 height 62
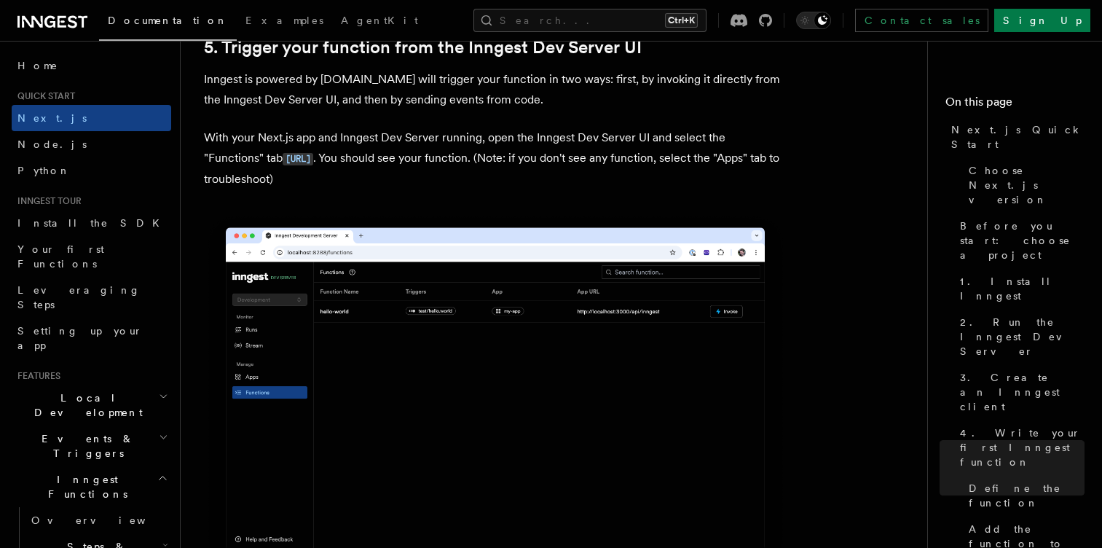
click at [476, 133] on p "With your Next.js app and Inngest Dev Server running, open the Inngest Dev Serv…" at bounding box center [495, 158] width 583 height 62
click at [567, 128] on p "With your Next.js app and Inngest Dev Server running, open the Inngest Dev Serv…" at bounding box center [495, 158] width 583 height 62
drag, startPoint x: 640, startPoint y: 130, endPoint x: 701, endPoint y: 129, distance: 61.2
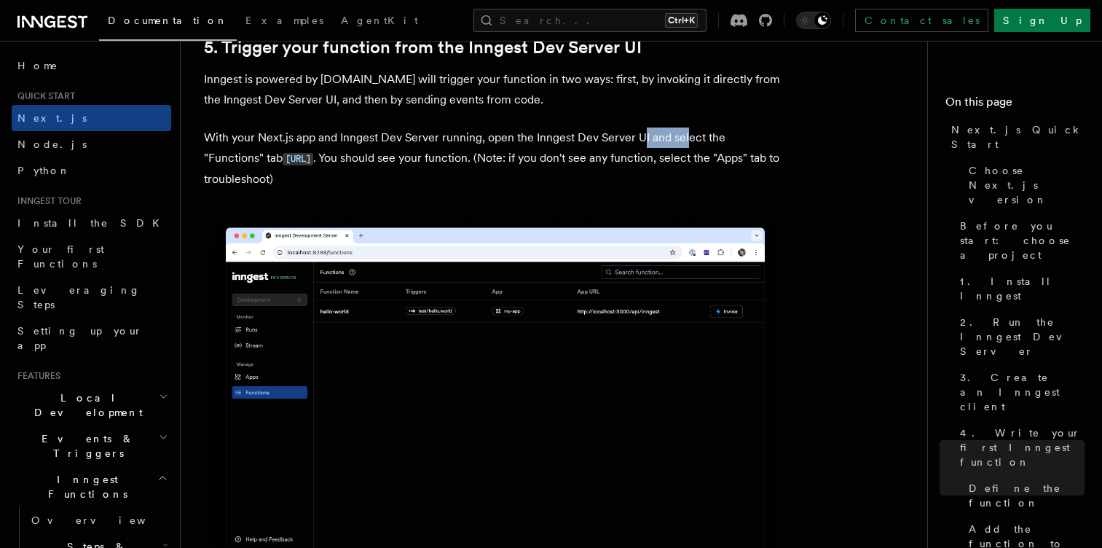
click at [701, 129] on p "With your Next.js app and Inngest Dev Server running, open the Inngest Dev Serv…" at bounding box center [495, 158] width 583 height 62
click at [565, 147] on p "With your Next.js app and Inngest Dev Server running, open the Inngest Dev Serv…" at bounding box center [495, 158] width 583 height 62
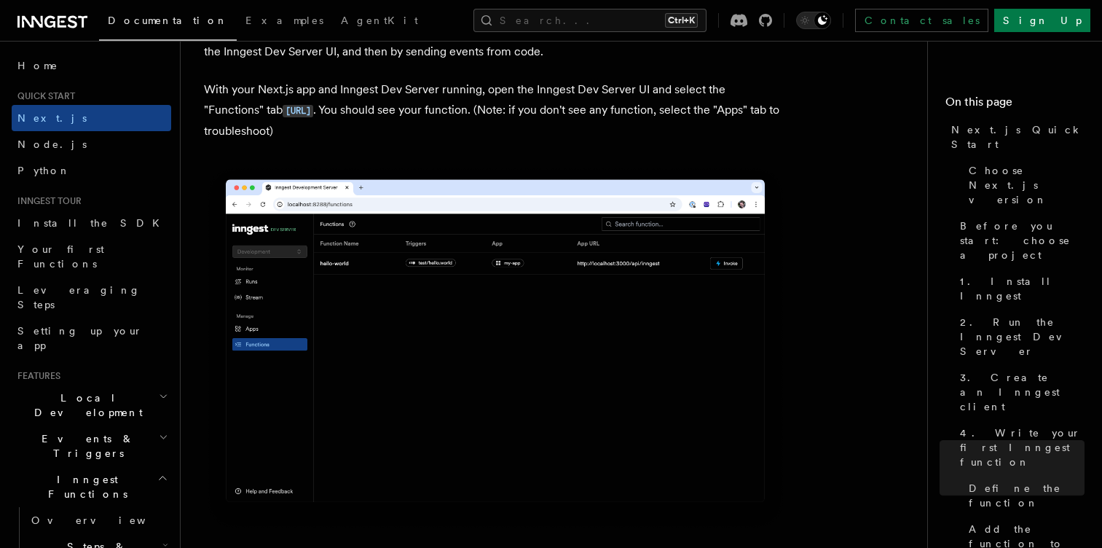
scroll to position [3683, 0]
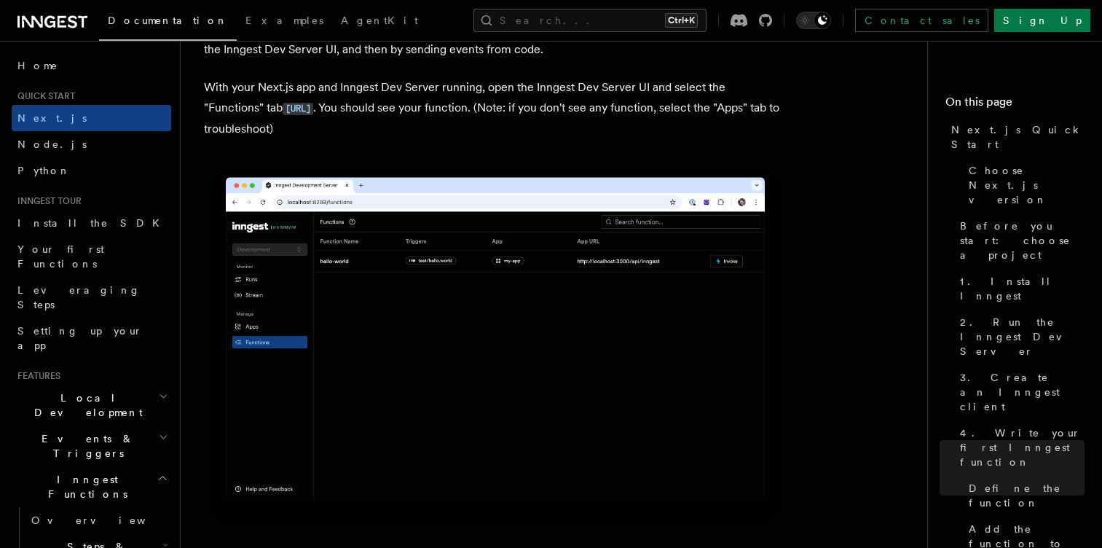
click at [473, 117] on p "With your Next.js app and Inngest Dev Server running, open the Inngest Dev Serv…" at bounding box center [495, 108] width 583 height 62
click at [529, 112] on p "With your Next.js app and Inngest Dev Server running, open the Inngest Dev Serv…" at bounding box center [495, 108] width 583 height 62
click at [621, 106] on p "With your Next.js app and Inngest Dev Server running, open the Inngest Dev Serv…" at bounding box center [495, 108] width 583 height 62
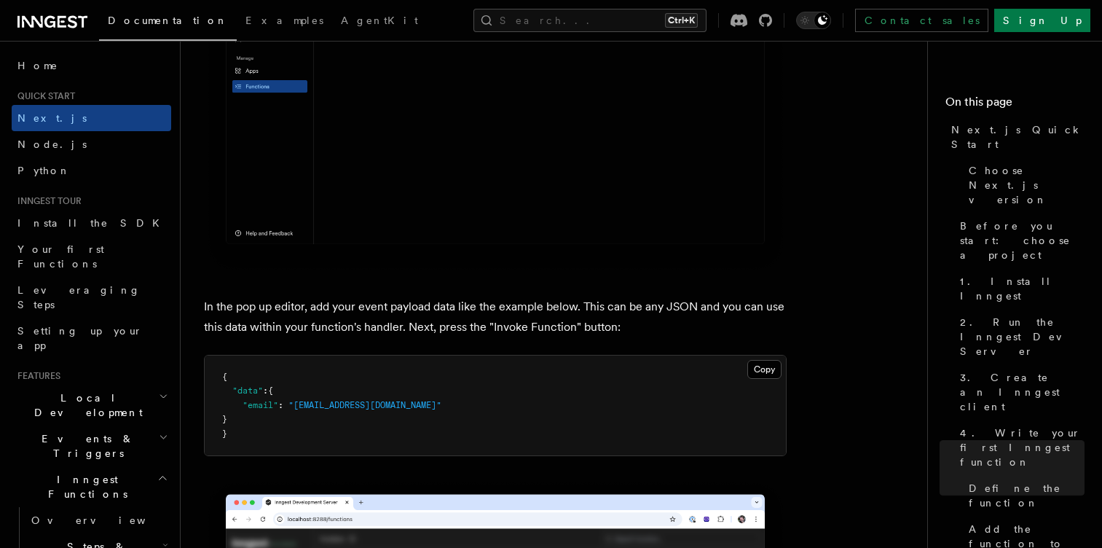
scroll to position [4418, 0]
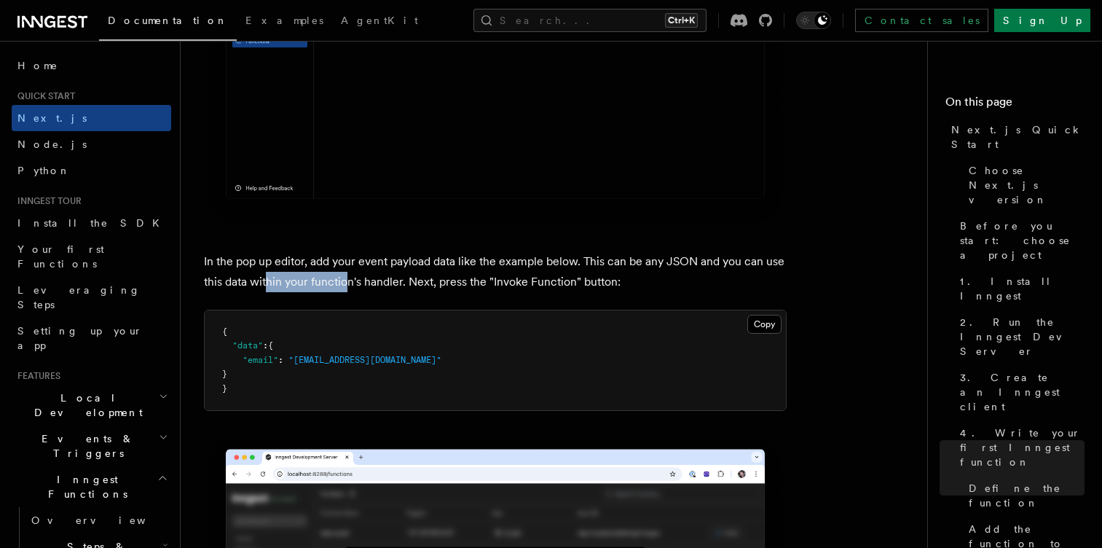
drag, startPoint x: 267, startPoint y: 277, endPoint x: 350, endPoint y: 274, distance: 83.1
click at [350, 274] on p "In the pop up editor, add your event payload data like the example below. This …" at bounding box center [495, 271] width 583 height 41
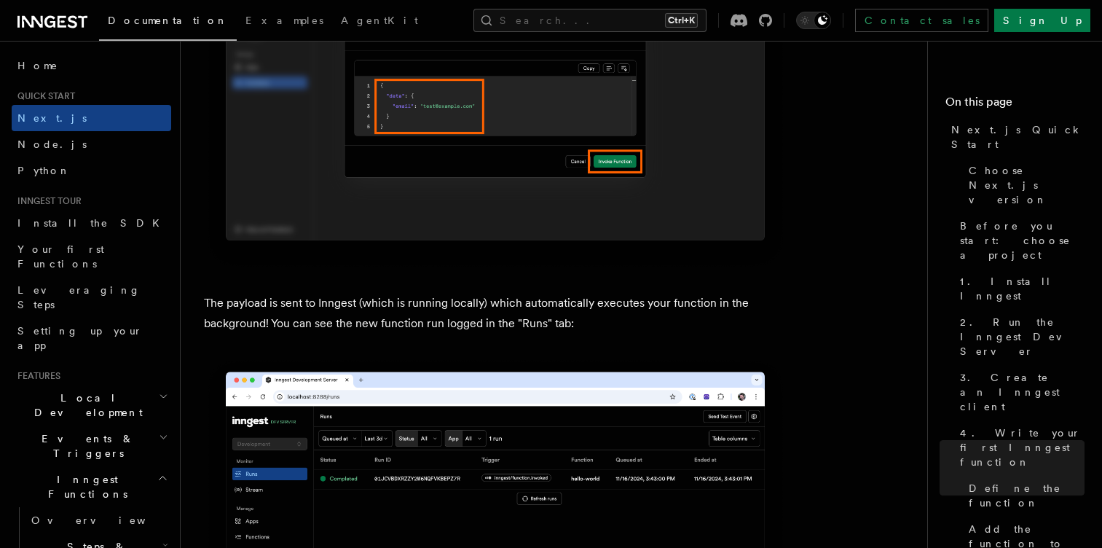
scroll to position [4957, 0]
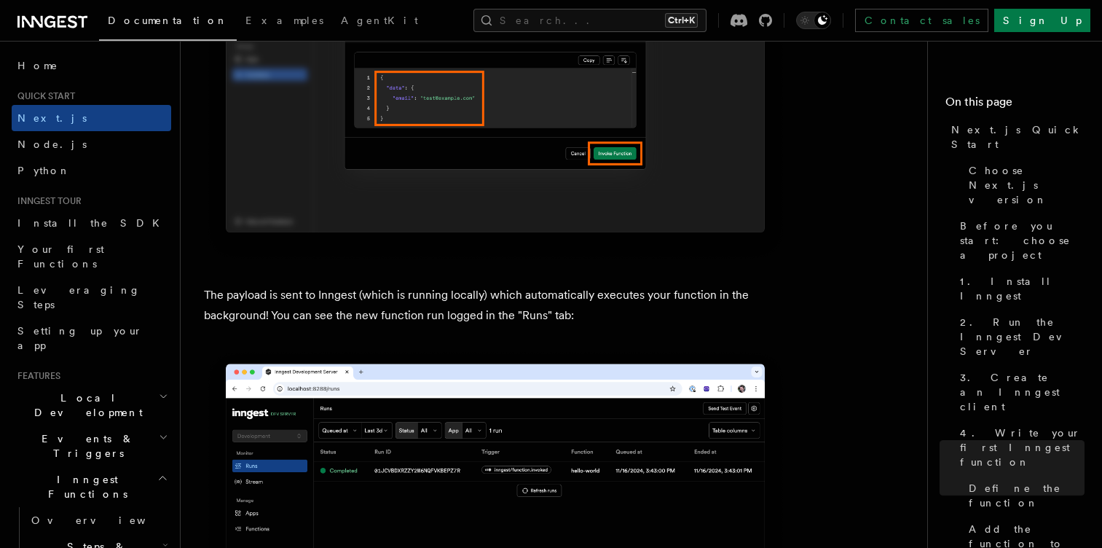
drag, startPoint x: 237, startPoint y: 283, endPoint x: 303, endPoint y: 291, distance: 66.1
click at [303, 291] on article "Quick start Next.js Quick Start In this tutorial you will add Inngest to a Next…" at bounding box center [560, 89] width 712 height 9963
click at [303, 291] on p "The payload is sent to Inngest (which is running locally) which automatically e…" at bounding box center [495, 305] width 583 height 41
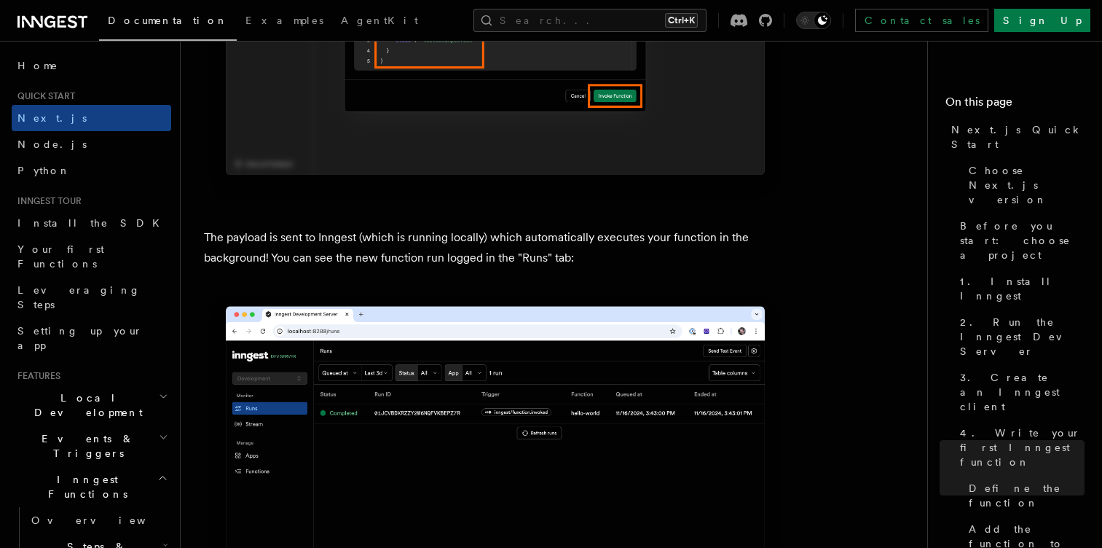
click at [353, 247] on p "The payload is sent to Inngest (which is running locally) which automatically e…" at bounding box center [495, 247] width 583 height 41
drag, startPoint x: 395, startPoint y: 240, endPoint x: 455, endPoint y: 243, distance: 59.8
click at [455, 243] on p "The payload is sent to Inngest (which is running locally) which automatically e…" at bounding box center [495, 247] width 583 height 41
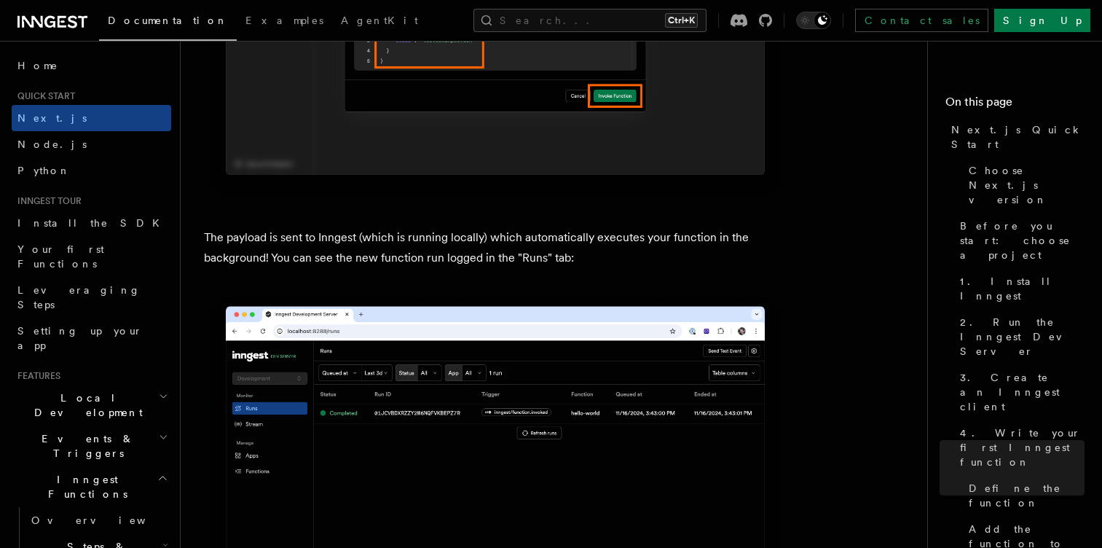
click at [493, 239] on p "The payload is sent to Inngest (which is running locally) which automatically e…" at bounding box center [495, 247] width 583 height 41
click at [535, 243] on p "The payload is sent to Inngest (which is running locally) which automatically e…" at bounding box center [495, 247] width 583 height 41
drag, startPoint x: 535, startPoint y: 243, endPoint x: 605, endPoint y: 243, distance: 70.7
click at [605, 243] on p "The payload is sent to Inngest (which is running locally) which automatically e…" at bounding box center [495, 247] width 583 height 41
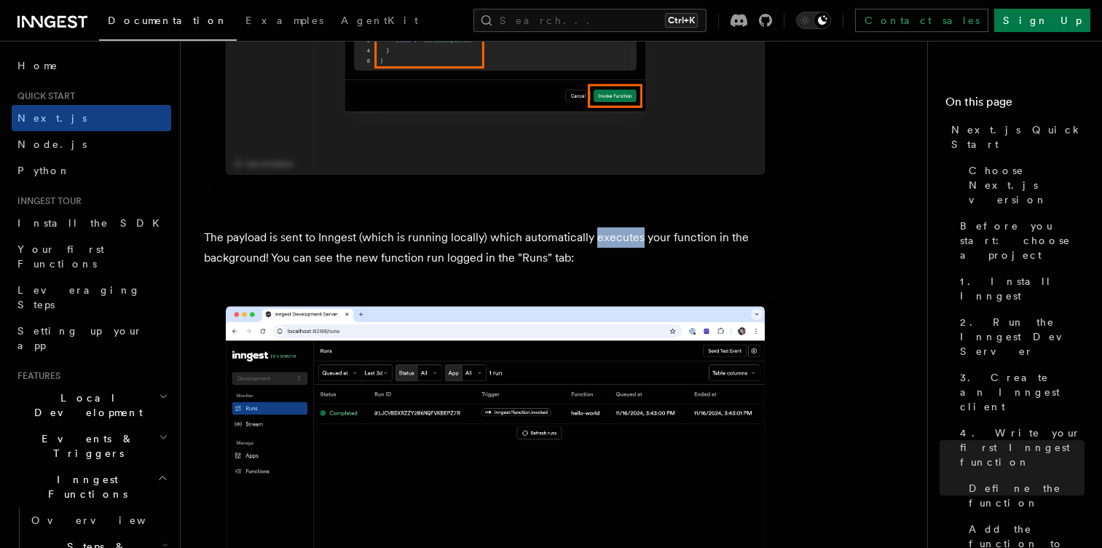
click at [605, 243] on p "The payload is sent to Inngest (which is running locally) which automatically e…" at bounding box center [495, 247] width 583 height 41
click at [264, 253] on p "The payload is sent to Inngest (which is running locally) which automatically e…" at bounding box center [495, 247] width 583 height 41
drag, startPoint x: 313, startPoint y: 259, endPoint x: 374, endPoint y: 257, distance: 61.2
click at [374, 257] on p "The payload is sent to Inngest (which is running locally) which automatically e…" at bounding box center [495, 247] width 583 height 41
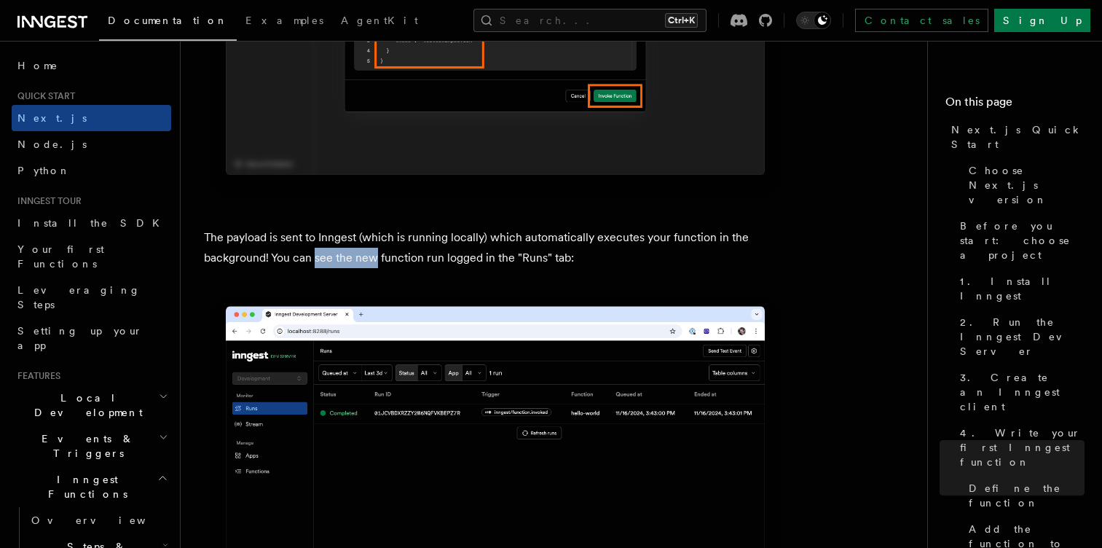
click at [374, 257] on p "The payload is sent to Inngest (which is running locally) which automatically e…" at bounding box center [495, 247] width 583 height 41
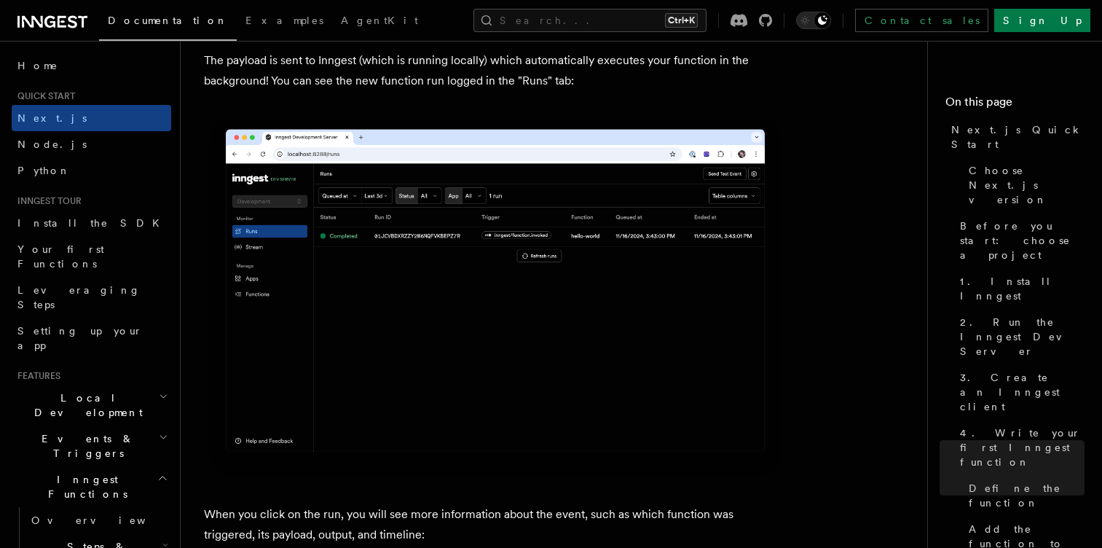
scroll to position [5290, 0]
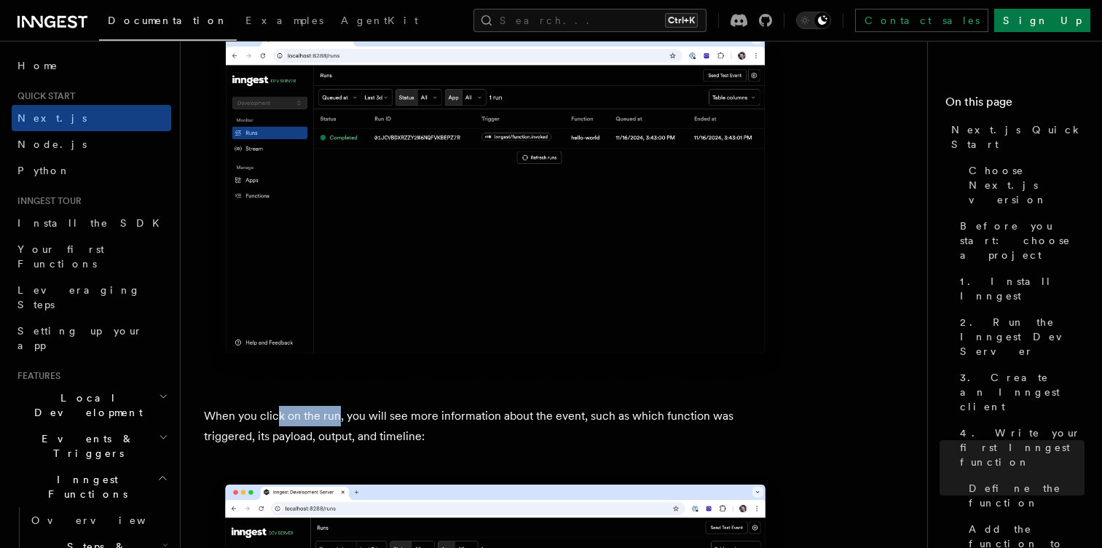
drag, startPoint x: 279, startPoint y: 413, endPoint x: 336, endPoint y: 410, distance: 56.9
click at [336, 410] on p "When you click on the run, you will see more information about the event, such …" at bounding box center [495, 426] width 583 height 41
drag, startPoint x: 437, startPoint y: 415, endPoint x: 495, endPoint y: 412, distance: 58.4
click at [495, 412] on p "When you click on the run, you will see more information about the event, such …" at bounding box center [495, 426] width 583 height 41
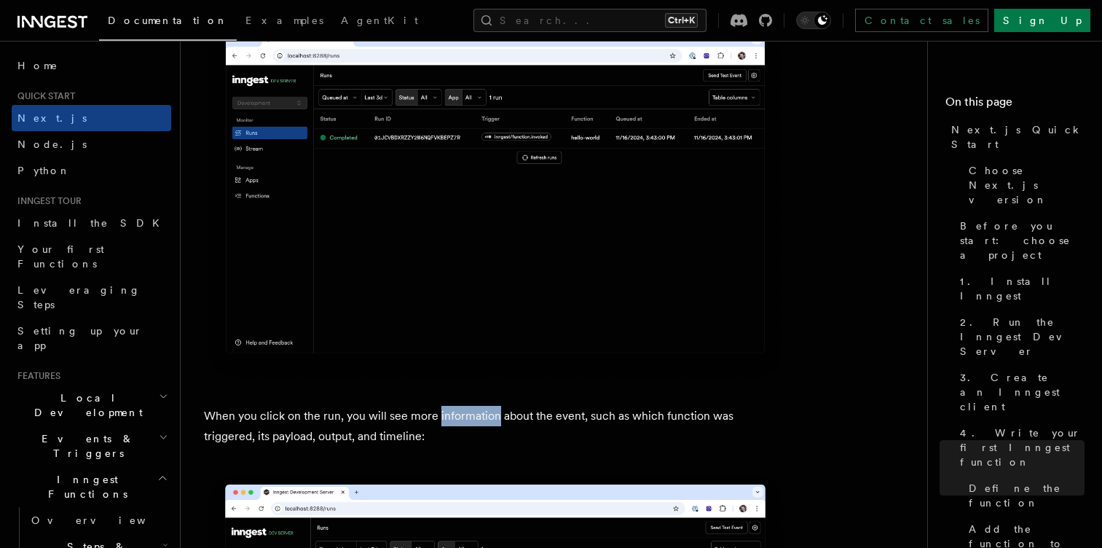
click at [495, 412] on p "When you click on the run, you will see more information about the event, such …" at bounding box center [495, 426] width 583 height 41
click at [579, 413] on p "When you click on the run, you will see more information about the event, such …" at bounding box center [495, 426] width 583 height 41
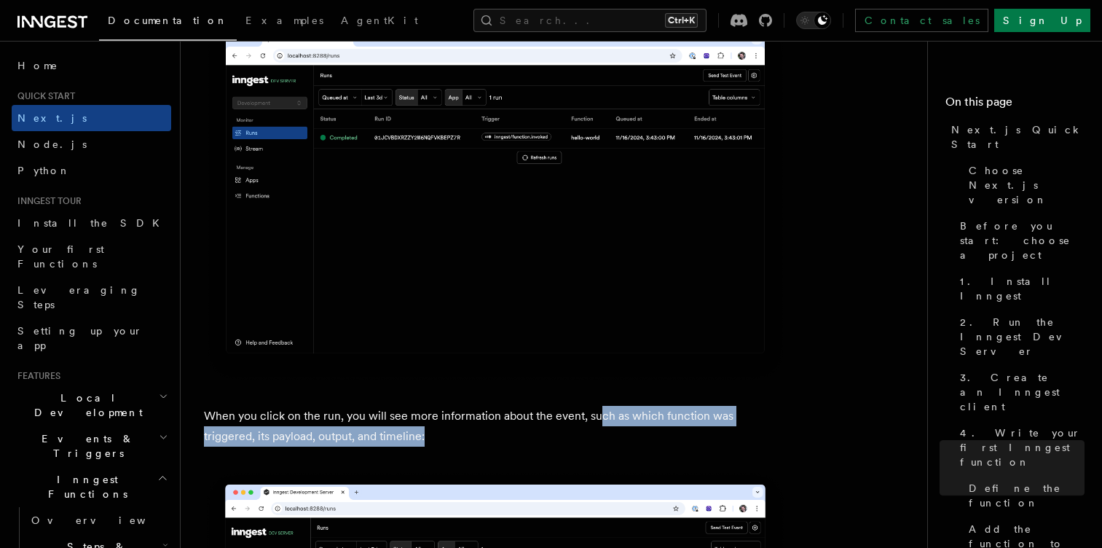
drag, startPoint x: 597, startPoint y: 423, endPoint x: 521, endPoint y: 436, distance: 76.9
click at [521, 436] on p "When you click on the run, you will see more information about the event, such …" at bounding box center [495, 426] width 583 height 41
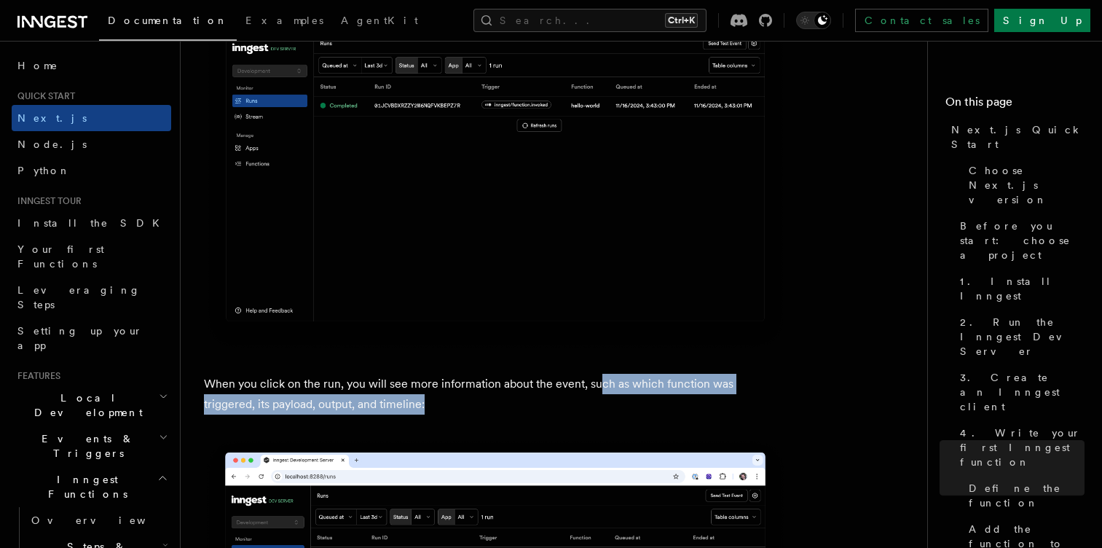
click at [406, 407] on p "When you click on the run, you will see more information about the event, such …" at bounding box center [495, 394] width 583 height 41
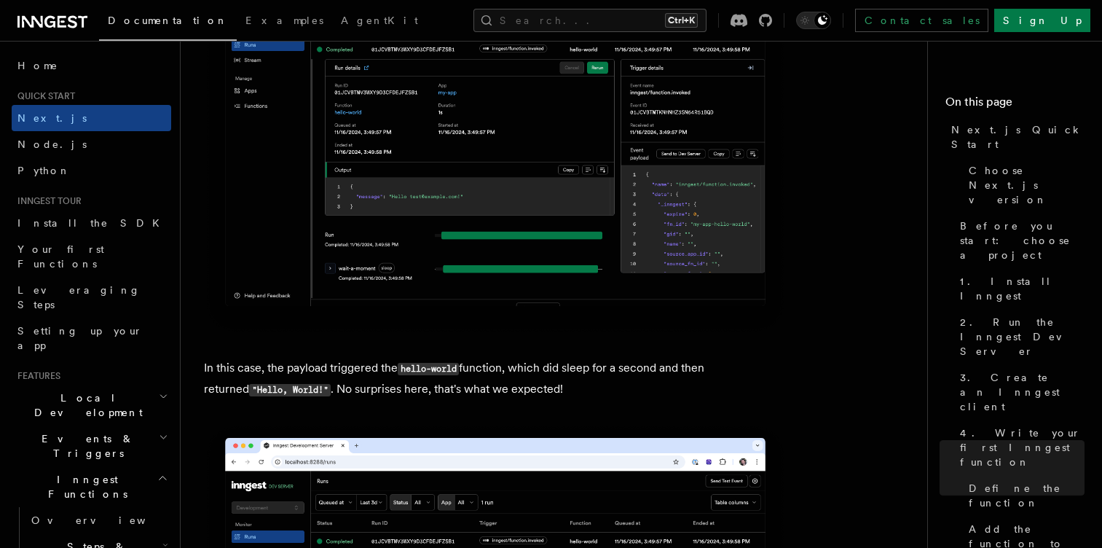
scroll to position [5837, 0]
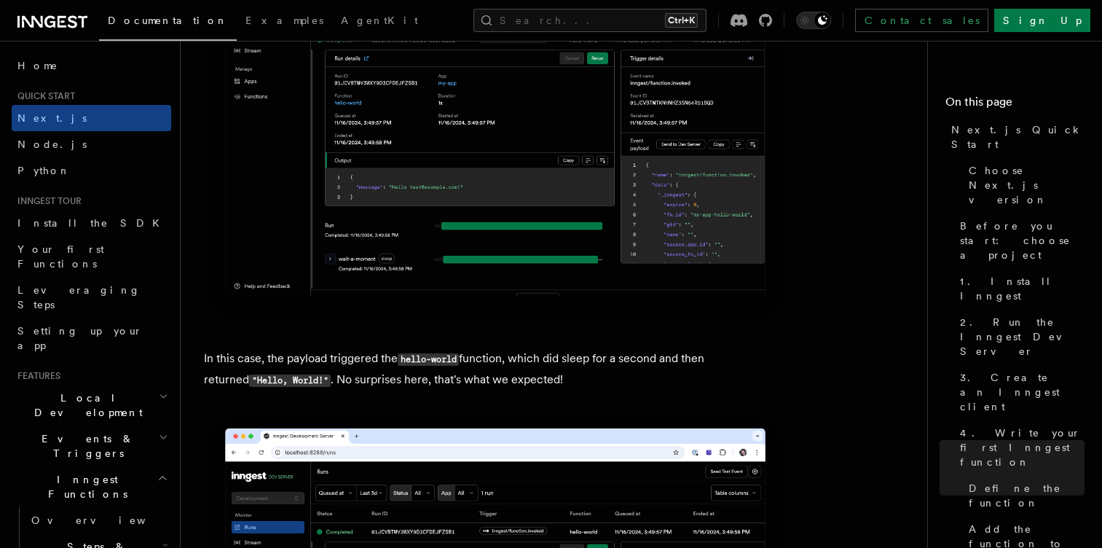
drag, startPoint x: 317, startPoint y: 358, endPoint x: 405, endPoint y: 361, distance: 88.2
click at [405, 361] on p "In this case, the payload triggered the hello-world function, which did sleep f…" at bounding box center [495, 369] width 583 height 42
click at [405, 361] on code "hello-world" at bounding box center [428, 359] width 61 height 12
click at [475, 362] on p "In this case, the payload triggered the hello-world function, which did sleep f…" at bounding box center [495, 369] width 583 height 42
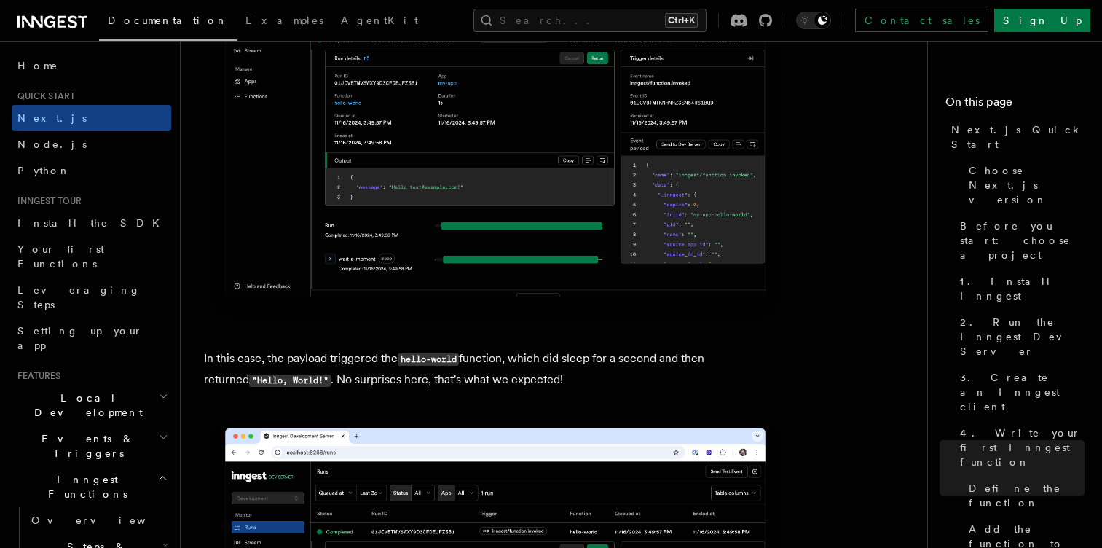
click at [373, 377] on p "In this case, the payload triggered the hello-world function, which did sleep f…" at bounding box center [495, 369] width 583 height 42
click at [513, 376] on p "In this case, the payload triggered the hello-world function, which did sleep f…" at bounding box center [495, 369] width 583 height 42
click at [584, 368] on p "In this case, the payload triggered the hello-world function, which did sleep f…" at bounding box center [495, 369] width 583 height 42
click at [616, 365] on p "In this case, the payload triggered the hello-world function, which did sleep f…" at bounding box center [495, 369] width 583 height 42
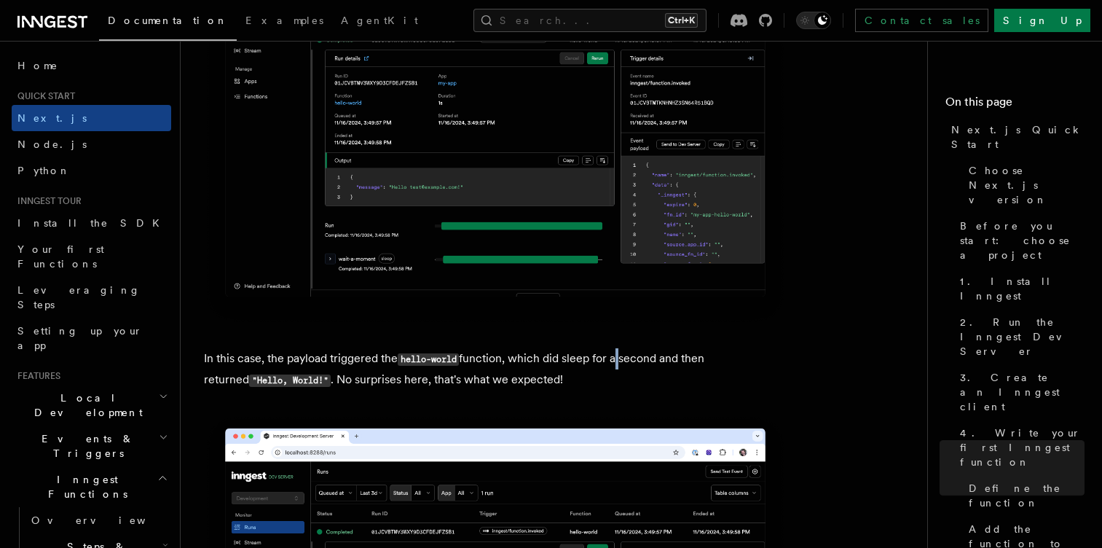
click at [616, 365] on p "In this case, the payload triggered the hello-world function, which did sleep f…" at bounding box center [495, 369] width 583 height 42
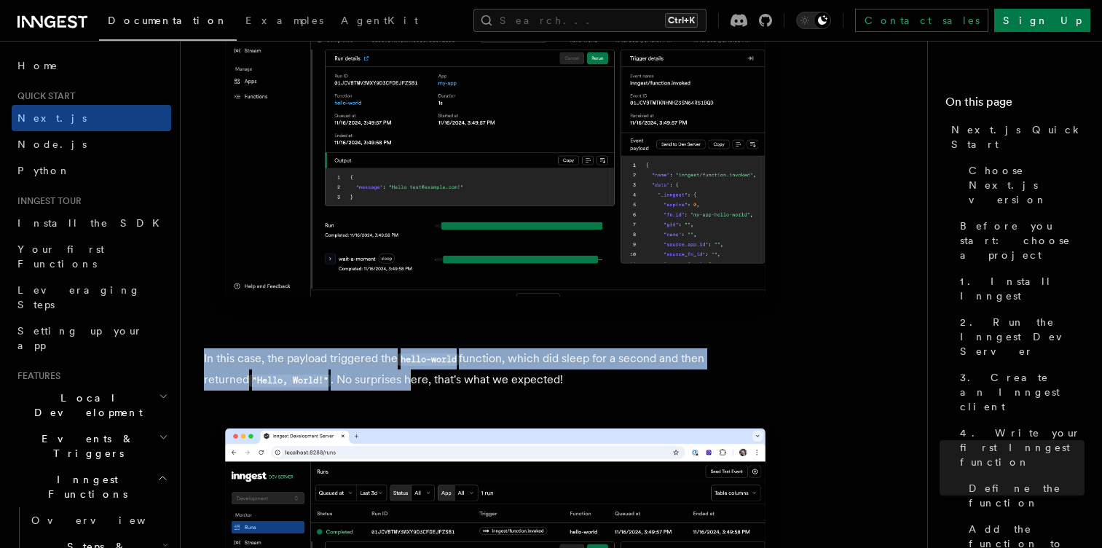
drag, startPoint x: 313, startPoint y: 392, endPoint x: 375, endPoint y: 385, distance: 63.1
click at [375, 385] on p "In this case, the payload triggered the hello-world function, which did sleep f…" at bounding box center [495, 369] width 583 height 42
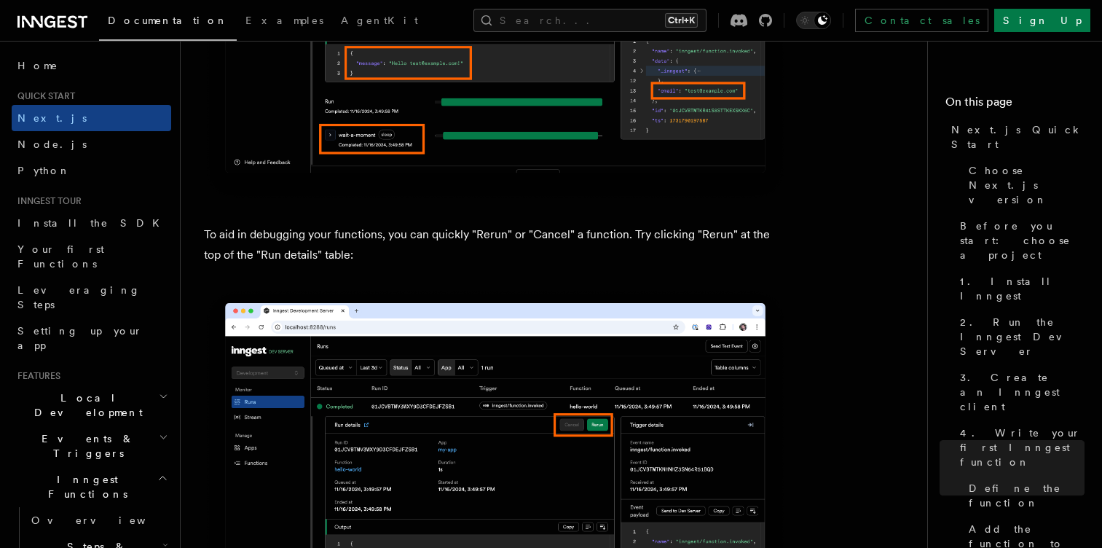
scroll to position [6456, 0]
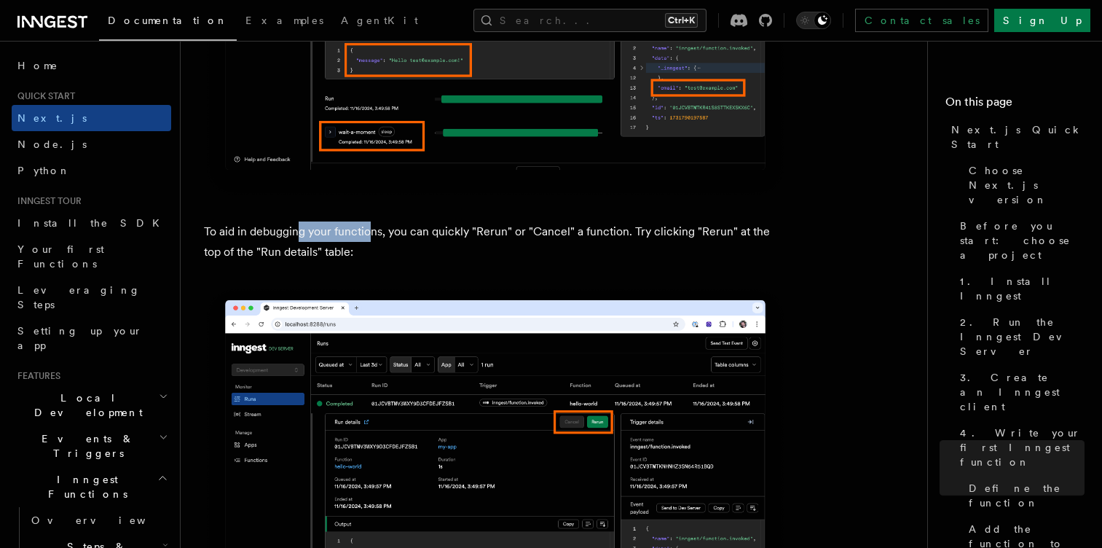
drag, startPoint x: 299, startPoint y: 227, endPoint x: 401, endPoint y: 245, distance: 103.5
click at [401, 245] on p "To aid in debugging your functions, you can quickly "Rerun" or "Cancel" a funct…" at bounding box center [495, 241] width 583 height 41
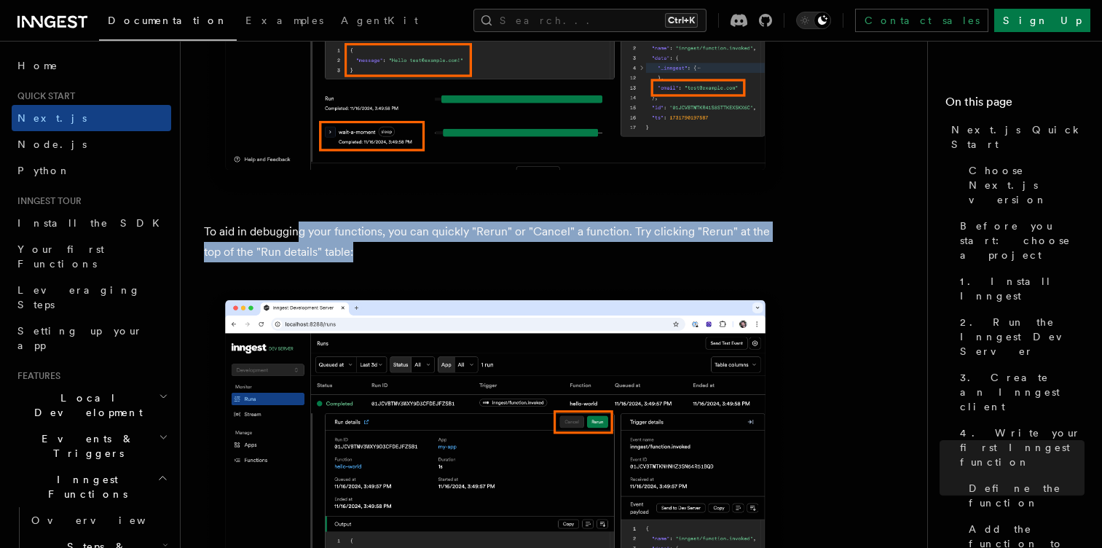
click at [401, 245] on p "To aid in debugging your functions, you can quickly "Rerun" or "Cancel" a funct…" at bounding box center [495, 241] width 583 height 41
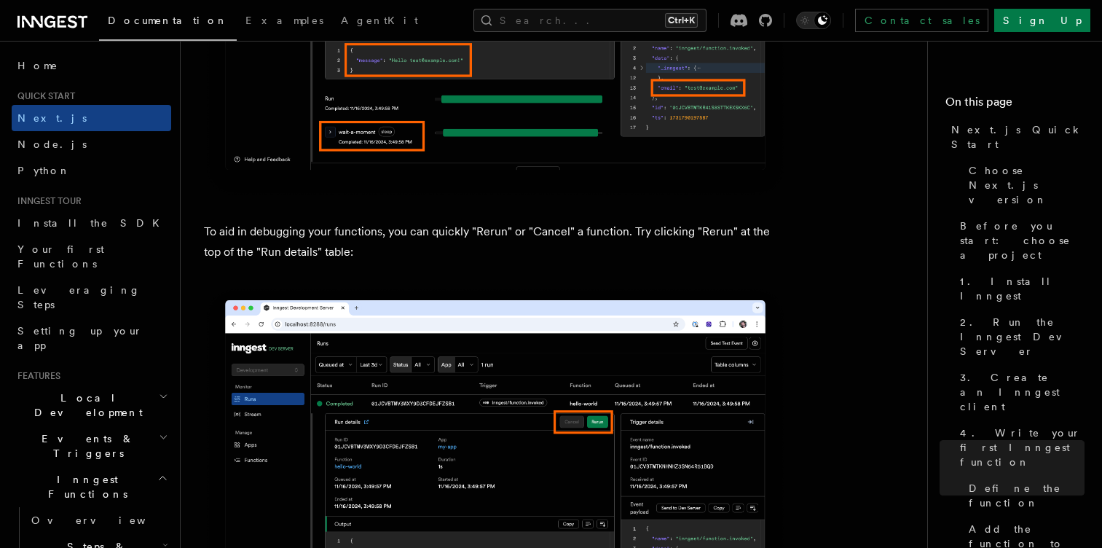
click at [299, 236] on p "To aid in debugging your functions, you can quickly "Rerun" or "Cancel" a funct…" at bounding box center [495, 241] width 583 height 41
drag, startPoint x: 299, startPoint y: 236, endPoint x: 352, endPoint y: 239, distance: 53.3
click at [352, 239] on p "To aid in debugging your functions, you can quickly "Rerun" or "Cancel" a funct…" at bounding box center [495, 241] width 583 height 41
drag, startPoint x: 413, startPoint y: 237, endPoint x: 463, endPoint y: 238, distance: 49.6
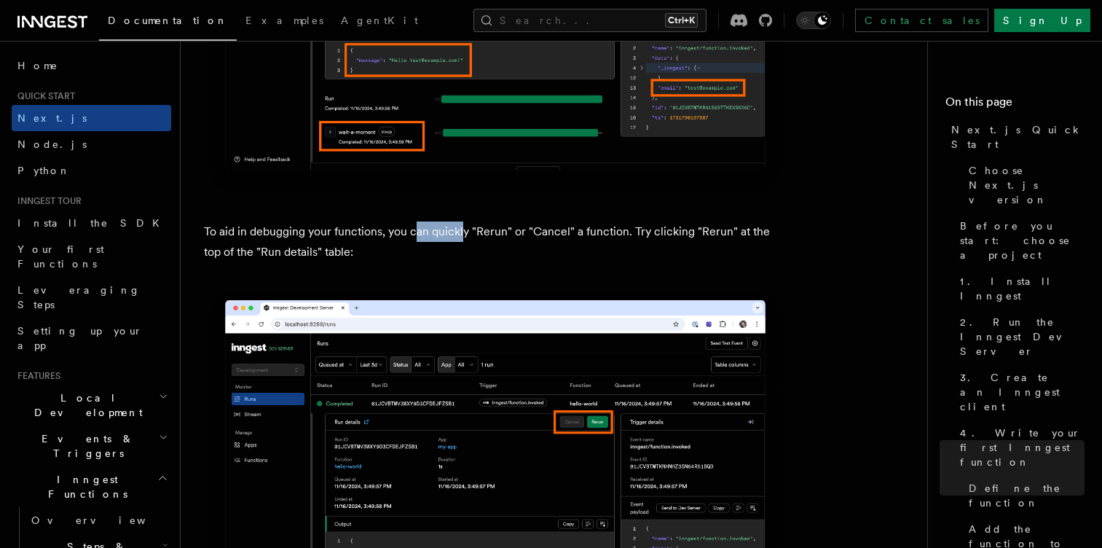
click at [463, 238] on p "To aid in debugging your functions, you can quickly "Rerun" or "Cancel" a funct…" at bounding box center [495, 241] width 583 height 41
click at [505, 235] on p "To aid in debugging your functions, you can quickly "Rerun" or "Cancel" a funct…" at bounding box center [495, 241] width 583 height 41
drag, startPoint x: 505, startPoint y: 235, endPoint x: 551, endPoint y: 229, distance: 46.3
click at [551, 229] on p "To aid in debugging your functions, you can quickly "Rerun" or "Cancel" a funct…" at bounding box center [495, 241] width 583 height 41
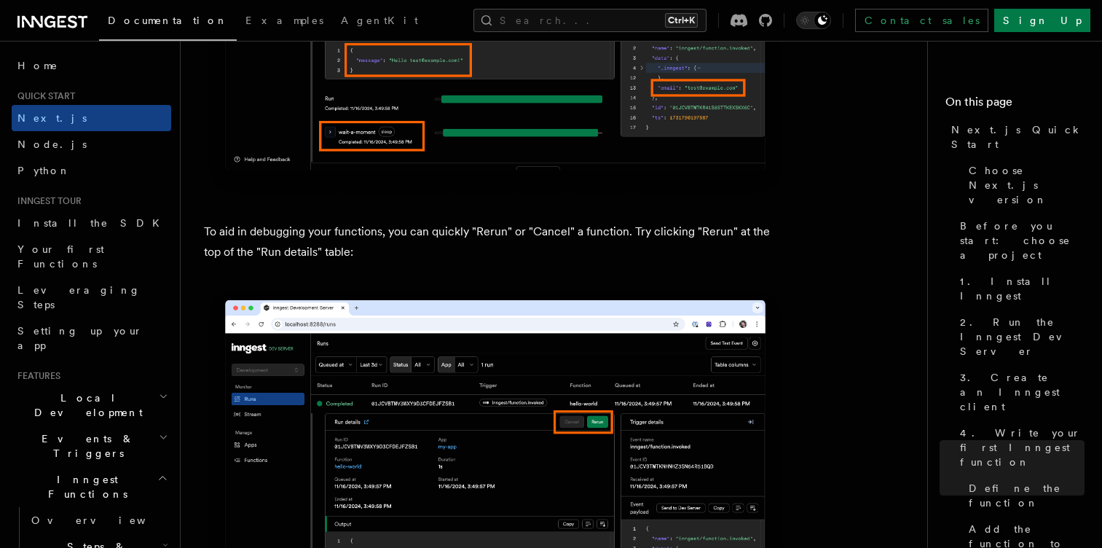
click at [602, 228] on p "To aid in debugging your functions, you can quickly "Rerun" or "Cancel" a funct…" at bounding box center [495, 241] width 583 height 41
click at [651, 233] on p "To aid in debugging your functions, you can quickly "Rerun" or "Cancel" a funct…" at bounding box center [495, 241] width 583 height 41
click at [406, 286] on img at bounding box center [495, 487] width 583 height 403
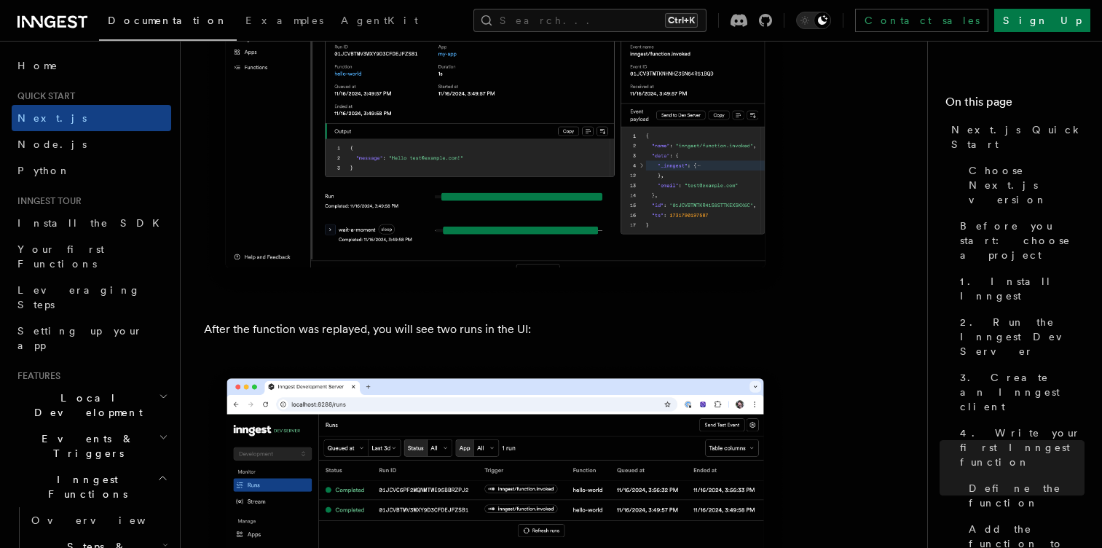
scroll to position [7038, 0]
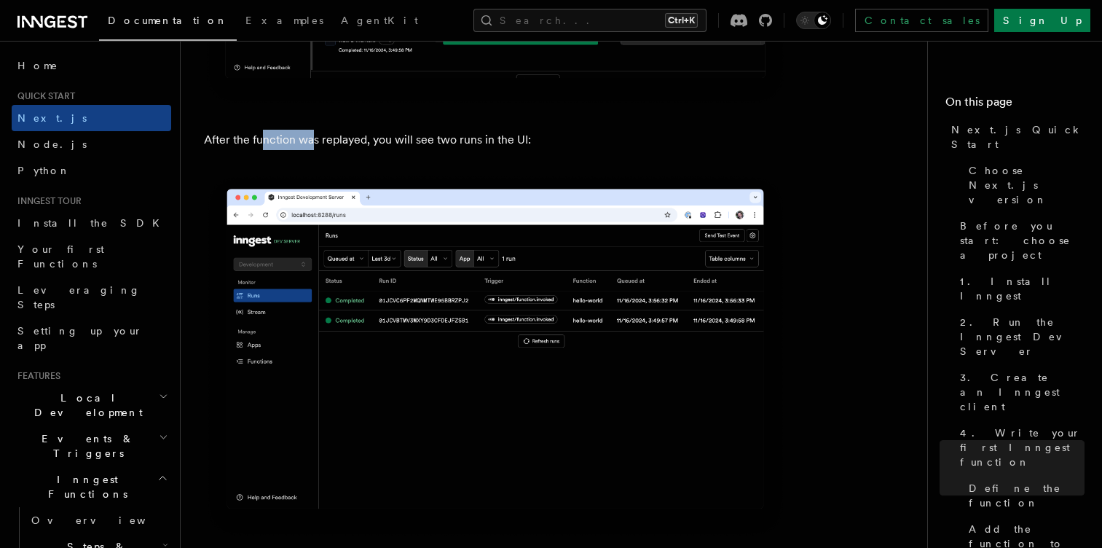
drag, startPoint x: 265, startPoint y: 133, endPoint x: 326, endPoint y: 137, distance: 61.3
click at [326, 137] on p "After the function was replayed, you will see two runs in the UI:" at bounding box center [495, 140] width 583 height 20
click at [391, 144] on p "After the function was replayed, you will see two runs in the UI:" at bounding box center [495, 140] width 583 height 20
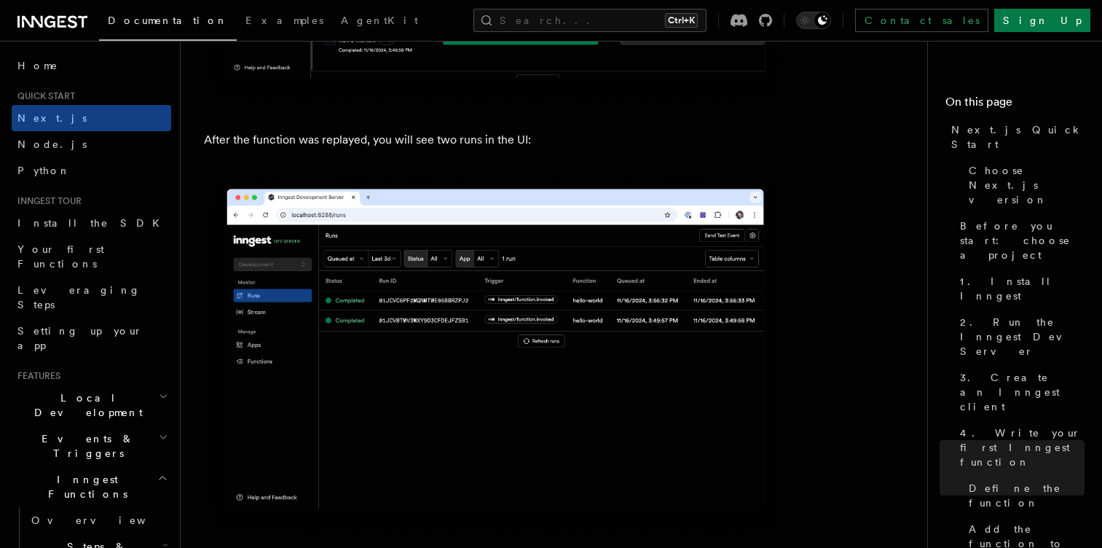
click at [439, 148] on p "After the function was replayed, you will see two runs in the UI:" at bounding box center [495, 140] width 583 height 20
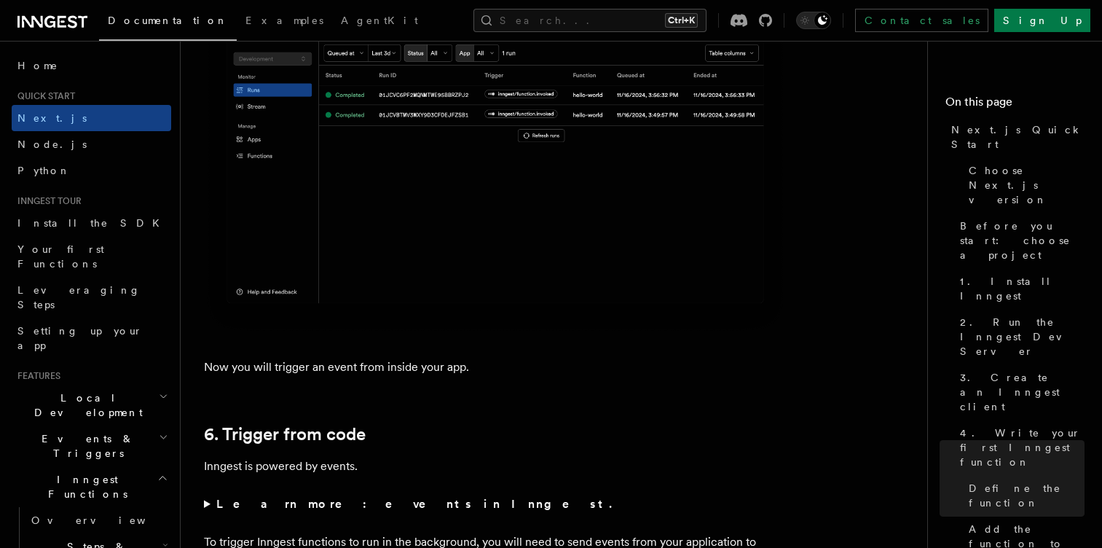
scroll to position [7331, 0]
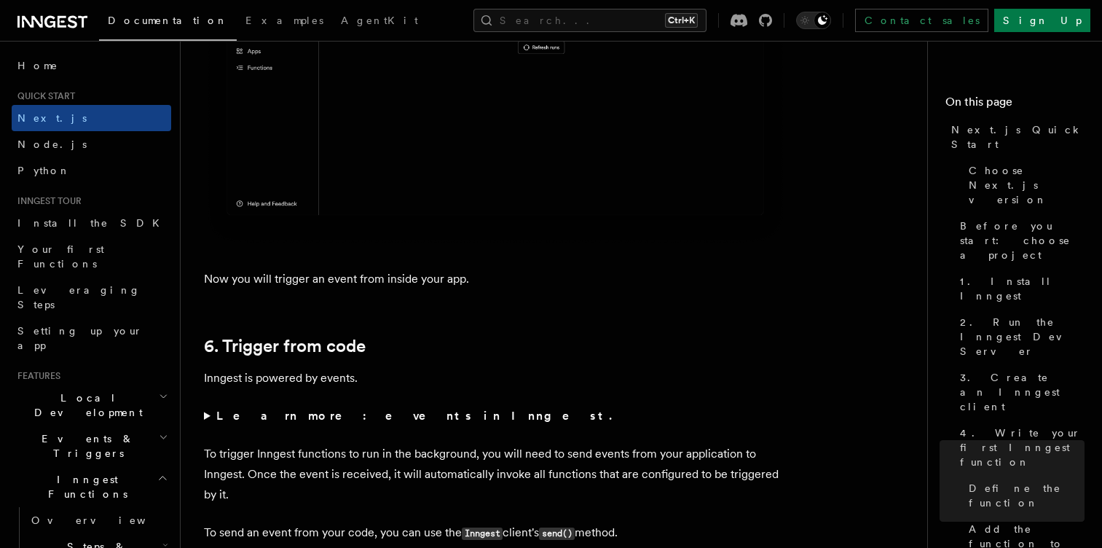
click at [263, 286] on p "Now you will trigger an event from inside your app." at bounding box center [495, 279] width 583 height 20
drag, startPoint x: 263, startPoint y: 286, endPoint x: 310, endPoint y: 282, distance: 47.6
click at [310, 282] on p "Now you will trigger an event from inside your app." at bounding box center [495, 279] width 583 height 20
drag, startPoint x: 343, startPoint y: 281, endPoint x: 369, endPoint y: 280, distance: 25.5
click at [369, 280] on p "Now you will trigger an event from inside your app." at bounding box center [495, 279] width 583 height 20
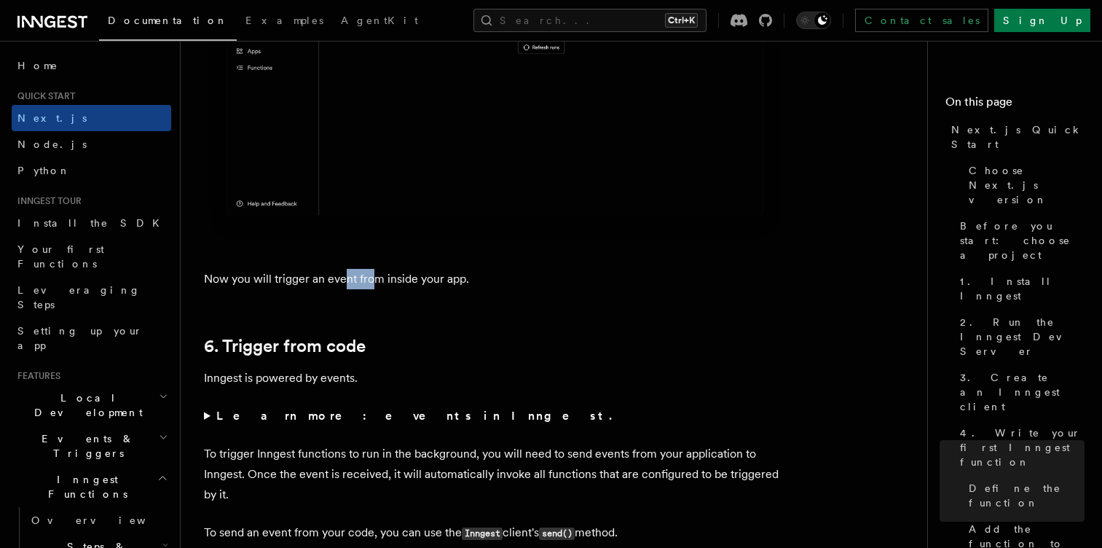
click at [369, 280] on p "Now you will trigger an event from inside your app." at bounding box center [495, 279] width 583 height 20
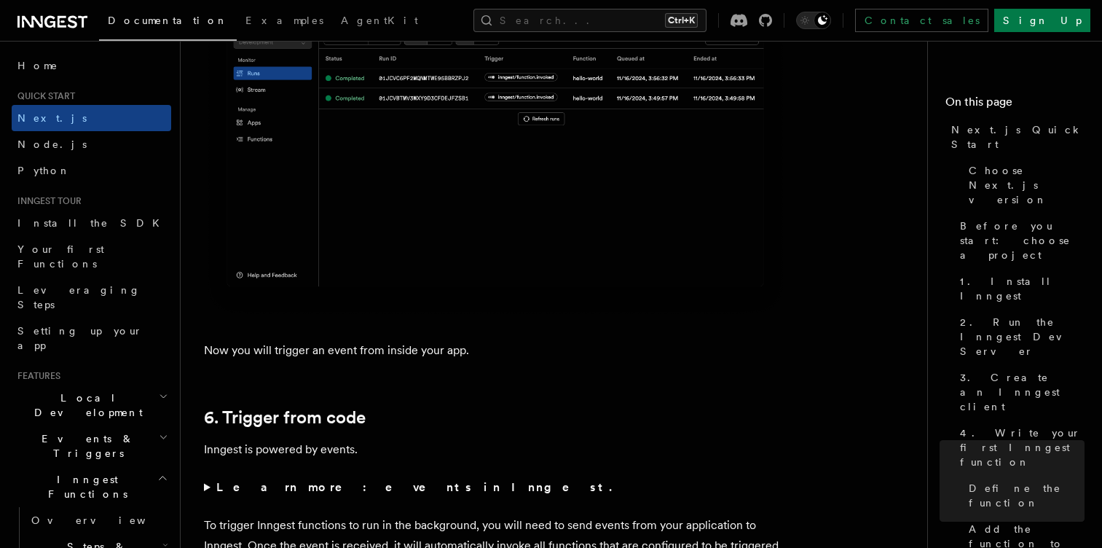
scroll to position [7256, 0]
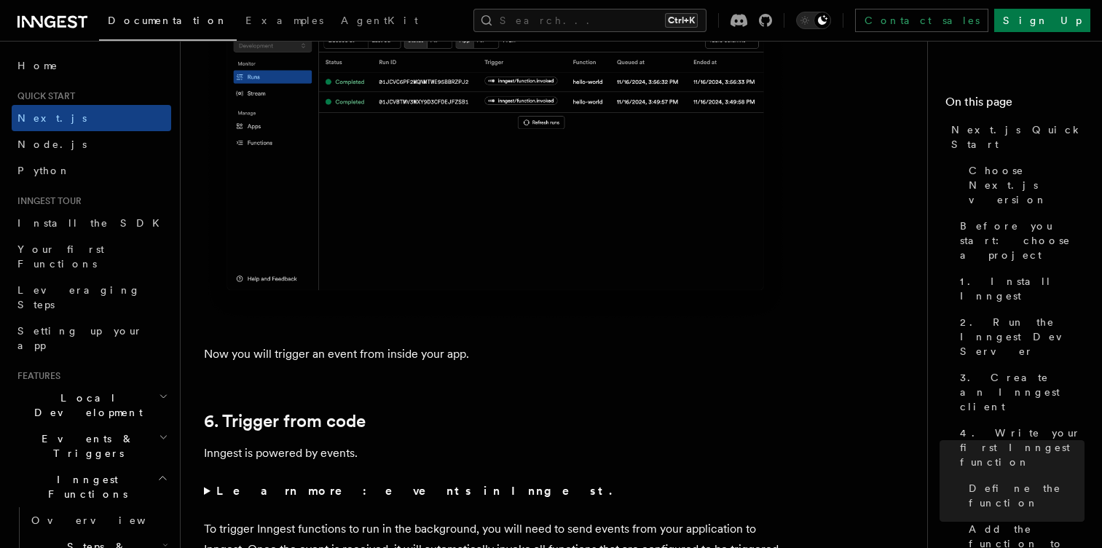
click at [222, 354] on p "Now you will trigger an event from inside your app." at bounding box center [495, 354] width 583 height 20
drag, startPoint x: 222, startPoint y: 354, endPoint x: 286, endPoint y: 358, distance: 63.5
click at [286, 358] on p "Now you will trigger an event from inside your app." at bounding box center [495, 354] width 583 height 20
drag, startPoint x: 337, startPoint y: 356, endPoint x: 379, endPoint y: 358, distance: 42.3
click at [379, 358] on p "Now you will trigger an event from inside your app." at bounding box center [495, 354] width 583 height 20
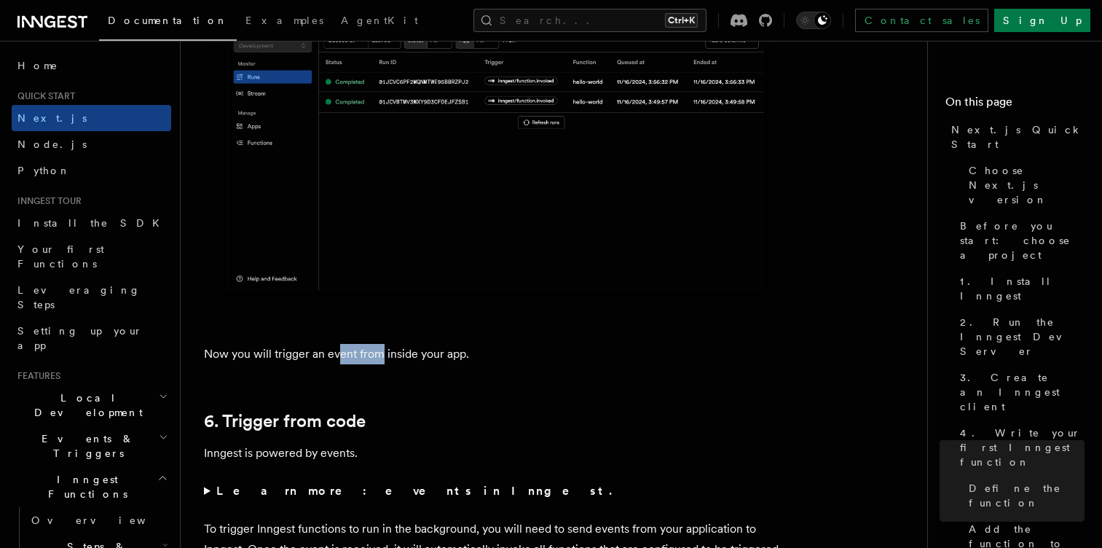
click at [379, 358] on p "Now you will trigger an event from inside your app." at bounding box center [495, 354] width 583 height 20
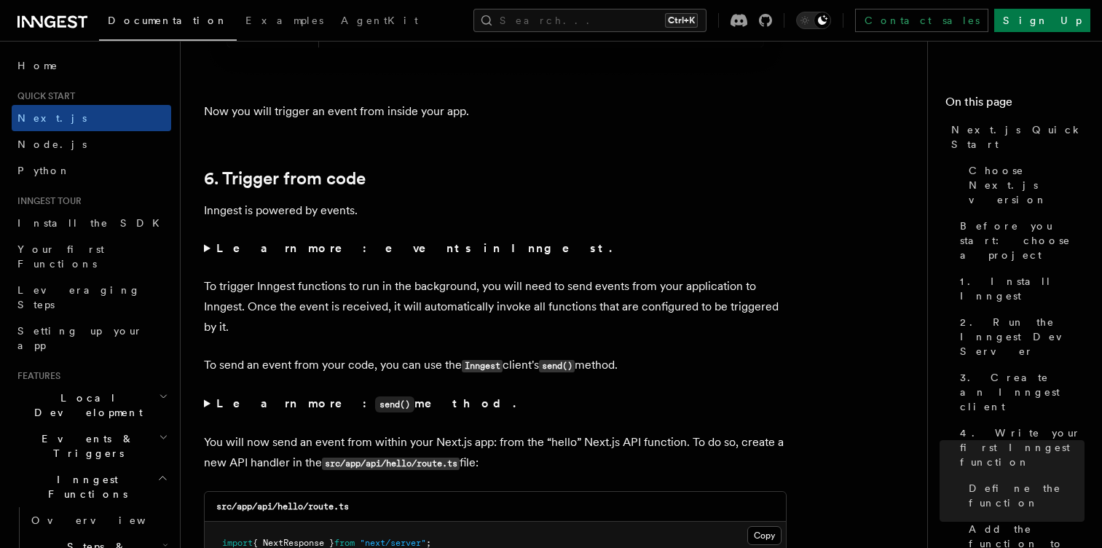
scroll to position [7510, 0]
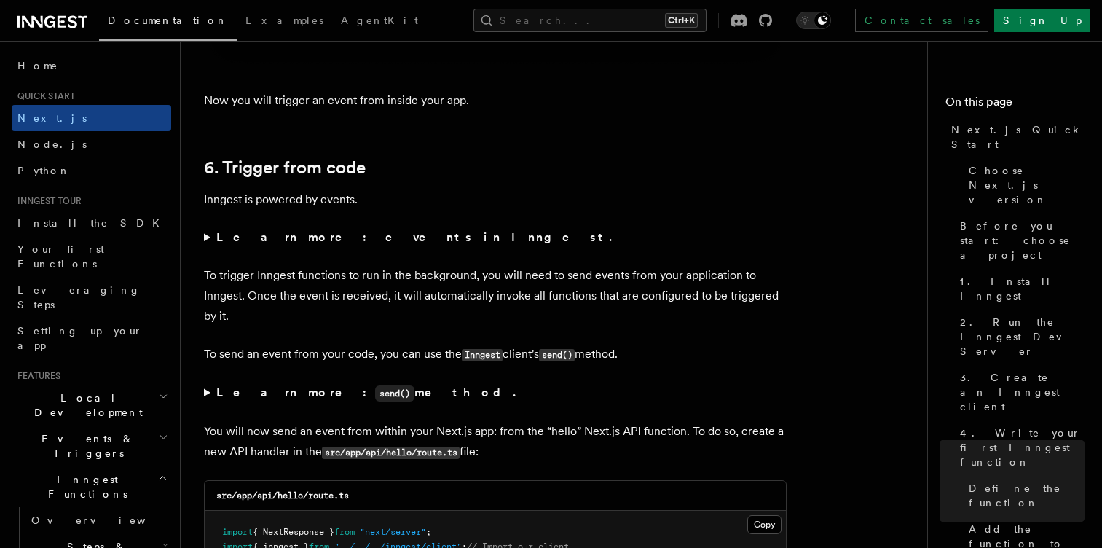
click at [205, 203] on p "Inngest is powered by events." at bounding box center [495, 199] width 583 height 20
click at [208, 233] on summary "Learn more: events in Inngest." at bounding box center [495, 237] width 583 height 20
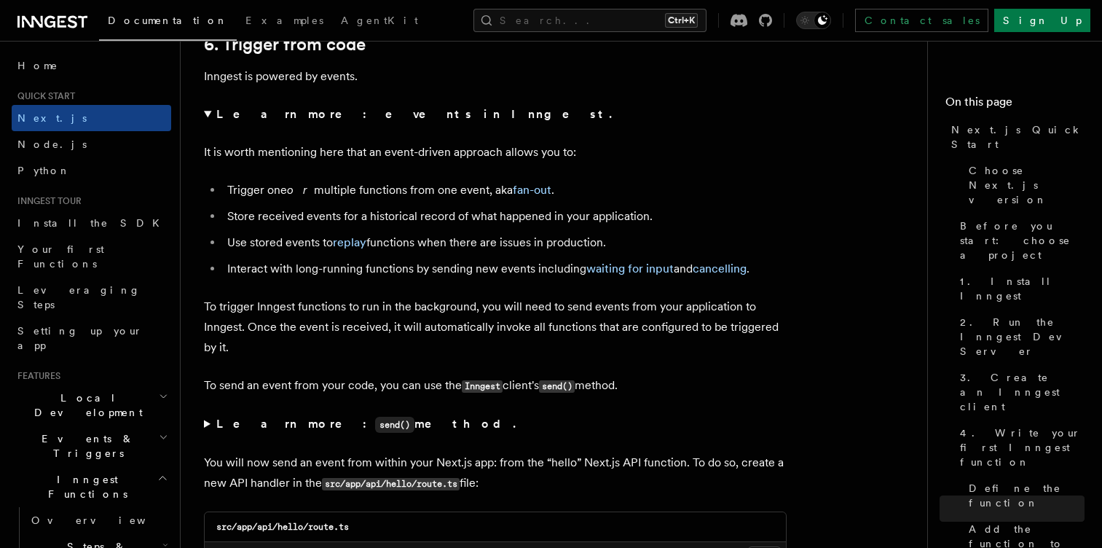
scroll to position [7637, 0]
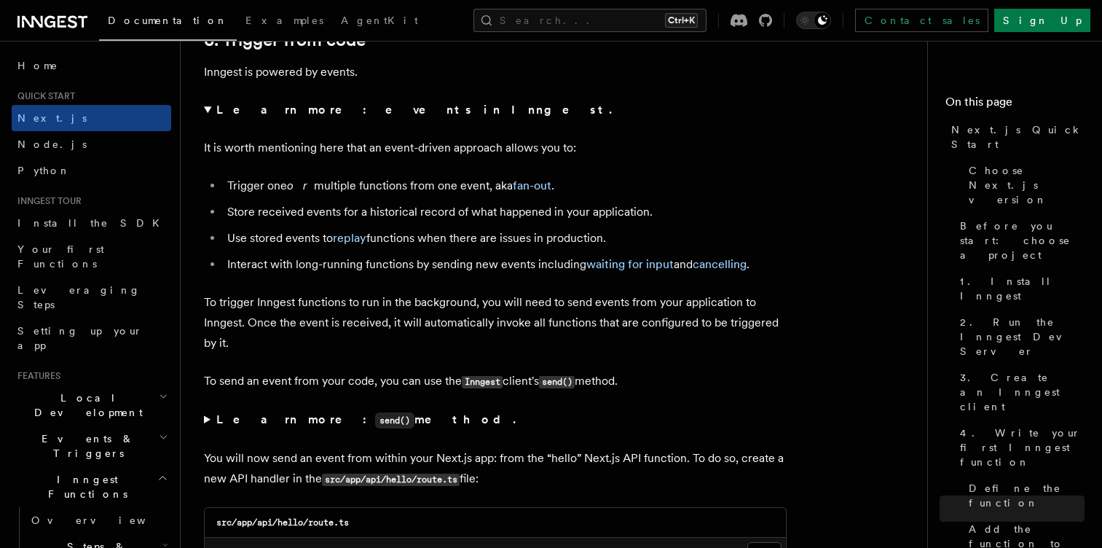
click at [208, 419] on summary "Learn more: send() method." at bounding box center [495, 419] width 583 height 21
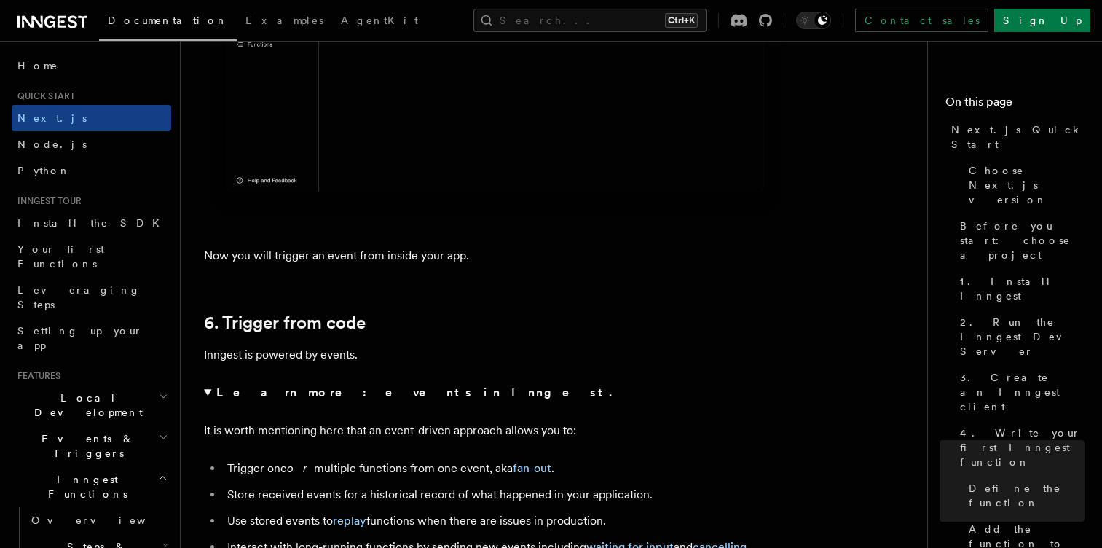
scroll to position [7353, 0]
click at [205, 393] on summary "Learn more: events in Inngest." at bounding box center [495, 394] width 583 height 20
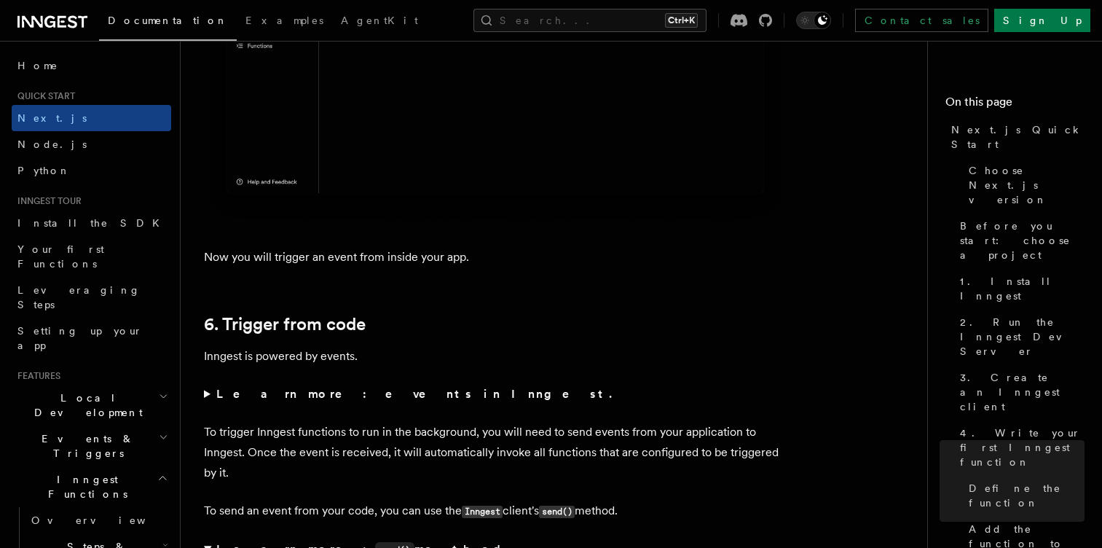
scroll to position [7470, 0]
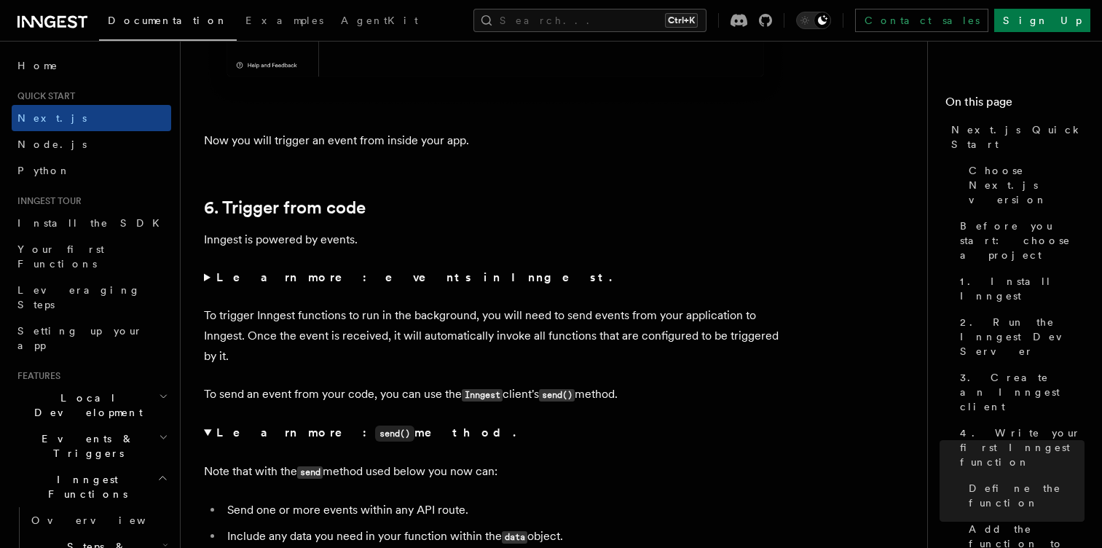
click at [209, 434] on summary "Learn more: send() method." at bounding box center [495, 433] width 583 height 21
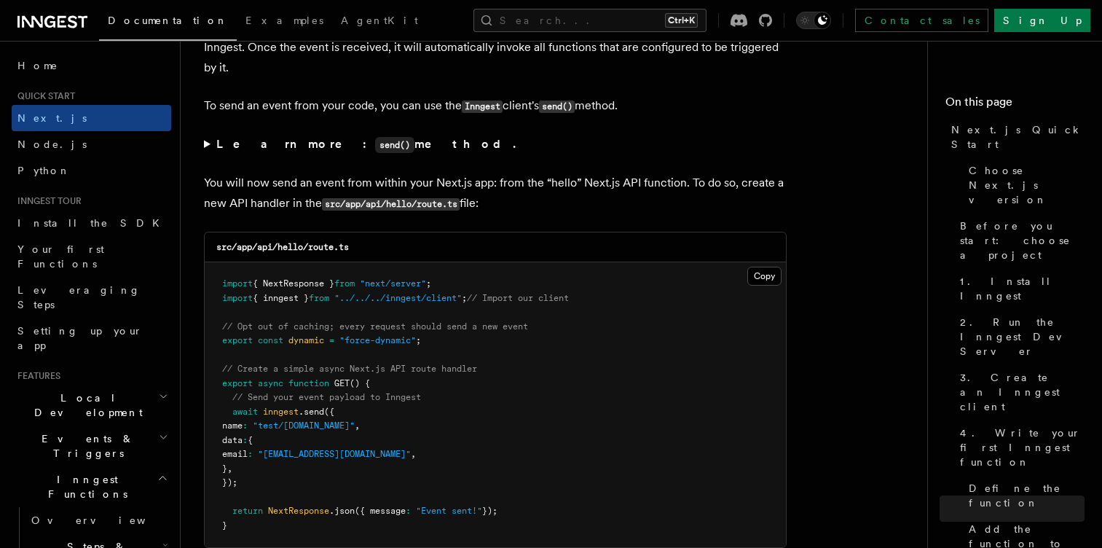
scroll to position [7763, 0]
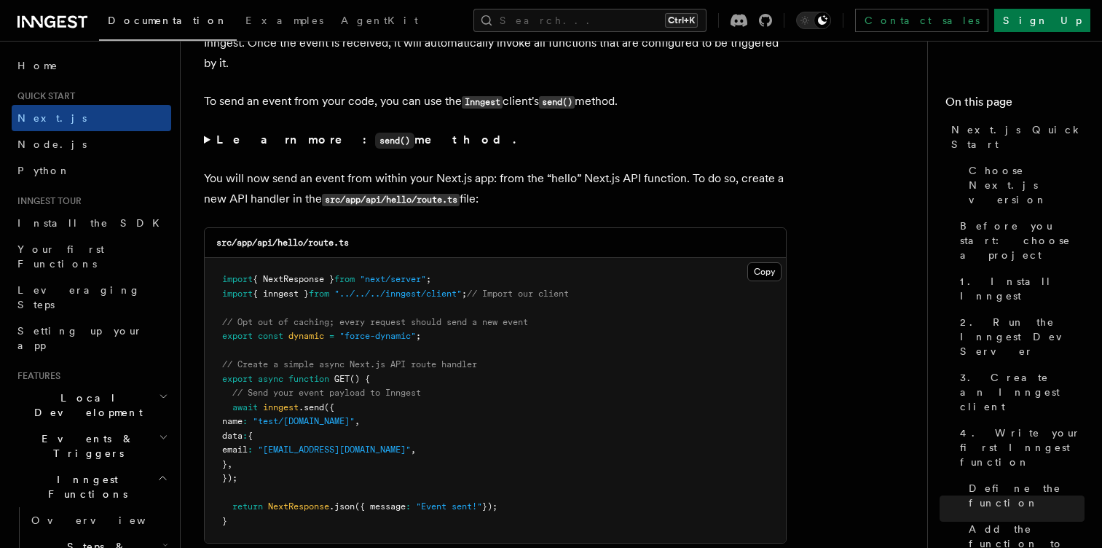
click at [239, 245] on code "src/app/api/hello/route.ts" at bounding box center [282, 242] width 133 height 10
click at [262, 243] on code "src/app/api/hello/route.ts" at bounding box center [282, 242] width 133 height 10
click at [240, 243] on code "src/app/api/hello/route.ts" at bounding box center [282, 242] width 133 height 10
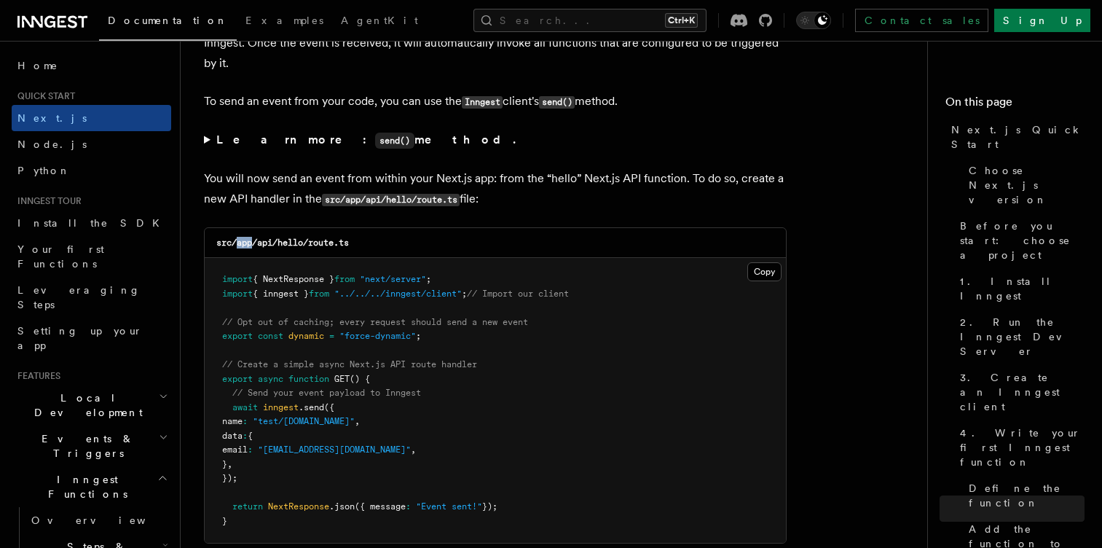
click at [240, 243] on code "src/app/api/hello/route.ts" at bounding box center [282, 242] width 133 height 10
click at [226, 243] on code "src/app/api/hello/route.ts" at bounding box center [282, 242] width 133 height 10
click at [238, 243] on code "src/app/api/hello/route.ts" at bounding box center [282, 242] width 133 height 10
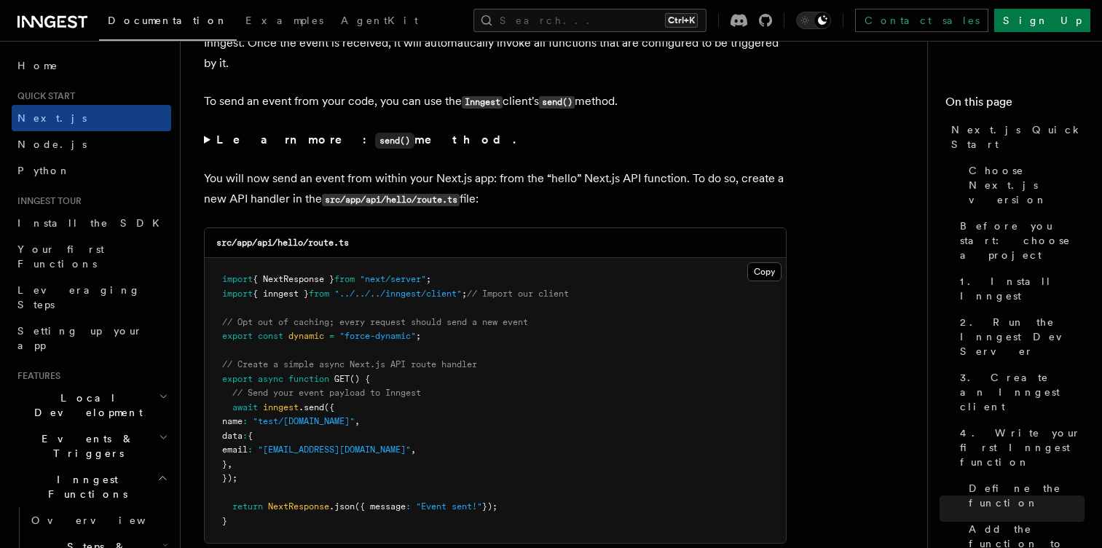
click at [263, 246] on code "src/app/api/hello/route.ts" at bounding box center [282, 242] width 133 height 10
click at [251, 246] on code "src/app/api/hello/route.ts" at bounding box center [282, 242] width 133 height 10
click at [224, 239] on code "src/app/api/hello/route.ts" at bounding box center [282, 242] width 133 height 10
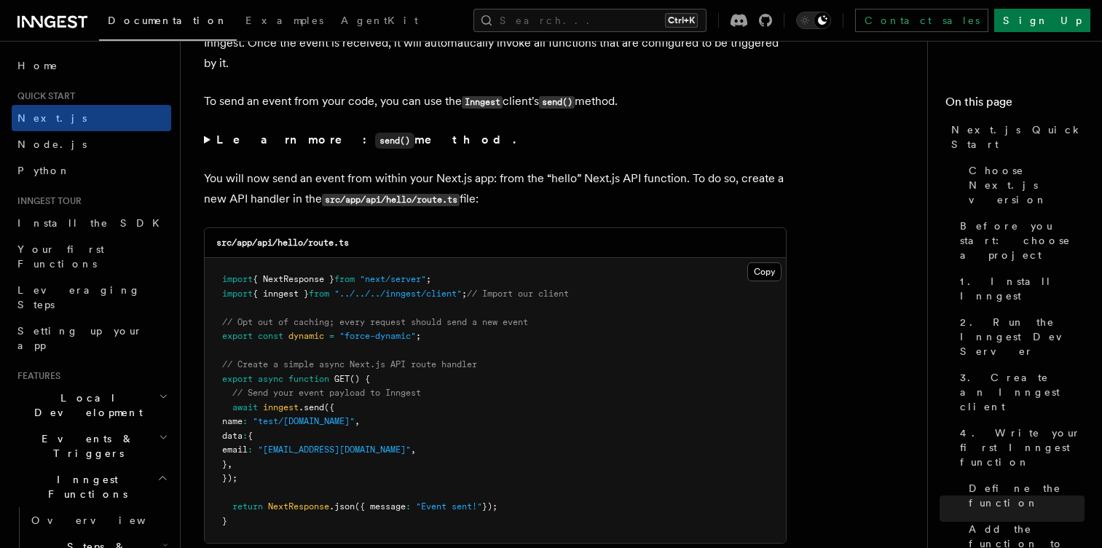
click at [234, 240] on code "src/app/api/hello/route.ts" at bounding box center [282, 242] width 133 height 10
click at [266, 241] on code "src/app/api/hello/route.ts" at bounding box center [282, 242] width 133 height 10
click at [302, 245] on code "src/app/api/hello/route.ts" at bounding box center [282, 242] width 133 height 10
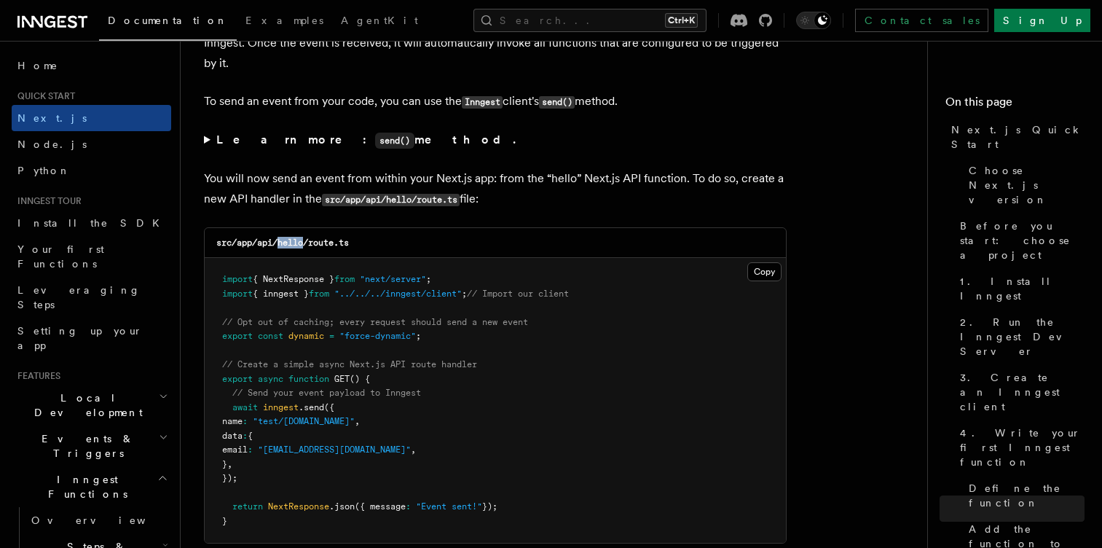
click at [302, 245] on code "src/app/api/hello/route.ts" at bounding box center [282, 242] width 133 height 10
click at [264, 245] on code "src/app/api/hello/route.ts" at bounding box center [282, 242] width 133 height 10
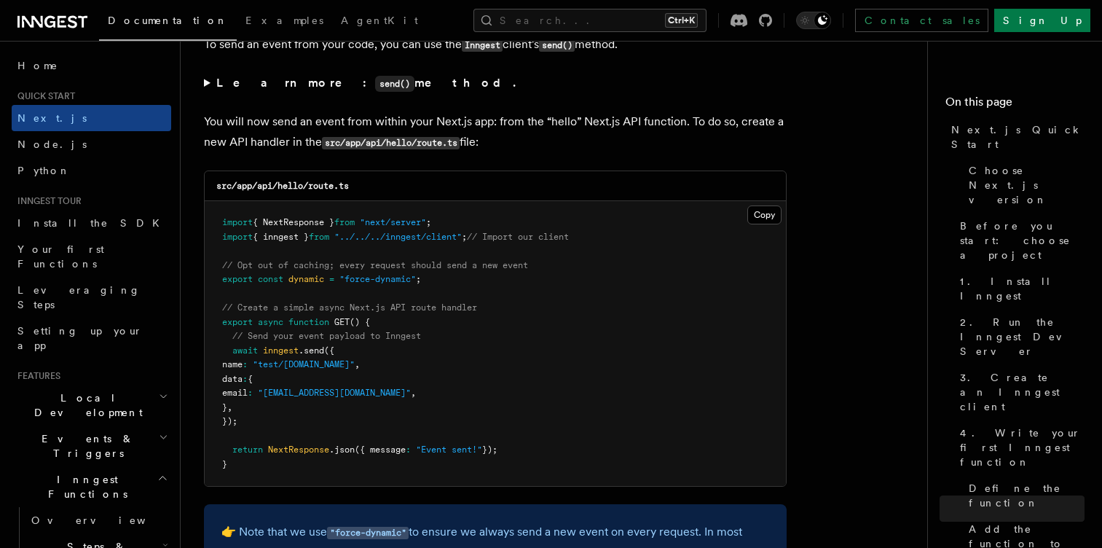
scroll to position [7823, 0]
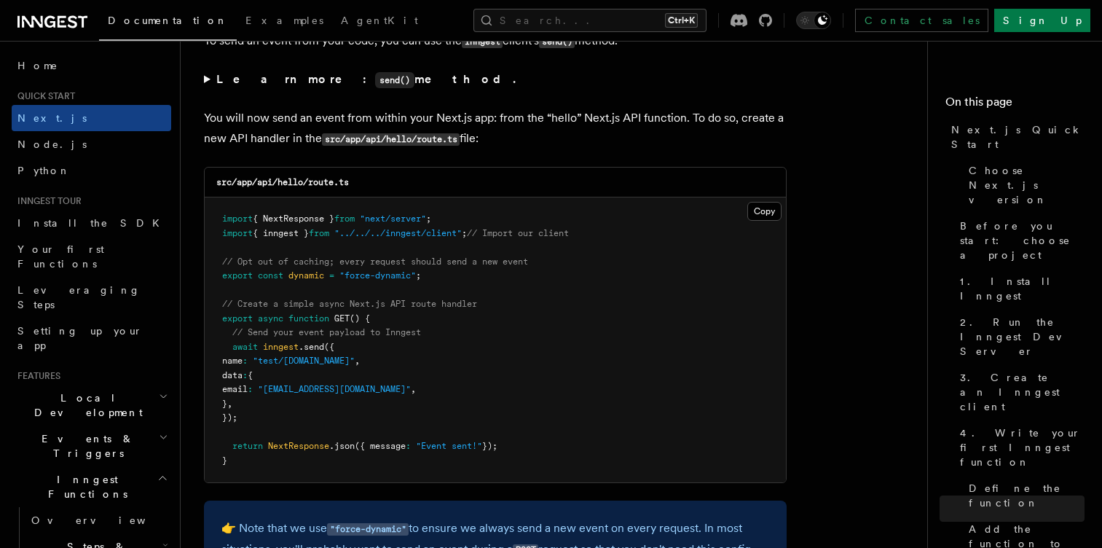
click at [291, 224] on pre "import { NextResponse } from "next/server" ; import { inngest } from "../../../…" at bounding box center [495, 339] width 581 height 285
click at [290, 280] on span "dynamic" at bounding box center [306, 275] width 36 height 10
click at [296, 339] on pre "import { NextResponse } from "next/server" ; import { inngest } from "../../../…" at bounding box center [495, 339] width 581 height 285
click at [318, 359] on span ""test/[DOMAIN_NAME]"" at bounding box center [304, 360] width 102 height 10
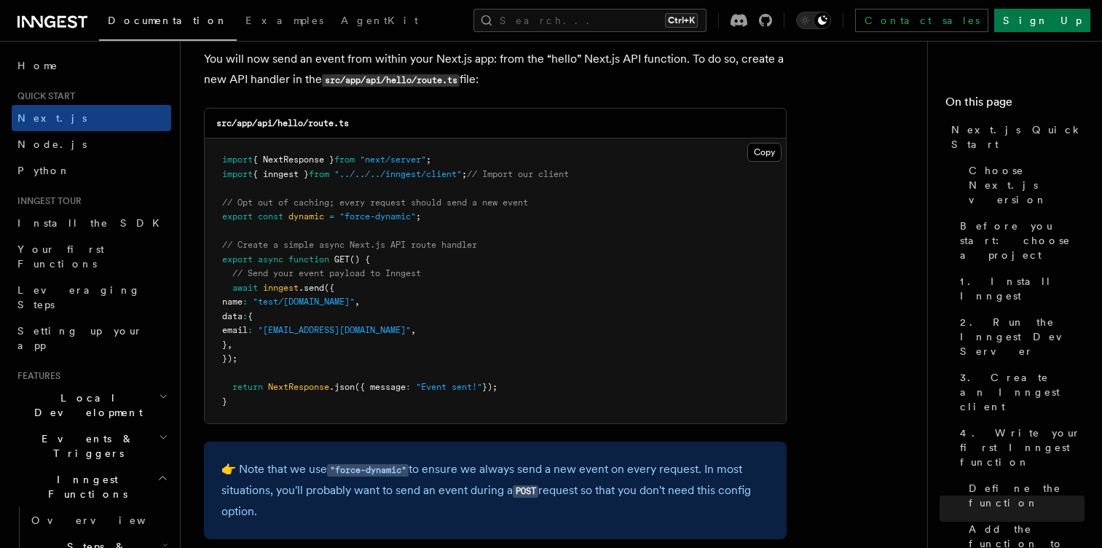
scroll to position [7876, 0]
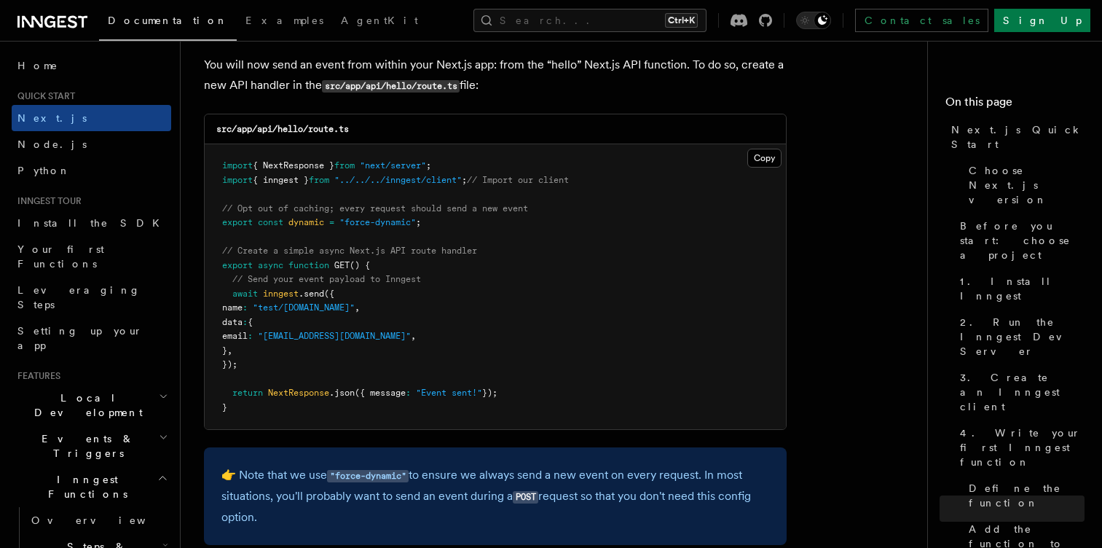
click at [283, 286] on pre "import { NextResponse } from "next/server" ; import { inngest } from "../../../…" at bounding box center [495, 286] width 581 height 285
click at [288, 289] on span "inngest" at bounding box center [281, 293] width 36 height 10
click at [315, 292] on span ".send" at bounding box center [311, 293] width 25 height 10
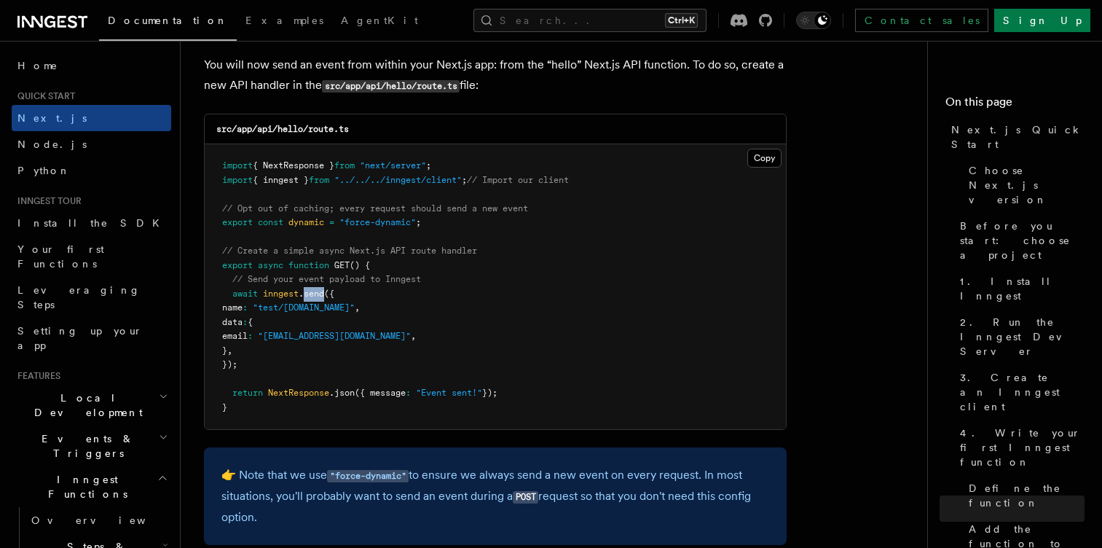
click at [315, 292] on span ".send" at bounding box center [311, 293] width 25 height 10
click at [287, 289] on span "inngest" at bounding box center [281, 293] width 36 height 10
click at [310, 290] on span ".send" at bounding box center [311, 293] width 25 height 10
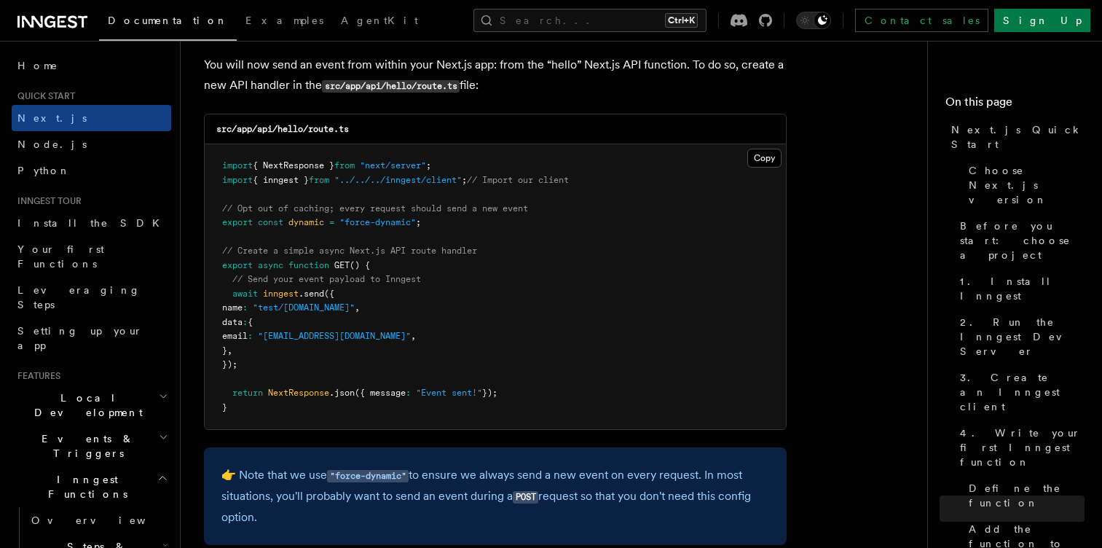
click at [288, 291] on span "inngest" at bounding box center [281, 293] width 36 height 10
click at [327, 288] on span "({" at bounding box center [329, 293] width 10 height 10
click at [291, 294] on span "inngest" at bounding box center [281, 293] width 36 height 10
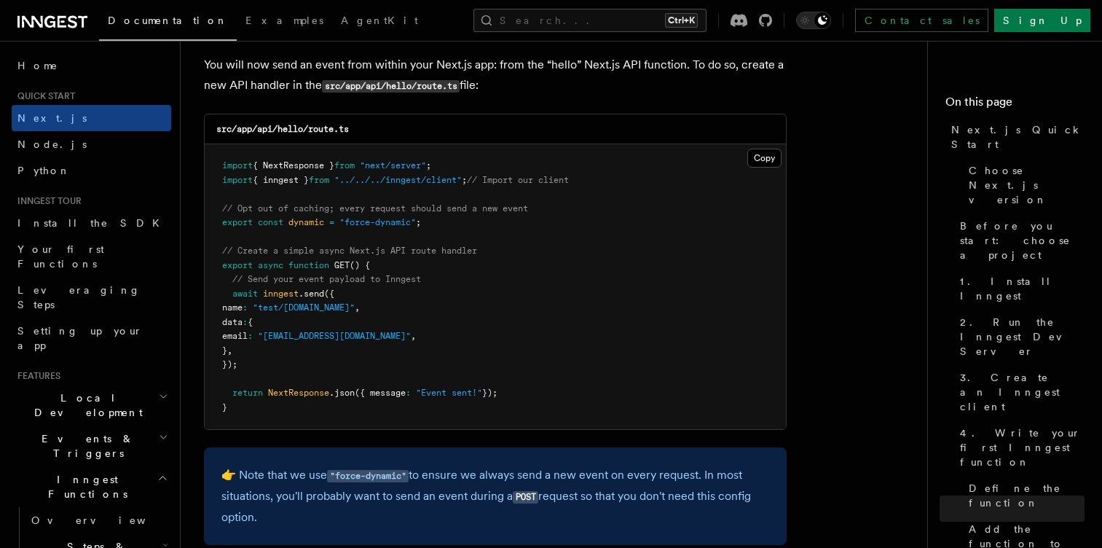
click at [319, 288] on span ".send" at bounding box center [311, 293] width 25 height 10
click at [286, 292] on span "inngest" at bounding box center [281, 293] width 36 height 10
click at [315, 292] on span ".send" at bounding box center [311, 293] width 25 height 10
drag, startPoint x: 243, startPoint y: 310, endPoint x: 273, endPoint y: 314, distance: 30.9
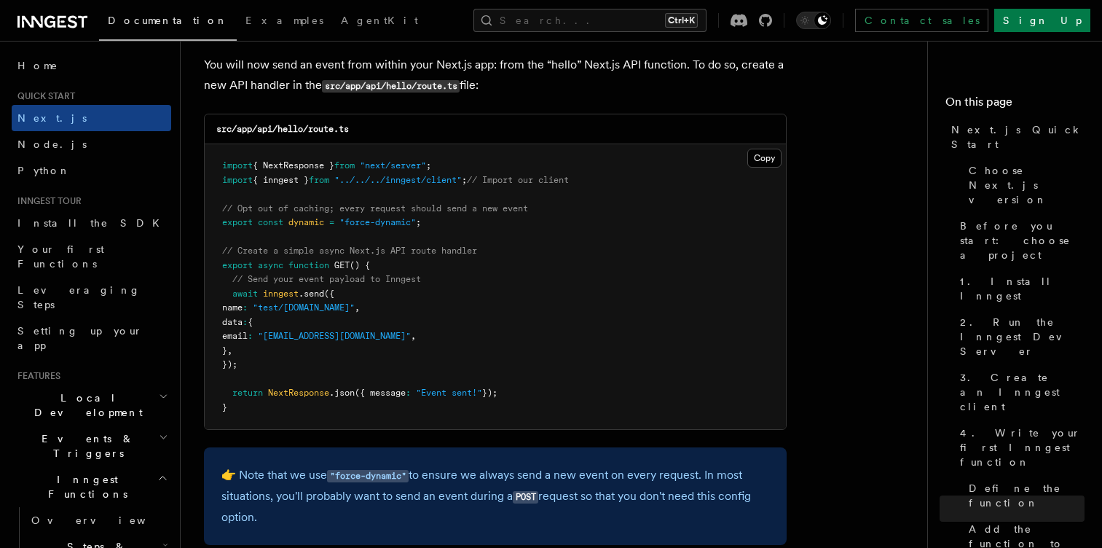
click at [273, 314] on pre "import { NextResponse } from "next/server" ; import { inngest } from "../../../…" at bounding box center [495, 286] width 581 height 285
drag, startPoint x: 231, startPoint y: 320, endPoint x: 260, endPoint y: 319, distance: 29.1
click at [243, 319] on span "data" at bounding box center [232, 322] width 20 height 10
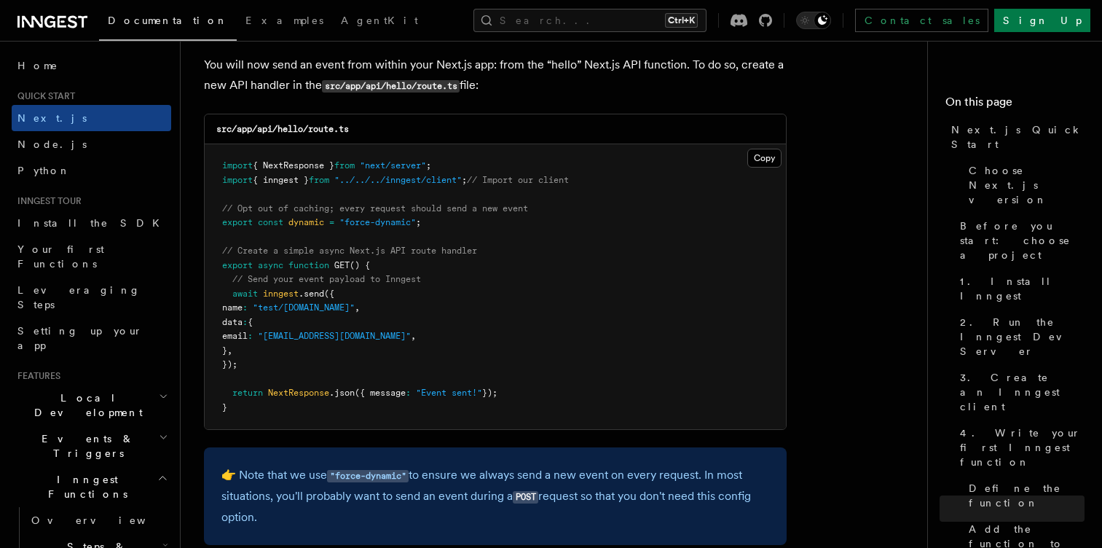
click at [253, 321] on span "{" at bounding box center [250, 322] width 5 height 10
click at [243, 325] on span "data" at bounding box center [232, 322] width 20 height 10
click at [319, 337] on span ""[EMAIL_ADDRESS][DOMAIN_NAME]"" at bounding box center [334, 336] width 153 height 10
